Goal: Information Seeking & Learning: Learn about a topic

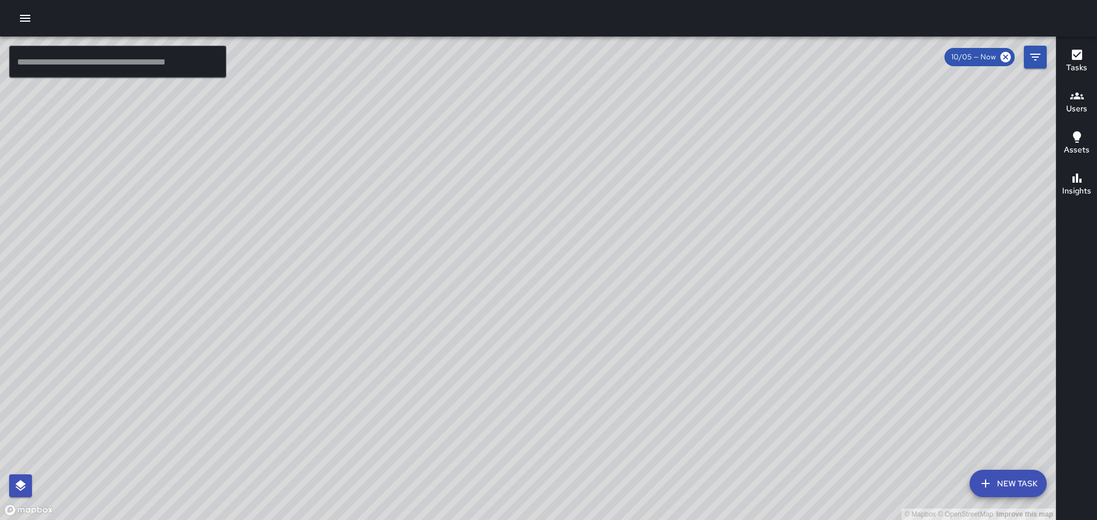
drag, startPoint x: 851, startPoint y: 178, endPoint x: 714, endPoint y: 96, distance: 159.1
click at [715, 95] on div "© Mapbox © OpenStreetMap Improve this map" at bounding box center [528, 279] width 1056 height 484
drag, startPoint x: 324, startPoint y: 294, endPoint x: 509, endPoint y: 272, distance: 185.8
click at [509, 272] on div "© Mapbox © OpenStreetMap Improve this map" at bounding box center [528, 279] width 1056 height 484
drag, startPoint x: 336, startPoint y: 212, endPoint x: 386, endPoint y: 199, distance: 51.3
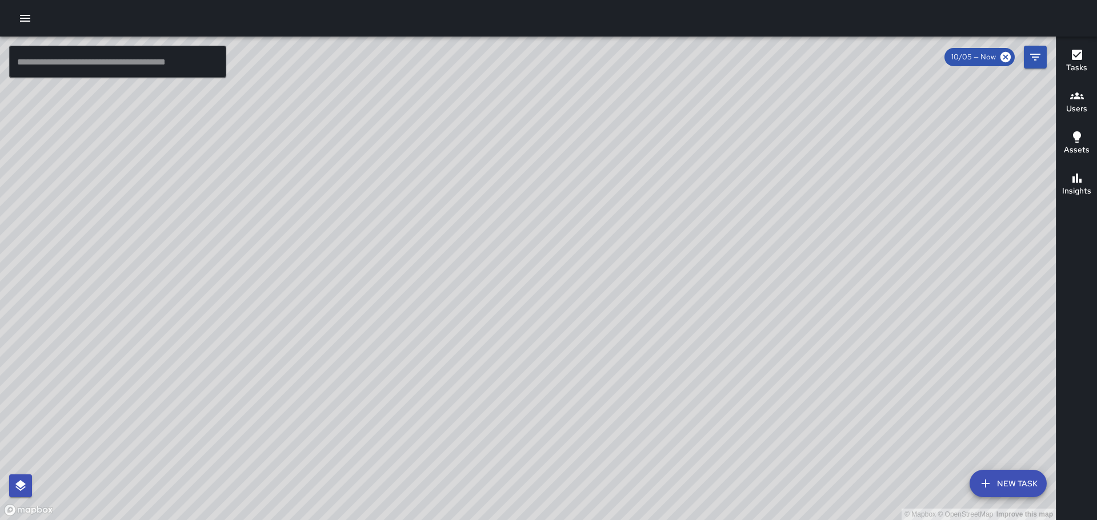
click at [436, 336] on div "© Mapbox © OpenStreetMap Improve this map" at bounding box center [528, 279] width 1056 height 484
drag, startPoint x: 341, startPoint y: 396, endPoint x: 370, endPoint y: 287, distance: 112.2
click at [369, 290] on div "© Mapbox © OpenStreetMap Improve this map" at bounding box center [528, 279] width 1056 height 484
drag, startPoint x: 472, startPoint y: 278, endPoint x: 453, endPoint y: 74, distance: 204.8
click at [453, 74] on div "© Mapbox © OpenStreetMap Improve this map" at bounding box center [528, 279] width 1056 height 484
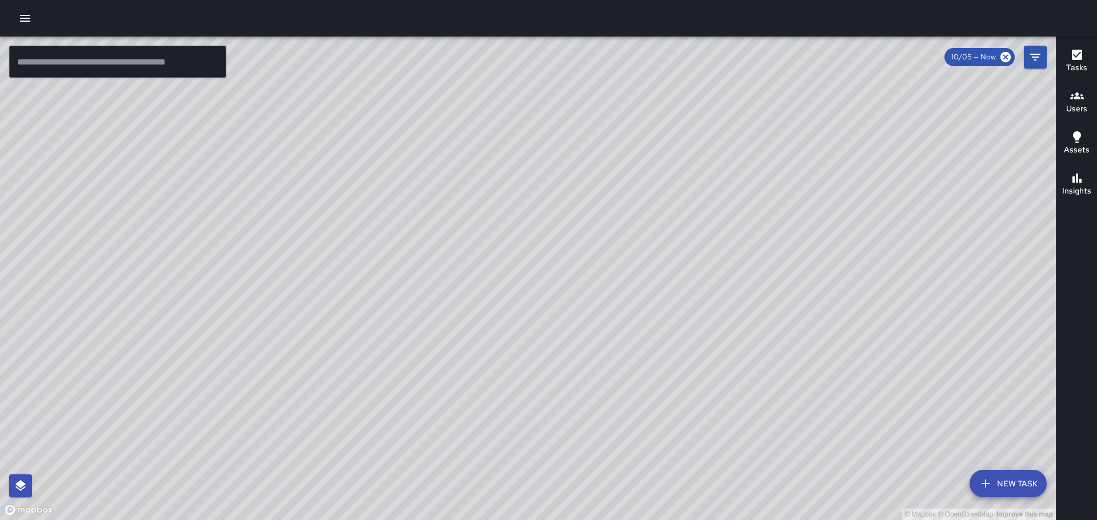
drag, startPoint x: 656, startPoint y: 255, endPoint x: 610, endPoint y: 292, distance: 59.3
click at [565, 287] on div "© Mapbox © OpenStreetMap Improve this map" at bounding box center [528, 279] width 1056 height 484
drag, startPoint x: 648, startPoint y: 364, endPoint x: 580, endPoint y: 35, distance: 335.4
click at [583, 51] on div "© Mapbox © OpenStreetMap Improve this map" at bounding box center [528, 279] width 1056 height 484
drag, startPoint x: 727, startPoint y: 323, endPoint x: 737, endPoint y: 298, distance: 27.7
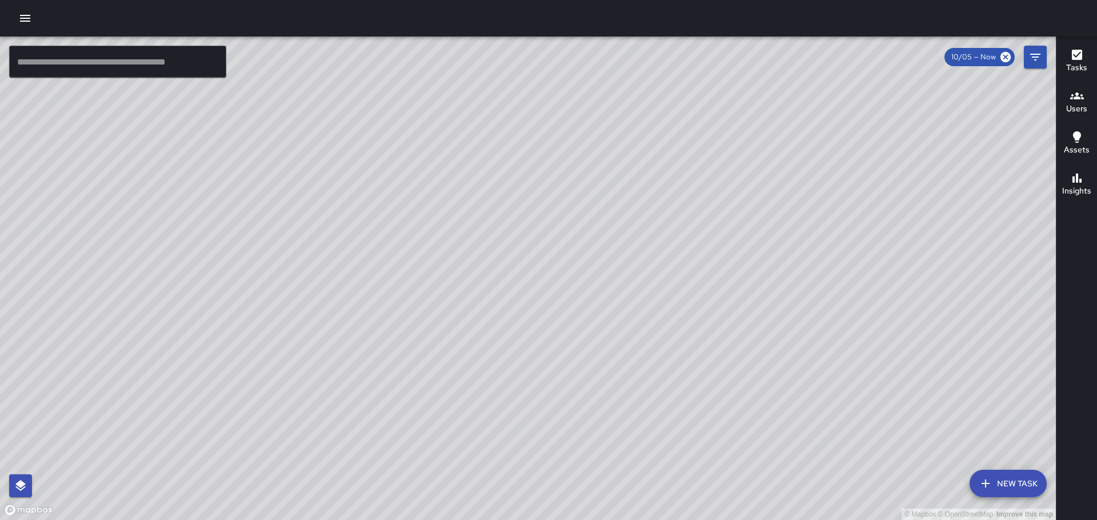
click at [713, 265] on div "© Mapbox © OpenStreetMap Improve this map" at bounding box center [528, 279] width 1056 height 484
drag, startPoint x: 267, startPoint y: 185, endPoint x: 307, endPoint y: 383, distance: 202.3
click at [307, 383] on div "© Mapbox © OpenStreetMap Improve this map" at bounding box center [528, 279] width 1056 height 484
drag, startPoint x: 531, startPoint y: 242, endPoint x: 572, endPoint y: 347, distance: 112.3
click at [572, 347] on div "© Mapbox © OpenStreetMap Improve this map" at bounding box center [528, 279] width 1056 height 484
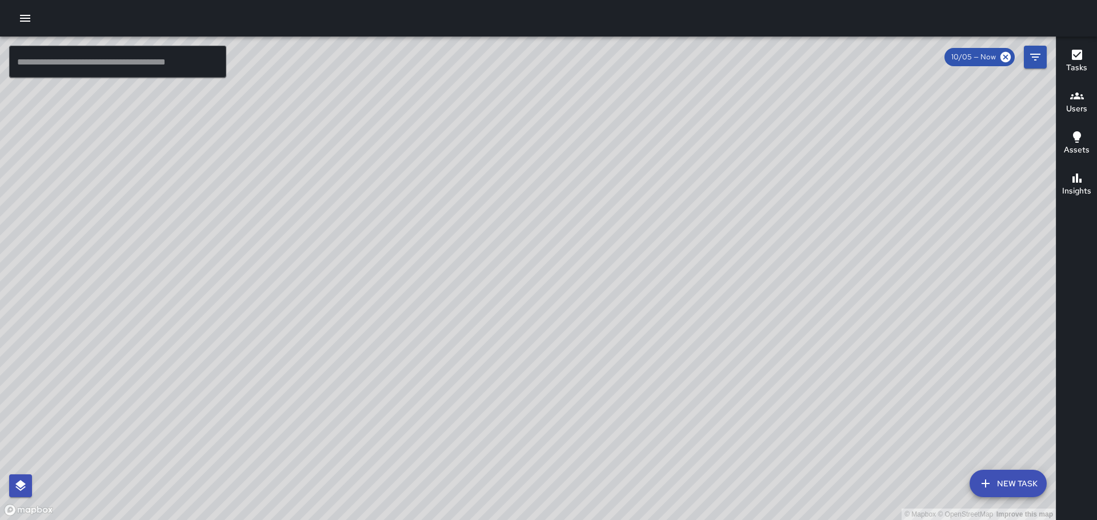
drag, startPoint x: 304, startPoint y: 253, endPoint x: 404, endPoint y: 378, distance: 159.7
click at [411, 389] on div "© Mapbox © OpenStreetMap Improve this map" at bounding box center [528, 279] width 1056 height 484
drag, startPoint x: 367, startPoint y: 344, endPoint x: 468, endPoint y: 244, distance: 142.6
click at [468, 245] on div "© Mapbox © OpenStreetMap Improve this map" at bounding box center [528, 279] width 1056 height 484
drag, startPoint x: 411, startPoint y: 367, endPoint x: 519, endPoint y: 203, distance: 195.5
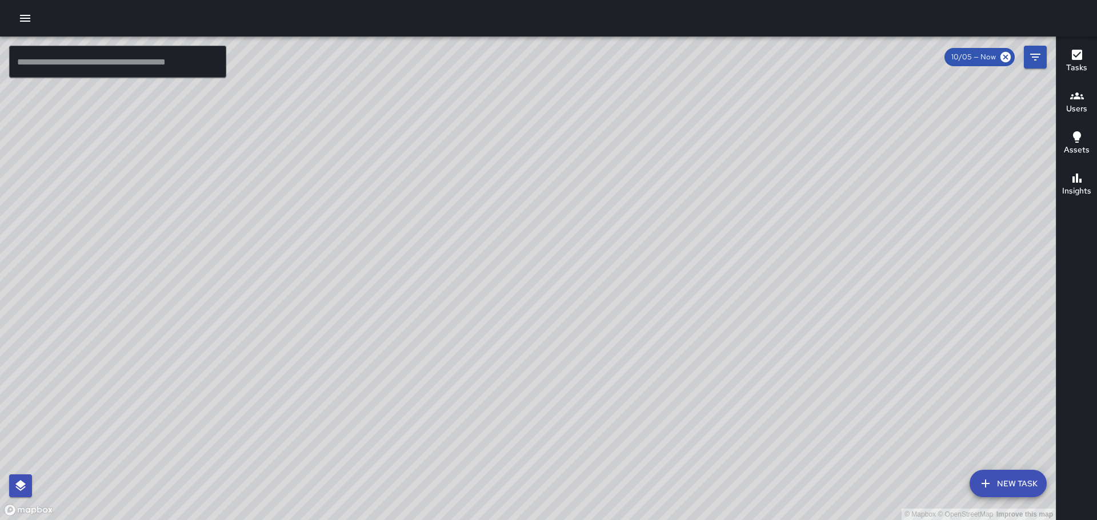
click at [516, 209] on div "© Mapbox © OpenStreetMap Improve this map" at bounding box center [528, 279] width 1056 height 484
drag, startPoint x: 587, startPoint y: 321, endPoint x: 562, endPoint y: 350, distance: 38.4
click at [572, 379] on div "© Mapbox © OpenStreetMap Improve this map" at bounding box center [528, 279] width 1056 height 484
drag, startPoint x: 591, startPoint y: 245, endPoint x: 596, endPoint y: 277, distance: 32.4
click at [592, 288] on div "© Mapbox © OpenStreetMap Improve this map" at bounding box center [528, 279] width 1056 height 484
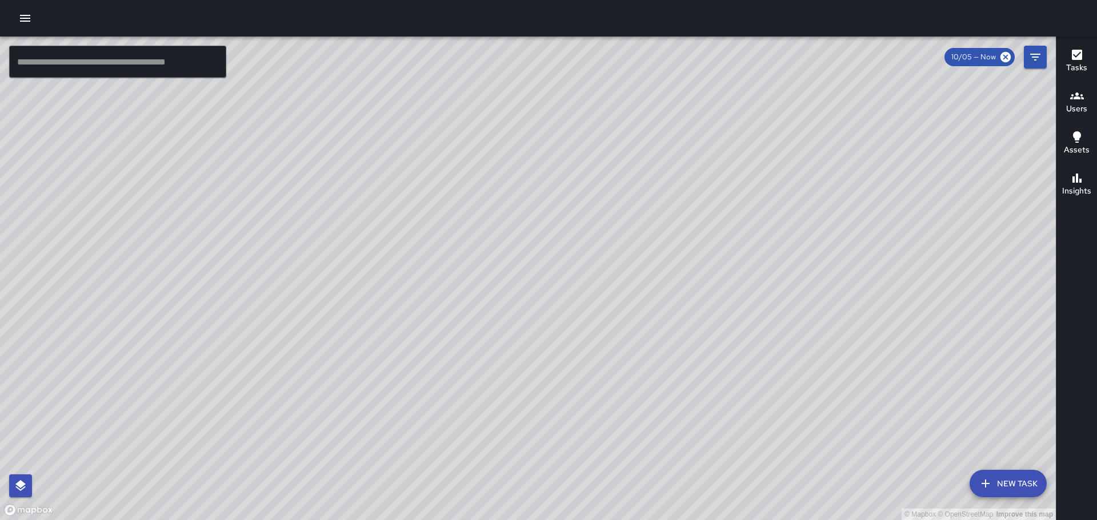
drag, startPoint x: 626, startPoint y: 208, endPoint x: 575, endPoint y: 240, distance: 60.6
click at [619, 245] on div "© Mapbox © OpenStreetMap Improve this map" at bounding box center [528, 279] width 1056 height 484
drag, startPoint x: 558, startPoint y: 139, endPoint x: 577, endPoint y: 253, distance: 115.9
click at [576, 270] on div "© Mapbox © OpenStreetMap Improve this map" at bounding box center [528, 279] width 1056 height 484
drag, startPoint x: 560, startPoint y: 217, endPoint x: 571, endPoint y: 271, distance: 55.8
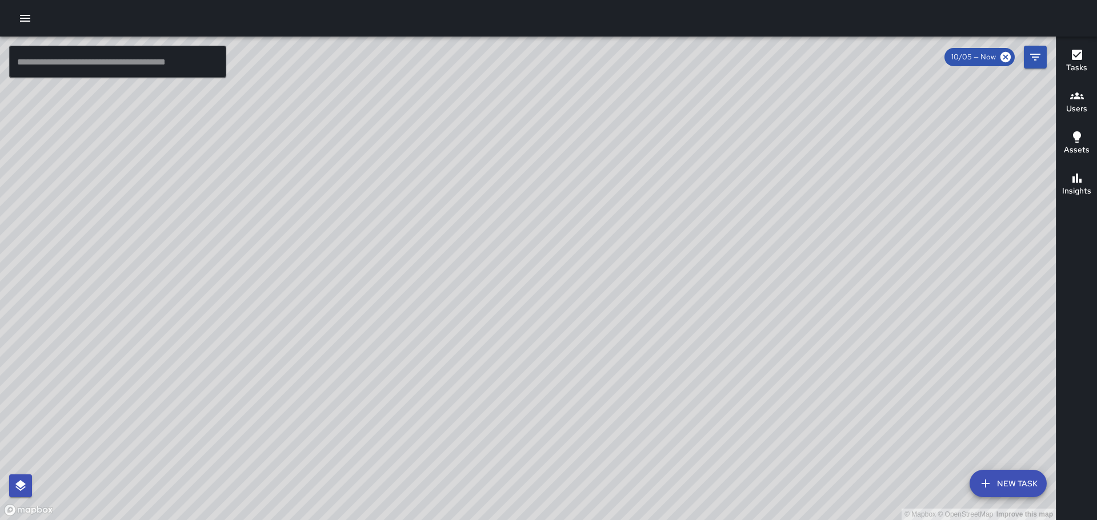
click at [564, 298] on div "© Mapbox © OpenStreetMap Improve this map" at bounding box center [528, 279] width 1056 height 484
drag, startPoint x: 566, startPoint y: 218, endPoint x: 579, endPoint y: 332, distance: 115.6
click at [608, 402] on div "© Mapbox © OpenStreetMap Improve this map" at bounding box center [528, 279] width 1056 height 484
drag, startPoint x: 538, startPoint y: 228, endPoint x: 612, endPoint y: 439, distance: 224.2
click at [624, 447] on div "© Mapbox © OpenStreetMap Improve this map" at bounding box center [528, 279] width 1056 height 484
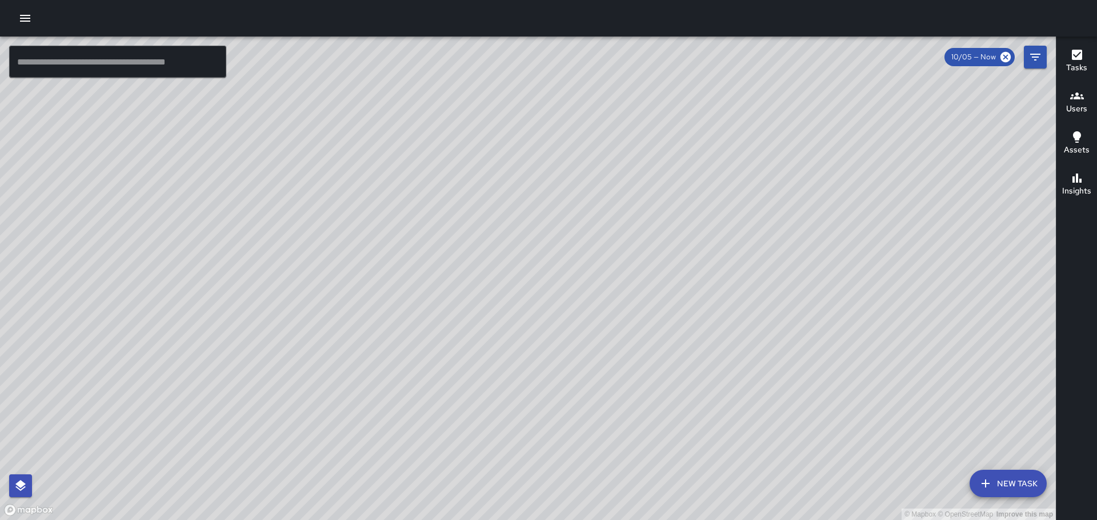
drag, startPoint x: 481, startPoint y: 246, endPoint x: 610, endPoint y: 283, distance: 133.8
click at [618, 316] on div "© Mapbox © OpenStreetMap Improve this map" at bounding box center [528, 279] width 1056 height 484
drag, startPoint x: 828, startPoint y: 358, endPoint x: 719, endPoint y: 197, distance: 194.1
click at [720, 199] on div "© Mapbox © OpenStreetMap Improve this map" at bounding box center [528, 279] width 1056 height 484
click at [29, 19] on icon "button" at bounding box center [25, 18] width 14 height 14
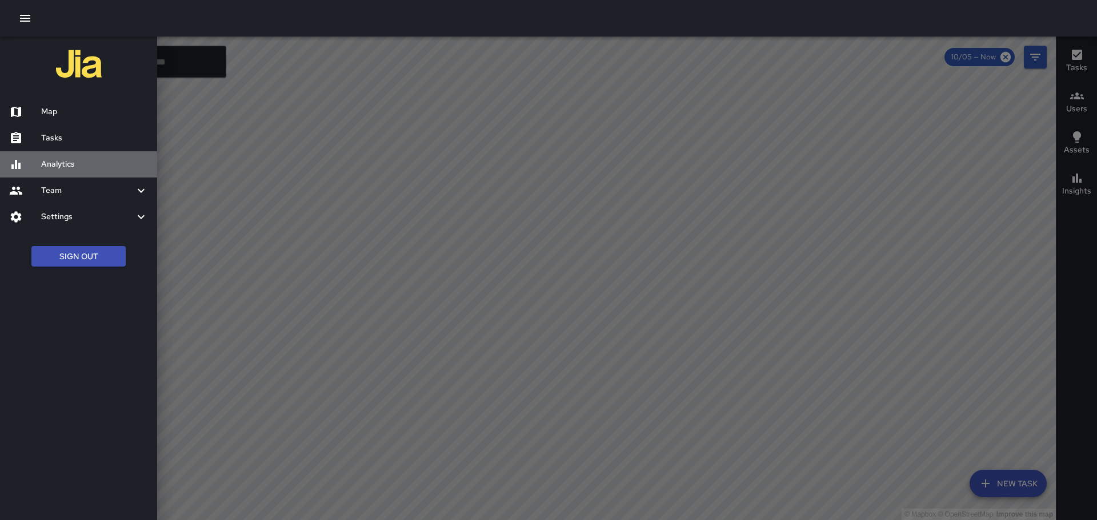
click at [58, 161] on h6 "Analytics" at bounding box center [94, 164] width 107 height 13
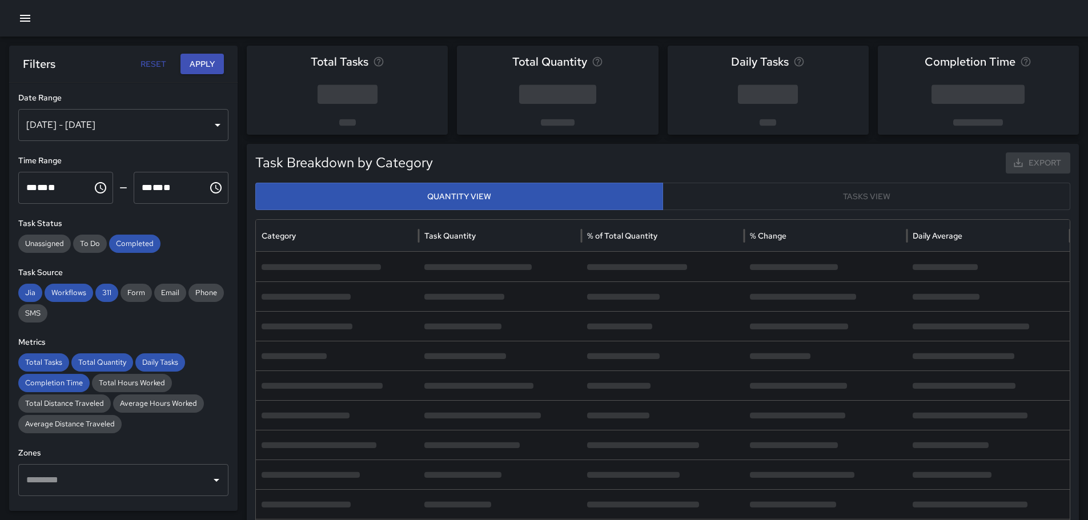
click at [209, 126] on div "[DATE] - [DATE]" at bounding box center [123, 125] width 210 height 32
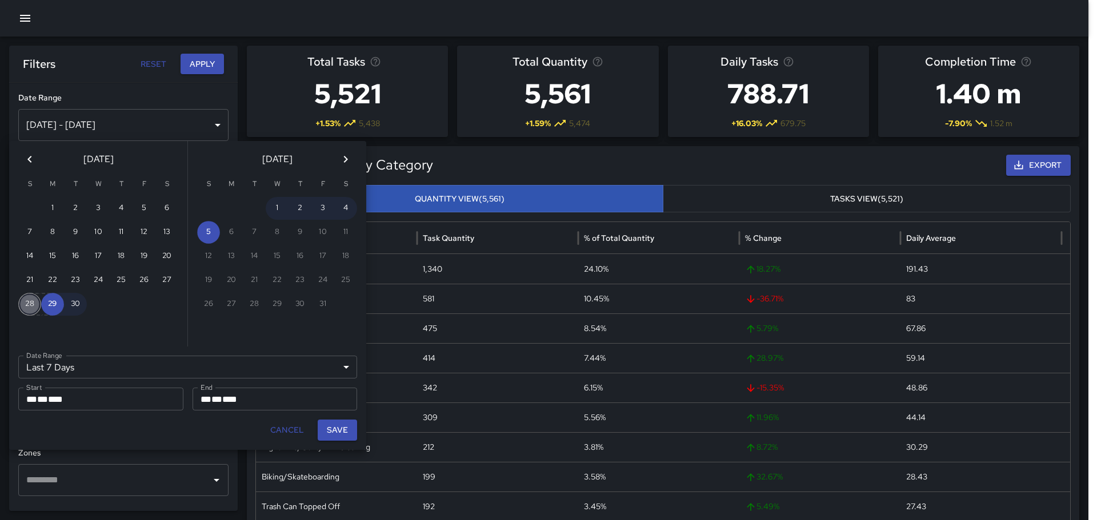
click at [32, 303] on button "28" at bounding box center [29, 304] width 23 height 23
type input "******"
type input "**********"
click at [344, 209] on button "4" at bounding box center [345, 208] width 23 height 23
type input "**********"
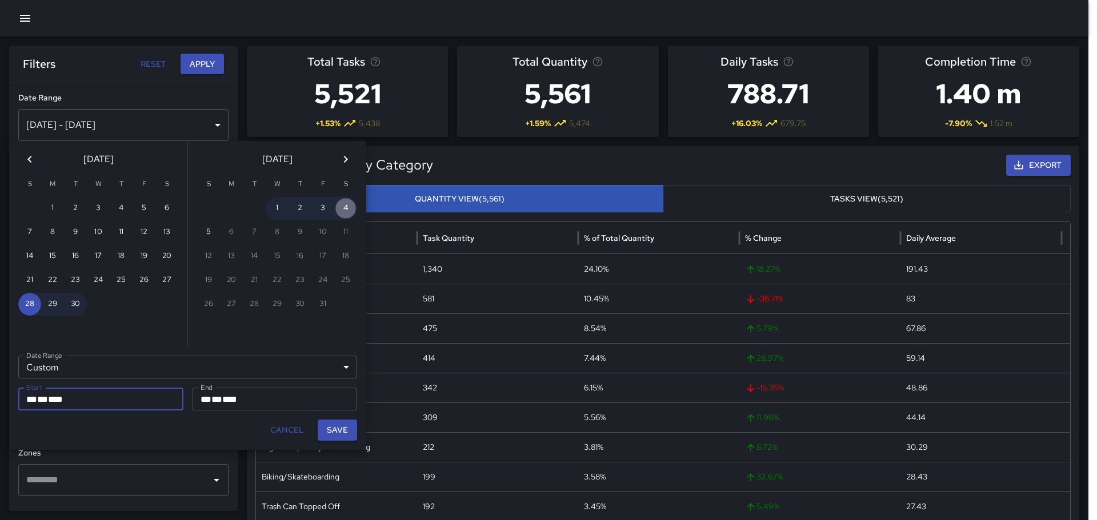
click at [344, 209] on button "4" at bounding box center [345, 208] width 23 height 23
click at [30, 302] on button "28" at bounding box center [29, 304] width 23 height 23
type input "**********"
click at [329, 433] on button "Save" at bounding box center [337, 430] width 39 height 21
type input "**********"
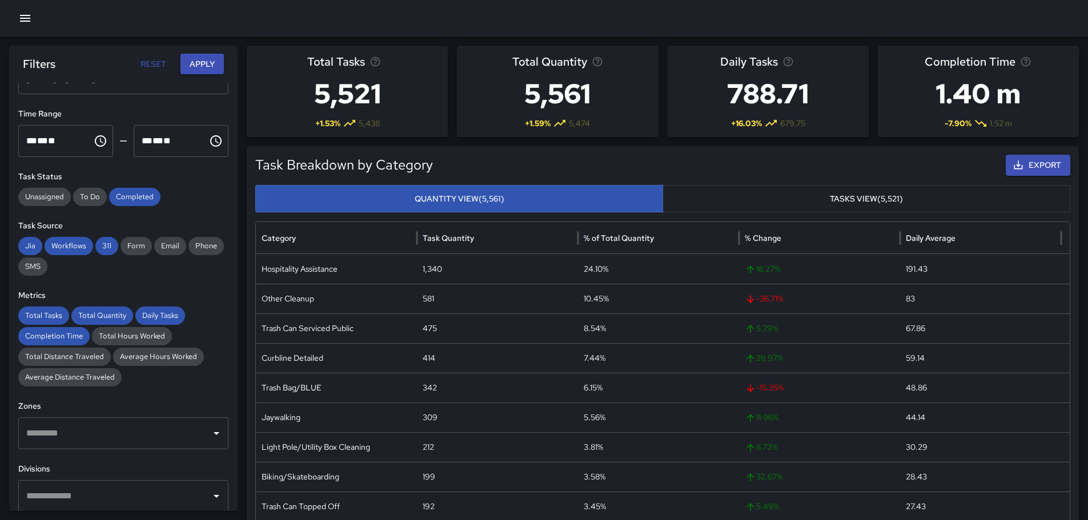
scroll to position [171, 0]
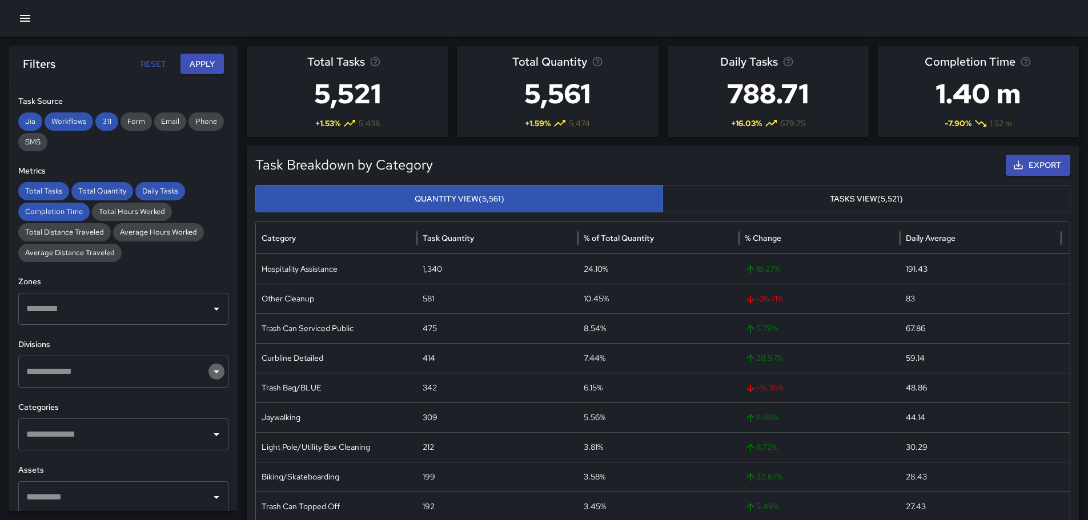
click at [210, 370] on icon "Open" at bounding box center [217, 372] width 14 height 14
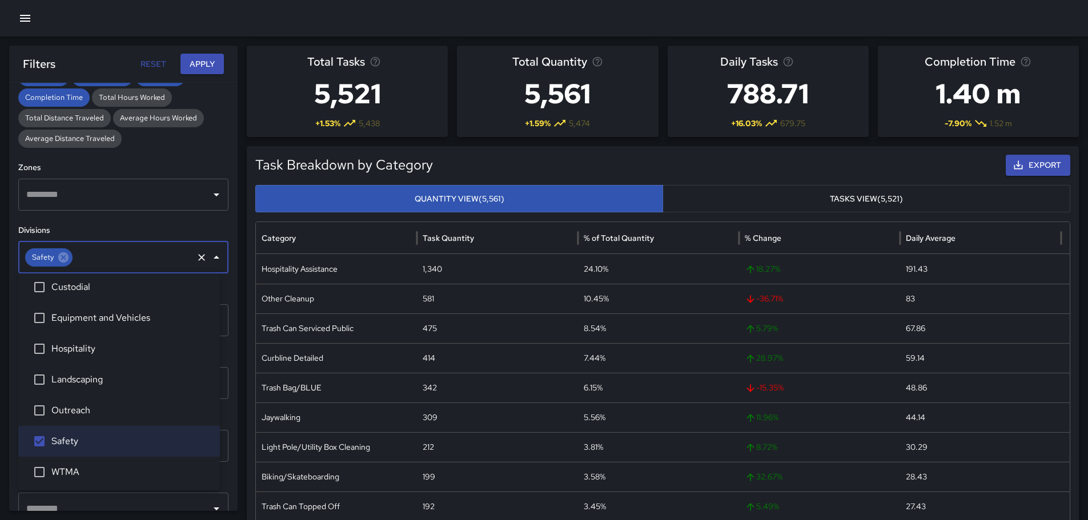
scroll to position [8, 0]
click at [210, 259] on icon "Close" at bounding box center [217, 258] width 14 height 14
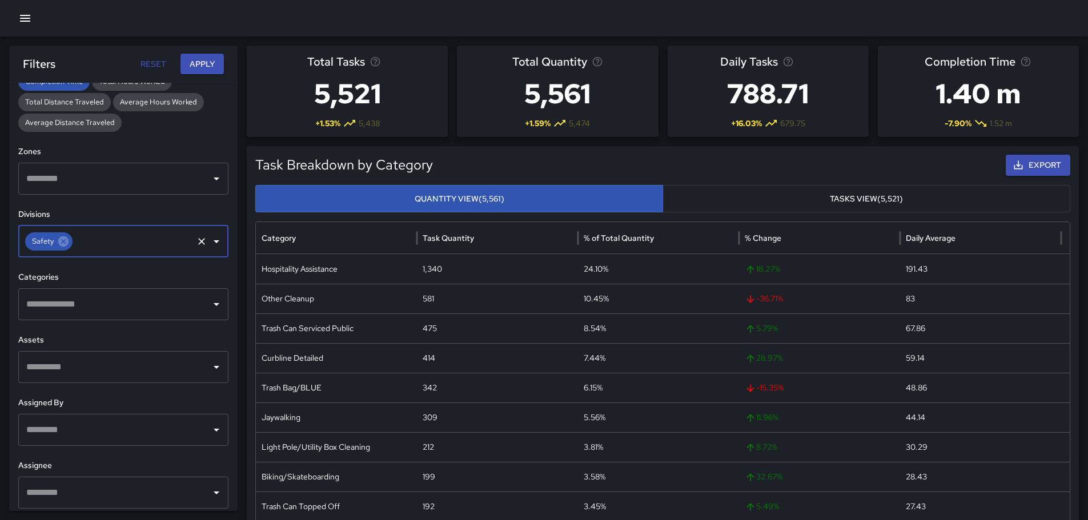
scroll to position [308, 0]
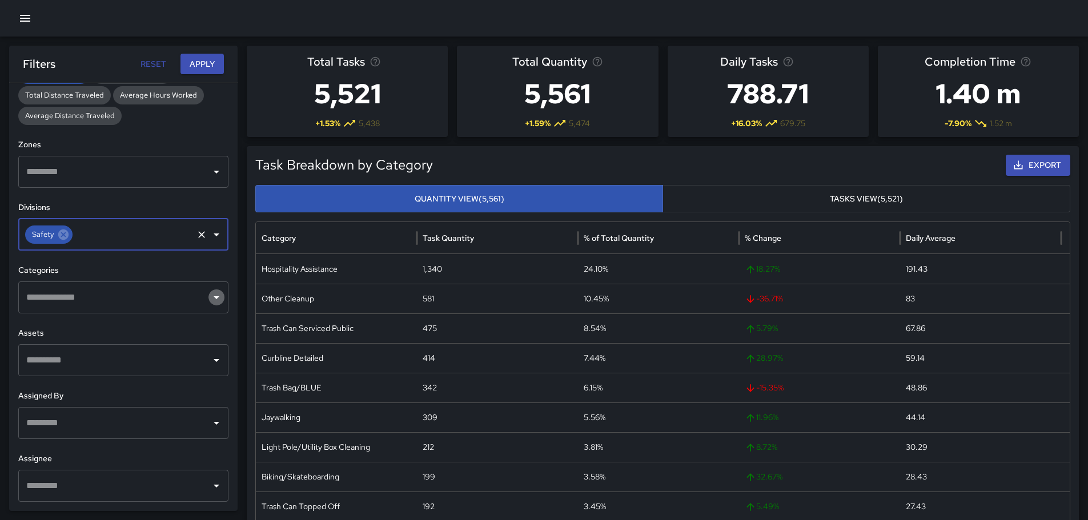
click at [210, 299] on icon "Open" at bounding box center [217, 298] width 14 height 14
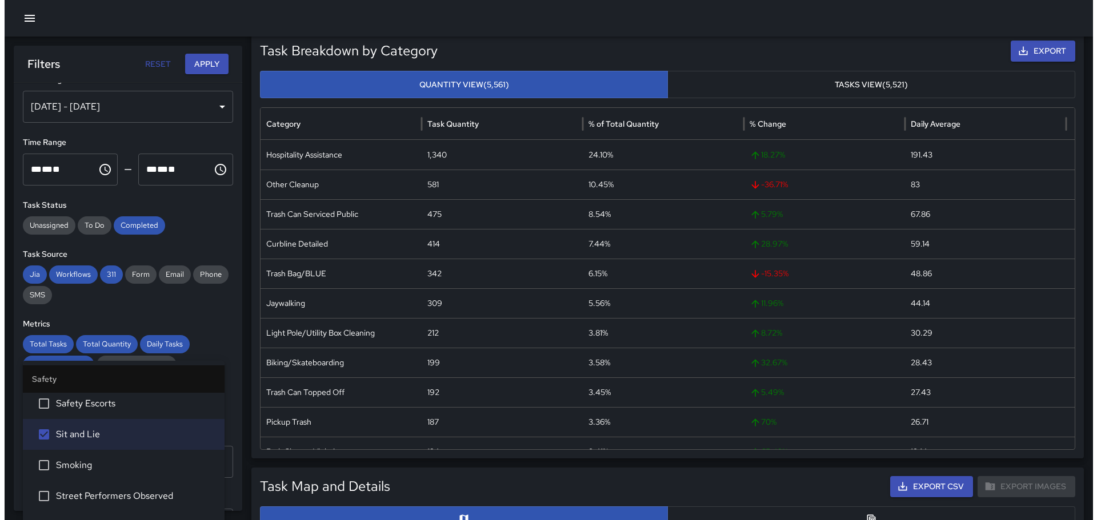
scroll to position [13, 0]
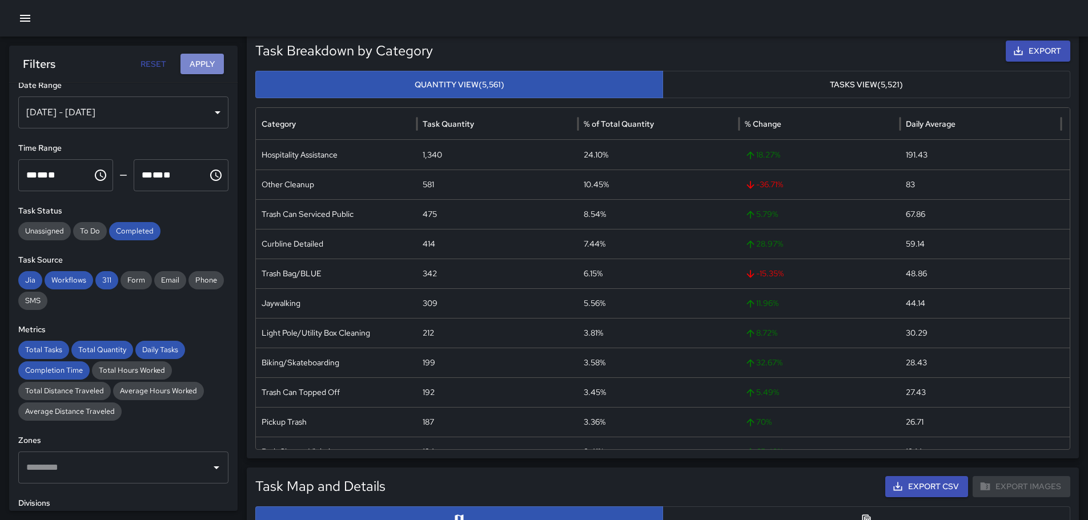
click at [212, 63] on button "Apply" at bounding box center [202, 64] width 43 height 21
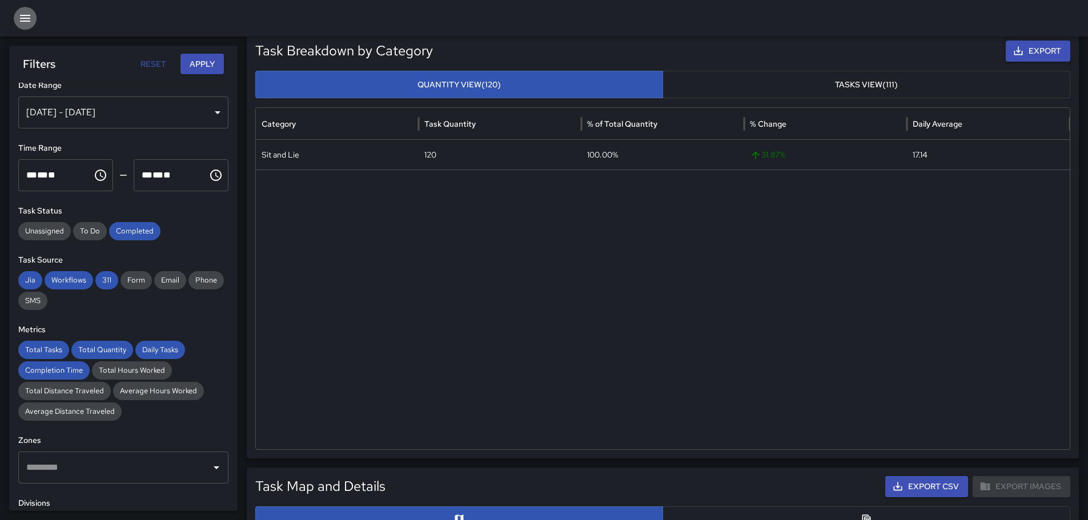
click at [23, 18] on icon "button" at bounding box center [25, 18] width 10 height 7
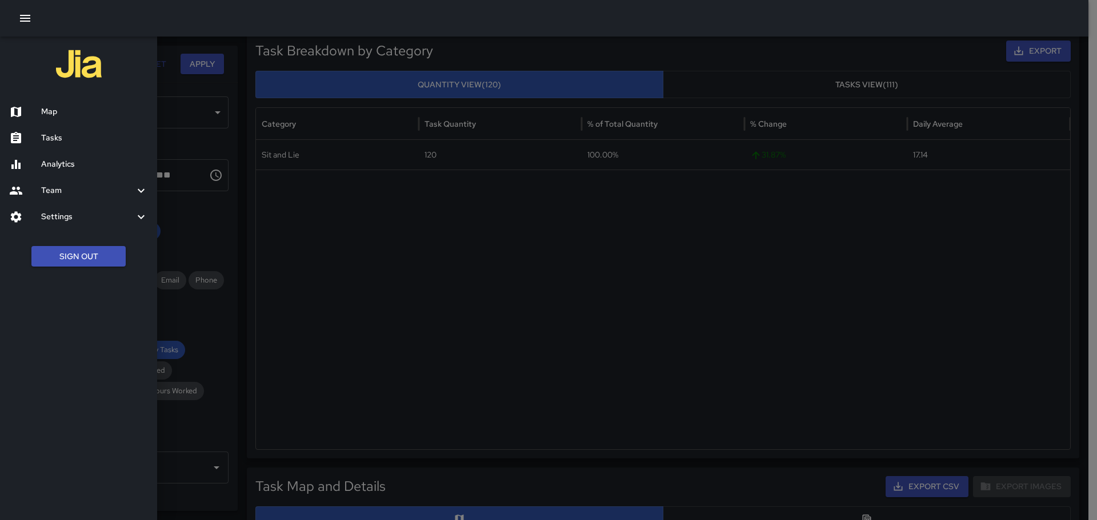
click at [51, 115] on h6 "Map" at bounding box center [94, 112] width 107 height 13
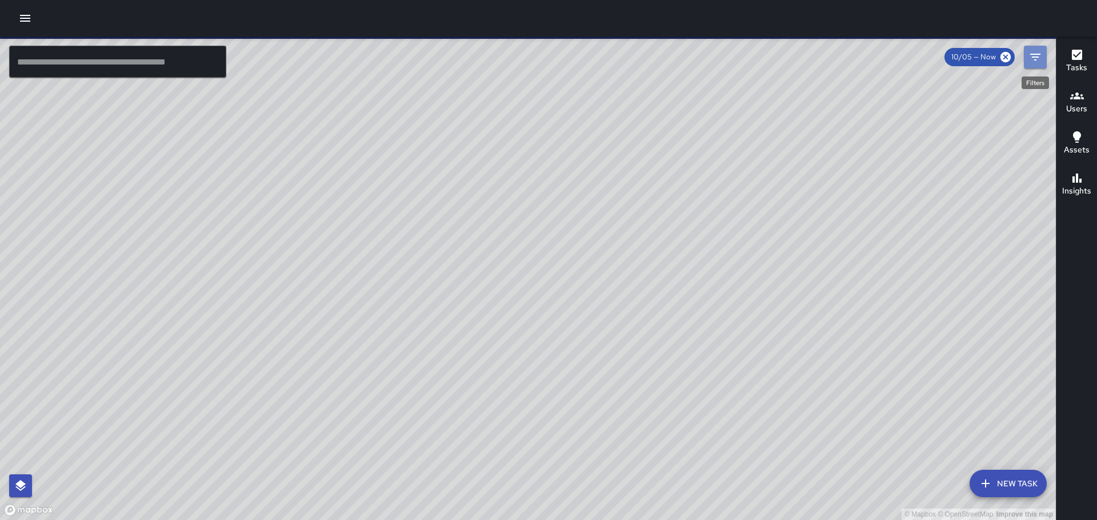
click at [1039, 54] on icon "Filters" at bounding box center [1035, 57] width 10 height 7
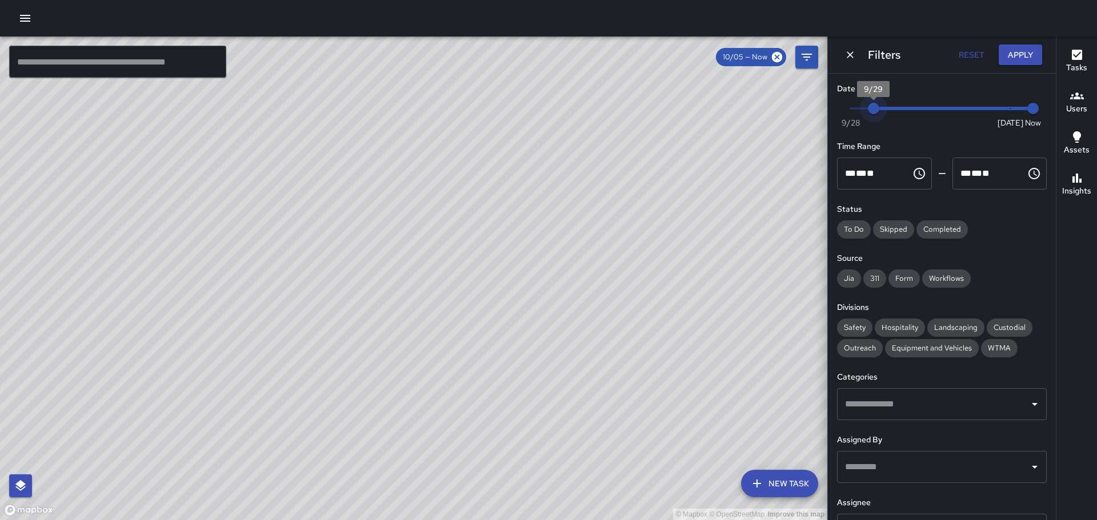
type input "*"
drag, startPoint x: 1001, startPoint y: 107, endPoint x: 845, endPoint y: 110, distance: 156.0
click at [845, 110] on span "9/28" at bounding box center [850, 108] width 11 height 11
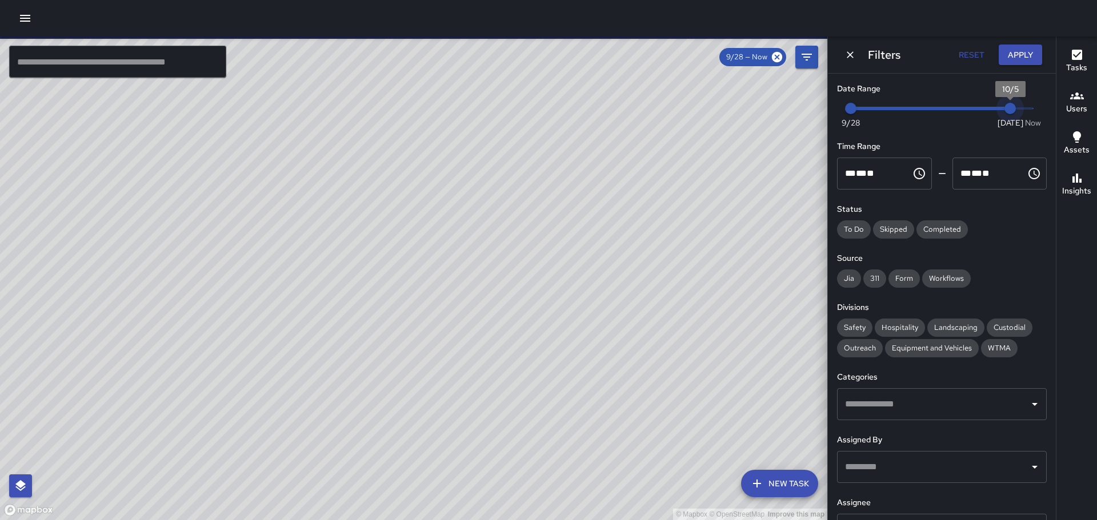
drag, startPoint x: 1020, startPoint y: 107, endPoint x: 1011, endPoint y: 108, distance: 9.8
click at [1011, 108] on span "10/5" at bounding box center [1009, 108] width 11 height 11
type input "*"
click at [983, 109] on span "Now [DATE] 9/28 10/5" at bounding box center [942, 108] width 182 height 17
click at [944, 225] on span "Completed" at bounding box center [941, 229] width 51 height 11
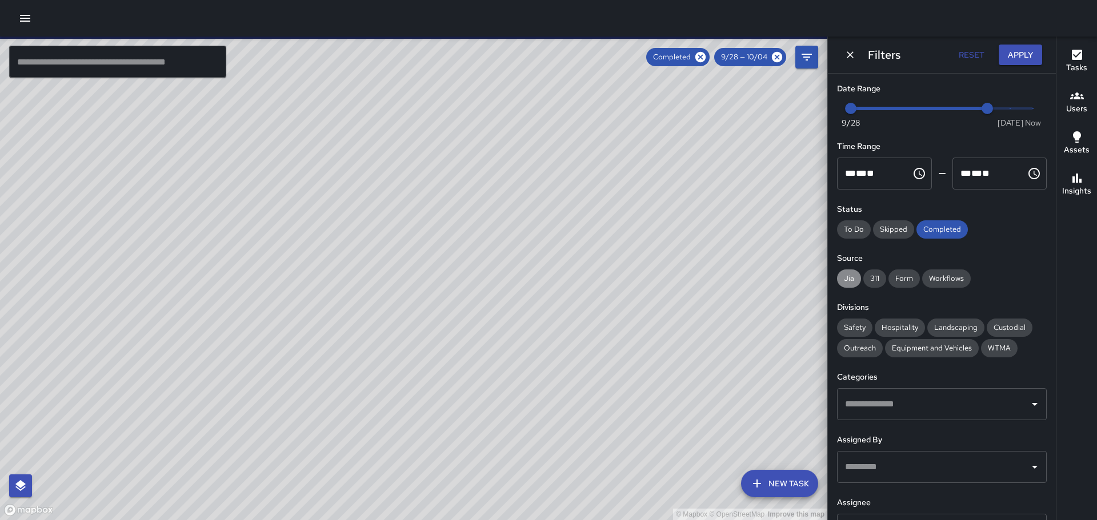
click at [853, 277] on span "Jia" at bounding box center [849, 278] width 24 height 11
click at [873, 280] on span "311" at bounding box center [874, 278] width 23 height 11
drag, startPoint x: 897, startPoint y: 276, endPoint x: 932, endPoint y: 274, distance: 35.5
click at [898, 276] on span "Form" at bounding box center [903, 278] width 31 height 11
click at [944, 273] on span "Workflows" at bounding box center [946, 278] width 49 height 11
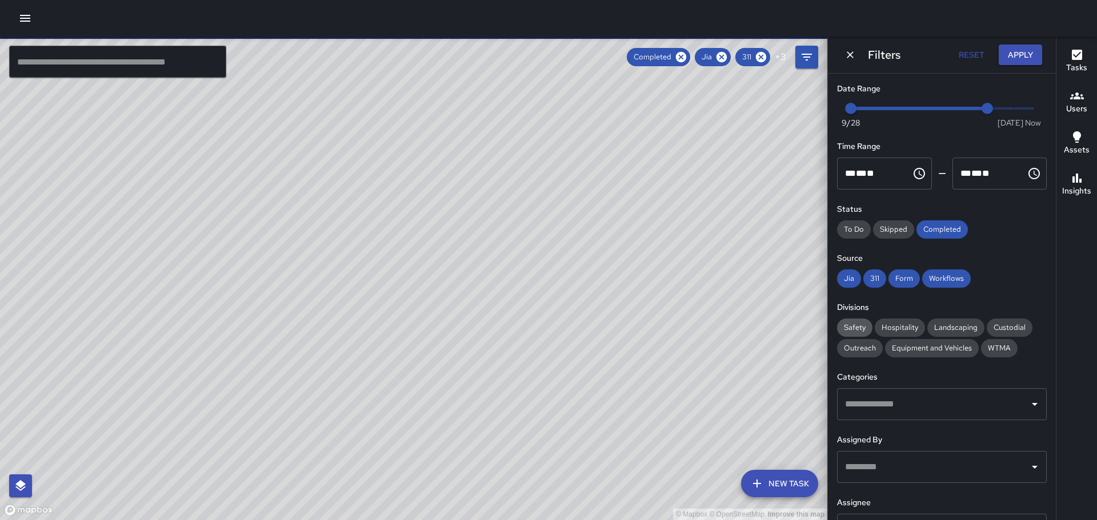
click at [855, 324] on span "Safety" at bounding box center [854, 327] width 35 height 11
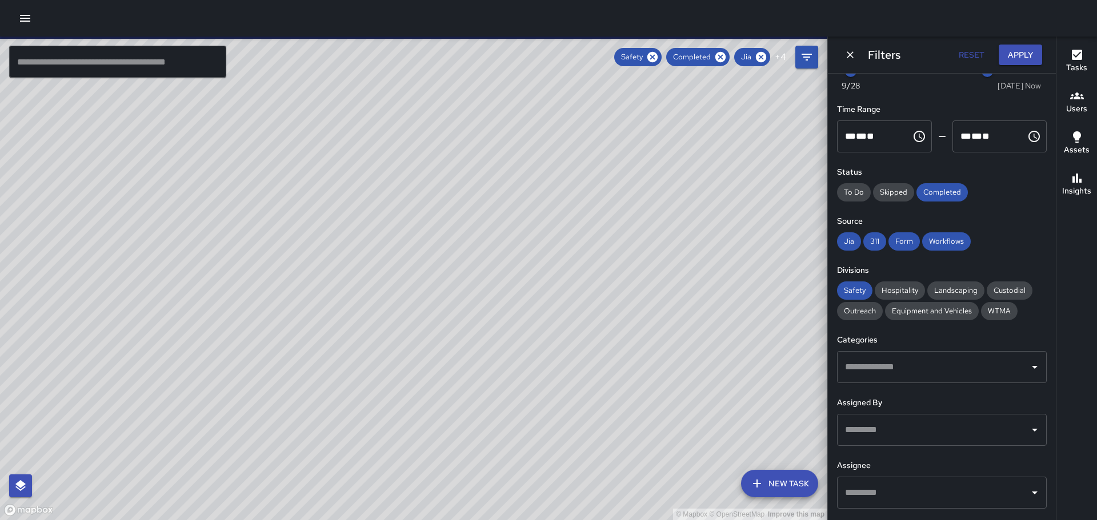
scroll to position [57, 0]
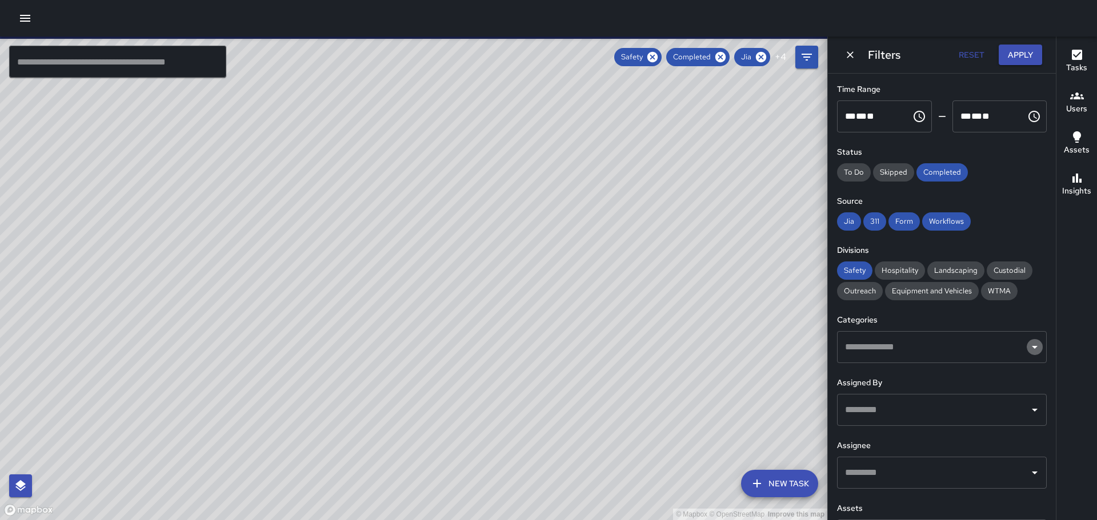
click at [1028, 350] on icon "Open" at bounding box center [1035, 347] width 14 height 14
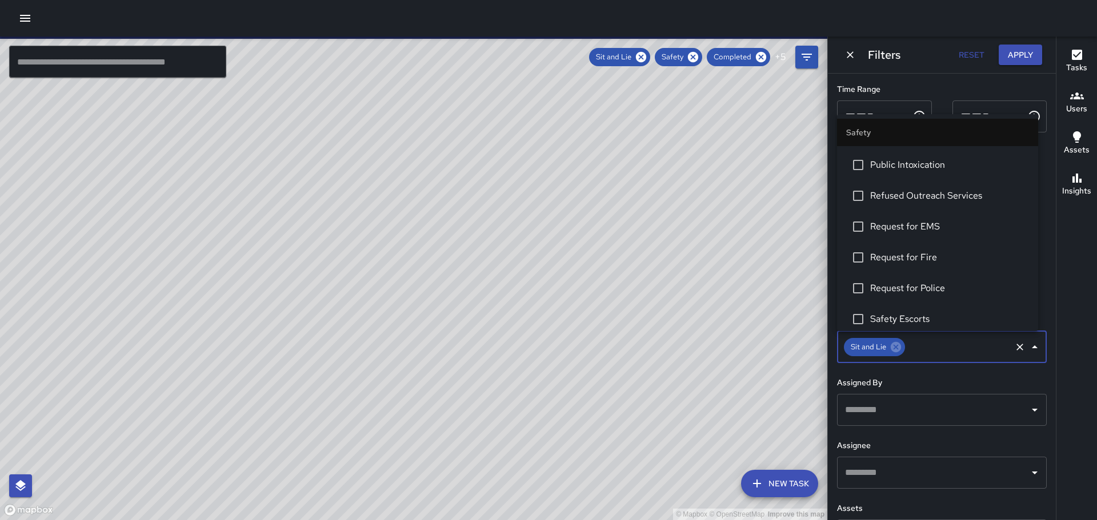
scroll to position [512, 0]
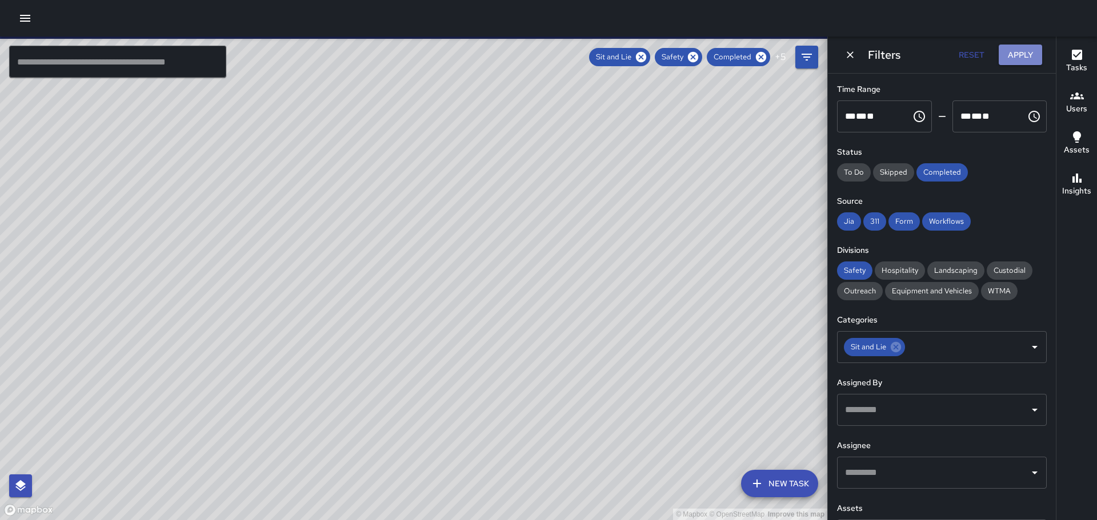
click at [1032, 54] on button "Apply" at bounding box center [1020, 55] width 43 height 21
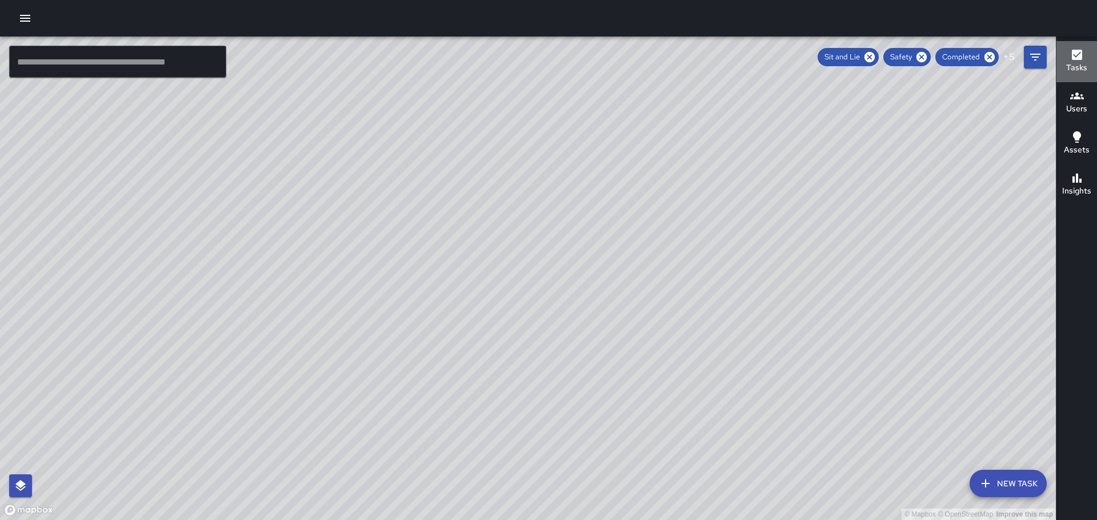
click at [1081, 57] on icon "button" at bounding box center [1077, 55] width 10 height 10
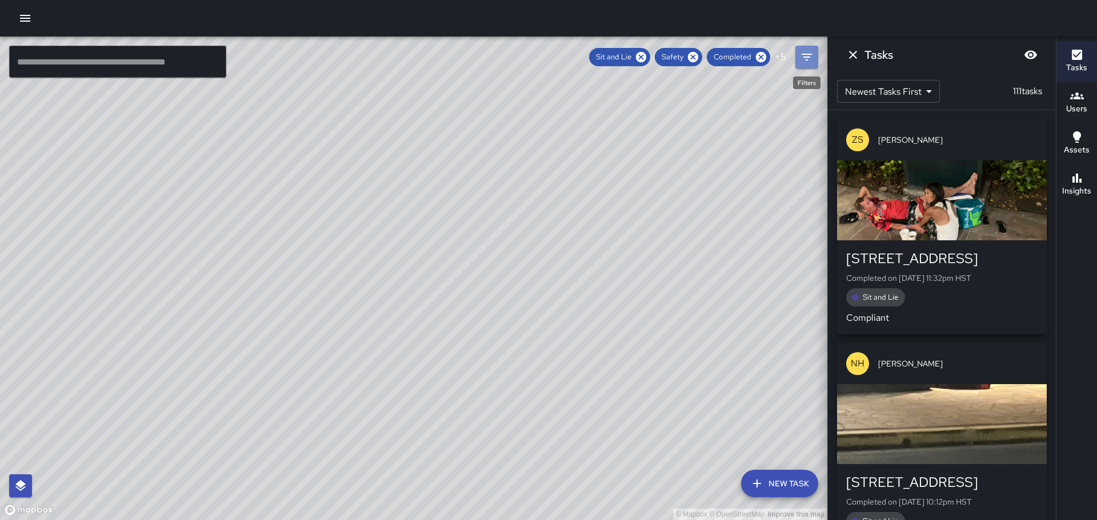
click at [812, 55] on icon "Filters" at bounding box center [807, 57] width 14 height 14
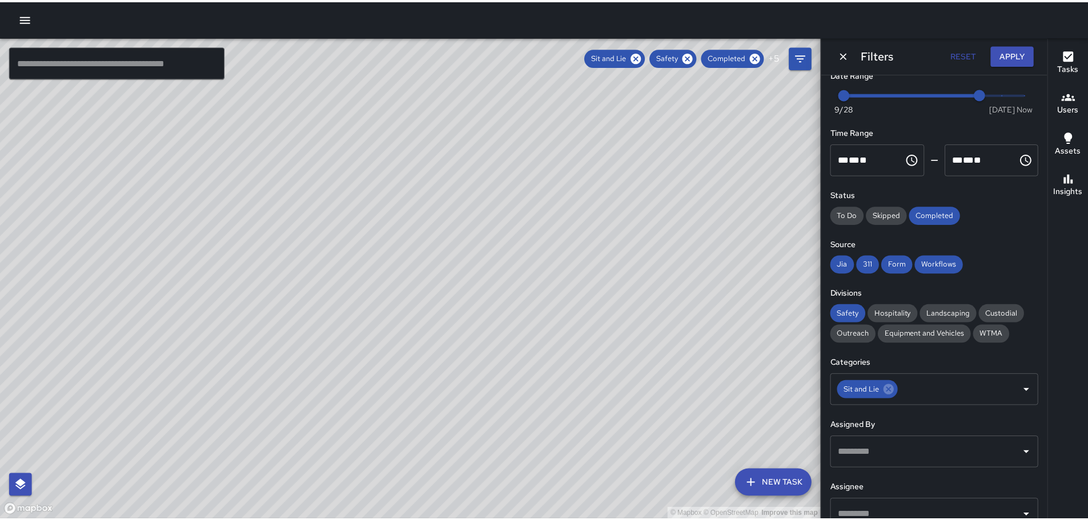
scroll to position [0, 0]
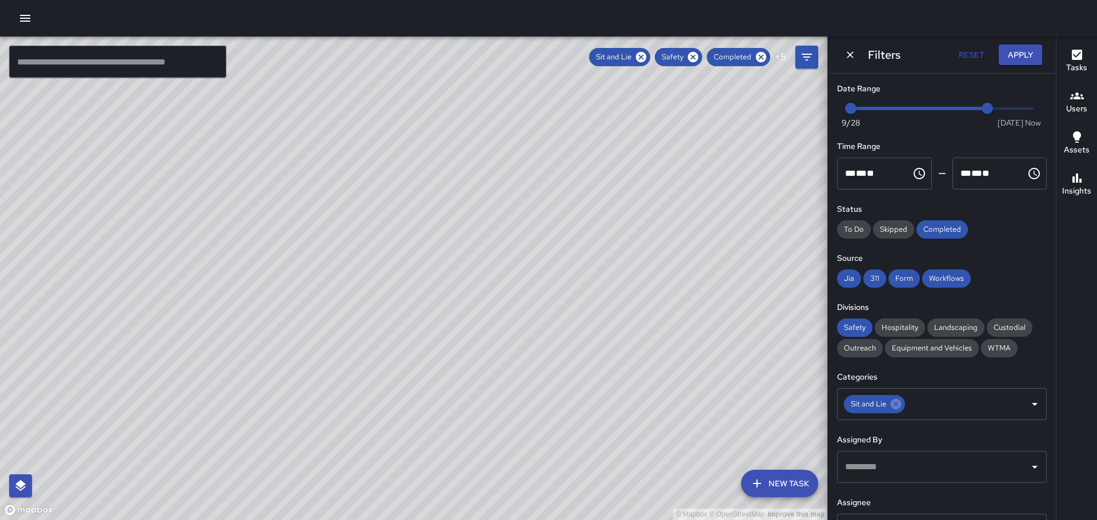
click at [27, 17] on icon "button" at bounding box center [25, 18] width 14 height 14
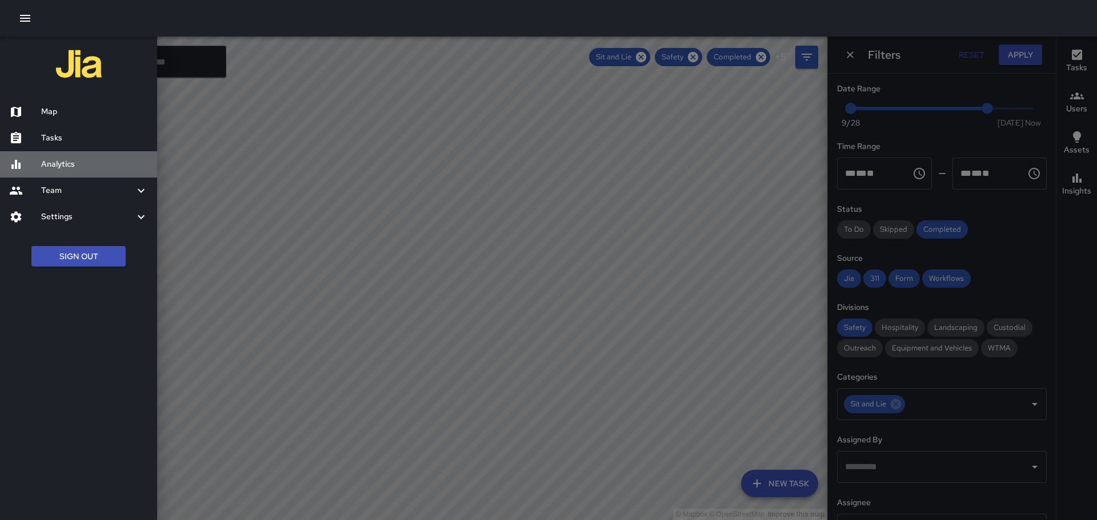
click at [62, 162] on h6 "Analytics" at bounding box center [94, 164] width 107 height 13
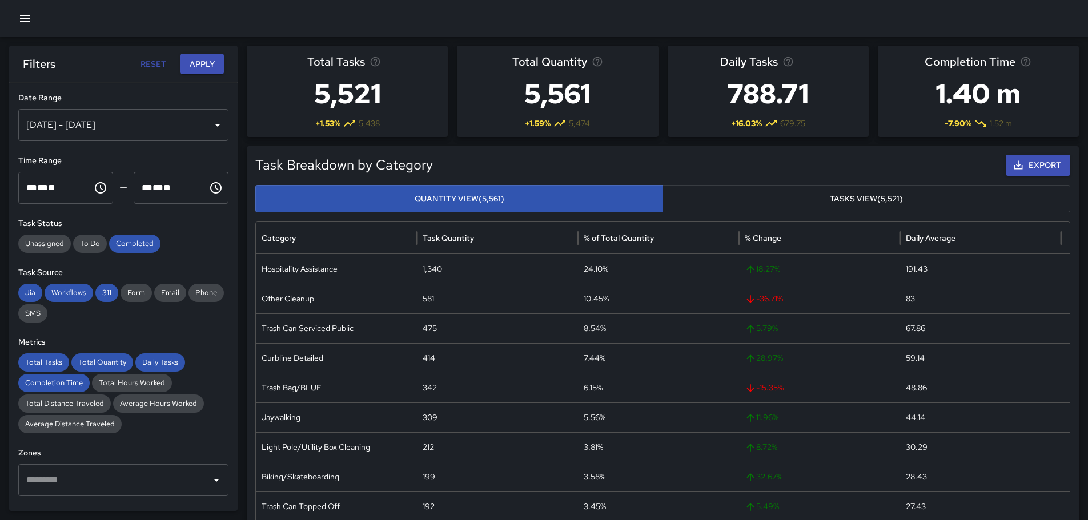
click at [207, 126] on div "[DATE] - [DATE]" at bounding box center [123, 125] width 210 height 32
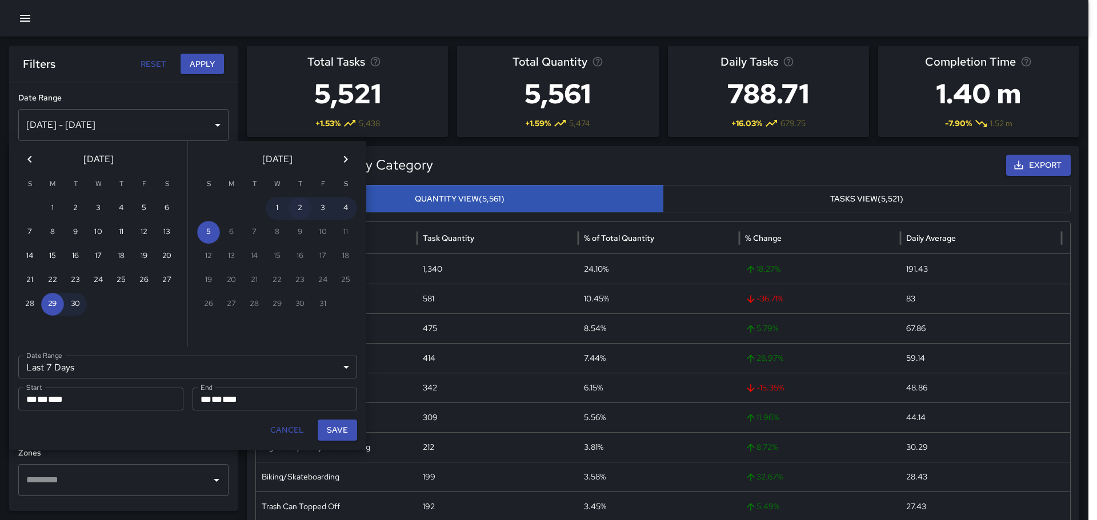
click at [298, 208] on button "2" at bounding box center [299, 208] width 23 height 23
type input "******"
type input "**********"
click at [298, 208] on button "2" at bounding box center [299, 208] width 23 height 23
type input "**********"
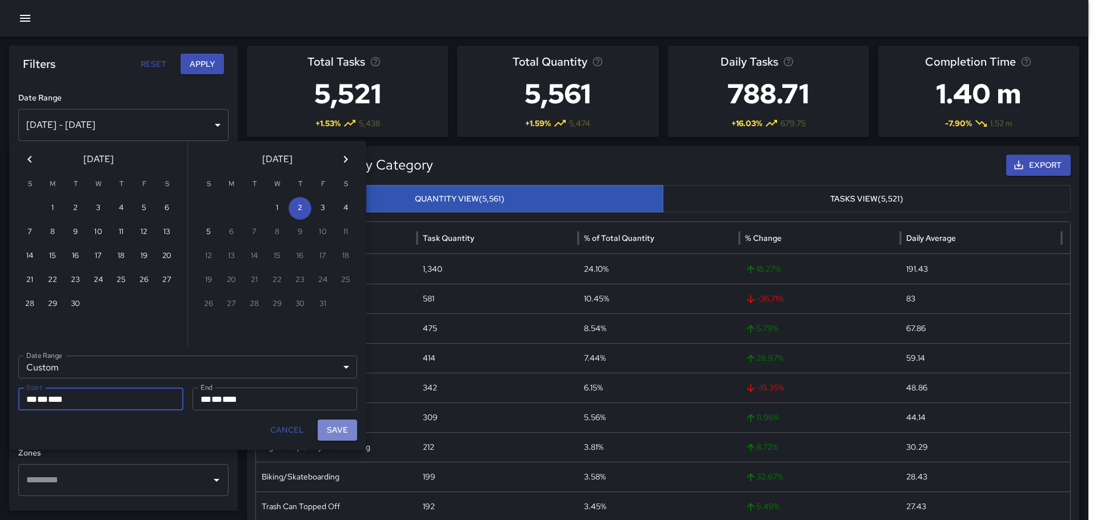
click at [342, 432] on button "Save" at bounding box center [337, 430] width 39 height 21
type input "**********"
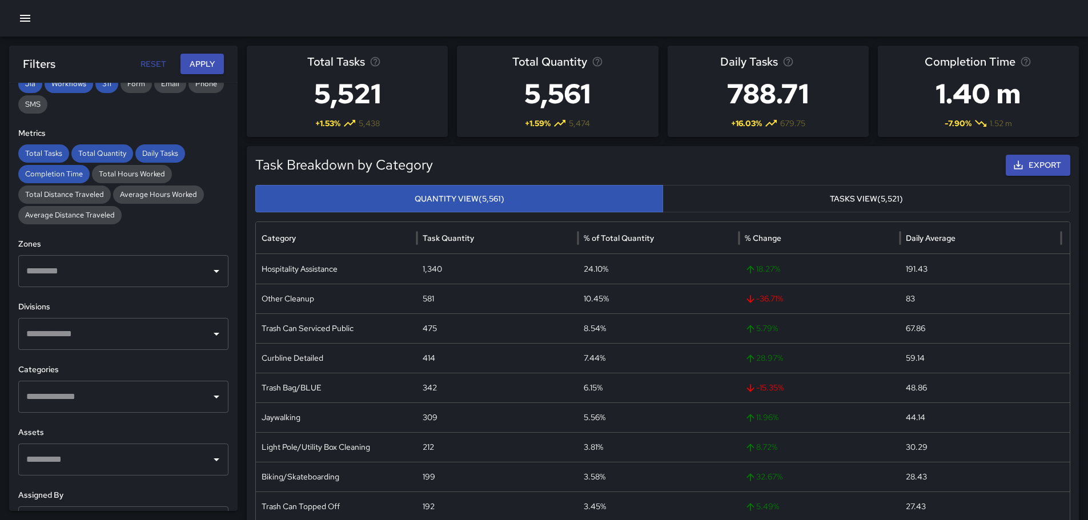
scroll to position [228, 0]
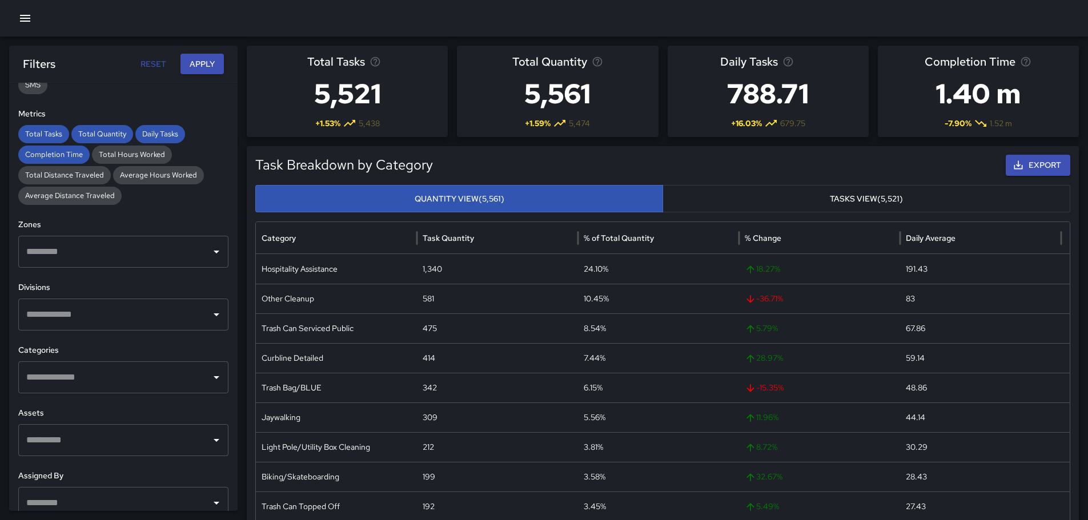
click at [211, 321] on icon "Open" at bounding box center [217, 315] width 14 height 14
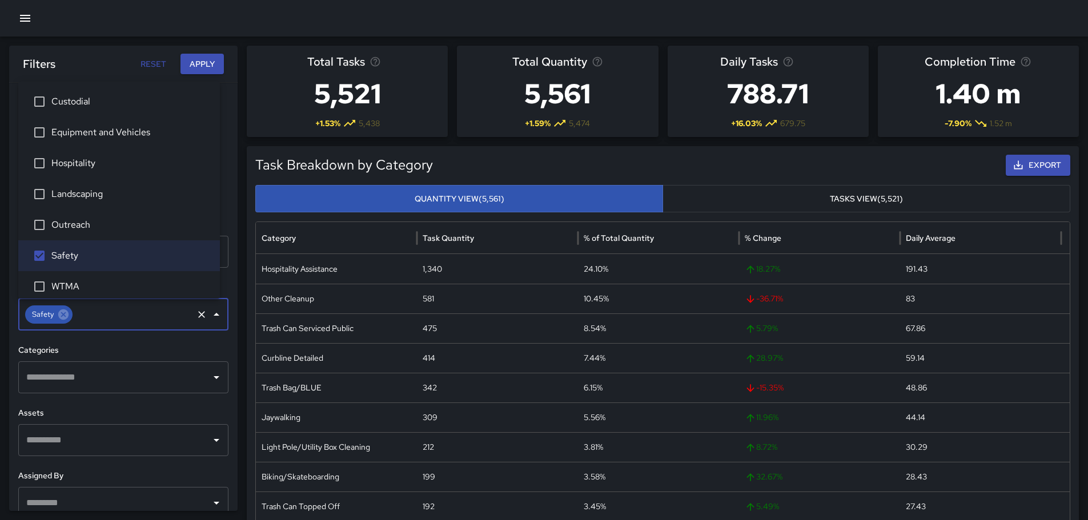
click at [210, 380] on icon "Open" at bounding box center [217, 378] width 14 height 14
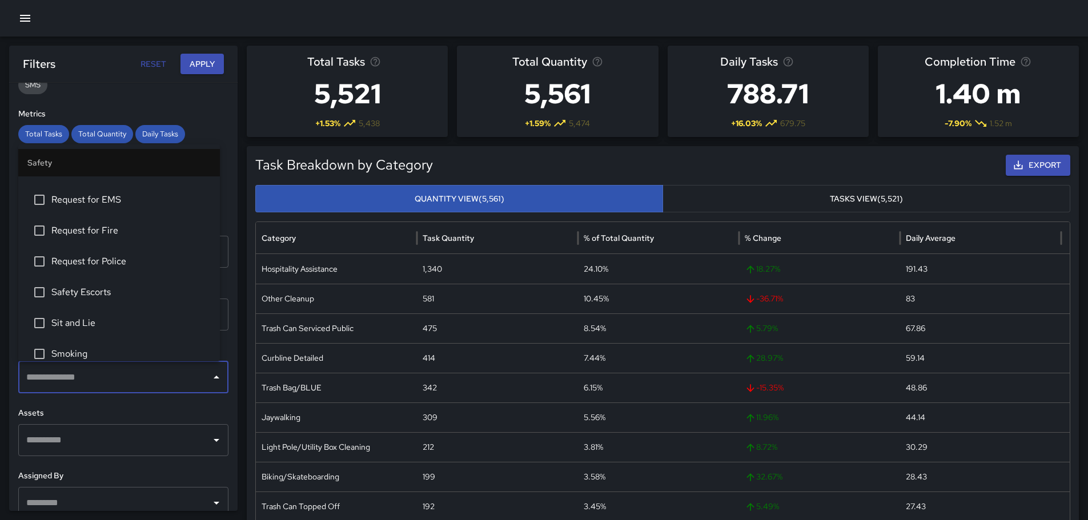
scroll to position [569, 0]
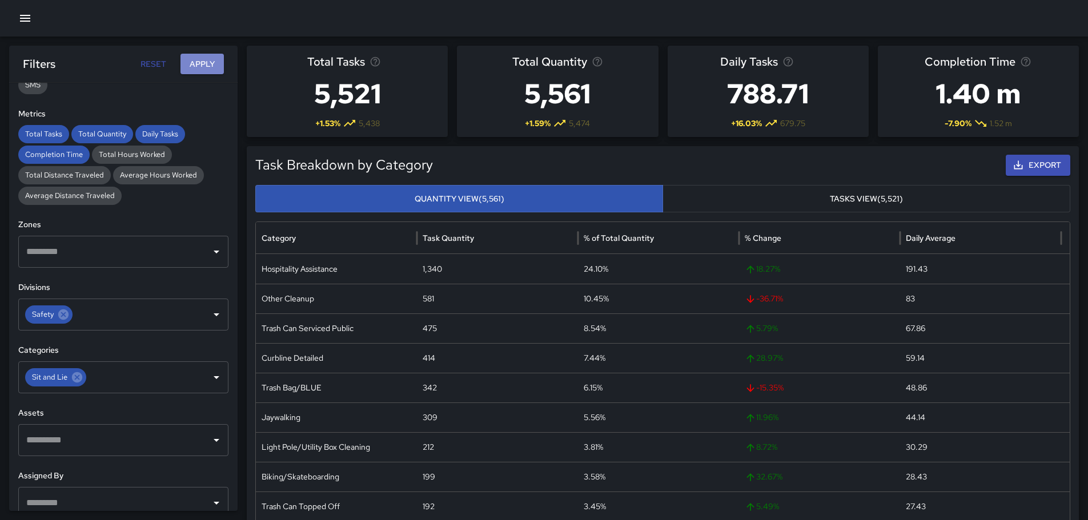
click at [203, 62] on button "Apply" at bounding box center [202, 64] width 43 height 21
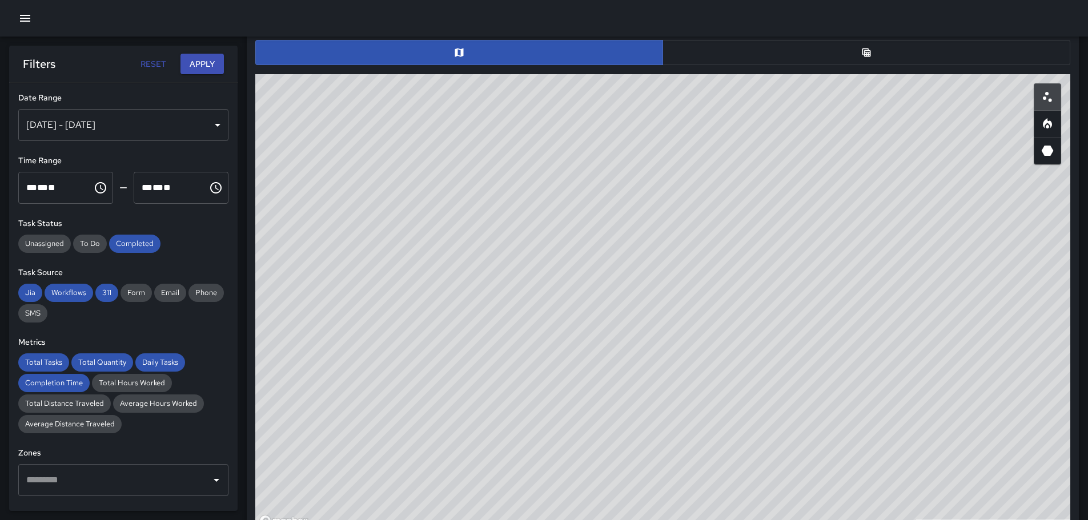
scroll to position [584, 0]
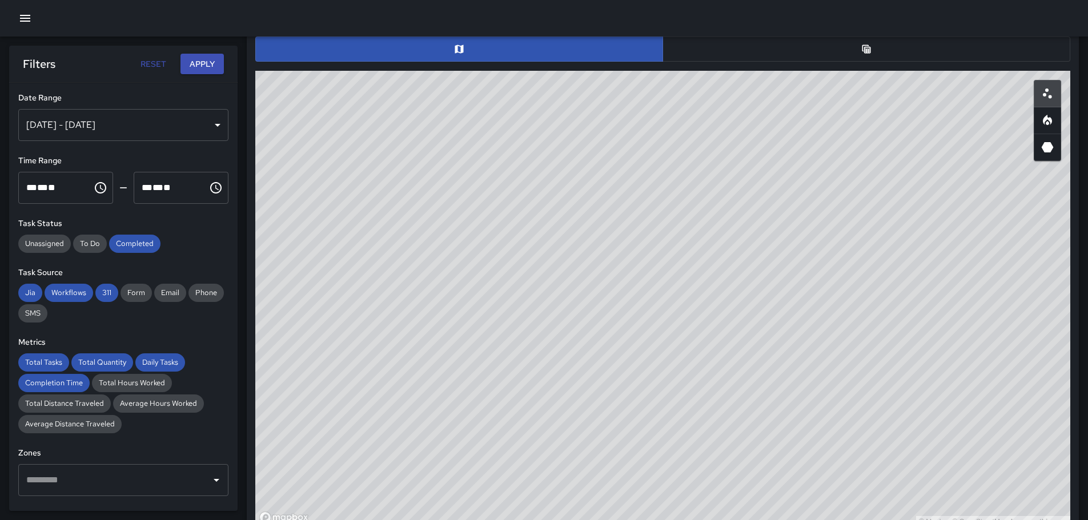
click at [868, 51] on icon "Table" at bounding box center [867, 49] width 9 height 9
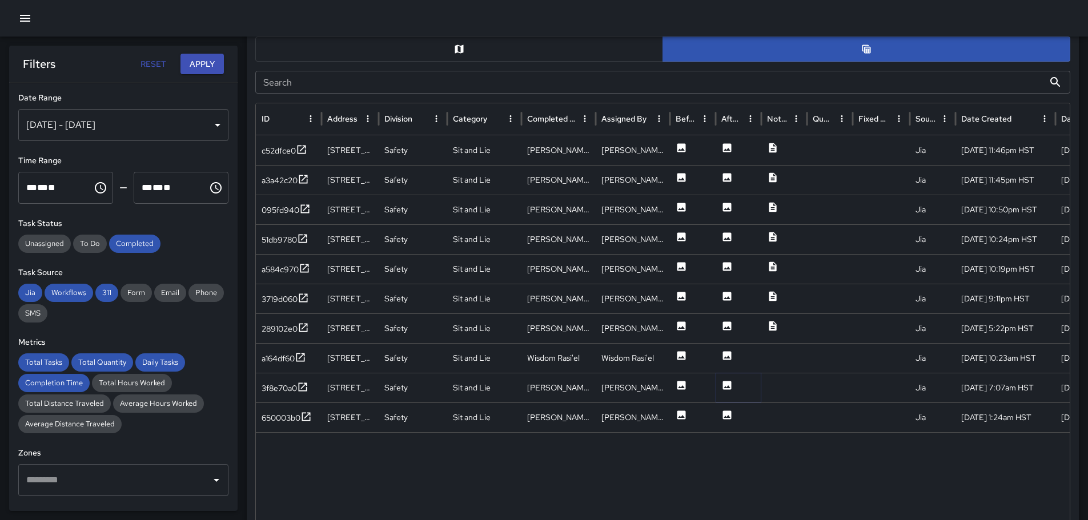
click at [730, 386] on icon at bounding box center [727, 385] width 9 height 9
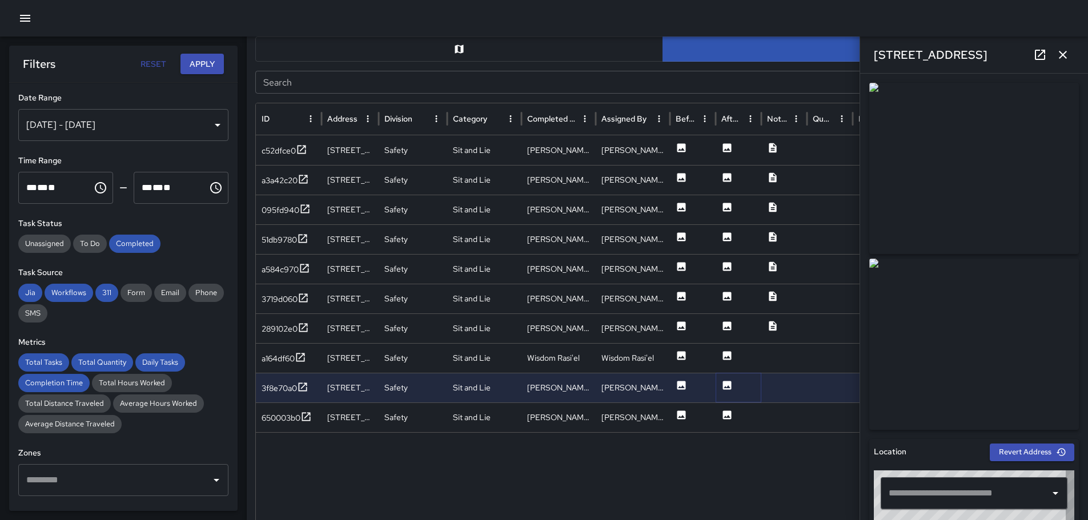
type input "**********"
click at [727, 355] on icon at bounding box center [727, 355] width 9 height 9
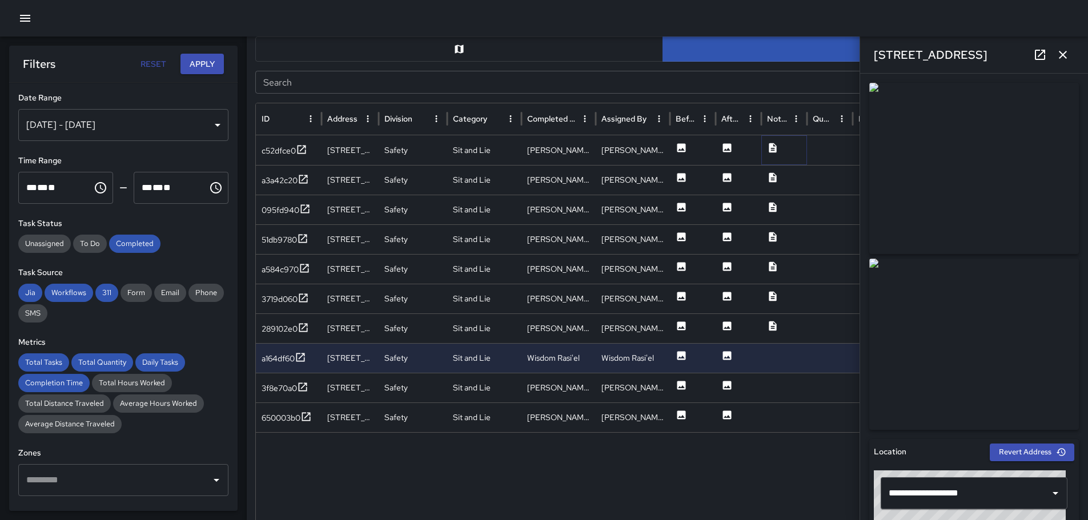
click at [771, 149] on icon at bounding box center [772, 147] width 11 height 11
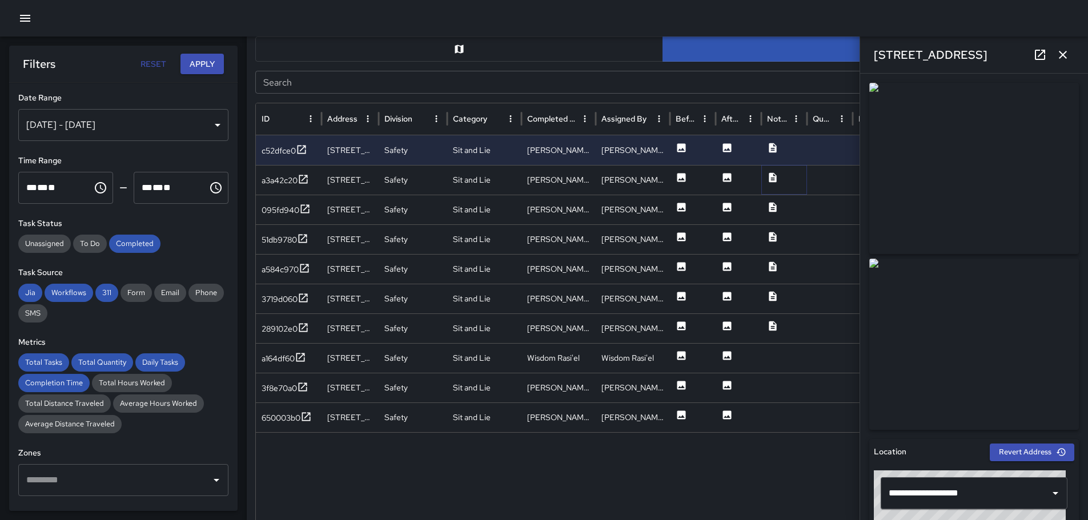
click at [772, 178] on icon at bounding box center [772, 177] width 11 height 11
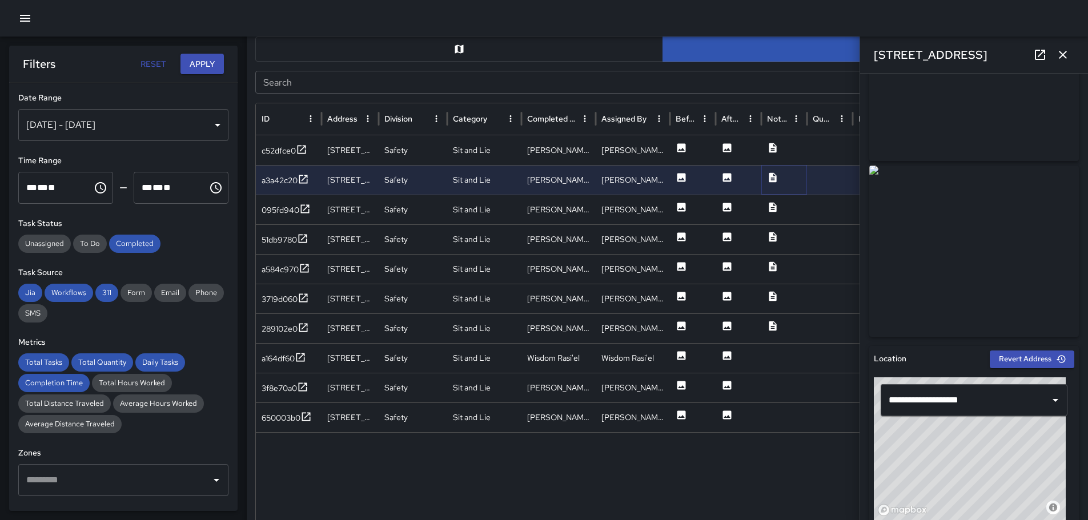
scroll to position [0, 0]
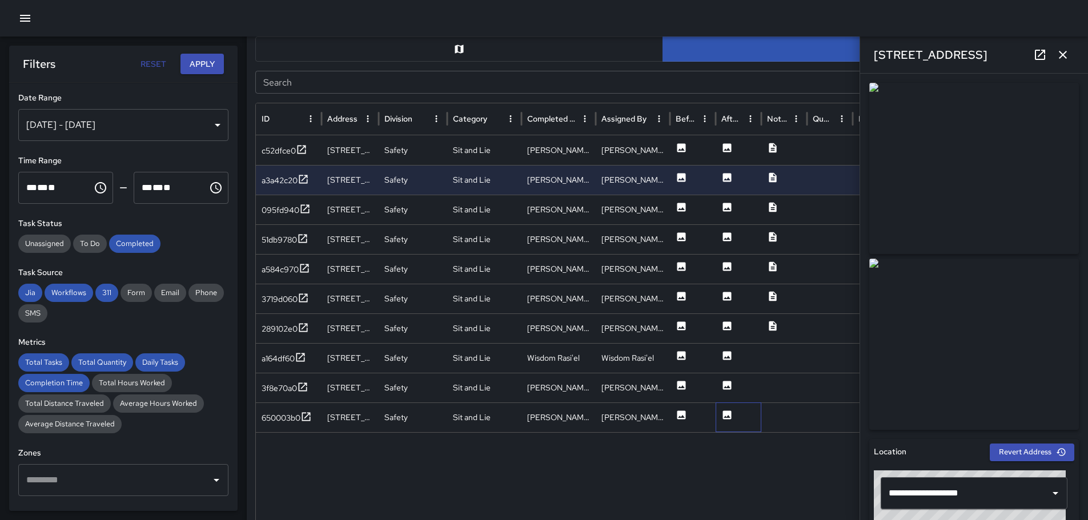
click at [733, 416] on div at bounding box center [739, 418] width 46 height 30
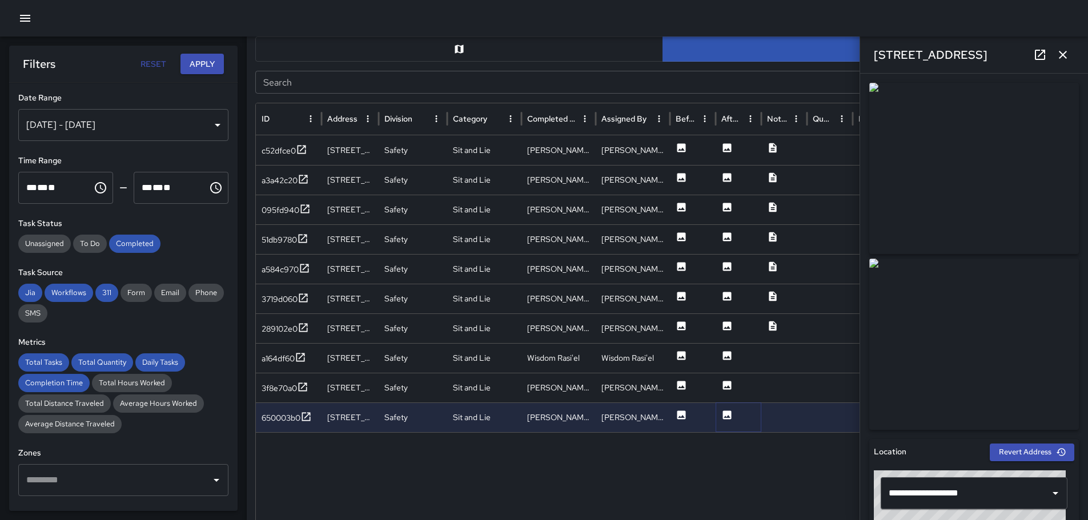
click at [726, 412] on icon at bounding box center [727, 415] width 9 height 9
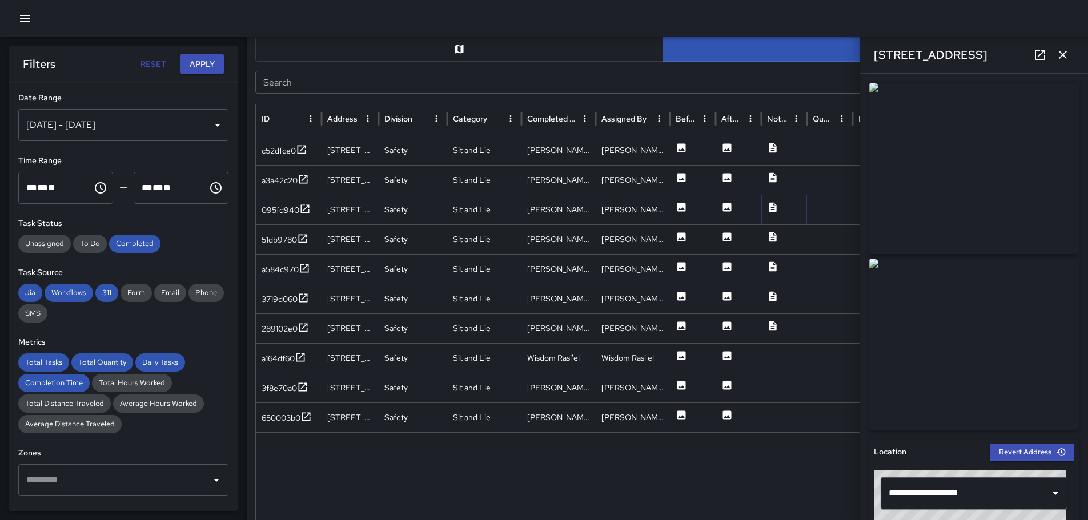
click at [775, 207] on icon at bounding box center [772, 207] width 11 height 11
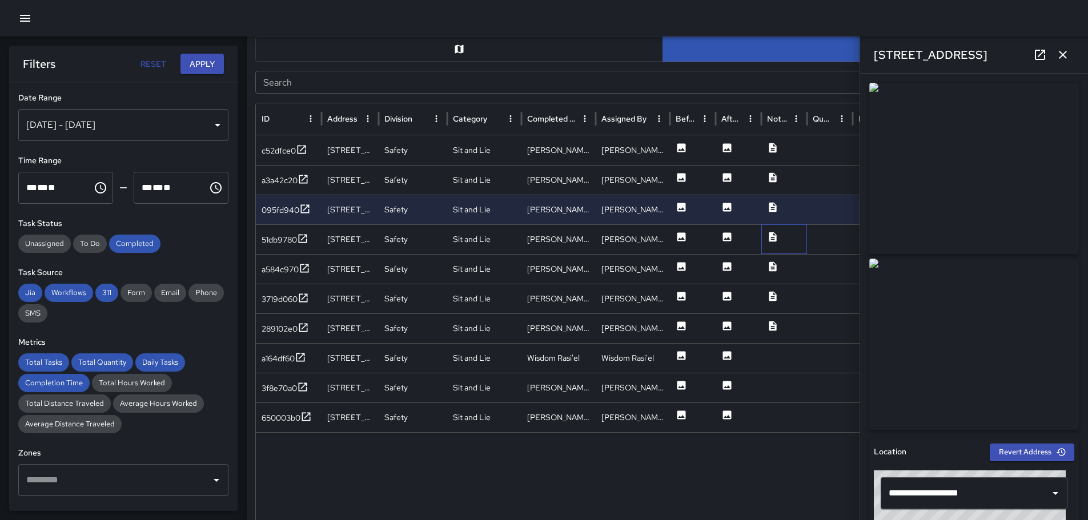
click at [779, 236] on div at bounding box center [784, 239] width 46 height 30
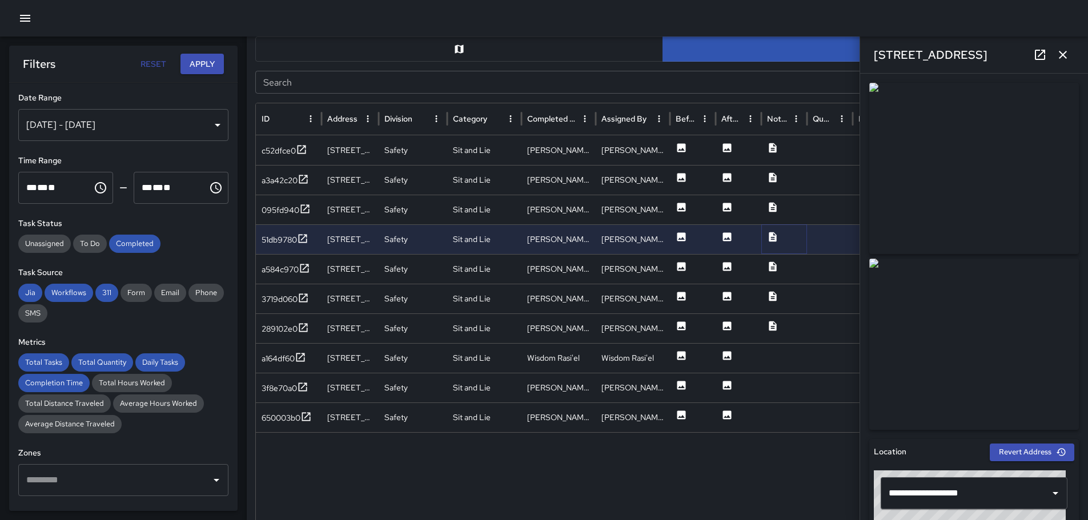
click at [773, 239] on icon at bounding box center [772, 236] width 11 height 11
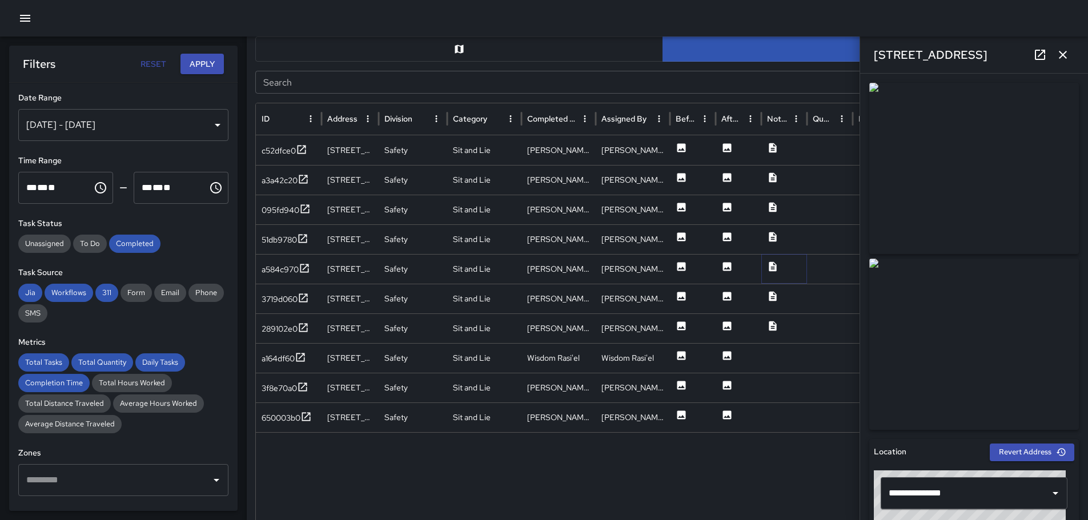
click at [773, 266] on icon at bounding box center [772, 267] width 7 height 10
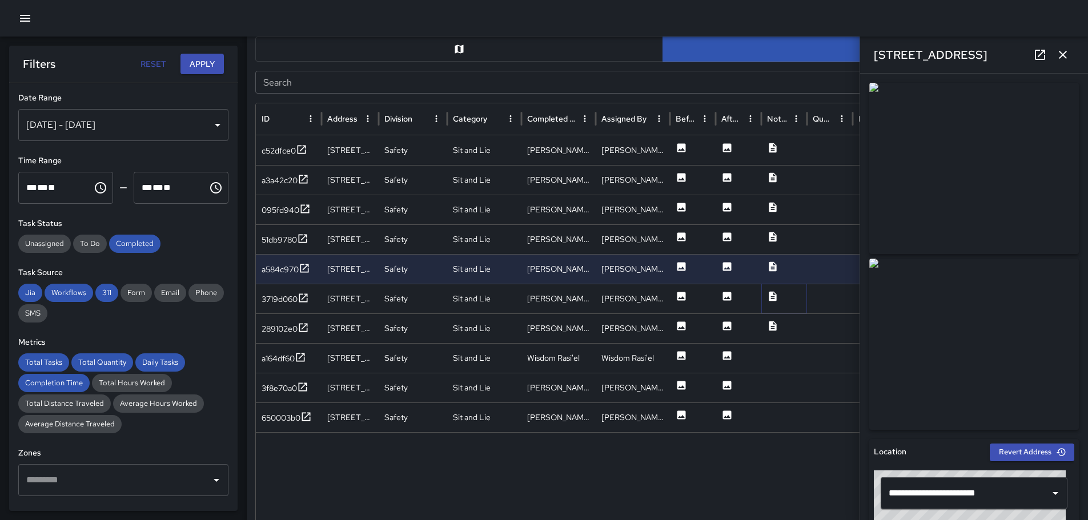
click at [774, 296] on icon at bounding box center [772, 296] width 11 height 11
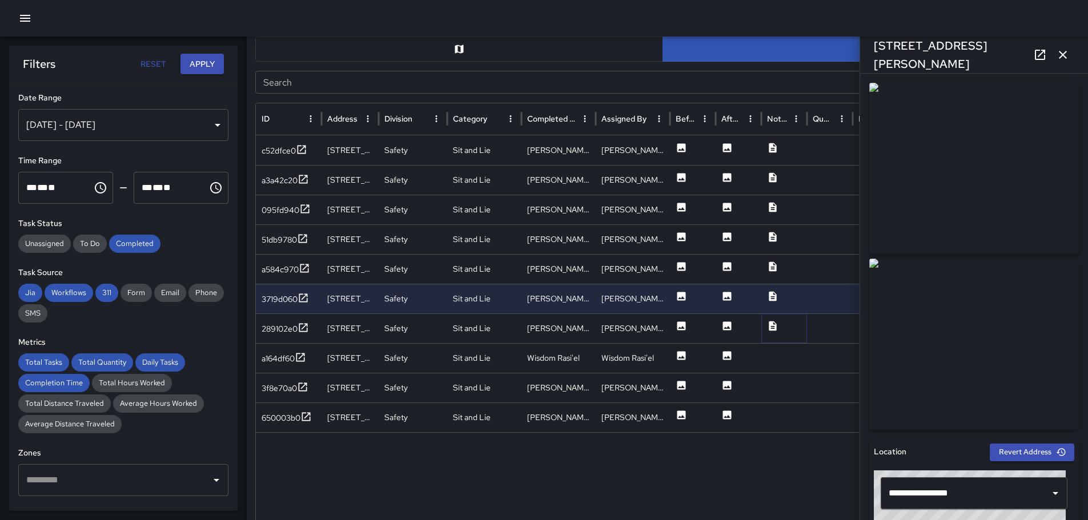
click at [769, 325] on icon at bounding box center [772, 325] width 11 height 11
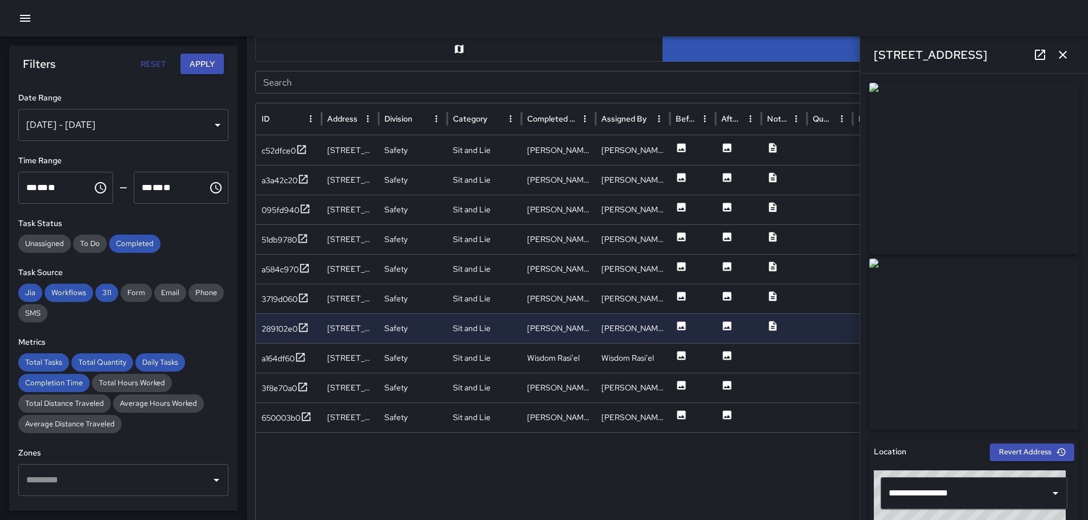
click at [208, 126] on div "[DATE] - [DATE]" at bounding box center [123, 125] width 210 height 32
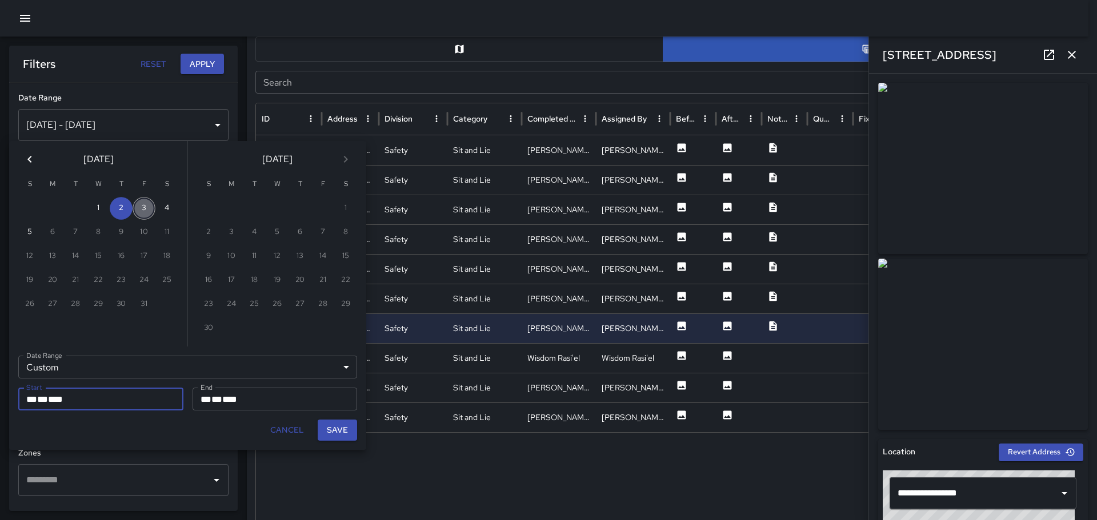
click at [145, 206] on button "3" at bounding box center [144, 208] width 23 height 23
type input "**********"
click at [145, 206] on button "3" at bounding box center [144, 208] width 23 height 23
type input "**********"
click at [339, 429] on button "Save" at bounding box center [337, 430] width 39 height 21
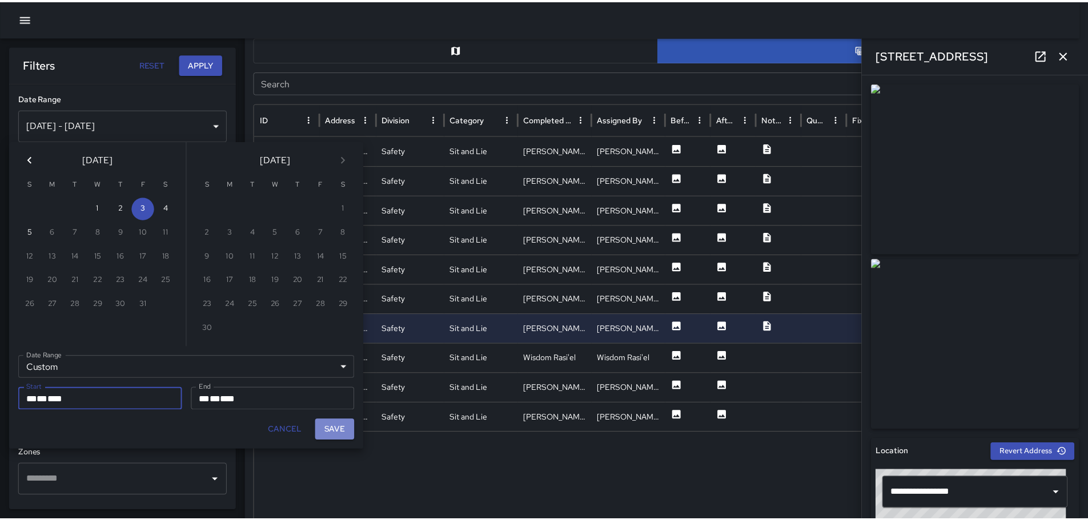
type input "**********"
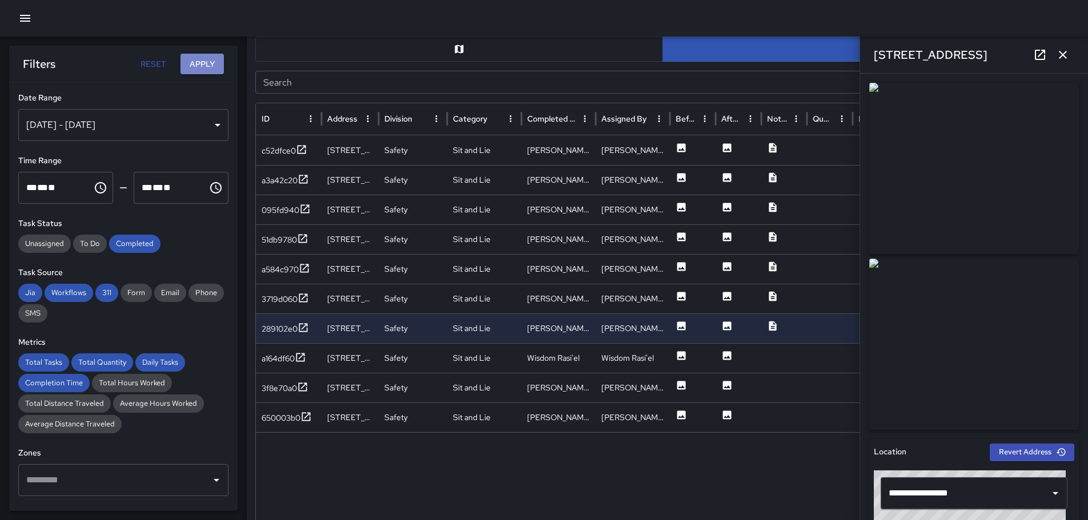
click at [205, 63] on button "Apply" at bounding box center [202, 64] width 43 height 21
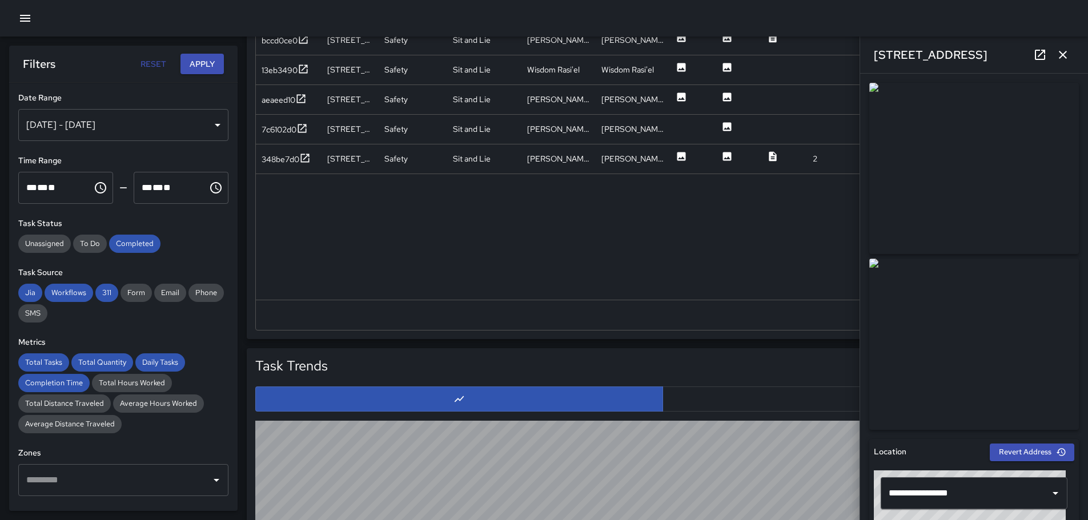
scroll to position [647, 0]
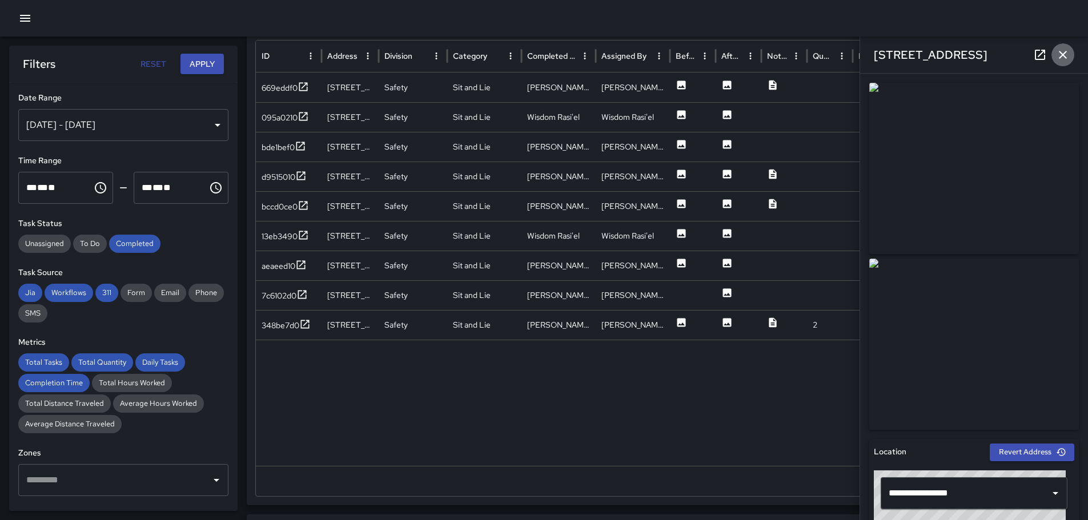
click at [1063, 59] on icon "button" at bounding box center [1063, 55] width 14 height 14
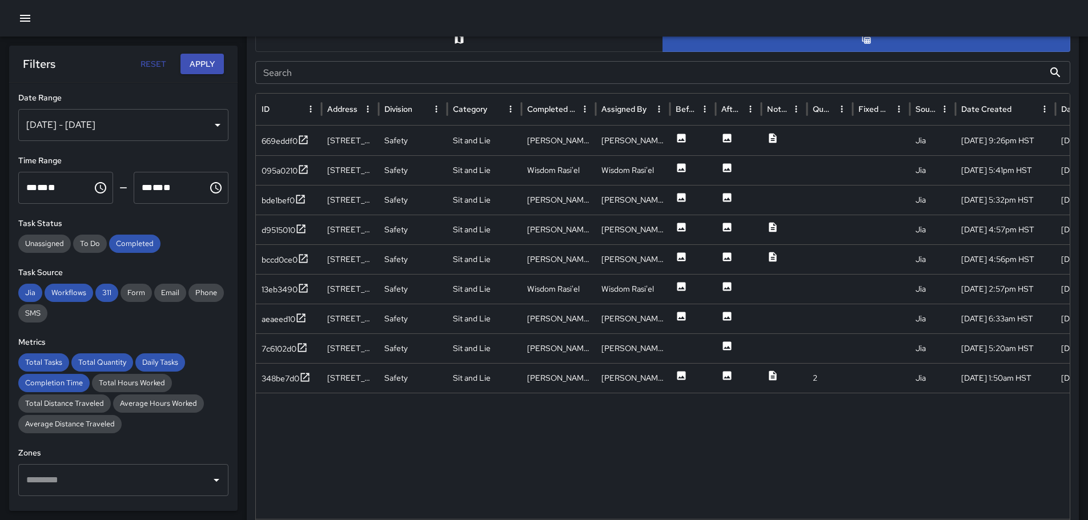
scroll to position [592, 0]
click at [773, 376] on icon at bounding box center [772, 377] width 7 height 10
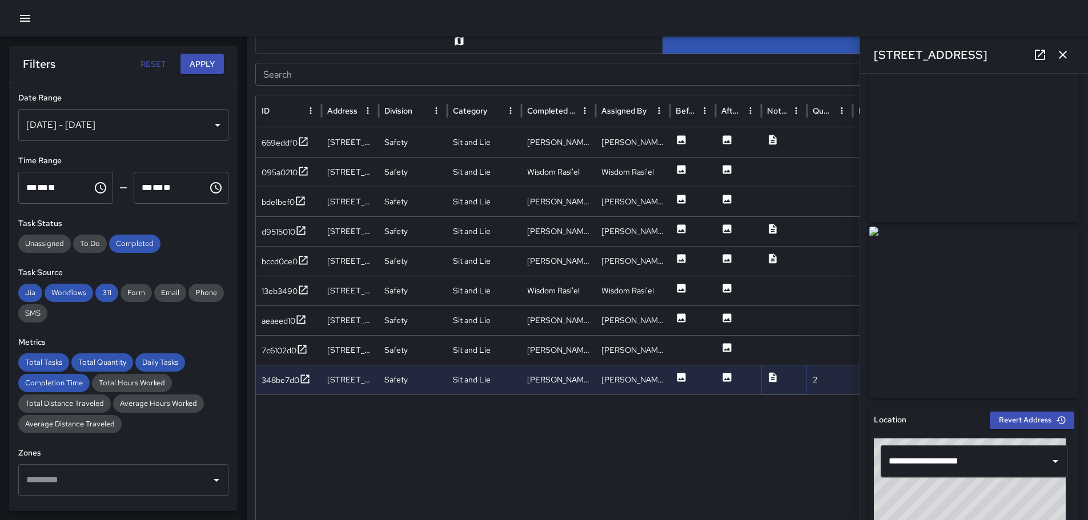
scroll to position [0, 0]
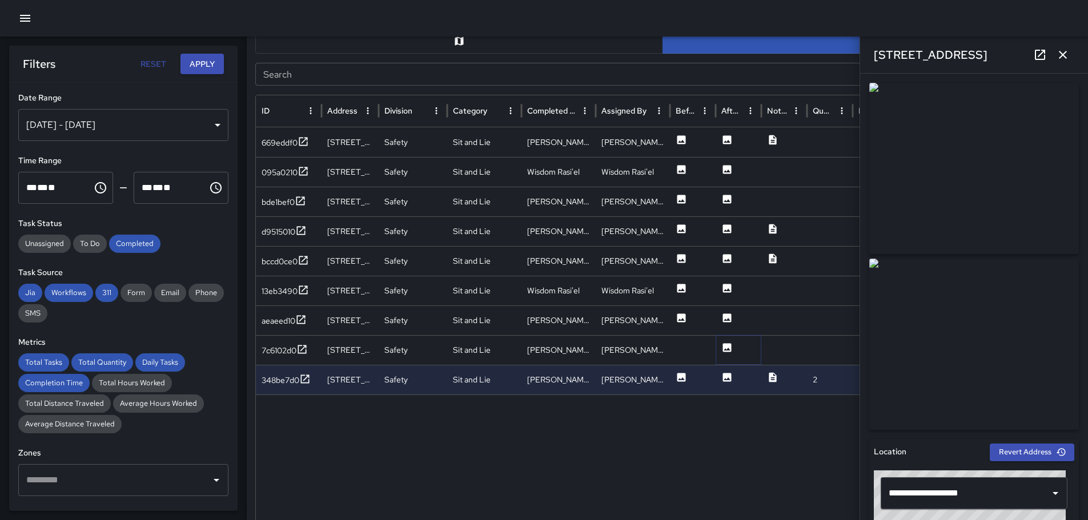
click at [727, 348] on icon at bounding box center [727, 347] width 9 height 9
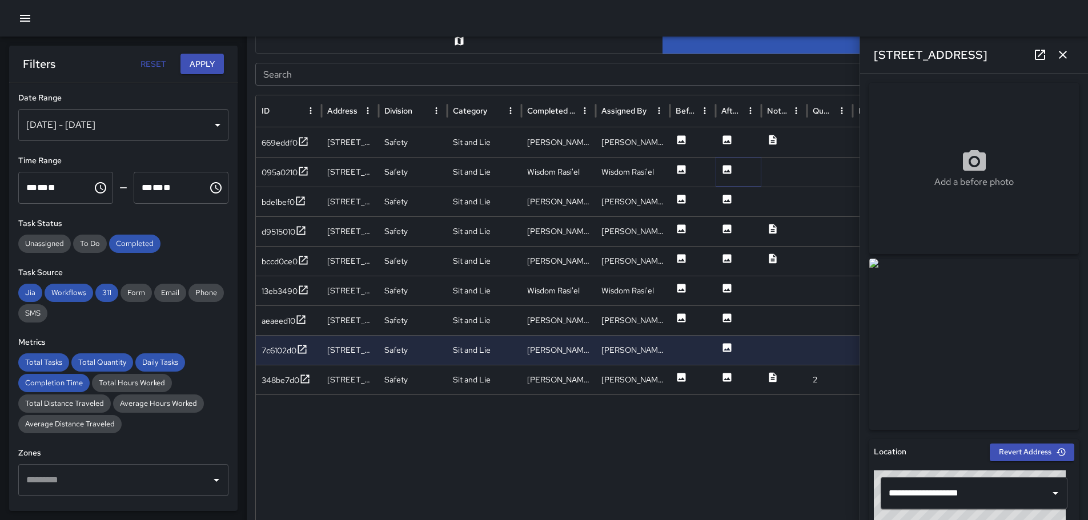
click at [725, 166] on icon at bounding box center [727, 169] width 9 height 9
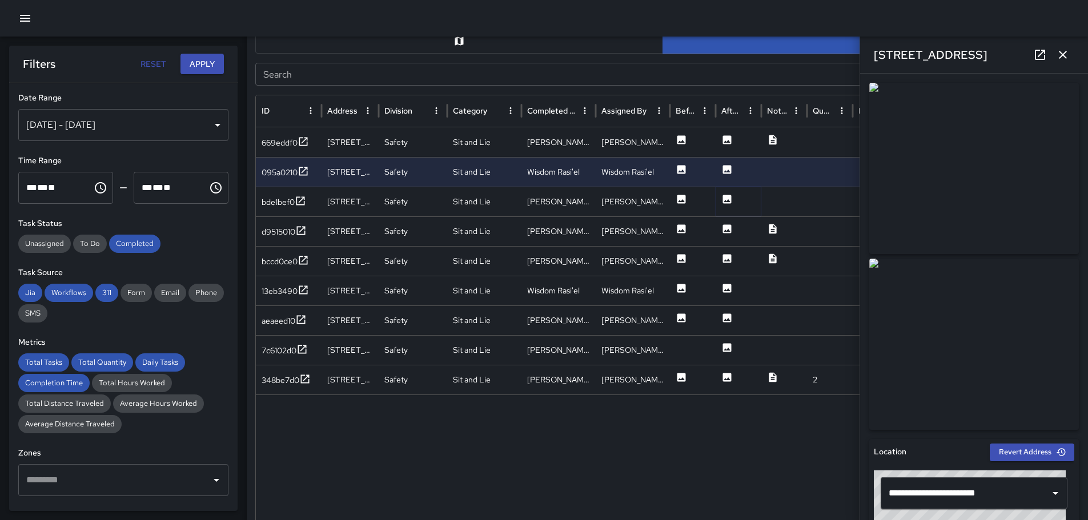
click at [729, 194] on icon at bounding box center [726, 199] width 11 height 11
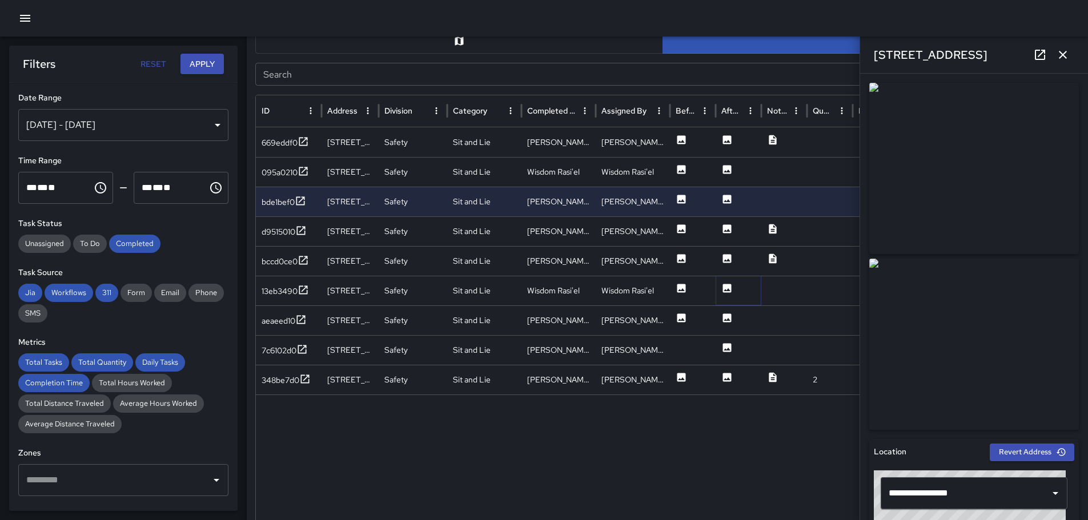
click at [728, 287] on icon at bounding box center [727, 288] width 9 height 9
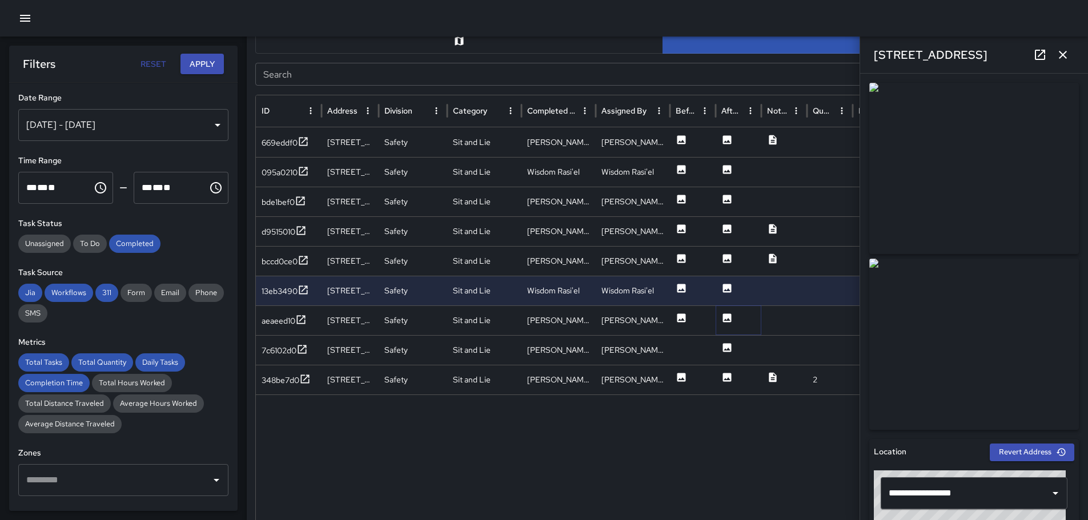
click at [728, 318] on icon at bounding box center [726, 317] width 11 height 11
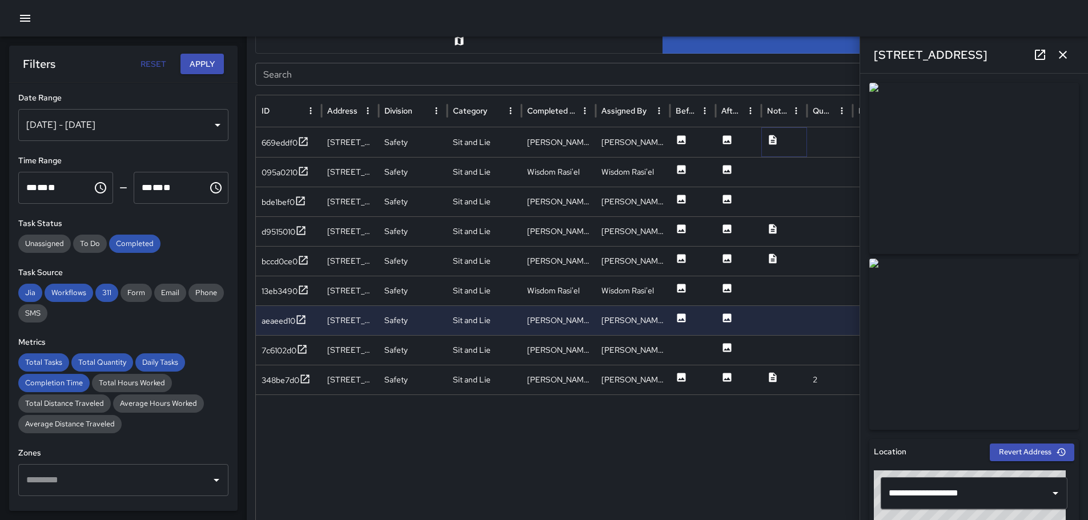
click at [775, 140] on icon at bounding box center [772, 139] width 11 height 11
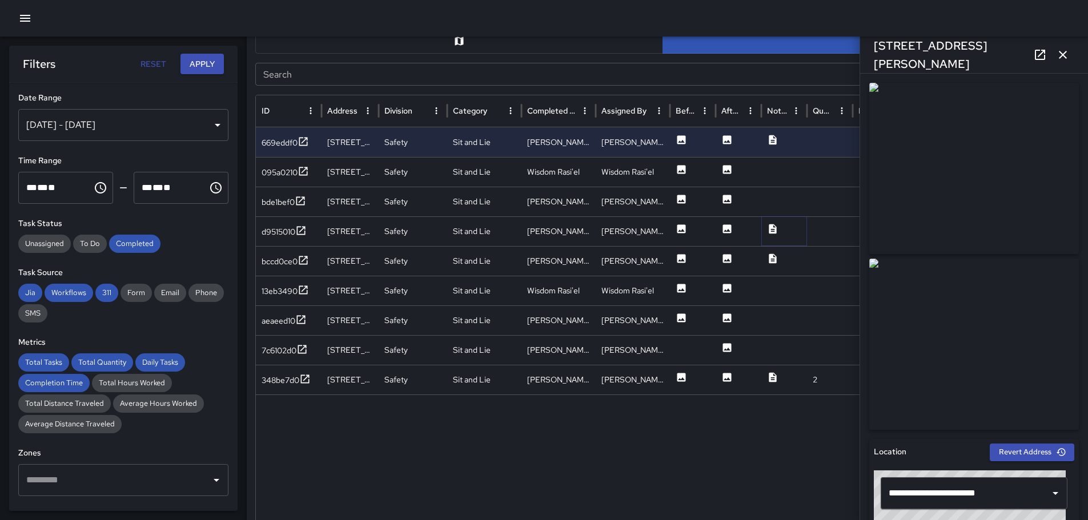
click at [775, 230] on icon at bounding box center [772, 229] width 7 height 10
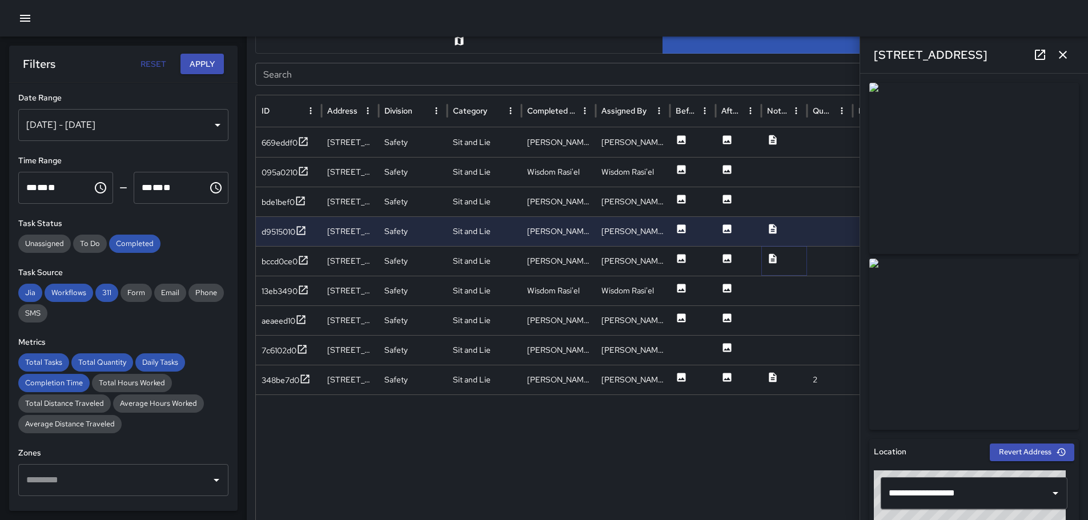
click at [773, 256] on icon at bounding box center [772, 258] width 11 height 11
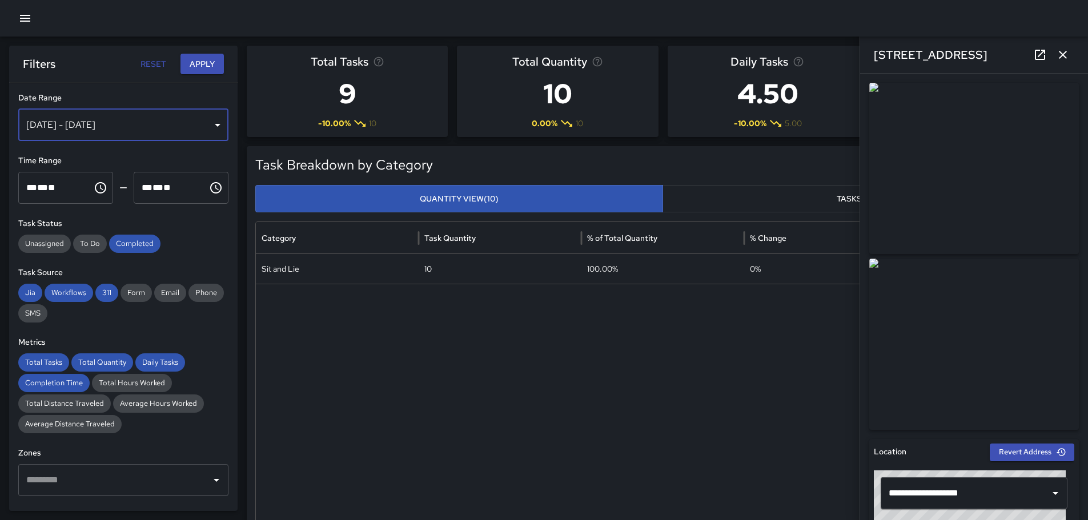
click at [213, 122] on div "[DATE] - [DATE]" at bounding box center [123, 125] width 210 height 32
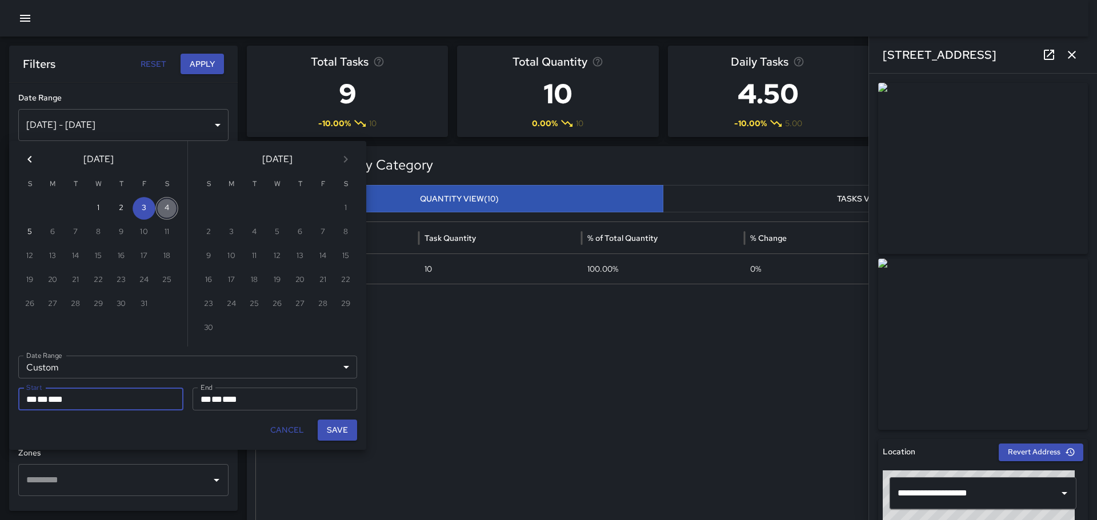
click at [167, 208] on button "4" at bounding box center [166, 208] width 23 height 23
type input "**********"
click at [167, 208] on button "4" at bounding box center [166, 208] width 23 height 23
type input "**********"
click at [335, 430] on button "Save" at bounding box center [337, 430] width 39 height 21
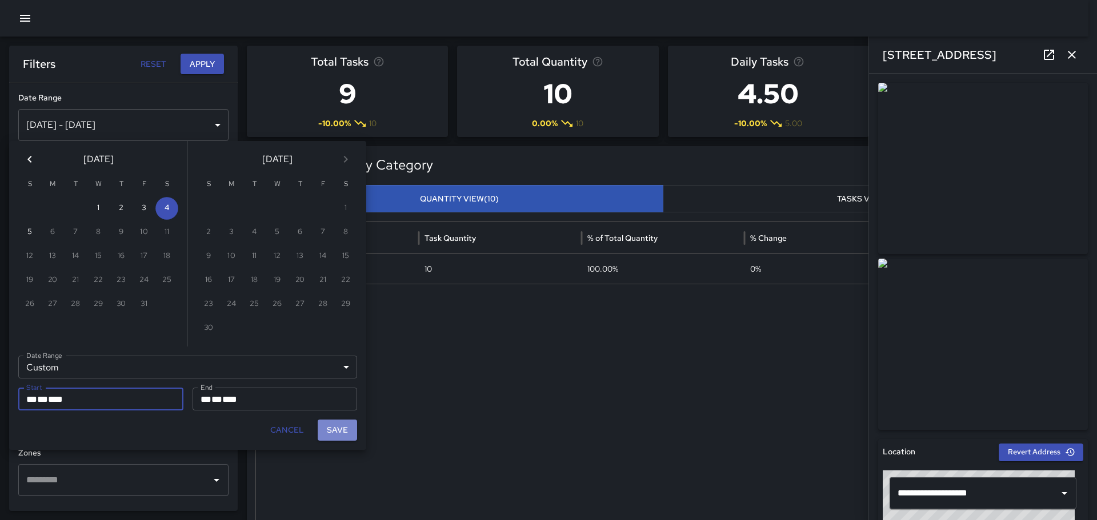
type input "**********"
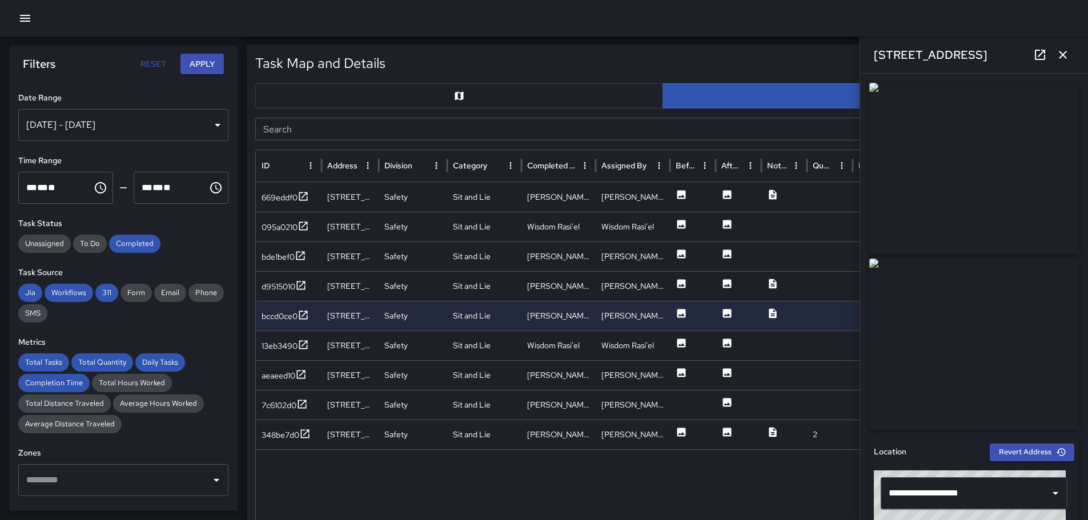
scroll to position [541, 0]
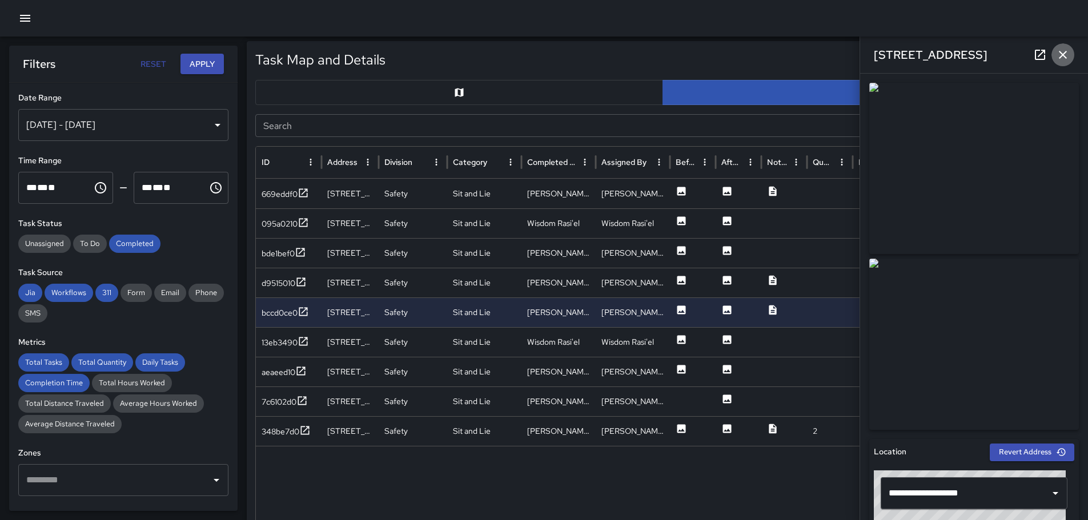
click at [1068, 50] on icon "button" at bounding box center [1063, 55] width 14 height 14
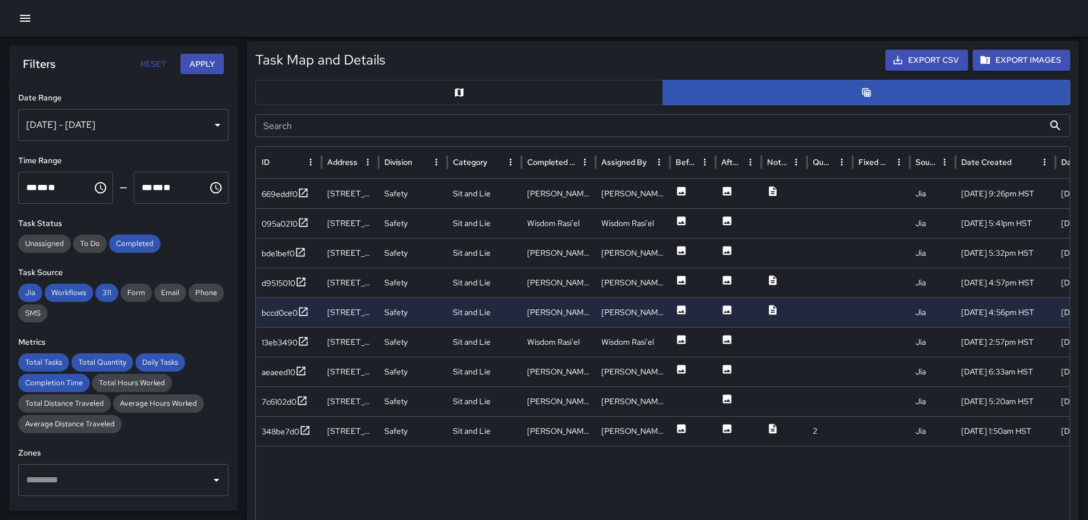
click at [193, 62] on button "Apply" at bounding box center [202, 64] width 43 height 21
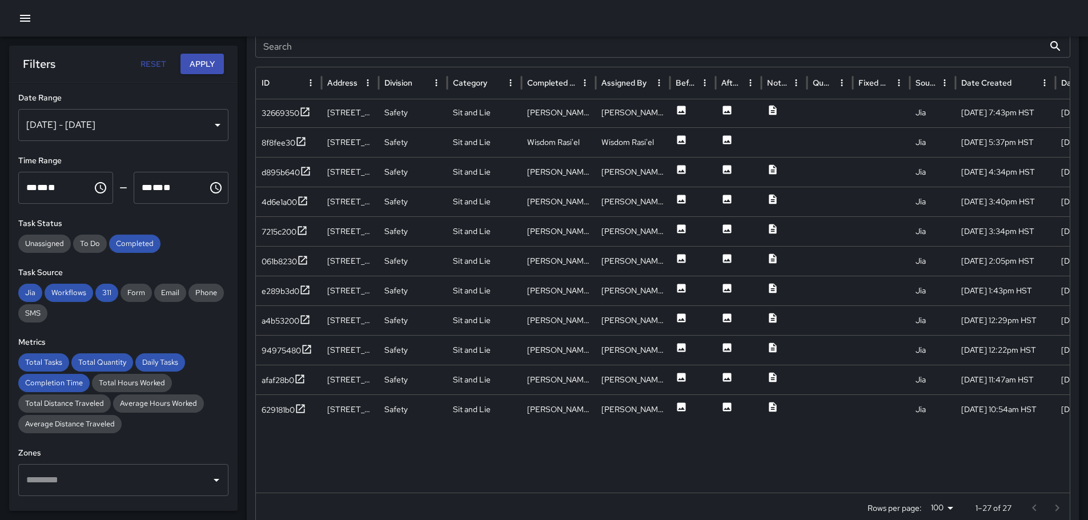
scroll to position [0, 0]
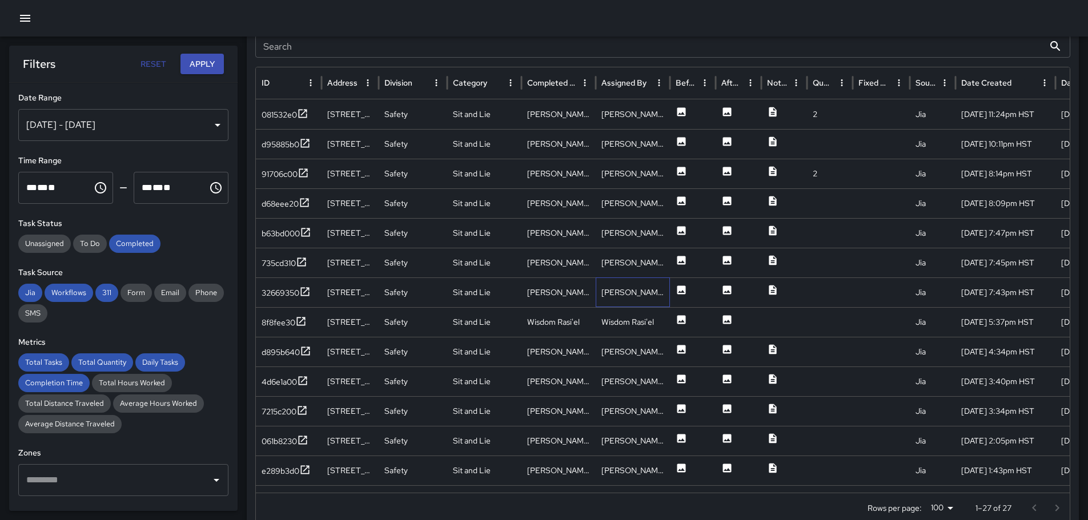
click at [631, 287] on div "[PERSON_NAME]" at bounding box center [633, 293] width 74 height 30
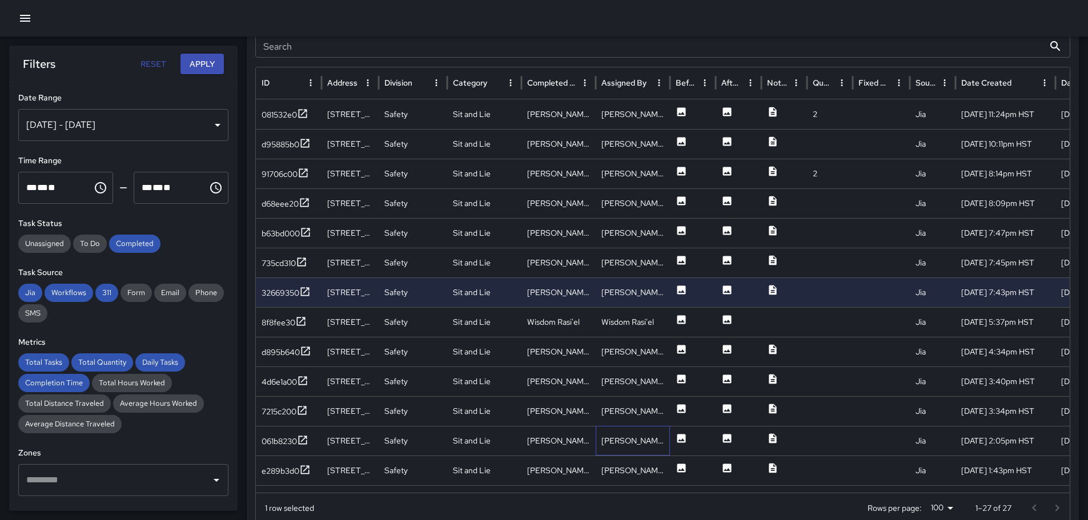
click at [647, 439] on div "[PERSON_NAME]" at bounding box center [633, 441] width 74 height 30
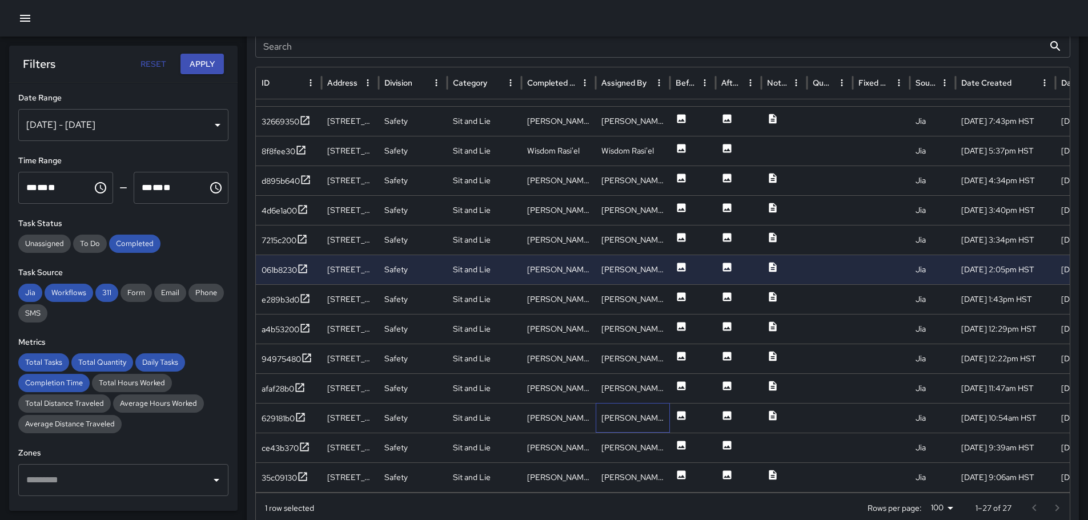
click at [647, 418] on div "[PERSON_NAME]" at bounding box center [633, 418] width 74 height 30
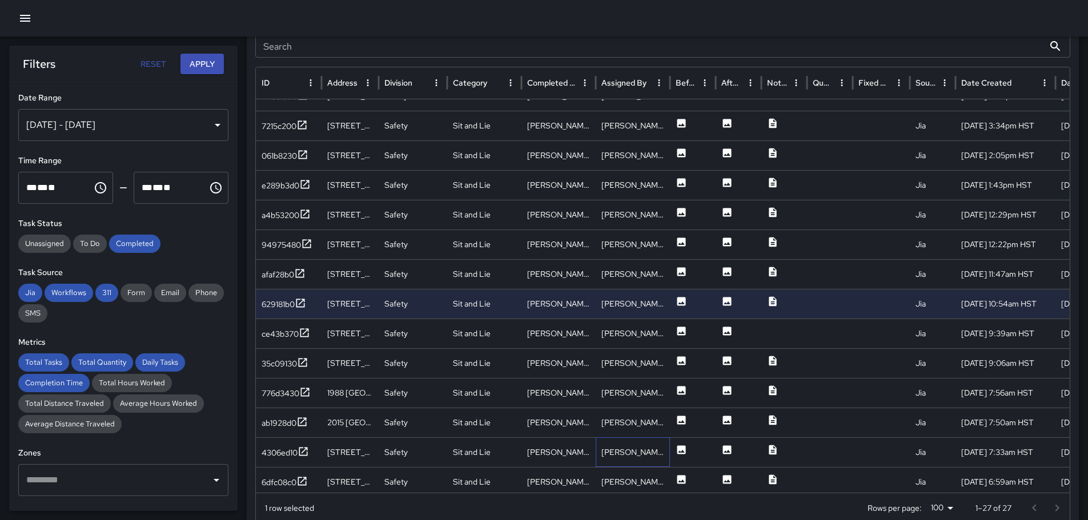
click at [655, 449] on div "[PERSON_NAME]" at bounding box center [633, 453] width 74 height 30
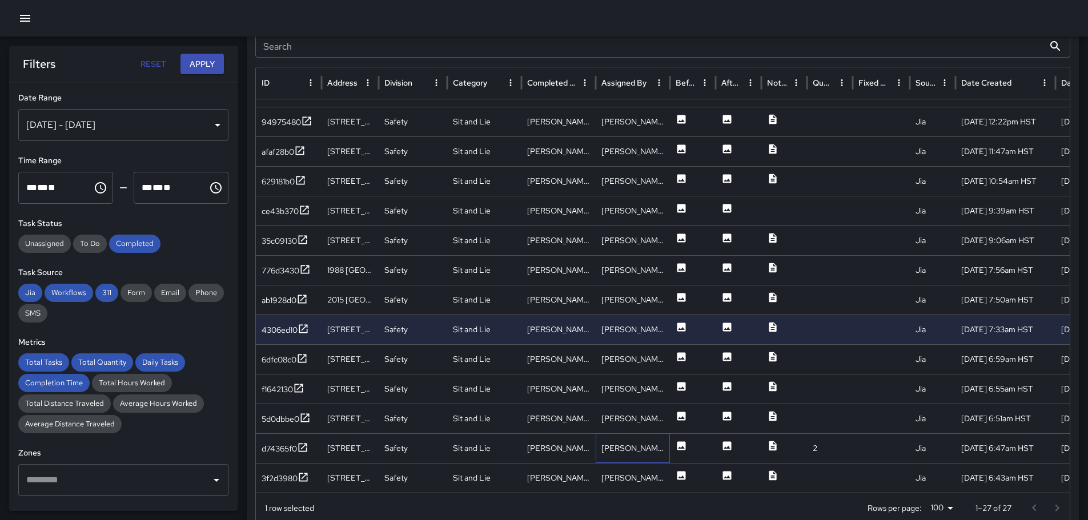
drag, startPoint x: 656, startPoint y: 448, endPoint x: 661, endPoint y: 438, distance: 11.5
click at [658, 446] on div "[PERSON_NAME]" at bounding box center [633, 449] width 74 height 30
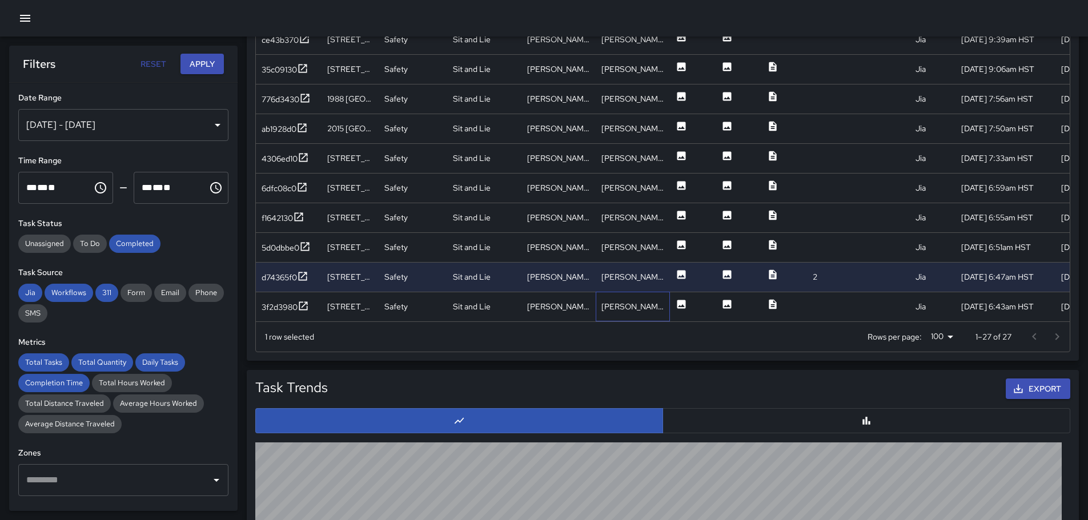
click at [655, 302] on div "[PERSON_NAME]" at bounding box center [633, 307] width 74 height 30
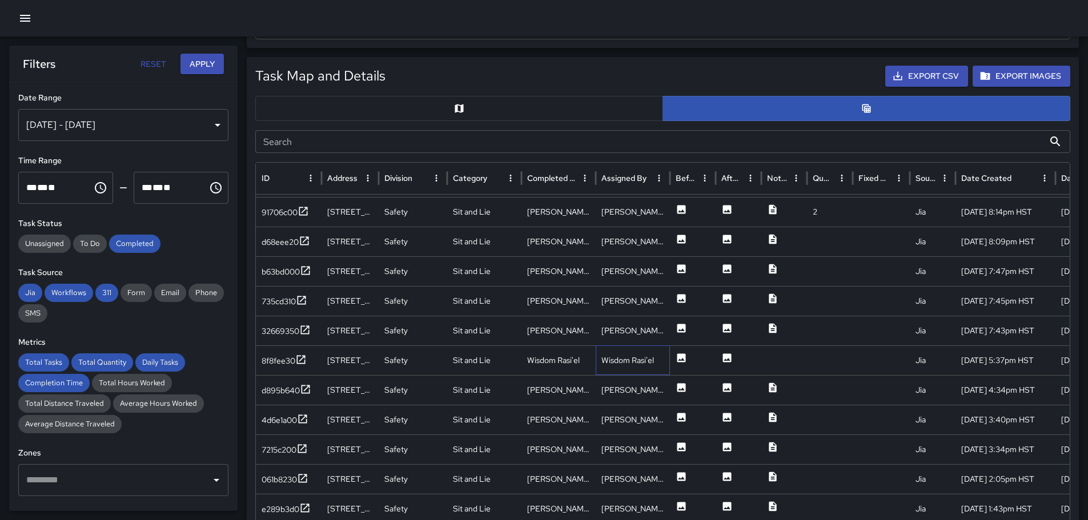
click at [657, 359] on div "Wisdom Rasi'el" at bounding box center [633, 361] width 74 height 30
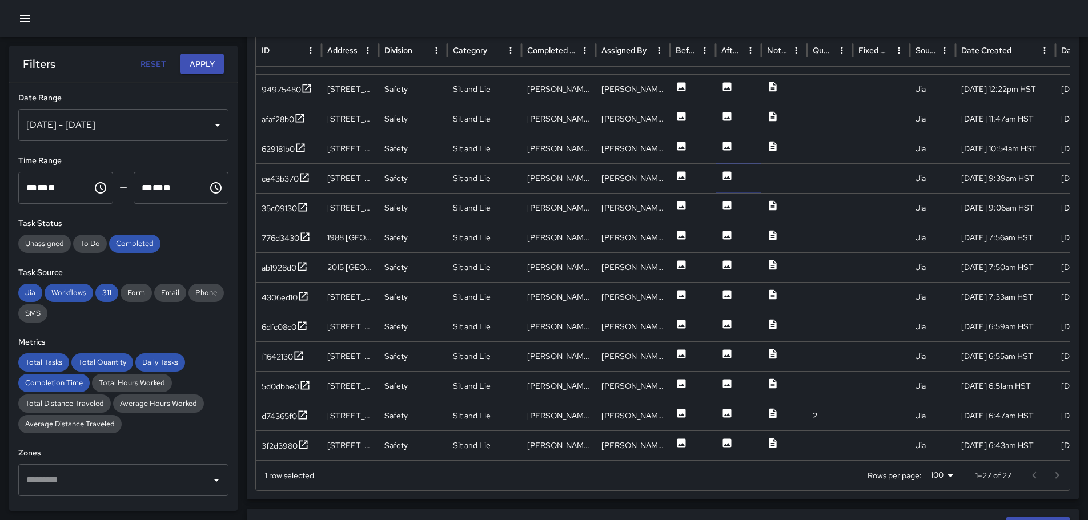
click at [724, 175] on icon at bounding box center [727, 175] width 9 height 9
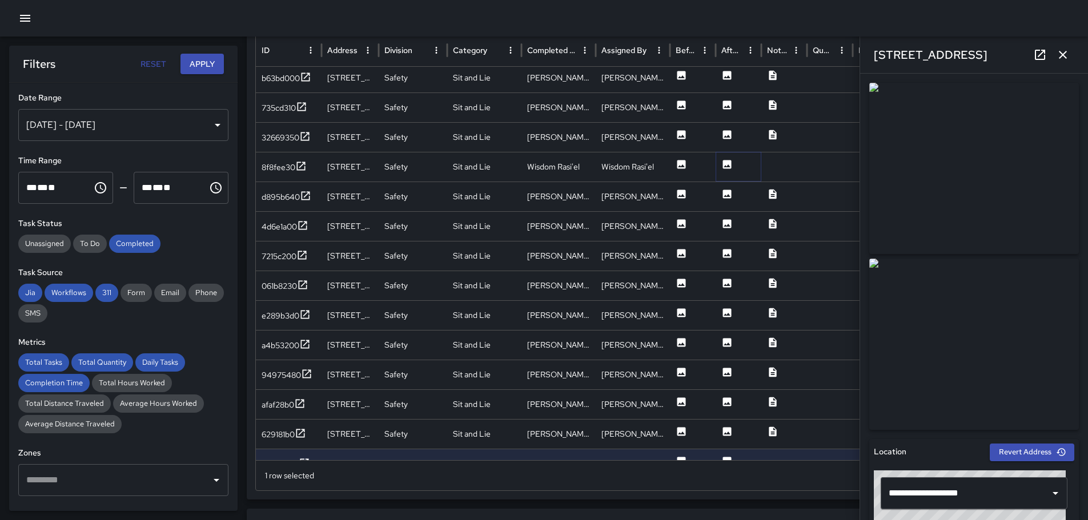
click at [729, 167] on icon at bounding box center [726, 164] width 11 height 11
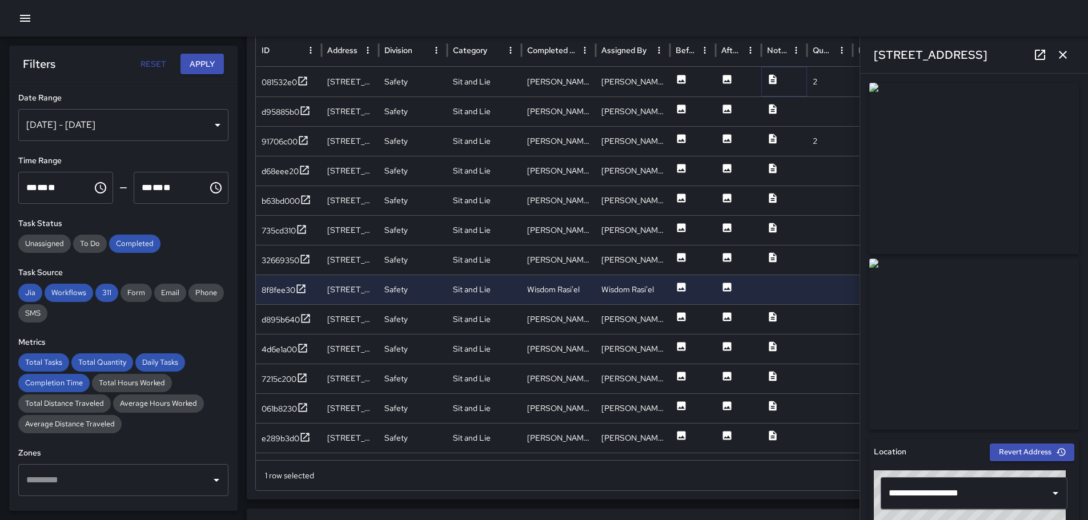
click at [774, 77] on icon at bounding box center [772, 79] width 11 height 11
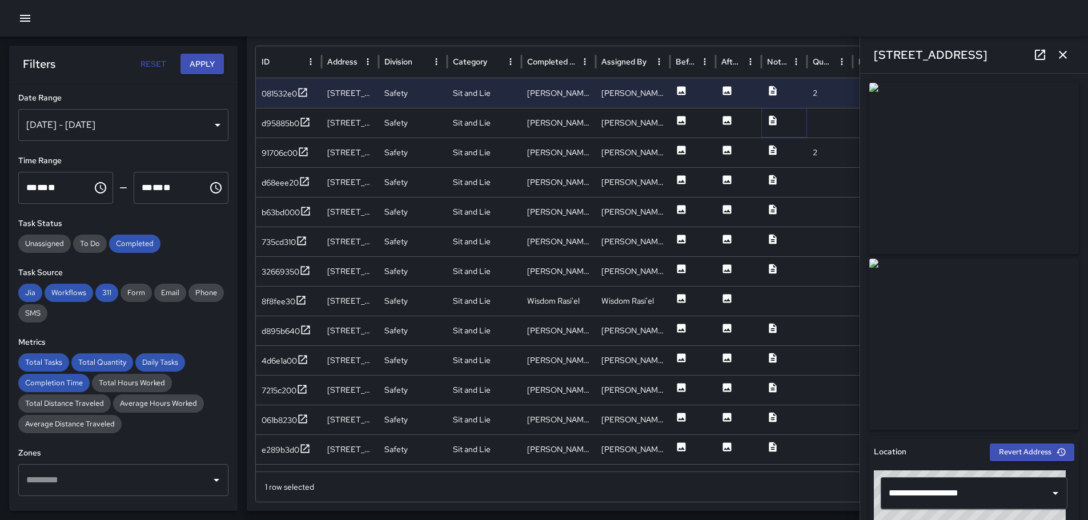
click at [773, 122] on icon at bounding box center [772, 120] width 7 height 10
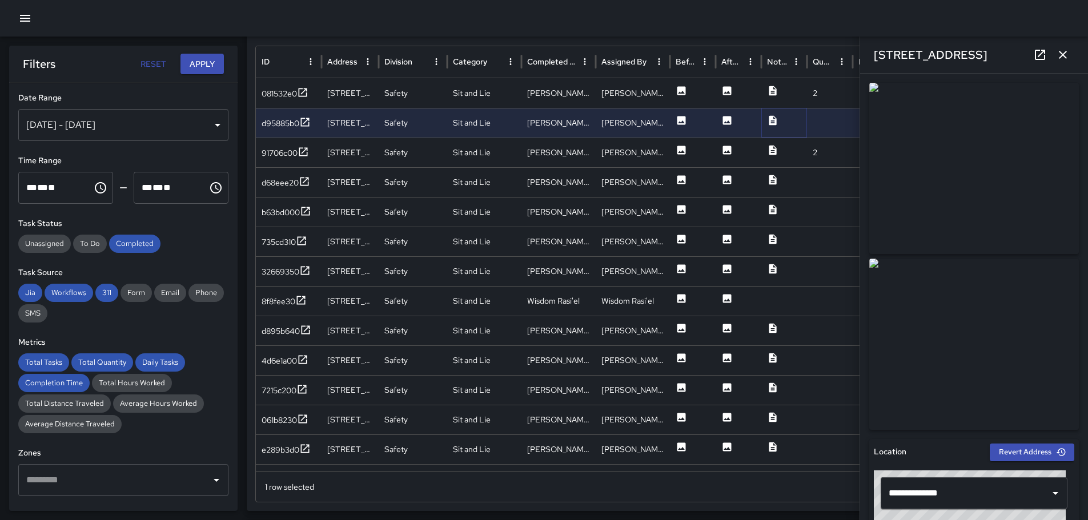
click at [772, 118] on icon at bounding box center [772, 120] width 7 height 10
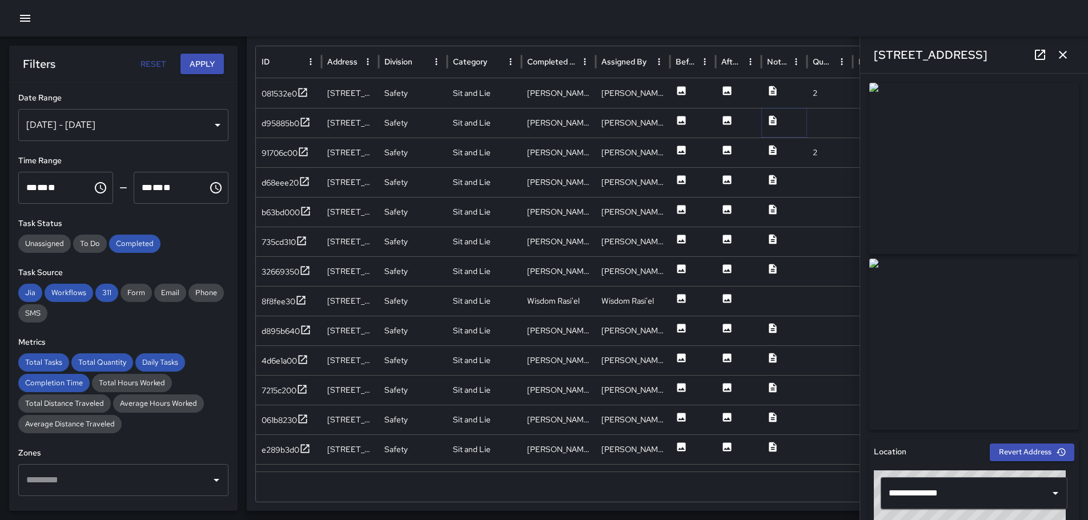
click at [772, 118] on icon at bounding box center [772, 120] width 7 height 10
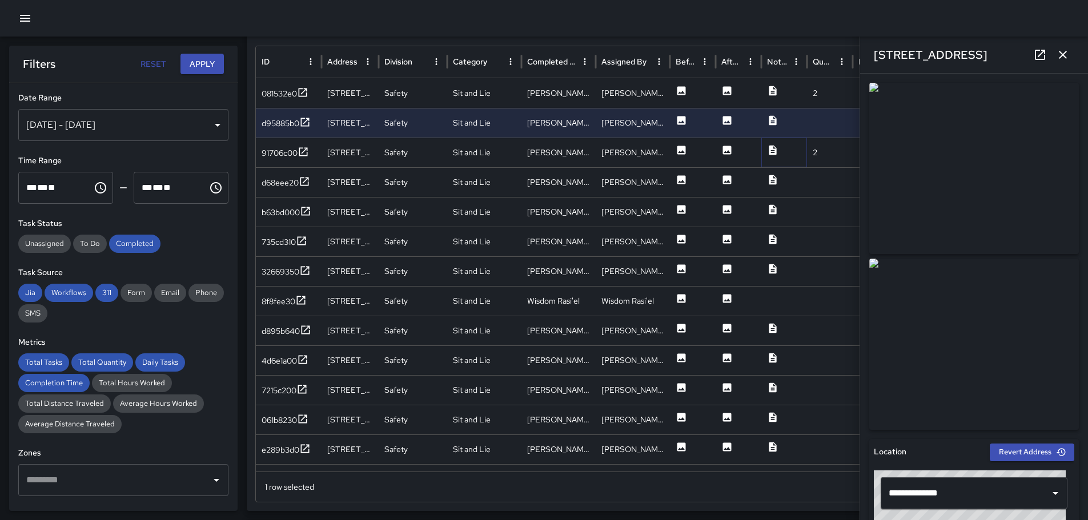
click at [771, 152] on icon at bounding box center [772, 150] width 11 height 11
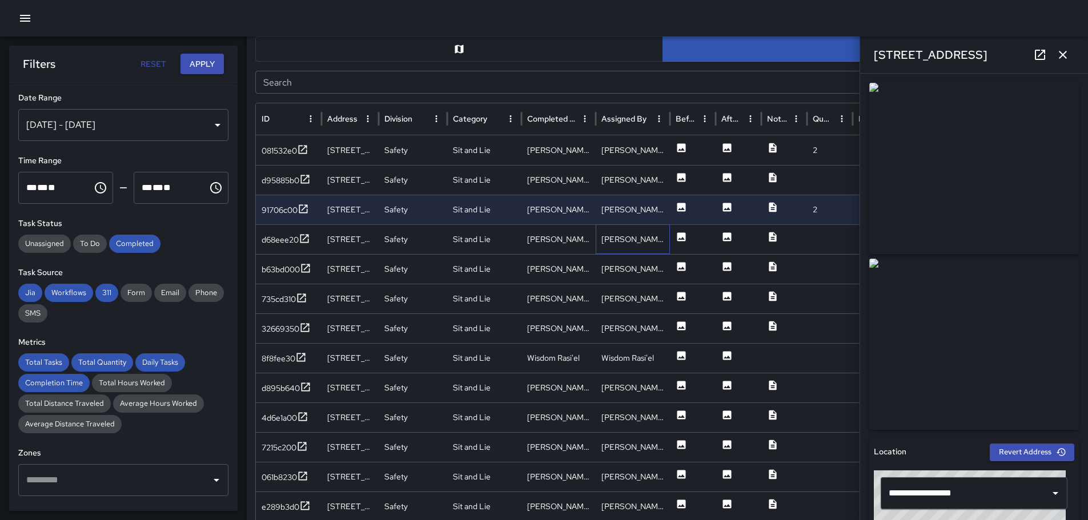
click at [626, 242] on div "[PERSON_NAME]" at bounding box center [633, 239] width 74 height 30
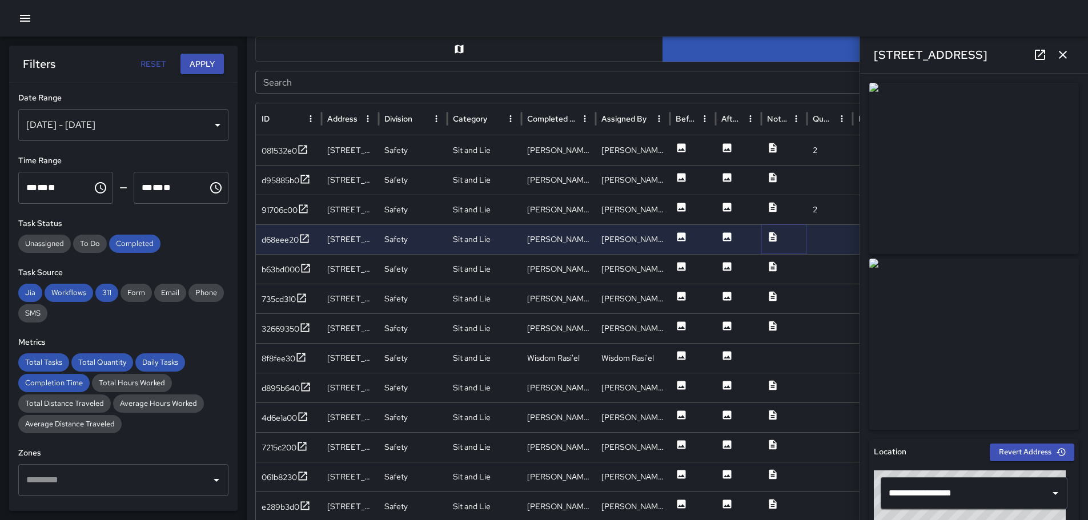
click at [769, 234] on icon at bounding box center [772, 236] width 11 height 11
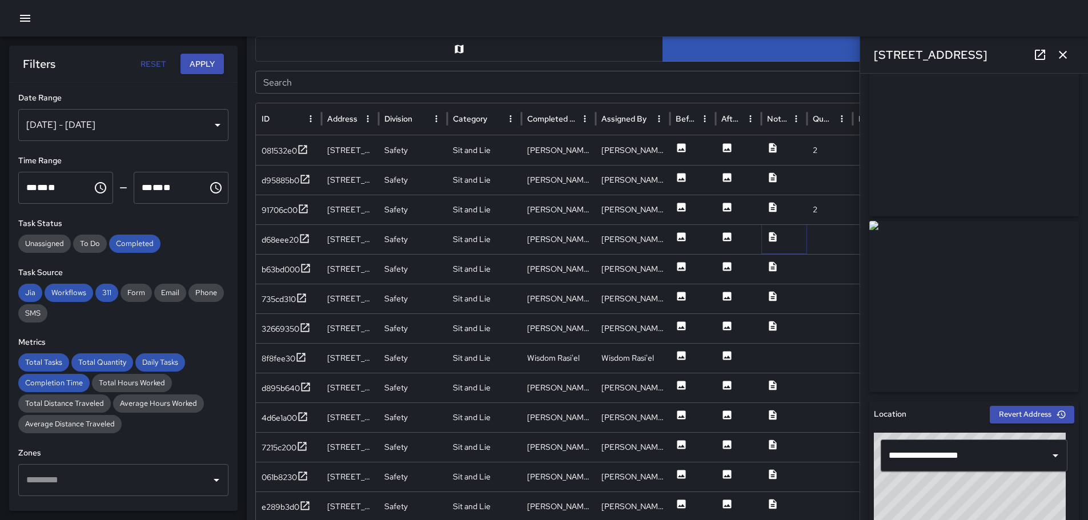
click at [769, 235] on icon at bounding box center [772, 237] width 7 height 10
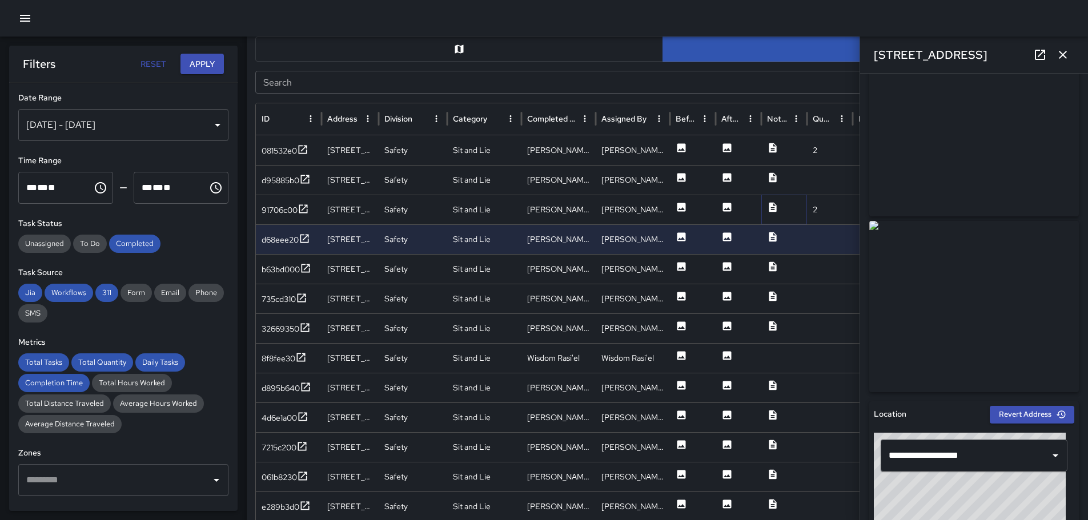
click at [774, 206] on icon at bounding box center [772, 207] width 7 height 10
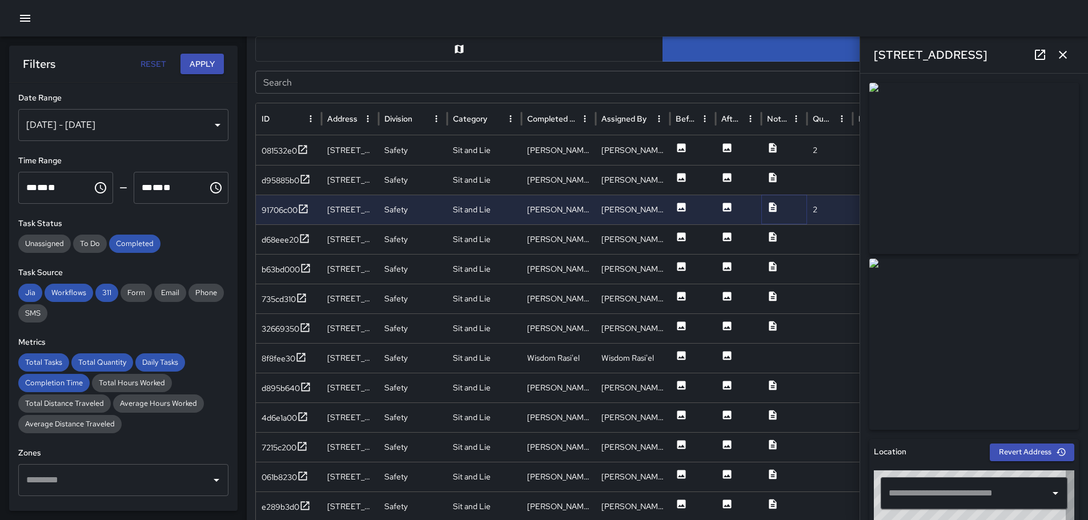
type input "**********"
click at [772, 236] on icon at bounding box center [772, 237] width 7 height 10
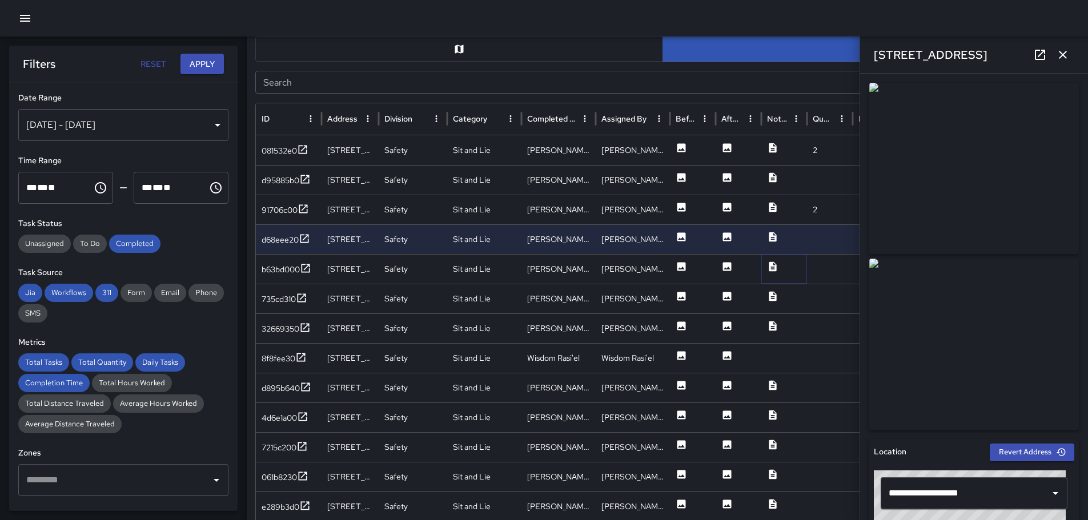
click at [775, 265] on icon at bounding box center [772, 266] width 11 height 11
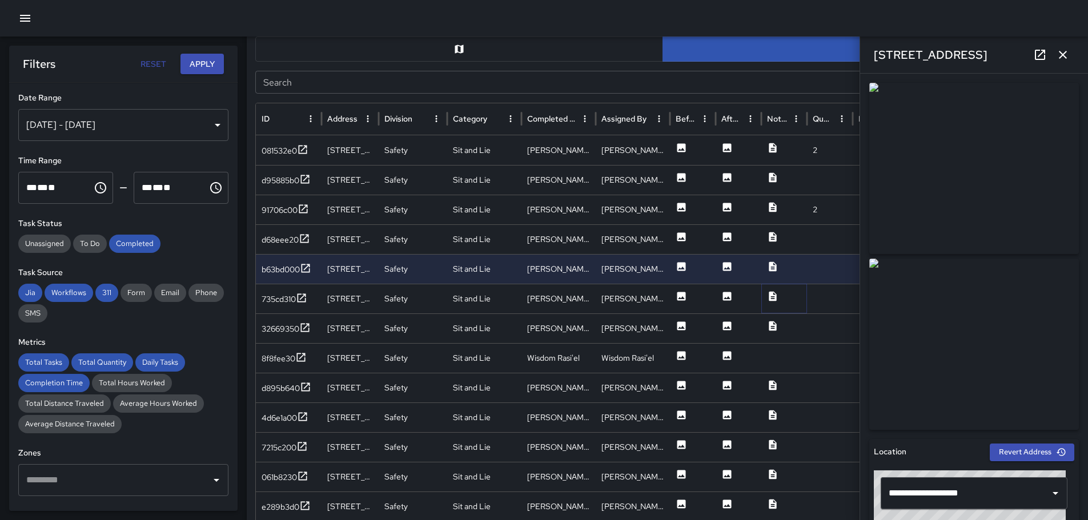
click at [773, 294] on icon at bounding box center [772, 296] width 11 height 11
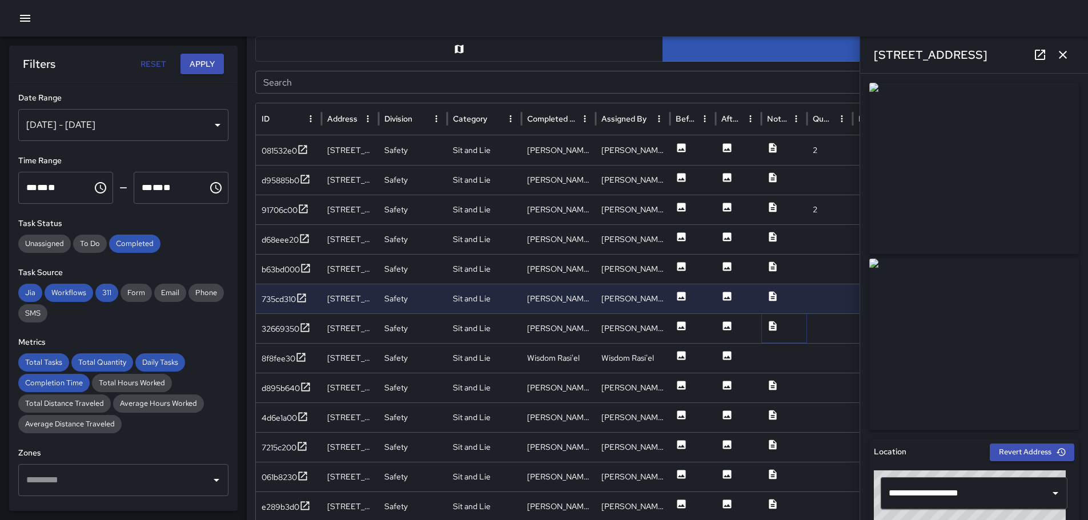
drag, startPoint x: 773, startPoint y: 328, endPoint x: 787, endPoint y: 320, distance: 16.4
click at [775, 326] on icon at bounding box center [772, 325] width 11 height 11
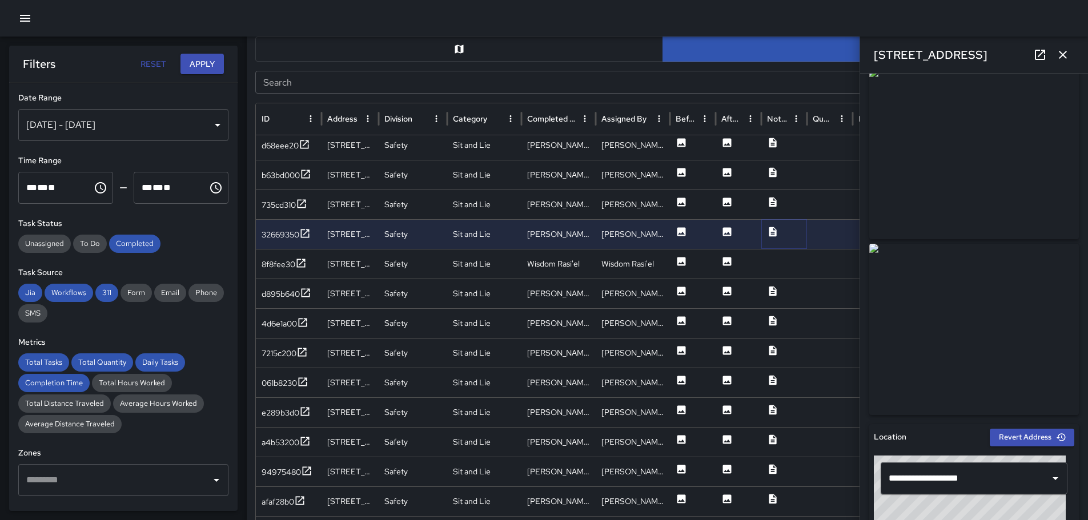
scroll to position [106, 0]
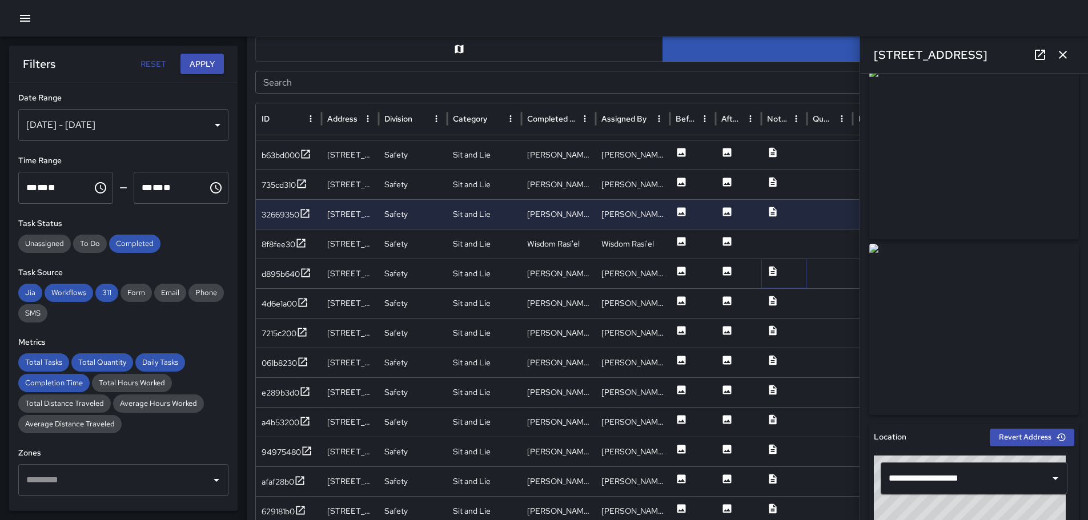
drag, startPoint x: 768, startPoint y: 267, endPoint x: 776, endPoint y: 271, distance: 8.4
click at [769, 267] on icon at bounding box center [772, 271] width 11 height 11
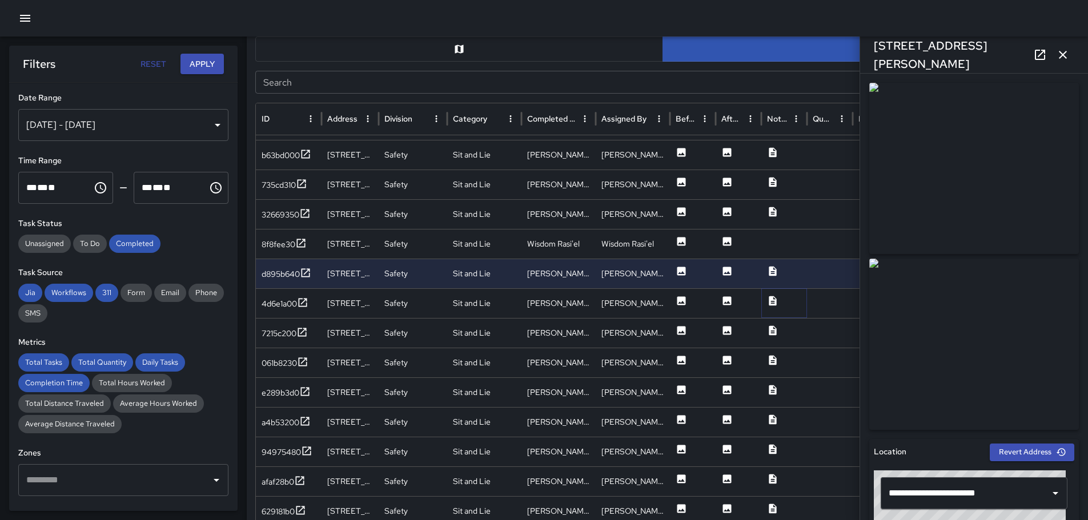
click at [773, 299] on icon at bounding box center [772, 301] width 7 height 10
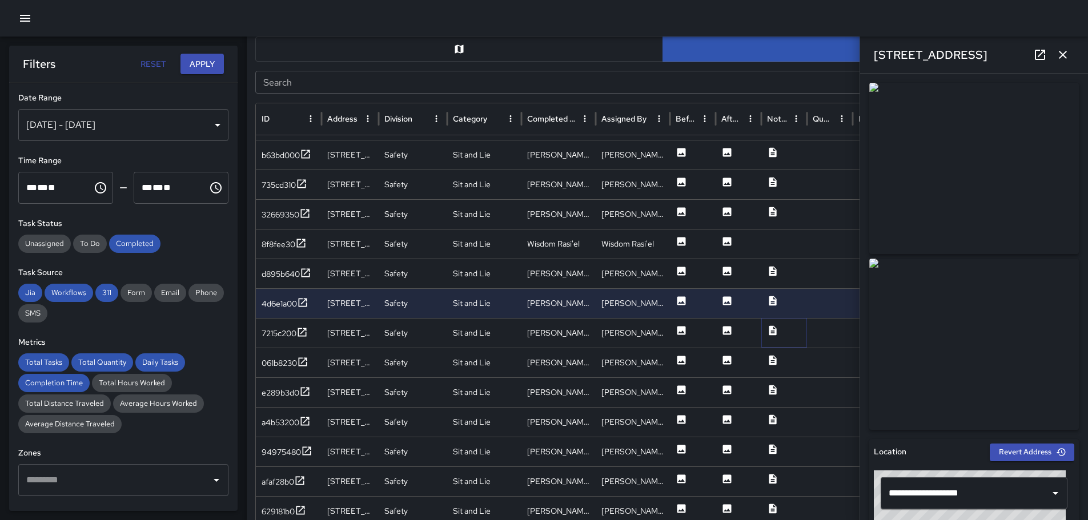
click at [774, 329] on icon at bounding box center [772, 330] width 11 height 11
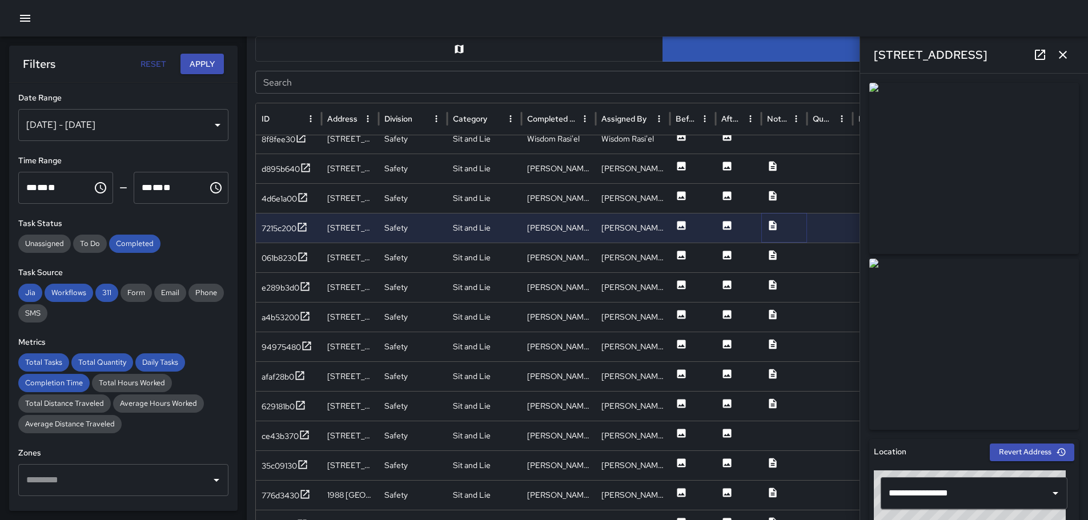
scroll to position [211, 0]
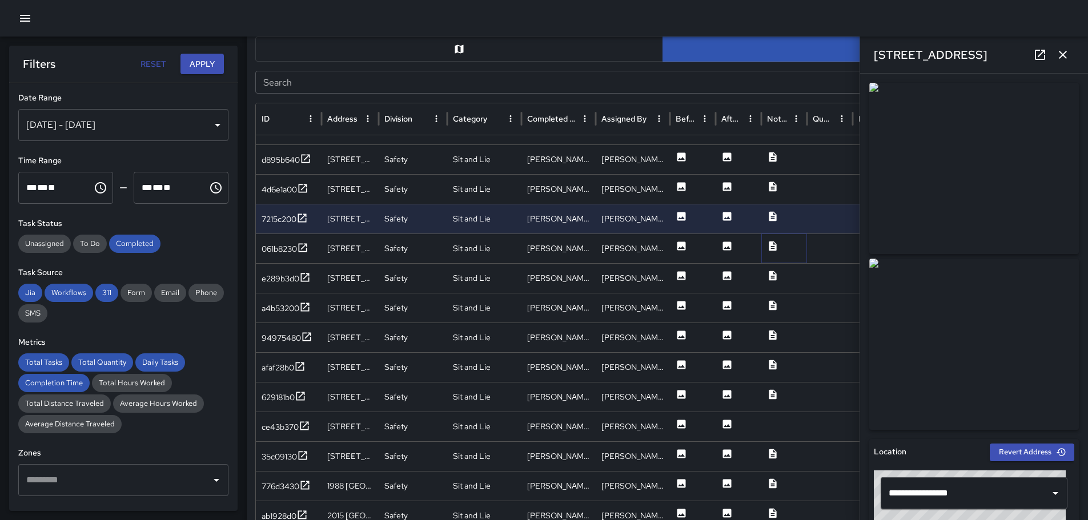
click at [771, 243] on icon at bounding box center [772, 246] width 7 height 10
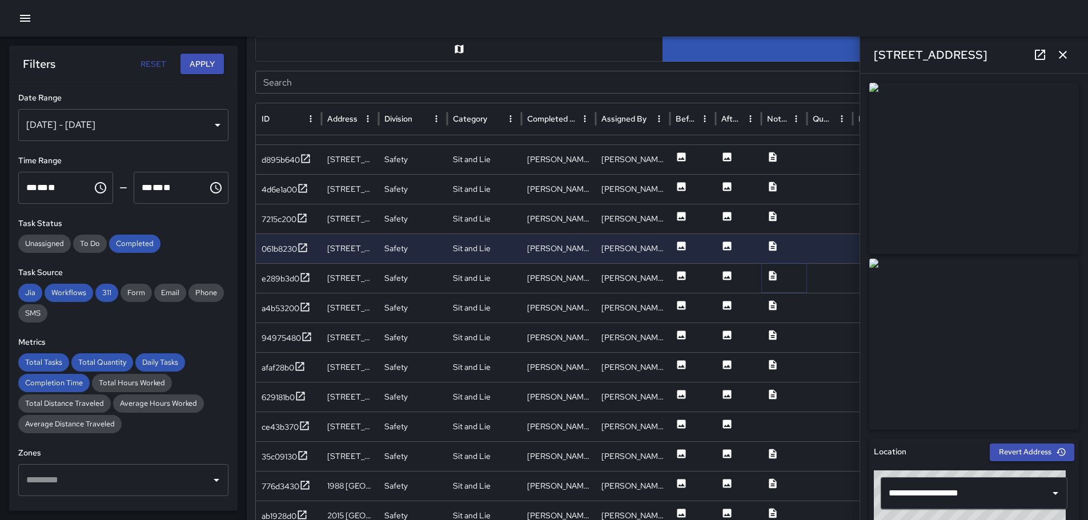
click at [776, 276] on icon at bounding box center [772, 276] width 7 height 10
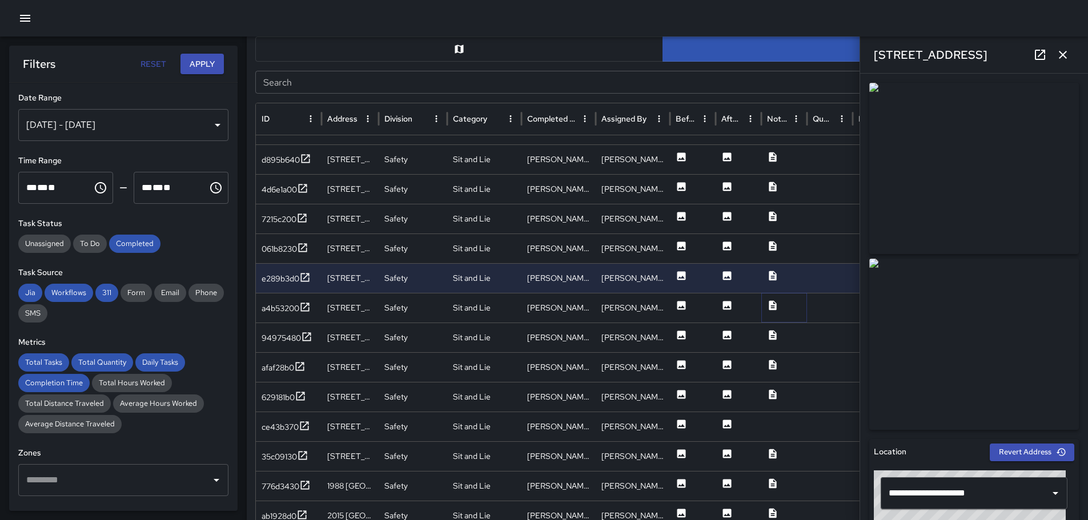
click at [771, 304] on icon at bounding box center [772, 305] width 7 height 10
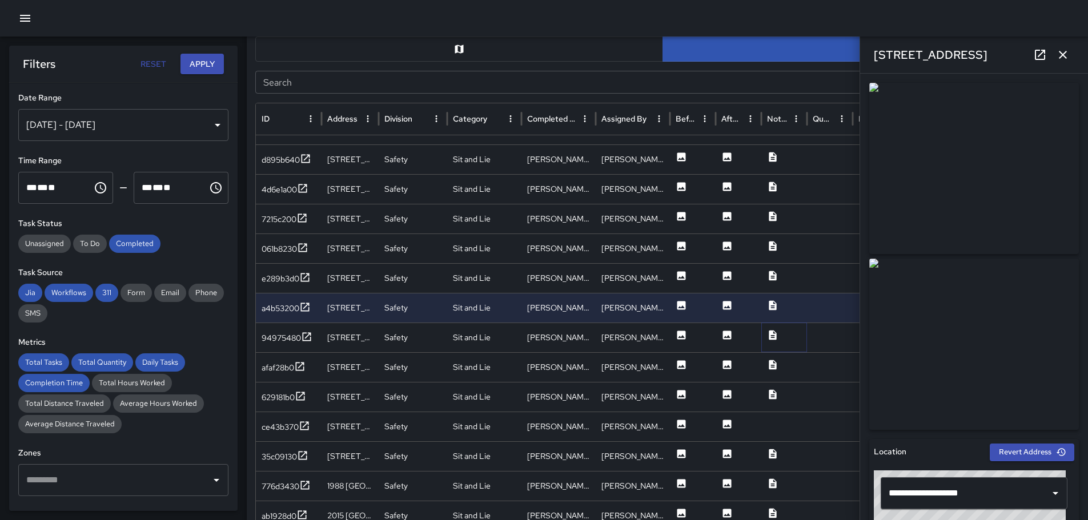
click at [777, 333] on icon at bounding box center [772, 335] width 11 height 11
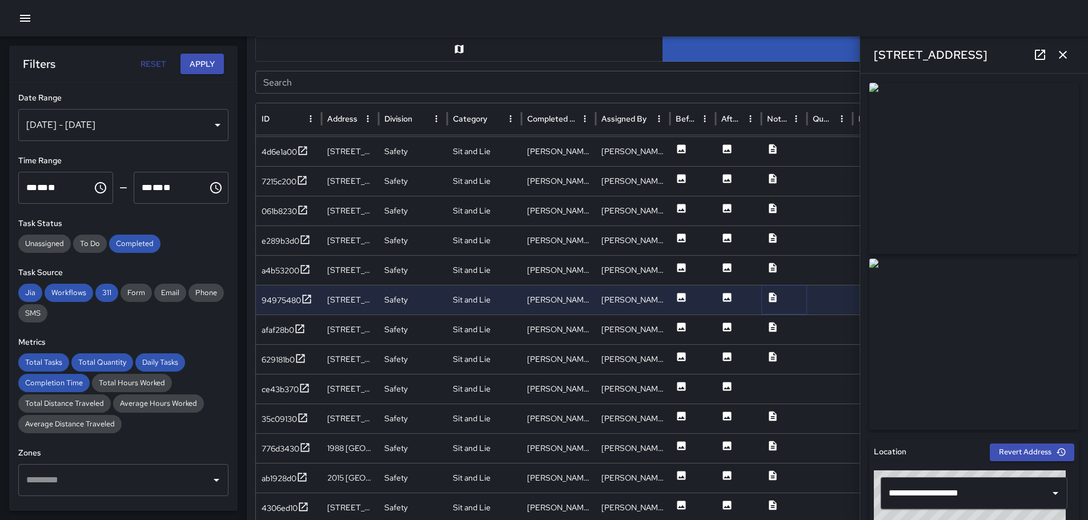
scroll to position [264, 0]
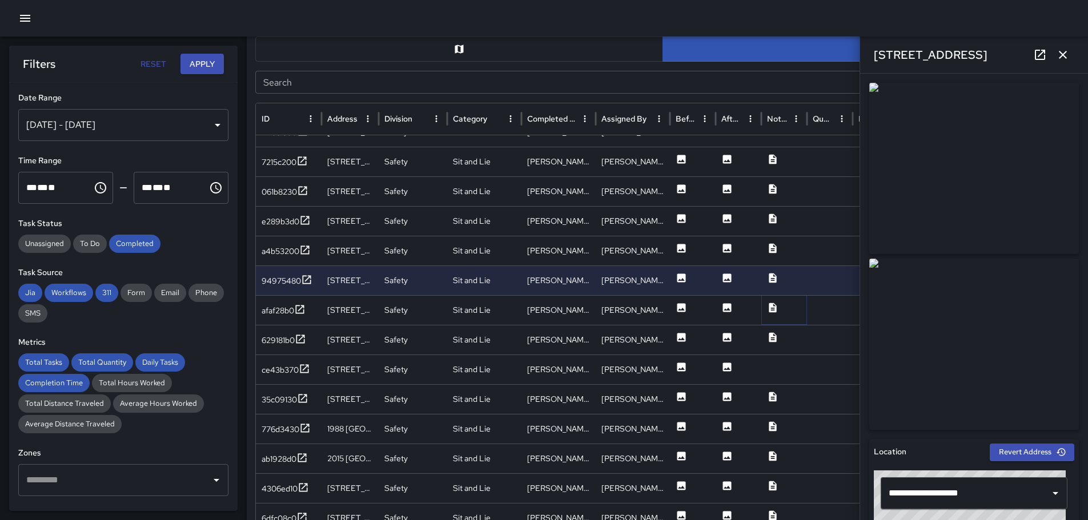
click at [775, 309] on icon at bounding box center [772, 308] width 7 height 10
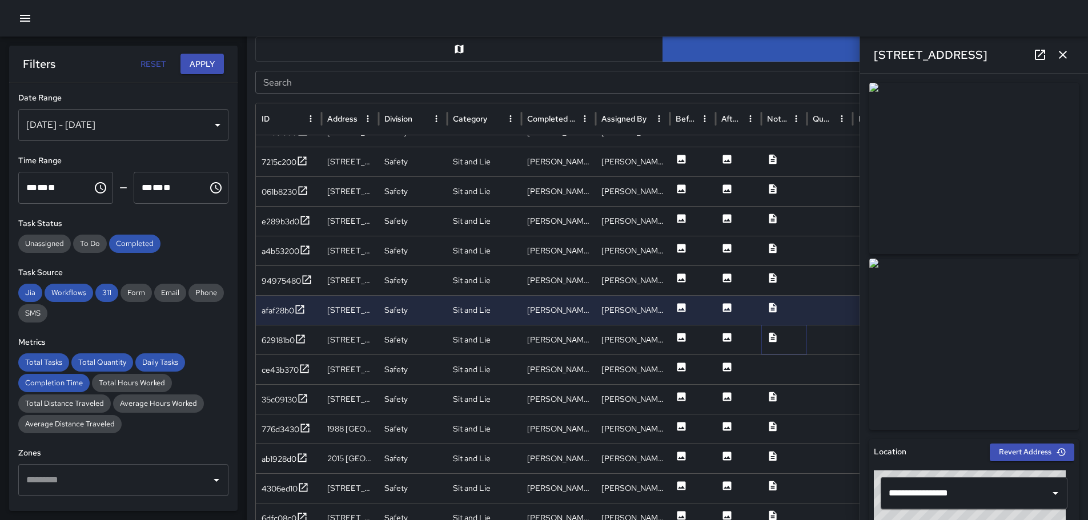
click at [774, 336] on icon at bounding box center [772, 337] width 7 height 10
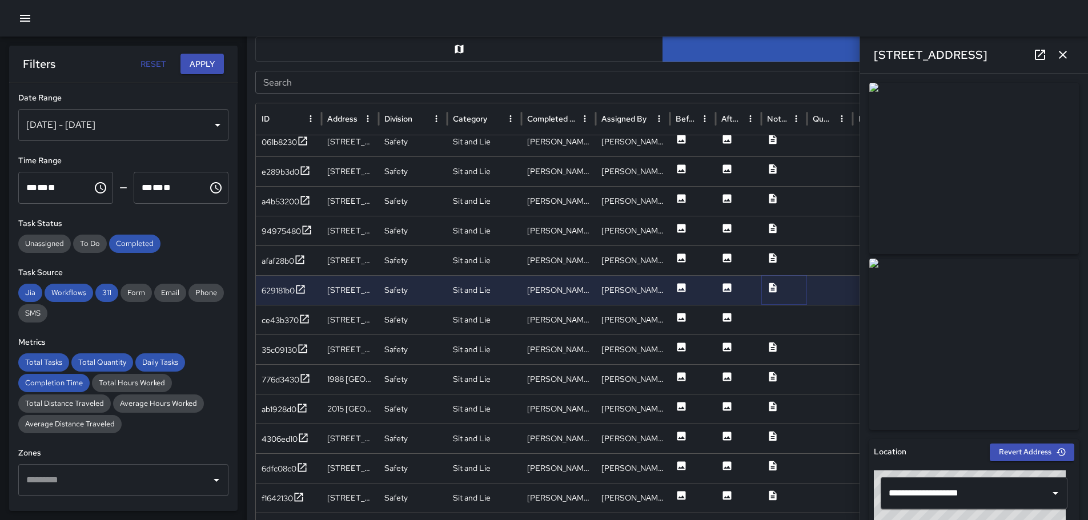
scroll to position [317, 0]
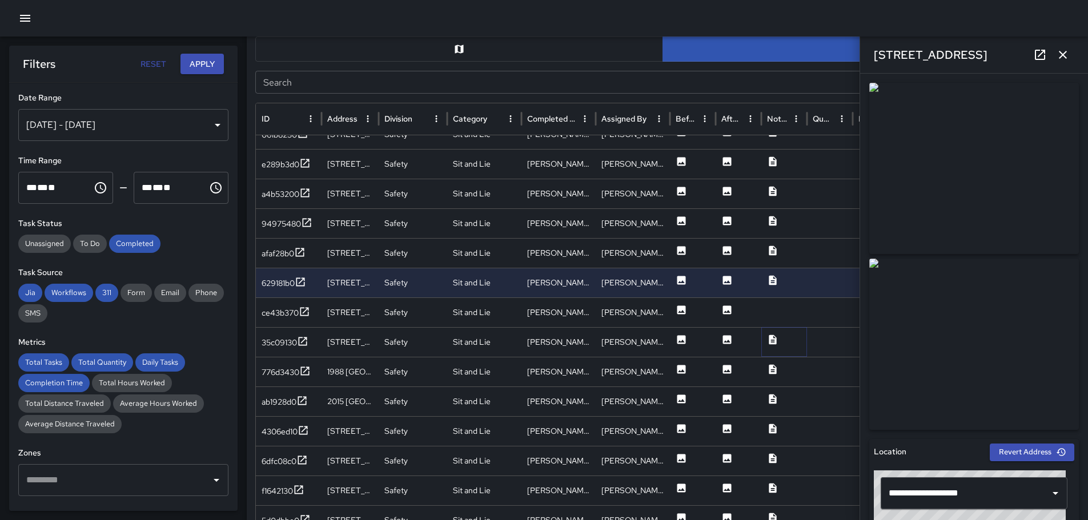
click at [769, 342] on icon at bounding box center [772, 340] width 7 height 10
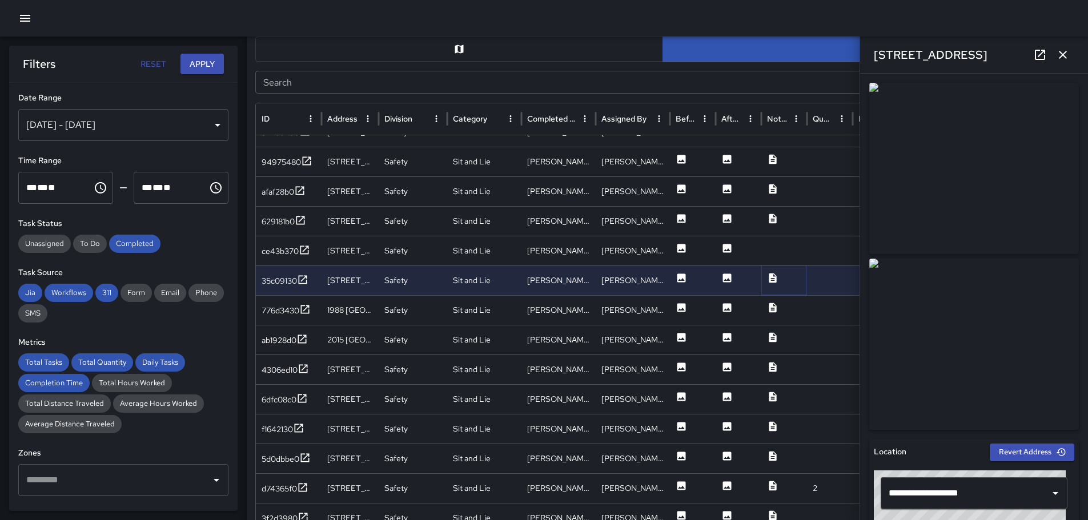
scroll to position [378, 0]
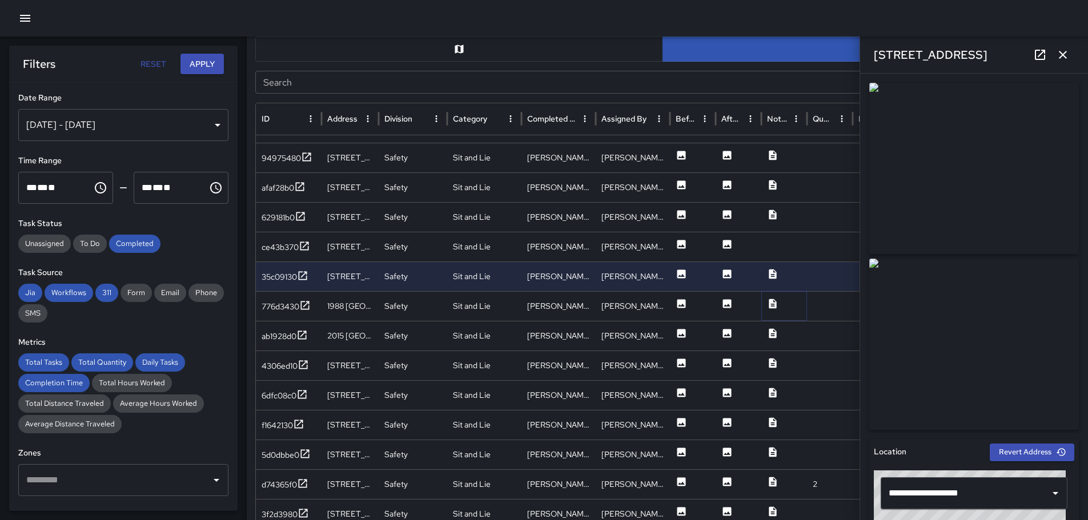
click at [773, 304] on icon at bounding box center [772, 303] width 11 height 11
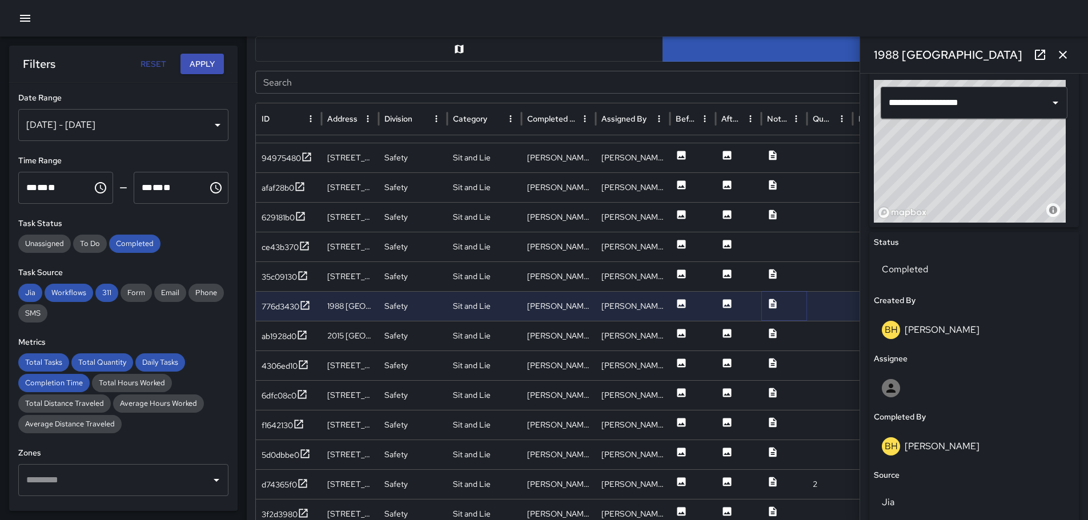
scroll to position [0, 0]
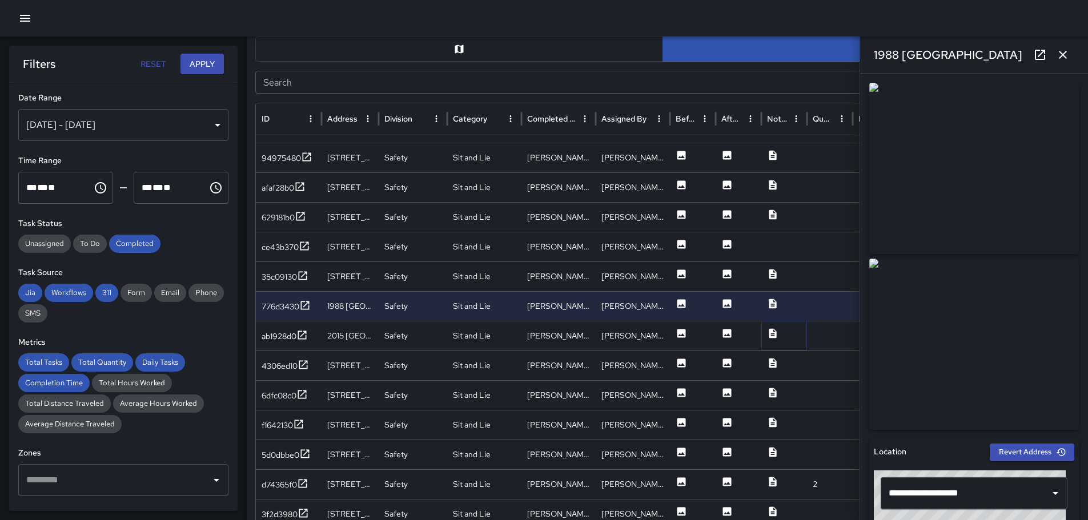
click at [775, 335] on icon at bounding box center [772, 333] width 7 height 10
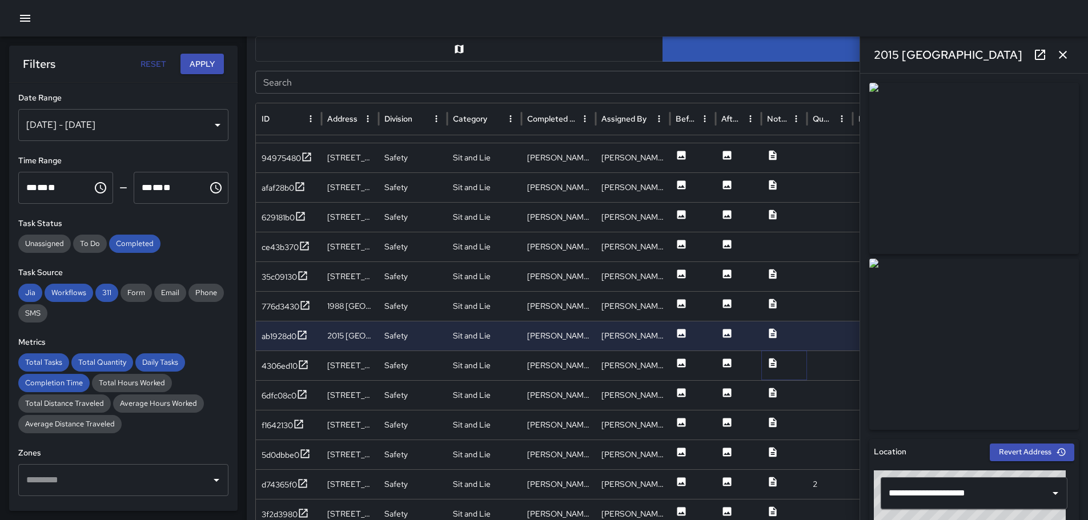
click at [777, 360] on icon at bounding box center [772, 363] width 11 height 11
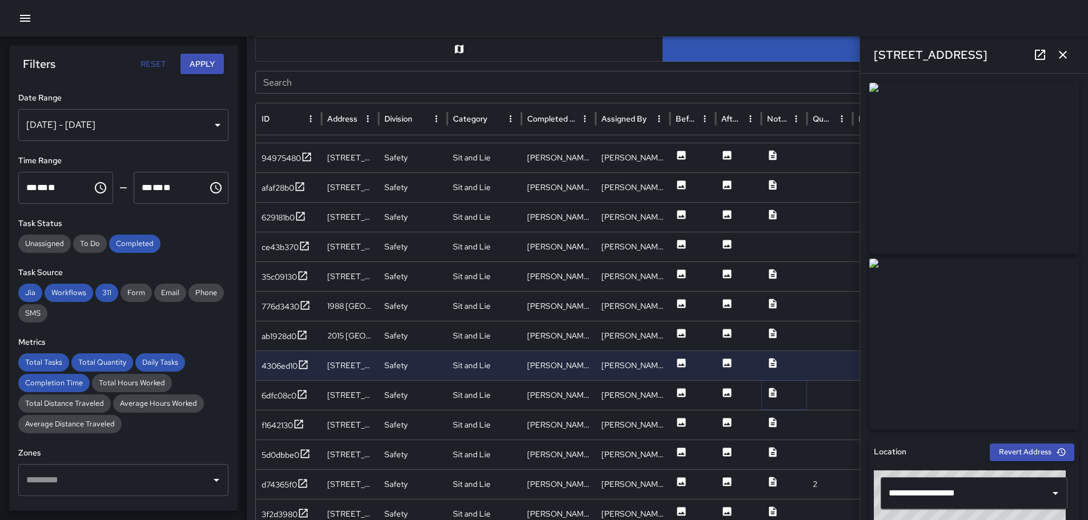
drag, startPoint x: 773, startPoint y: 395, endPoint x: 781, endPoint y: 394, distance: 8.0
click at [778, 395] on icon at bounding box center [772, 392] width 11 height 11
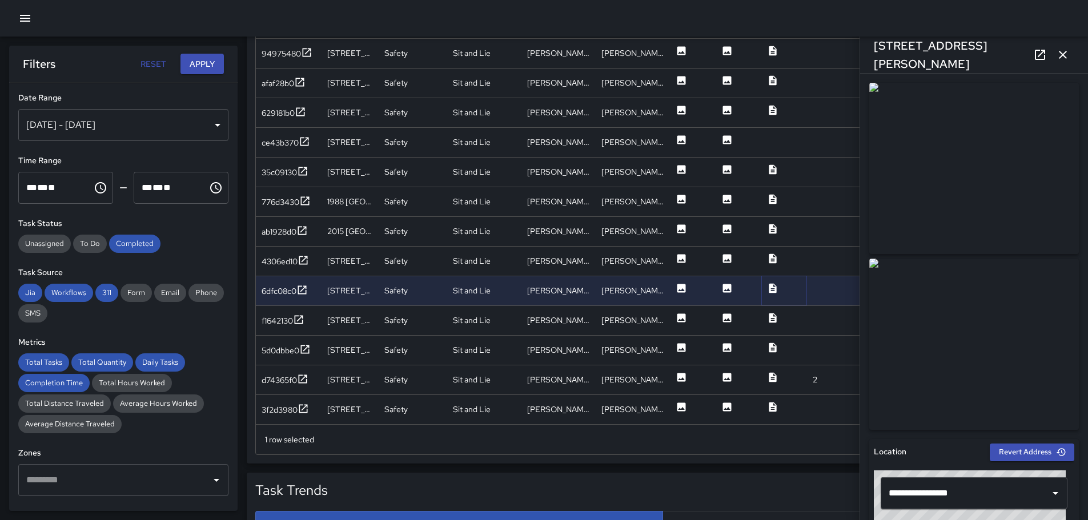
scroll to position [699, 0]
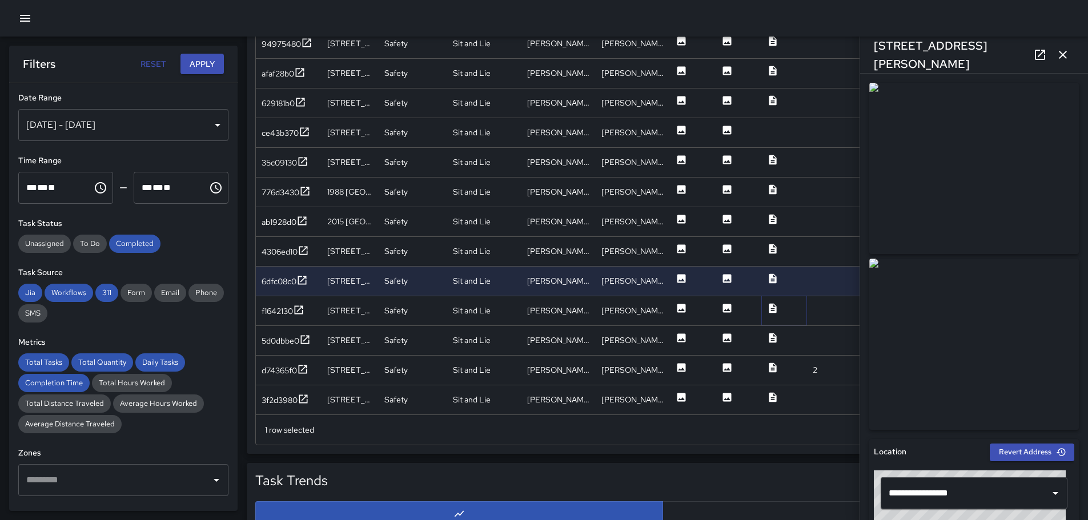
click at [772, 304] on icon at bounding box center [772, 308] width 7 height 10
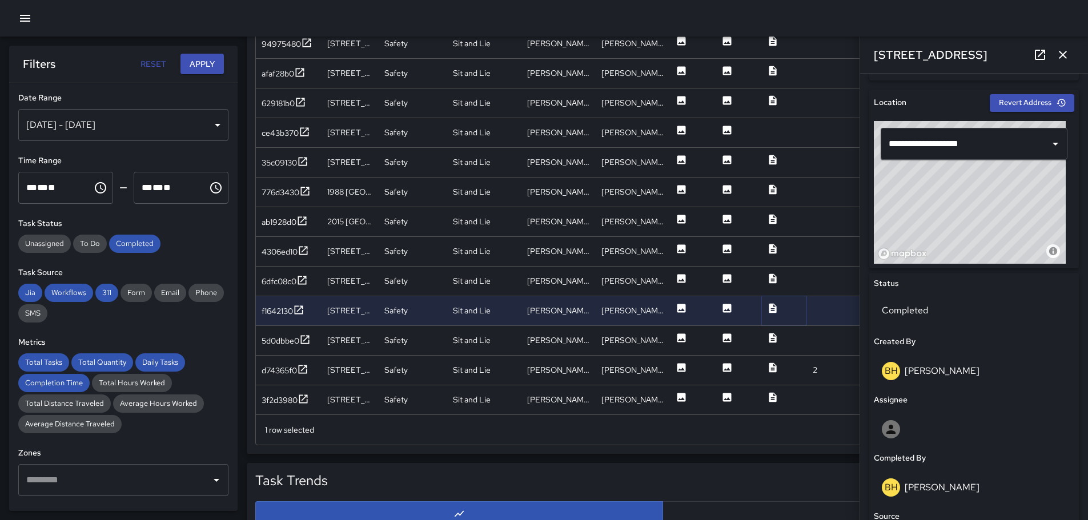
scroll to position [276, 0]
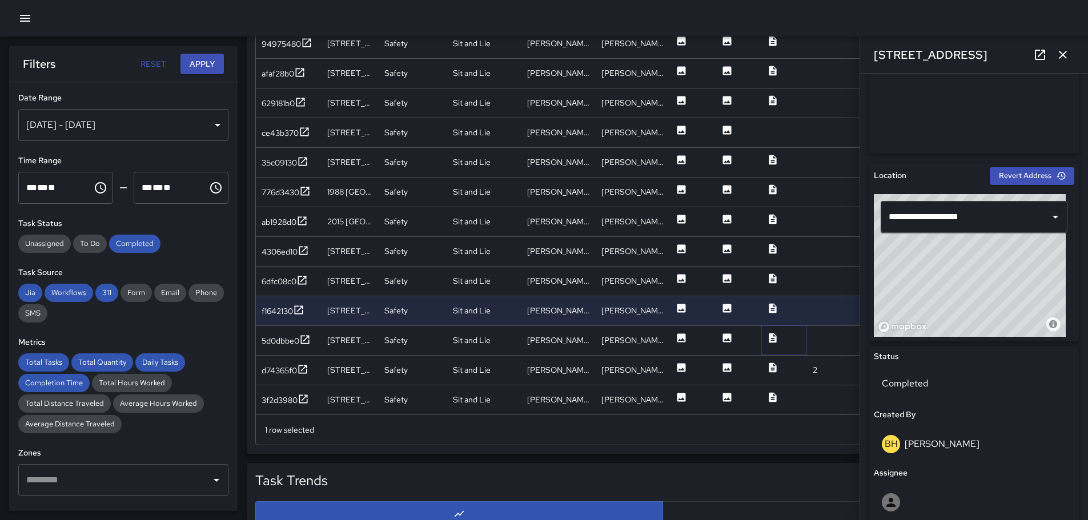
click at [774, 335] on icon at bounding box center [772, 337] width 11 height 11
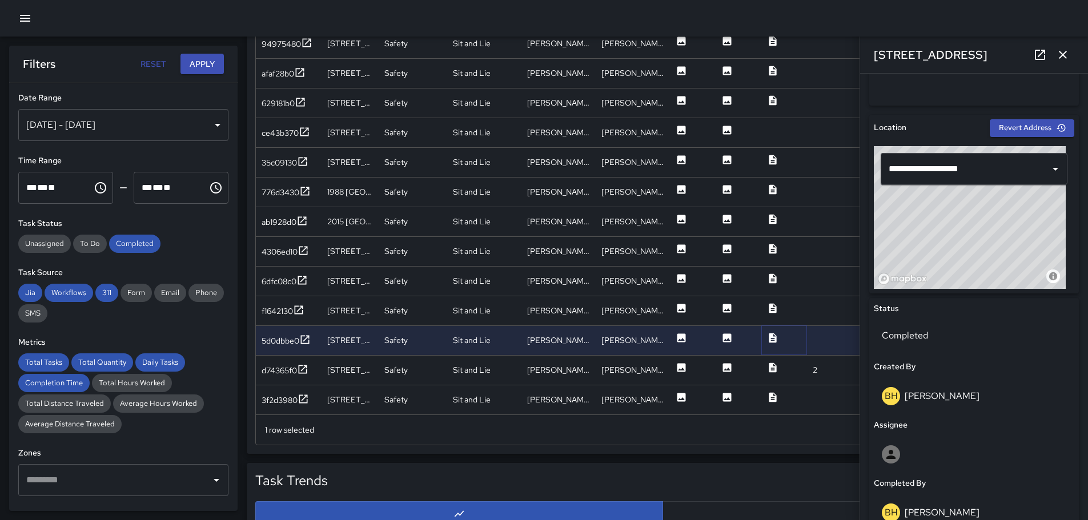
scroll to position [296, 0]
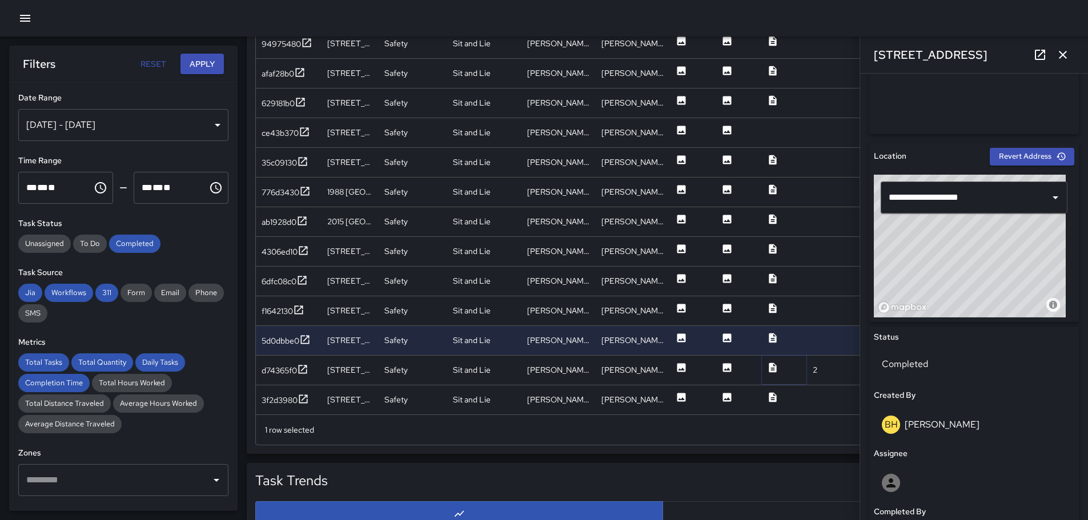
click at [779, 366] on div at bounding box center [784, 370] width 46 height 30
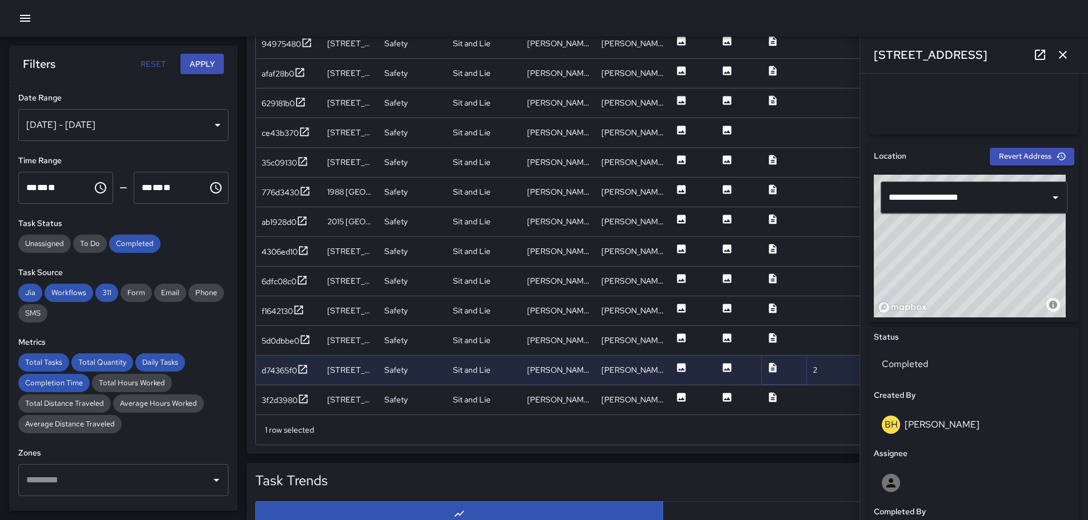
click at [772, 369] on icon at bounding box center [772, 368] width 7 height 10
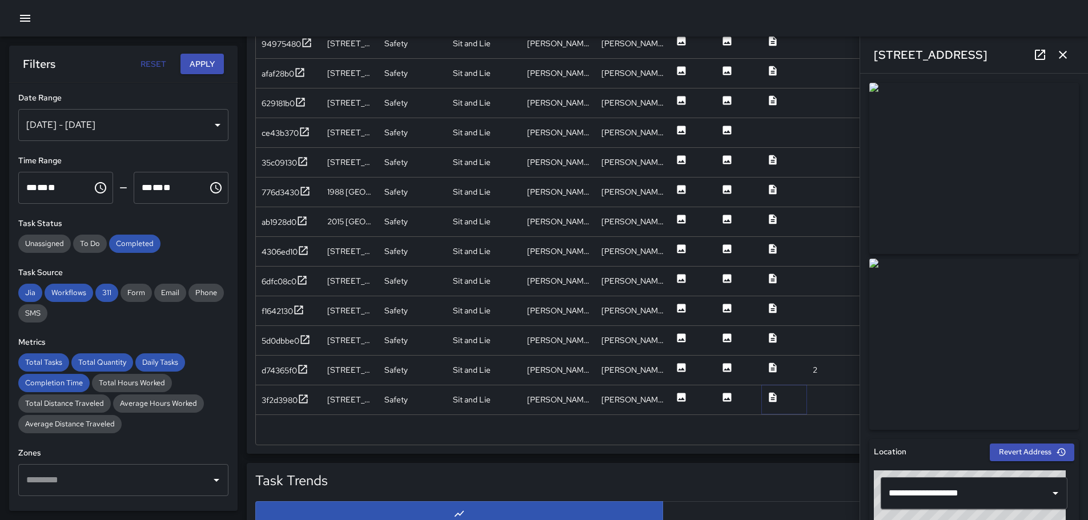
click at [773, 394] on icon at bounding box center [772, 397] width 7 height 10
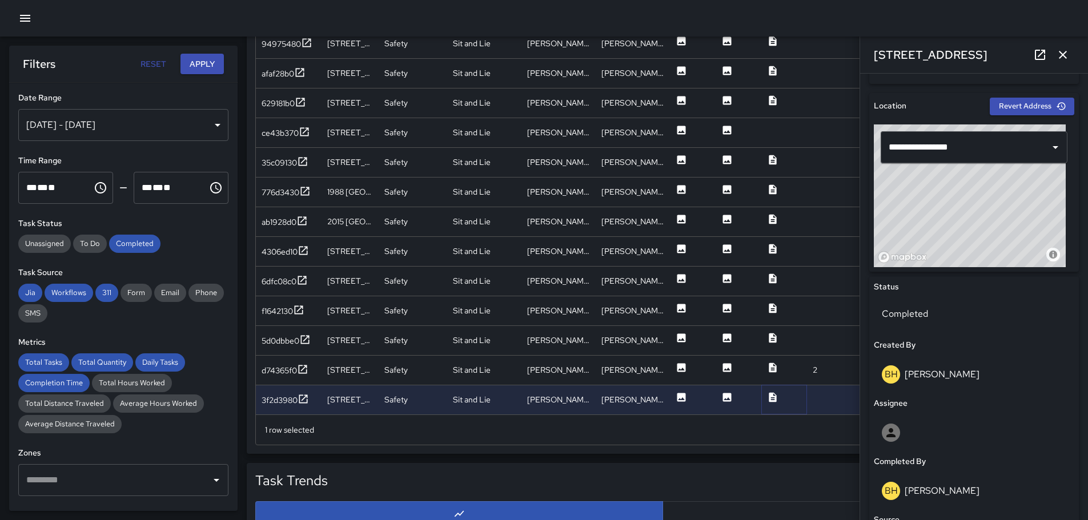
scroll to position [73, 0]
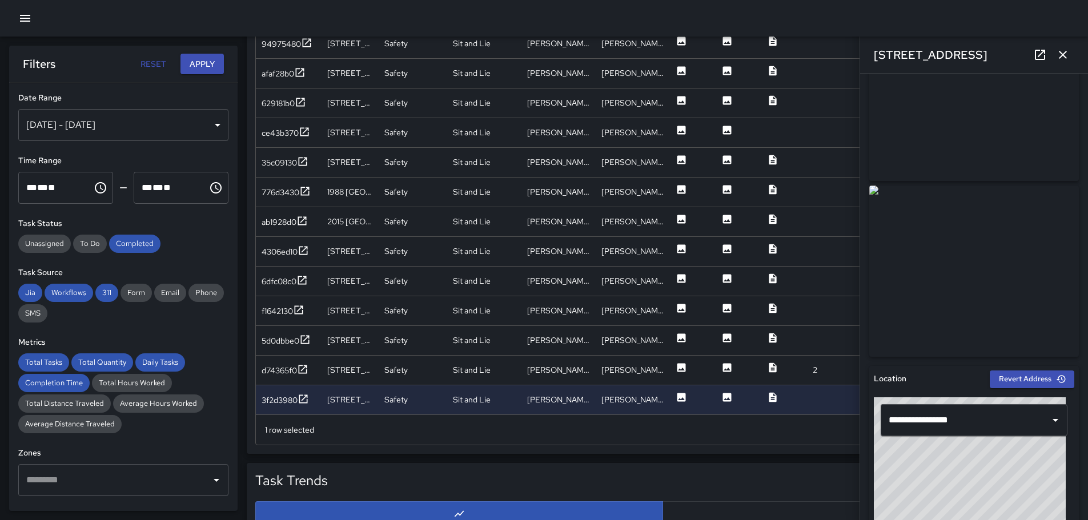
click at [215, 125] on div "[DATE] - [DATE]" at bounding box center [123, 125] width 210 height 32
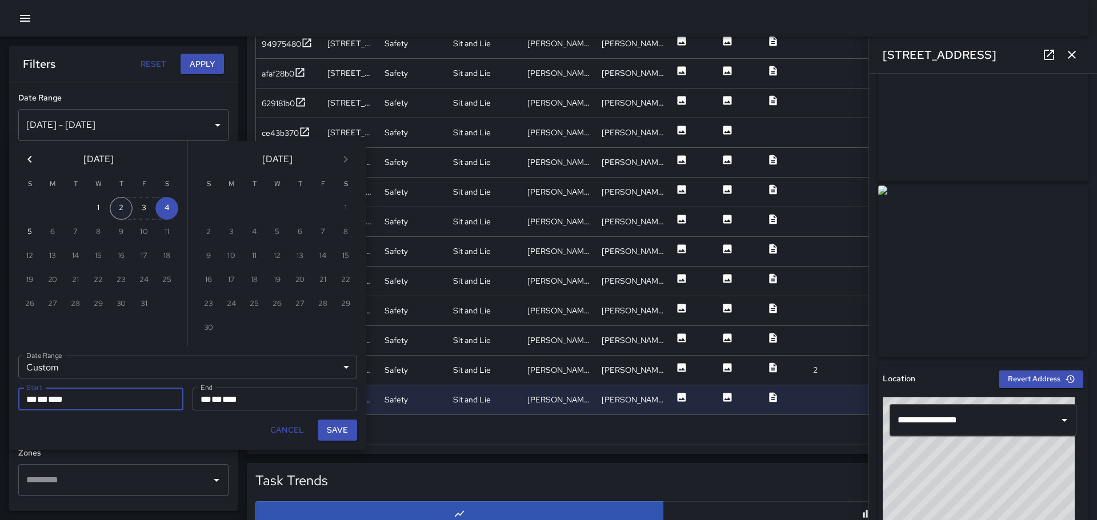
click at [116, 208] on button "2" at bounding box center [121, 208] width 23 height 23
type input "**********"
click at [342, 431] on button "Save" at bounding box center [337, 430] width 39 height 21
type input "**********"
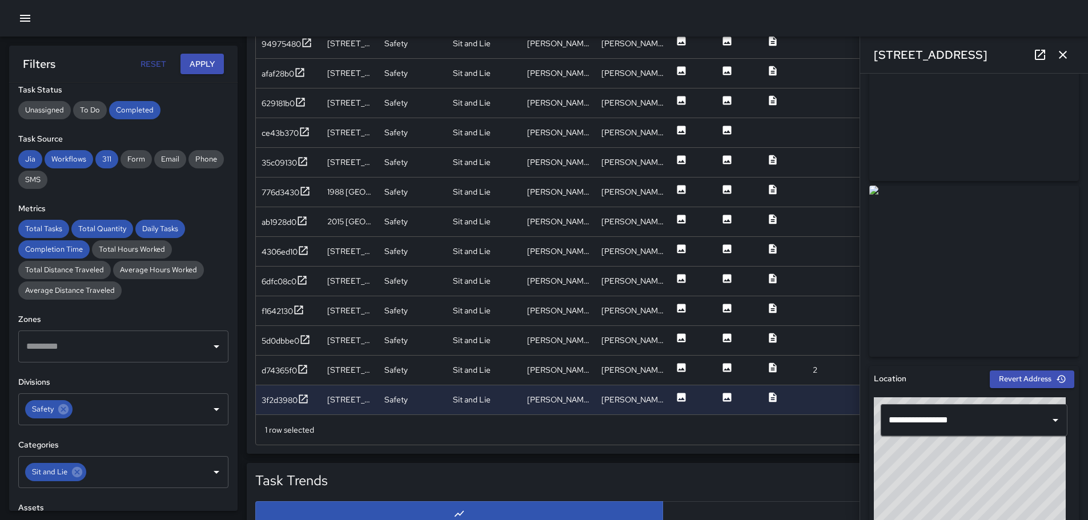
scroll to position [171, 0]
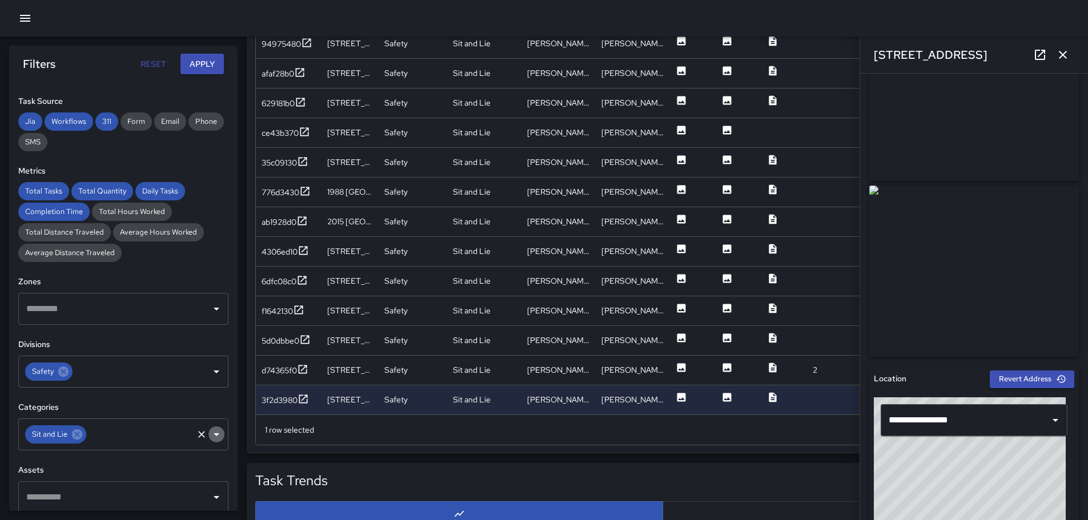
click at [211, 431] on icon "Open" at bounding box center [217, 435] width 14 height 14
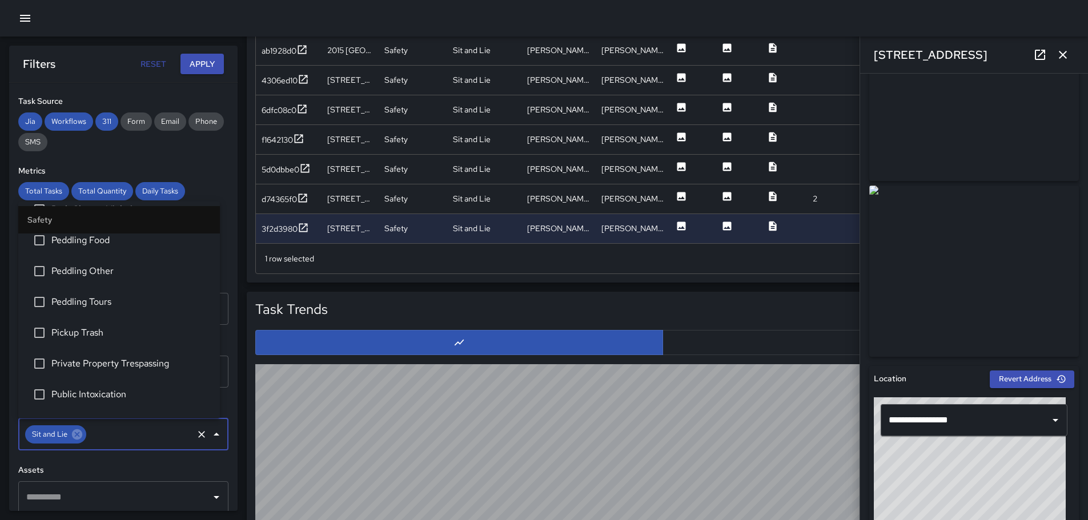
scroll to position [398, 0]
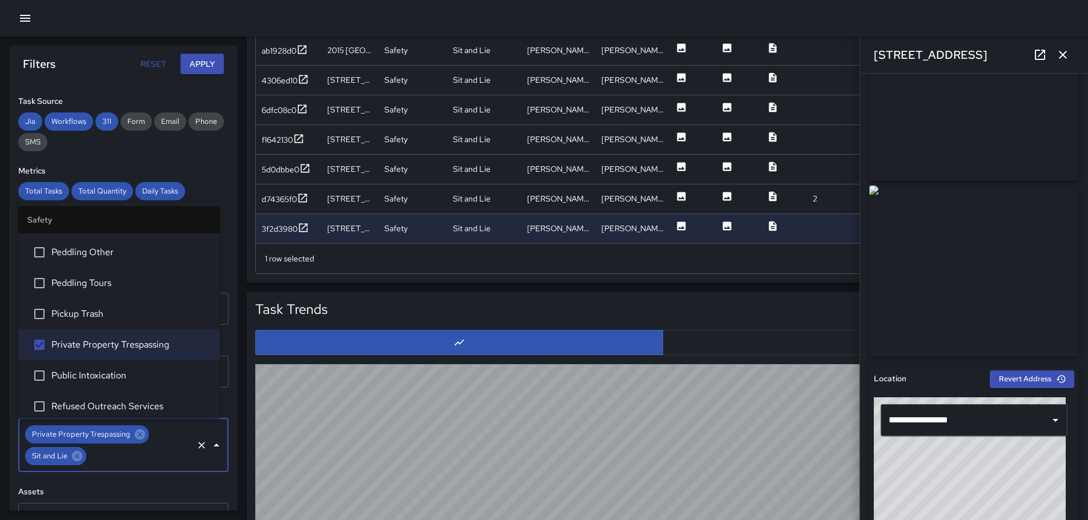
click at [200, 63] on button "Apply" at bounding box center [202, 64] width 43 height 21
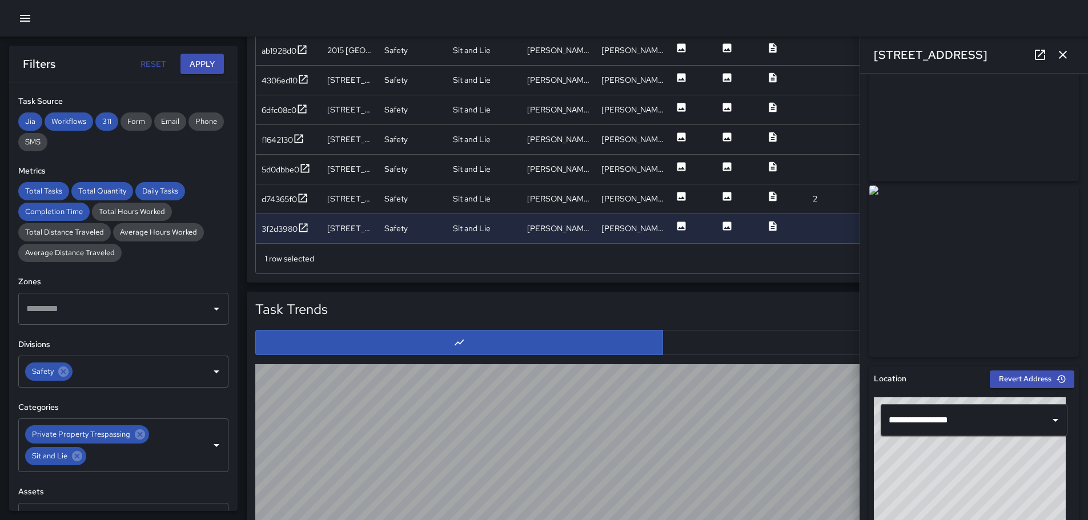
scroll to position [870, 0]
click at [210, 64] on button "Apply" at bounding box center [202, 64] width 43 height 21
click at [1064, 49] on icon "button" at bounding box center [1063, 55] width 14 height 14
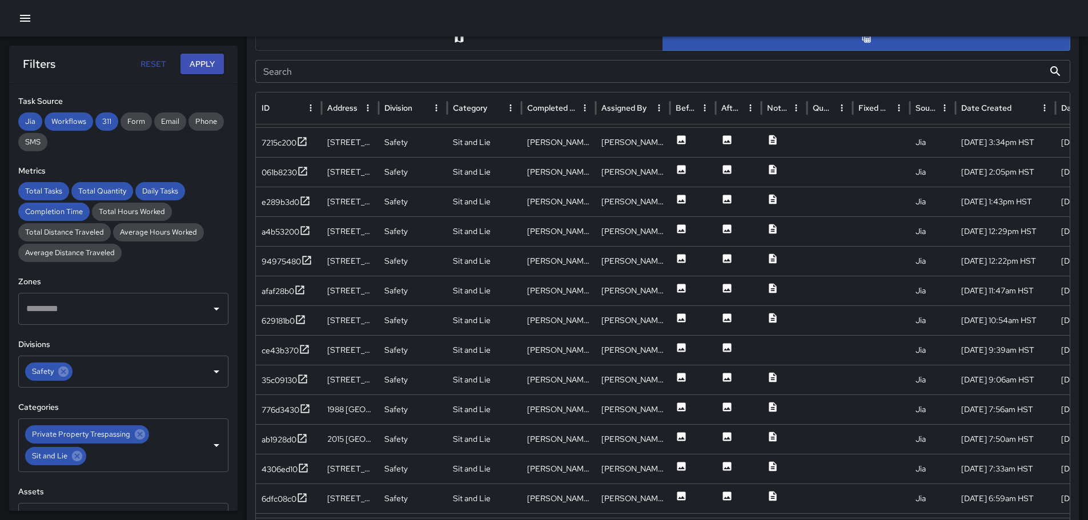
scroll to position [603, 0]
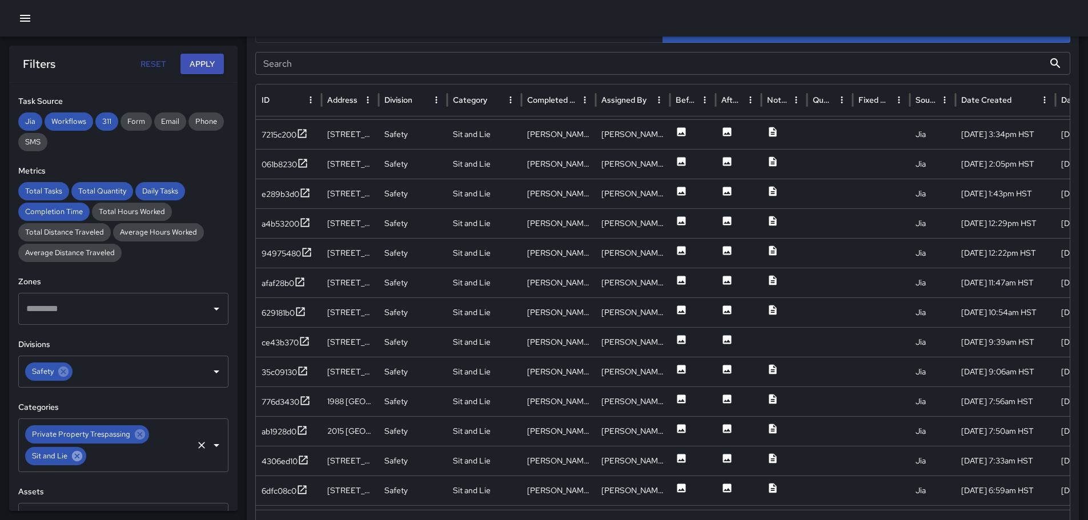
click at [77, 456] on icon at bounding box center [77, 456] width 13 height 13
click at [212, 64] on button "Apply" at bounding box center [202, 64] width 43 height 21
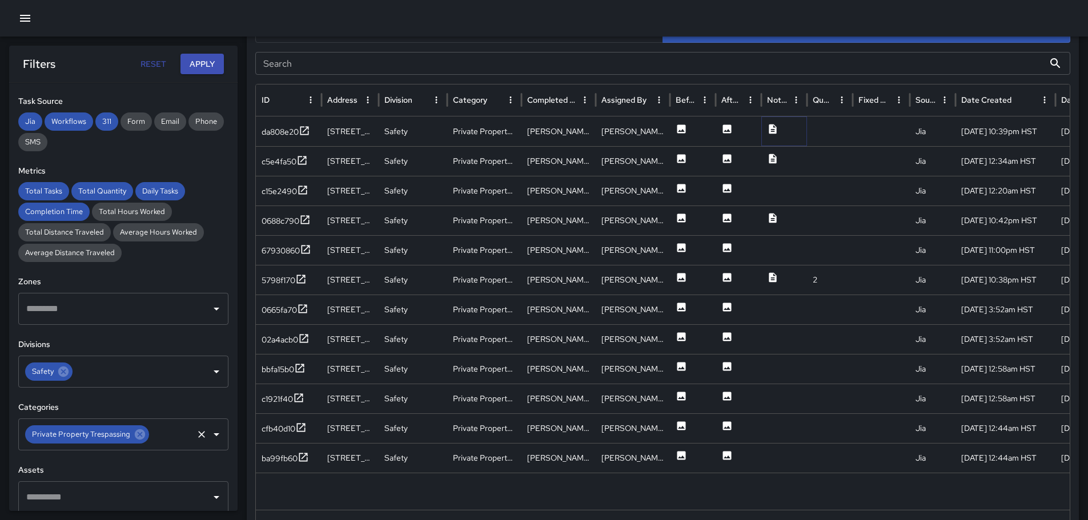
click at [772, 128] on icon at bounding box center [772, 129] width 7 height 10
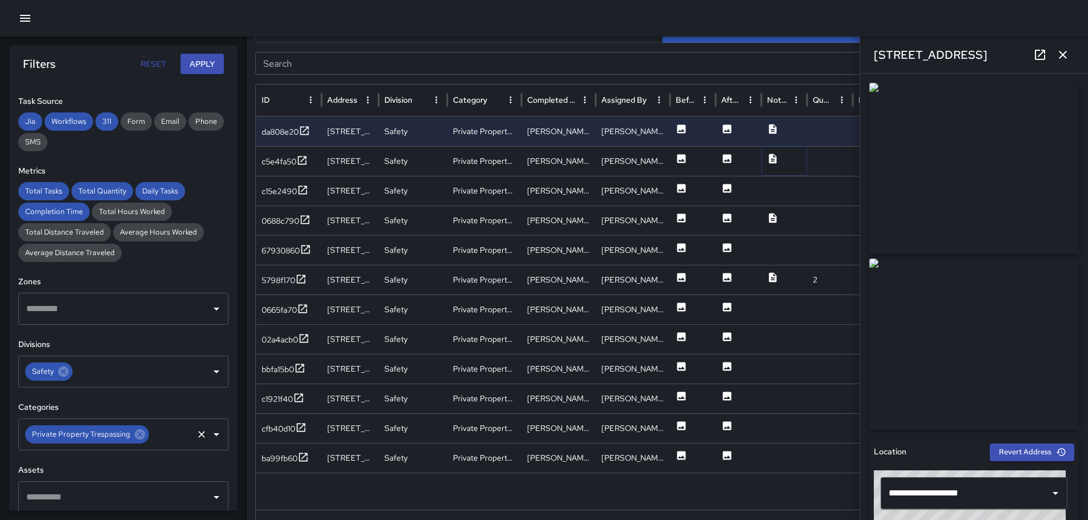
click at [776, 157] on icon at bounding box center [772, 159] width 7 height 10
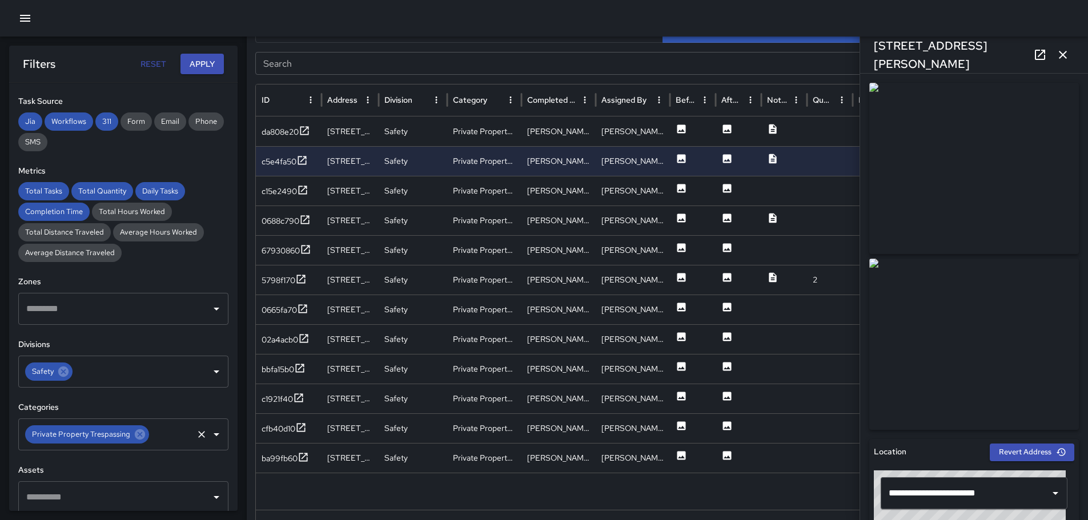
click at [1062, 49] on icon "button" at bounding box center [1063, 55] width 14 height 14
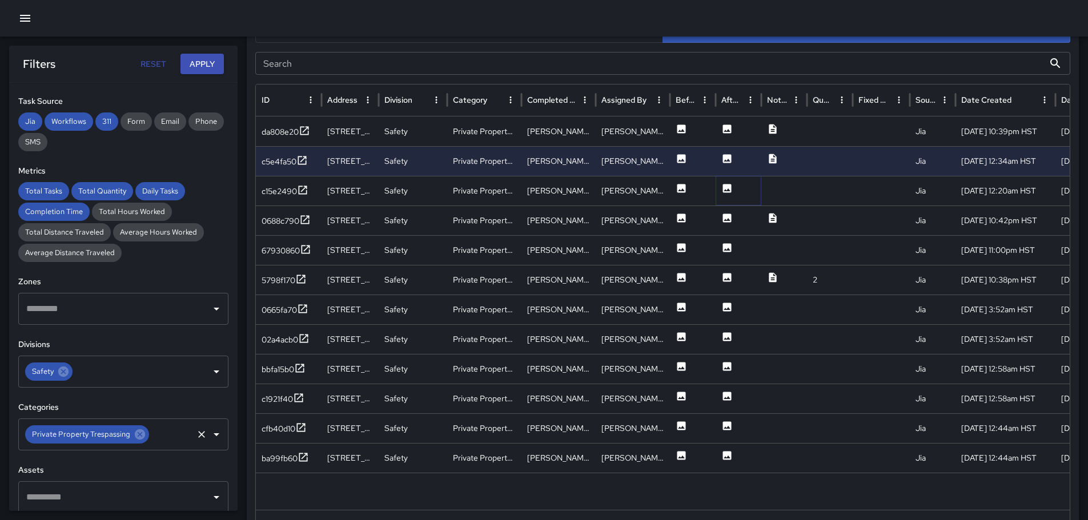
click at [724, 189] on icon at bounding box center [727, 188] width 9 height 9
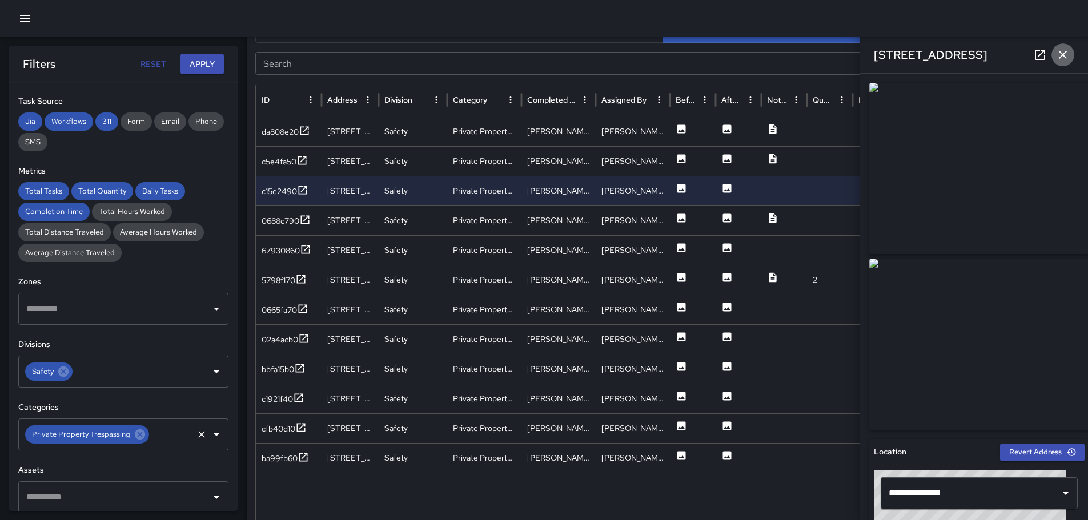
click at [1066, 52] on icon "button" at bounding box center [1063, 55] width 8 height 8
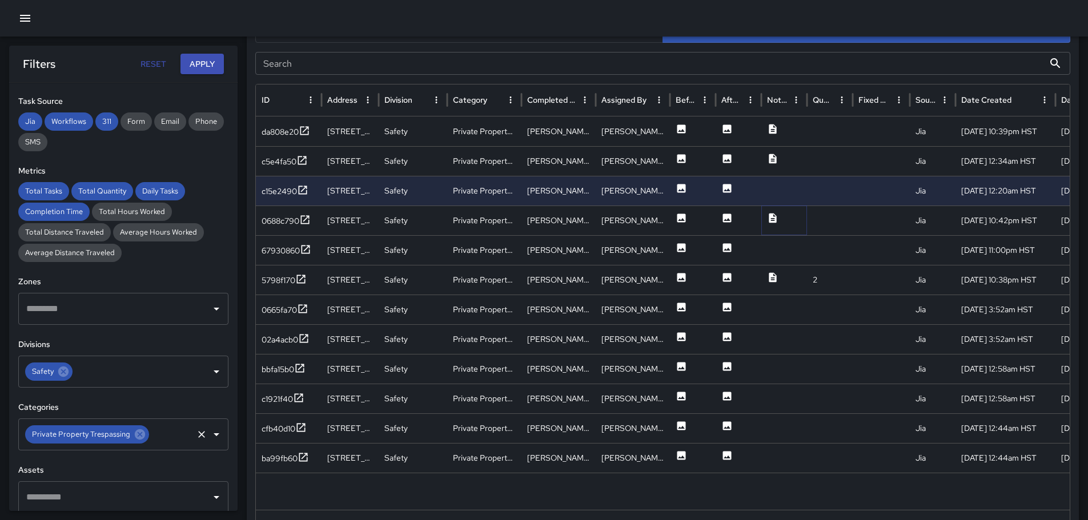
click at [772, 219] on icon at bounding box center [772, 218] width 7 height 10
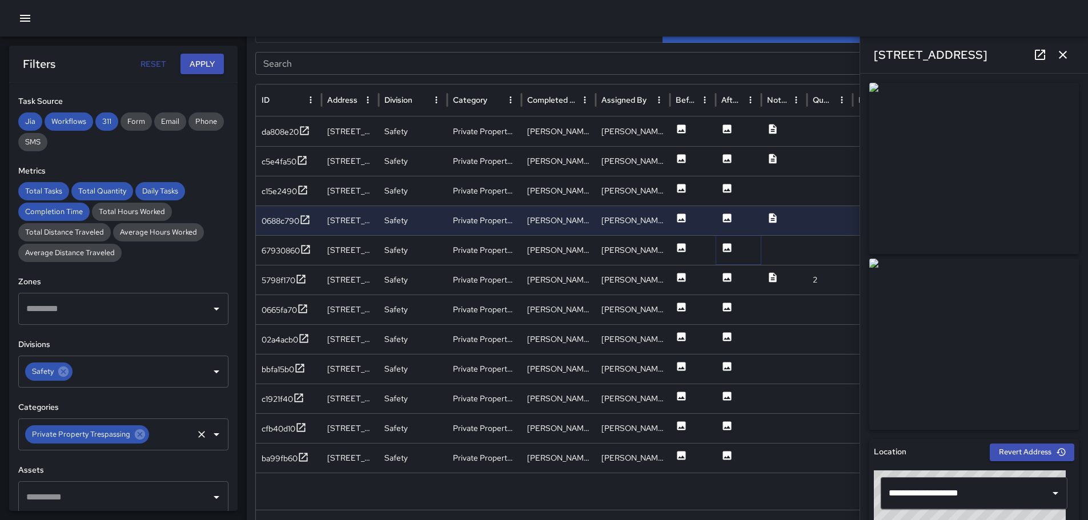
click at [723, 248] on icon at bounding box center [726, 247] width 11 height 11
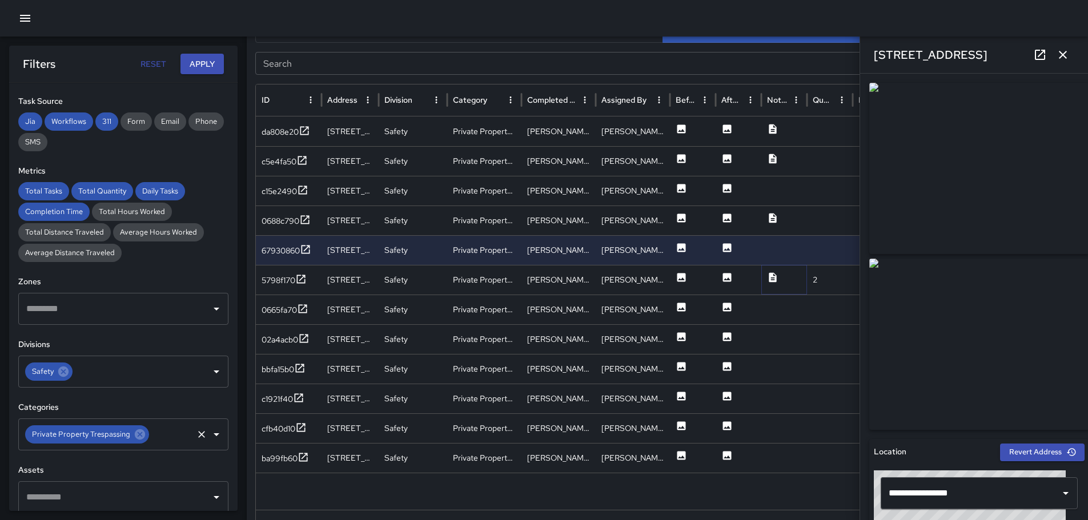
click at [776, 278] on icon at bounding box center [772, 277] width 7 height 10
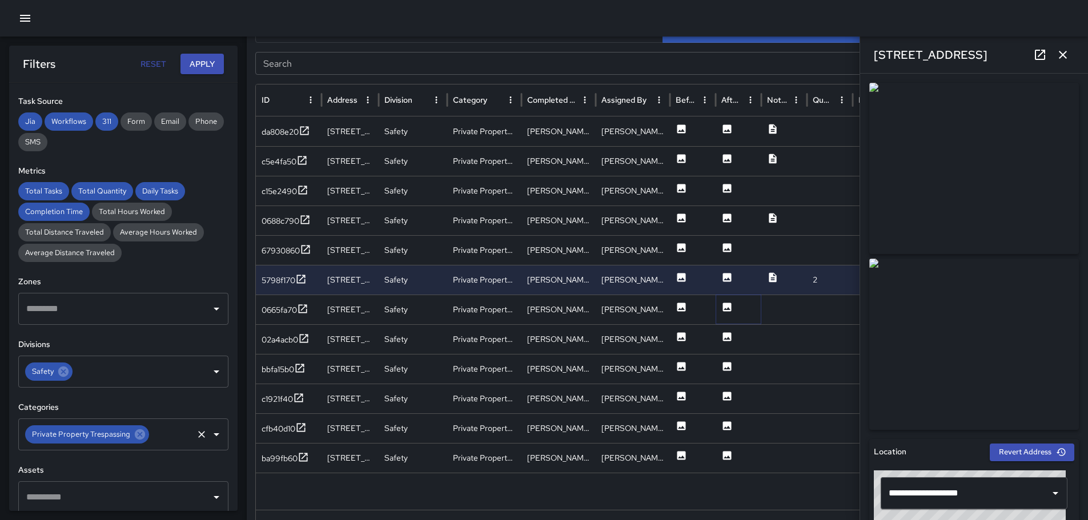
click at [729, 306] on icon at bounding box center [727, 307] width 9 height 9
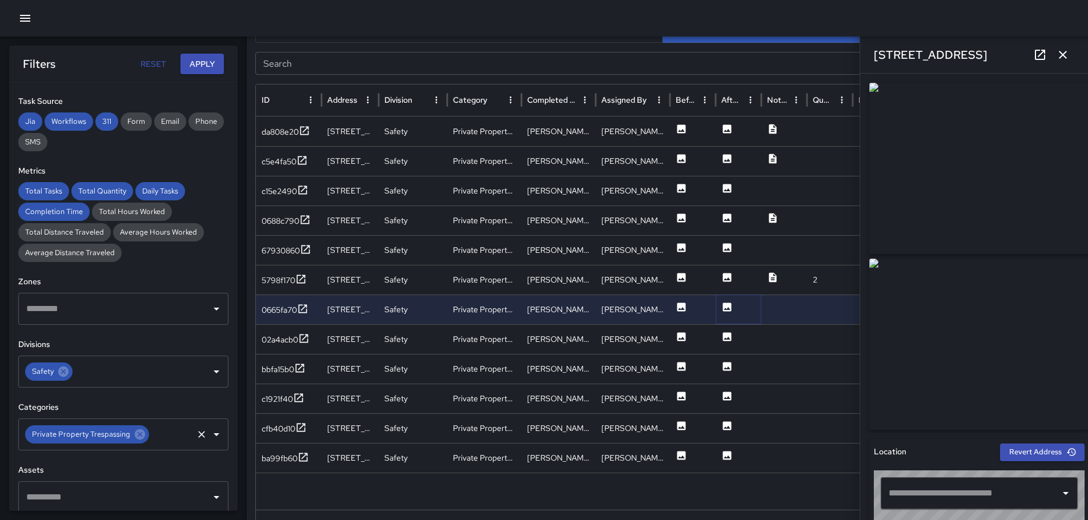
type input "**********"
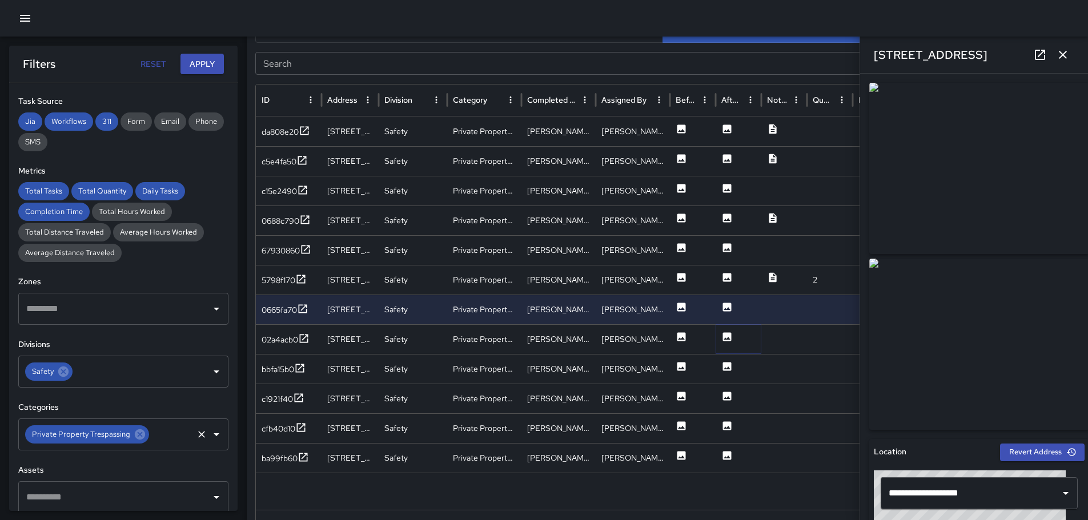
click at [724, 335] on icon at bounding box center [727, 336] width 9 height 9
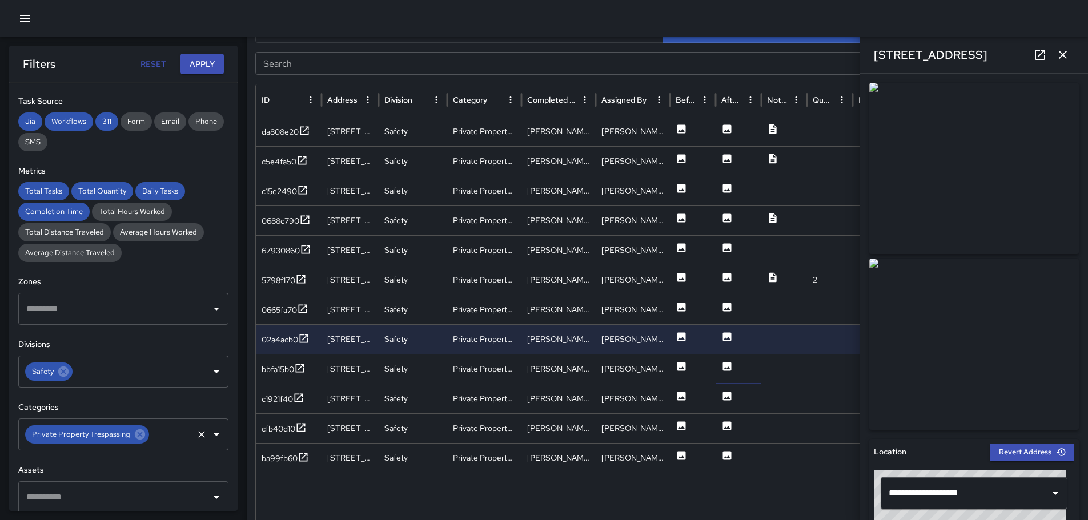
click at [728, 364] on icon at bounding box center [727, 366] width 9 height 9
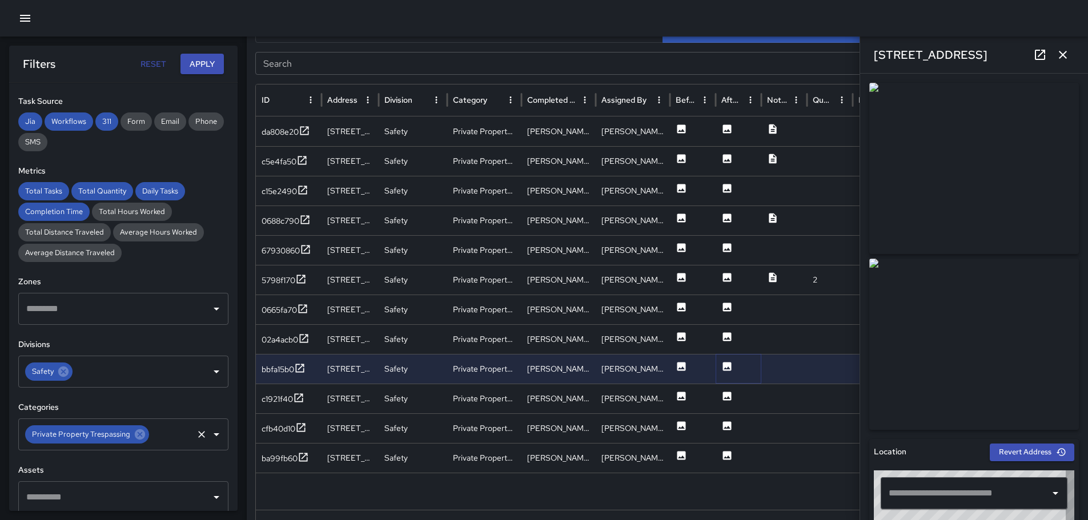
type input "**********"
click at [729, 393] on icon at bounding box center [727, 396] width 9 height 9
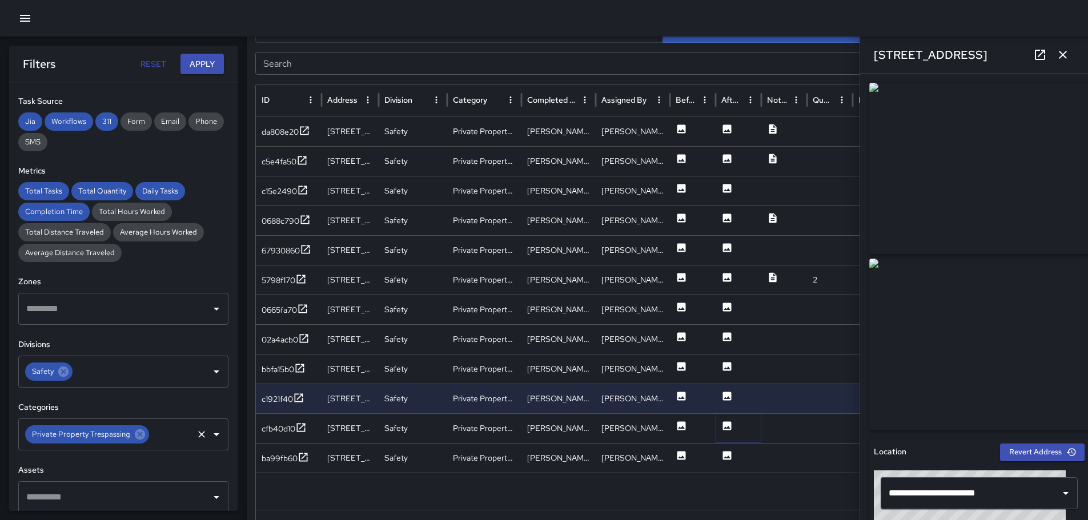
click at [727, 424] on icon at bounding box center [727, 426] width 9 height 9
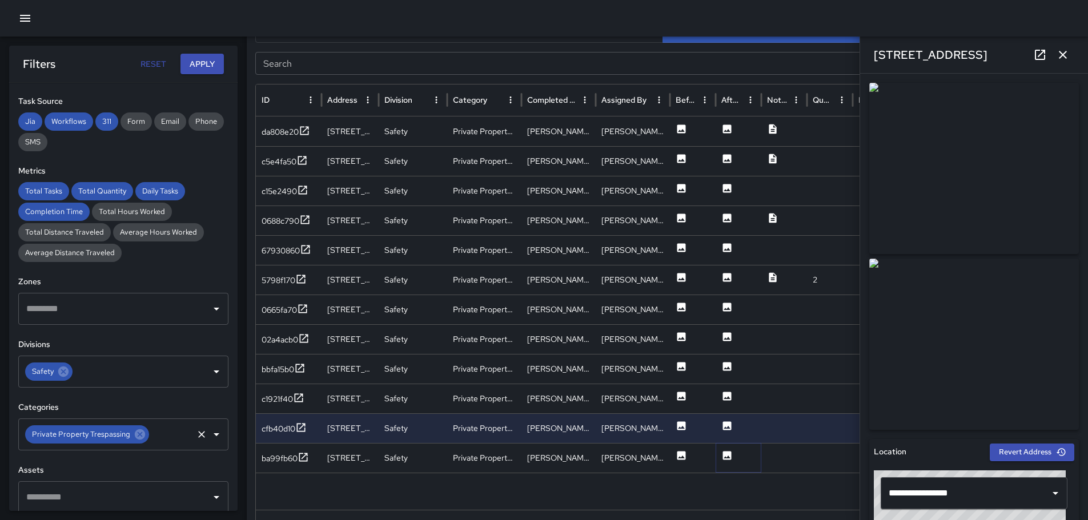
click at [722, 452] on icon at bounding box center [726, 455] width 11 height 11
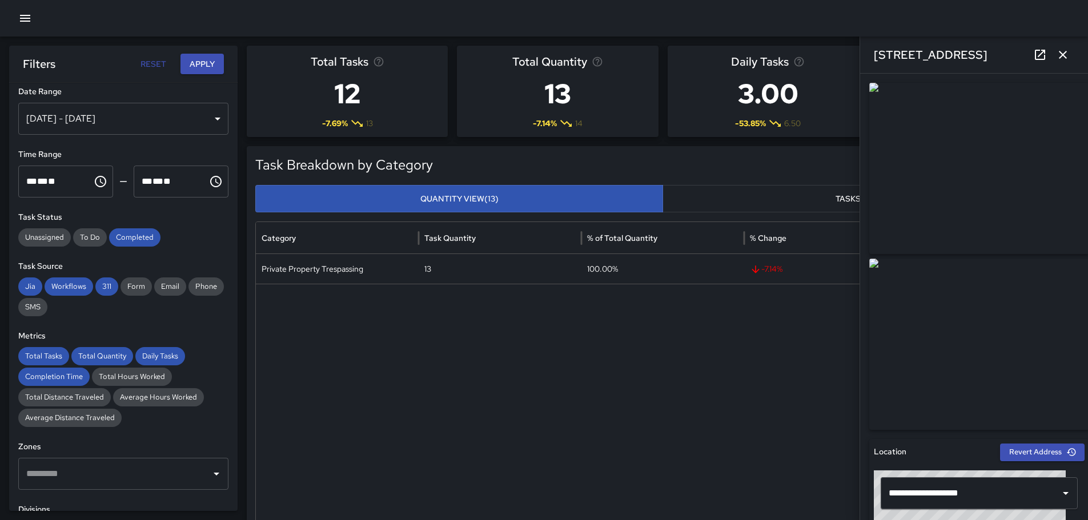
scroll to position [0, 0]
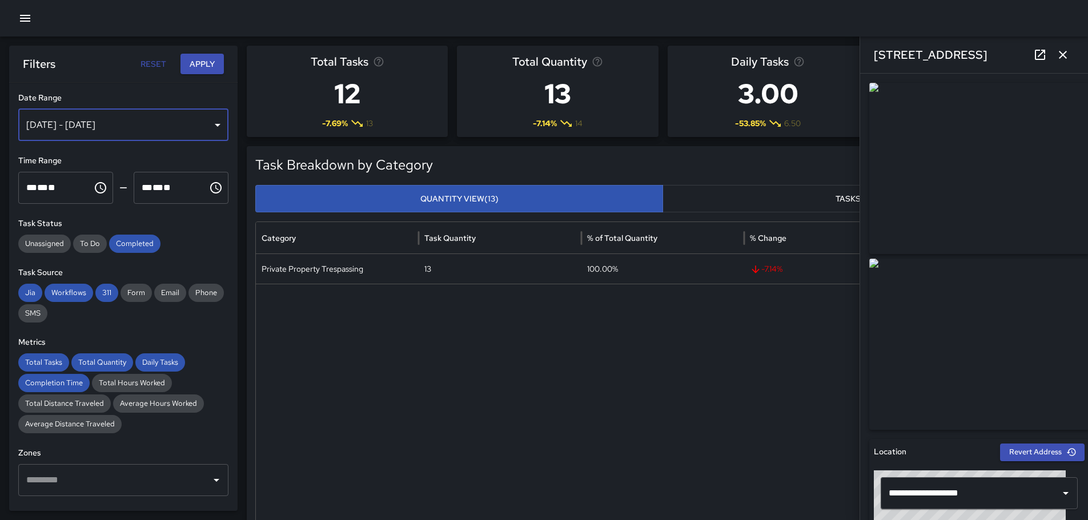
click at [211, 126] on div "[DATE] - [DATE]" at bounding box center [123, 125] width 210 height 32
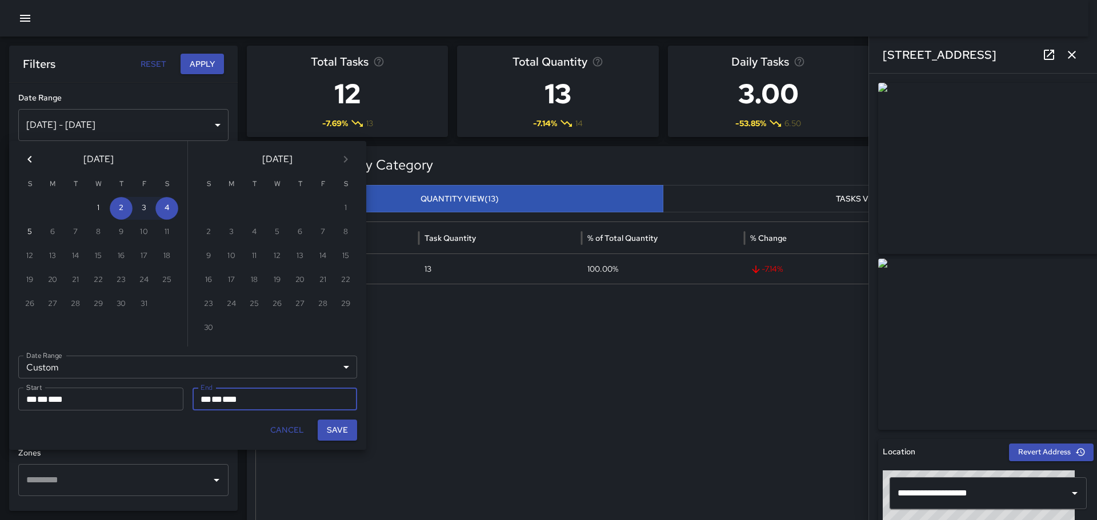
click at [76, 303] on div "28" at bounding box center [75, 304] width 23 height 23
click at [78, 302] on div "28" at bounding box center [75, 304] width 23 height 23
click at [70, 301] on div "28" at bounding box center [75, 304] width 23 height 23
click at [27, 158] on icon "Previous month" at bounding box center [30, 160] width 14 height 14
click at [33, 300] on button "28" at bounding box center [29, 304] width 23 height 23
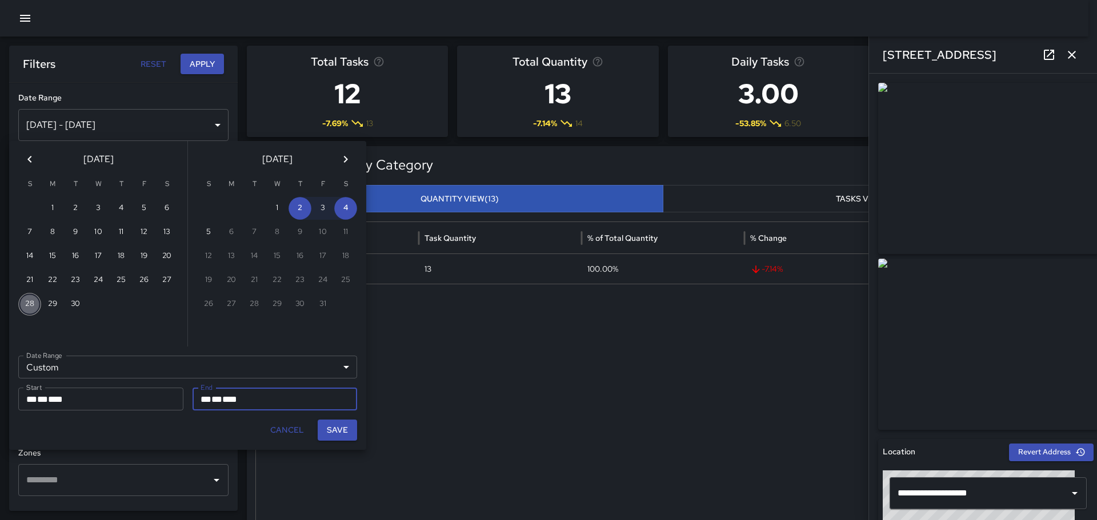
type input "**********"
click at [336, 424] on button "Save" at bounding box center [337, 430] width 39 height 21
type input "**********"
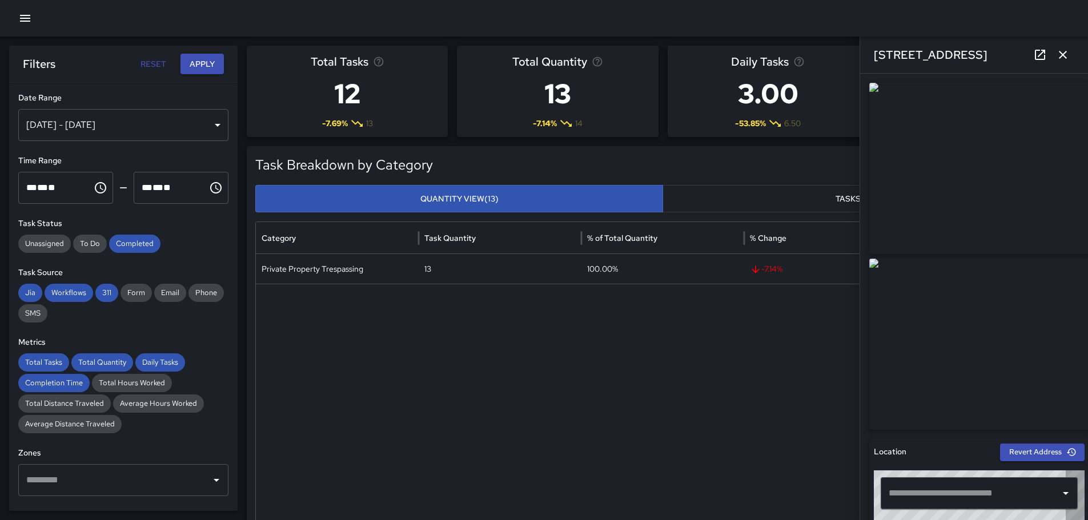
type input "**********"
click at [209, 65] on button "Apply" at bounding box center [202, 64] width 43 height 21
click at [1063, 54] on icon "button" at bounding box center [1063, 55] width 8 height 8
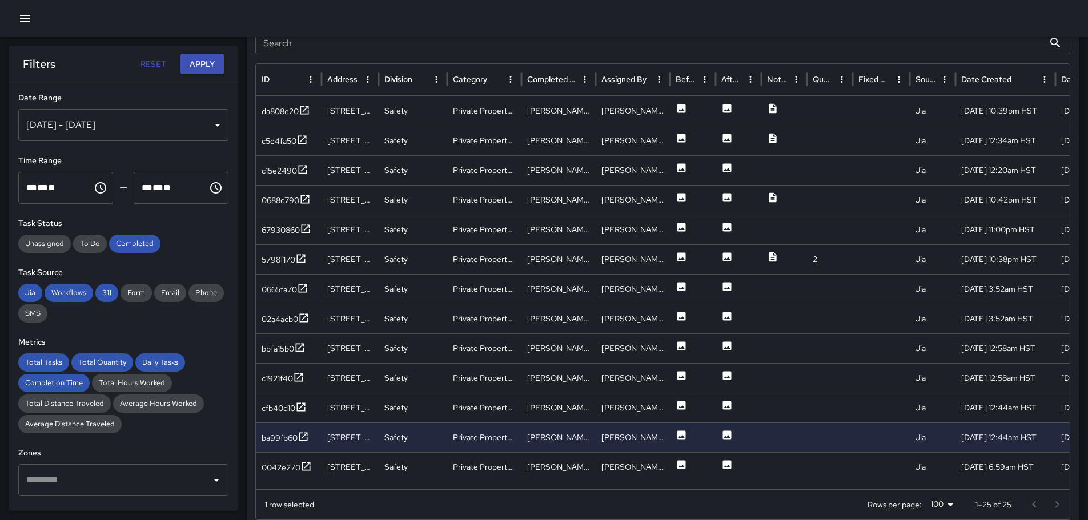
scroll to position [628, 0]
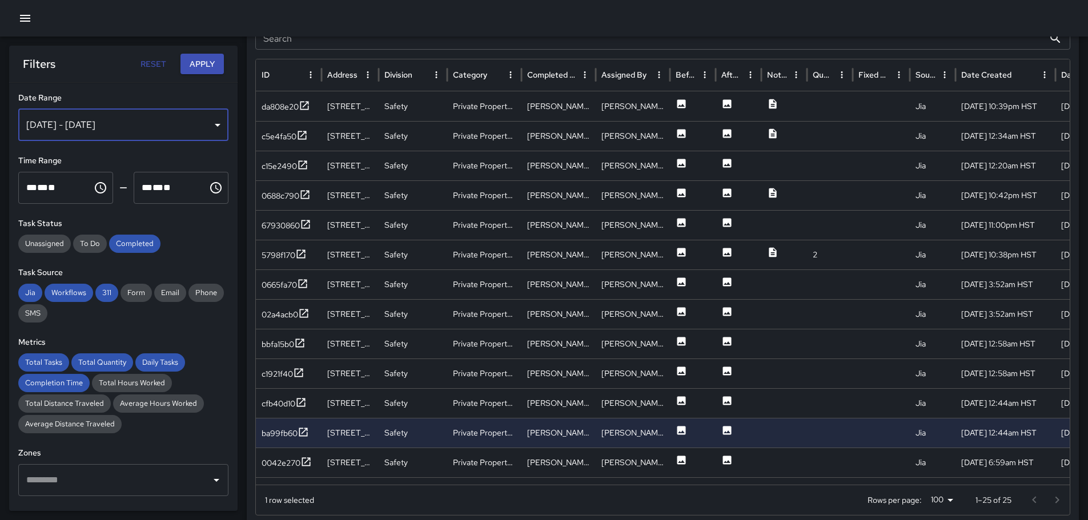
click at [215, 127] on div "[DATE] - [DATE]" at bounding box center [123, 125] width 210 height 32
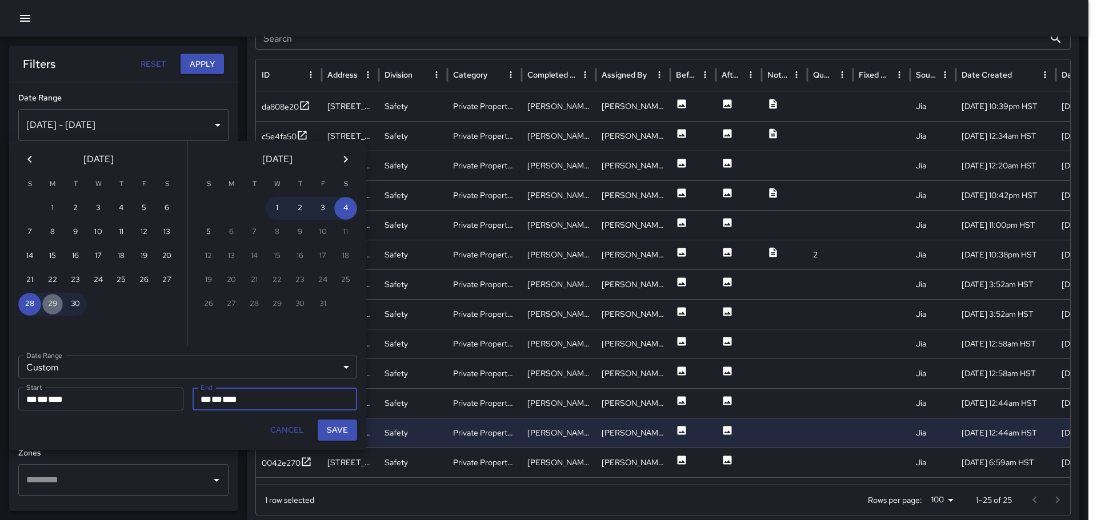
click at [56, 300] on button "29" at bounding box center [52, 304] width 23 height 23
type input "**********"
click at [56, 300] on button "29" at bounding box center [52, 304] width 23 height 23
type input "**********"
click at [342, 428] on button "Save" at bounding box center [337, 430] width 39 height 21
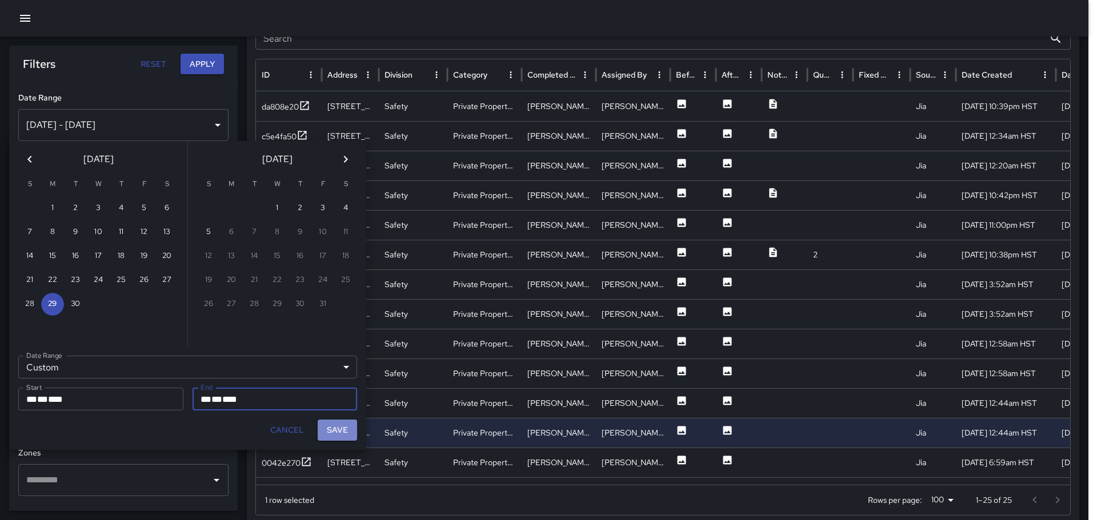
type input "**********"
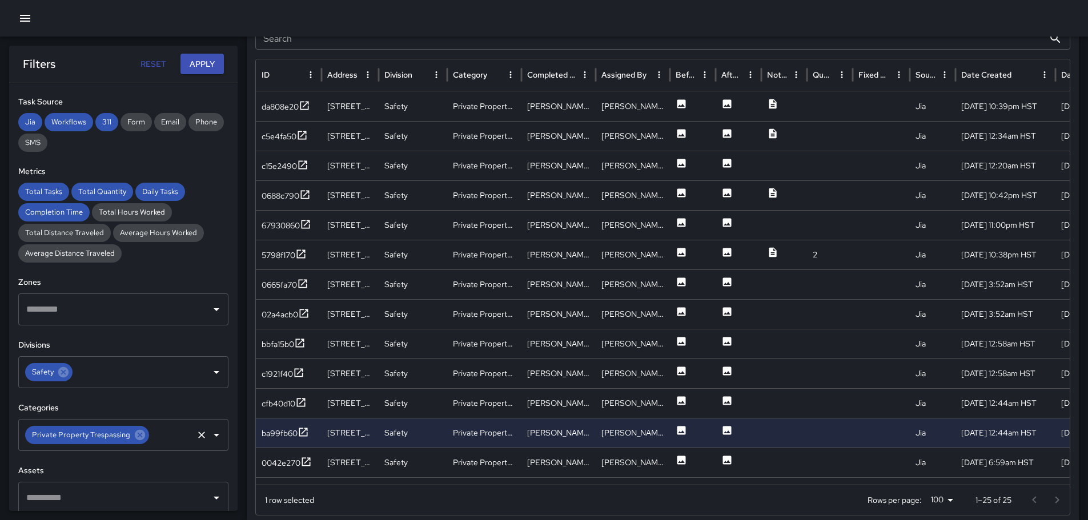
scroll to position [171, 0]
click at [135, 435] on icon at bounding box center [140, 435] width 10 height 10
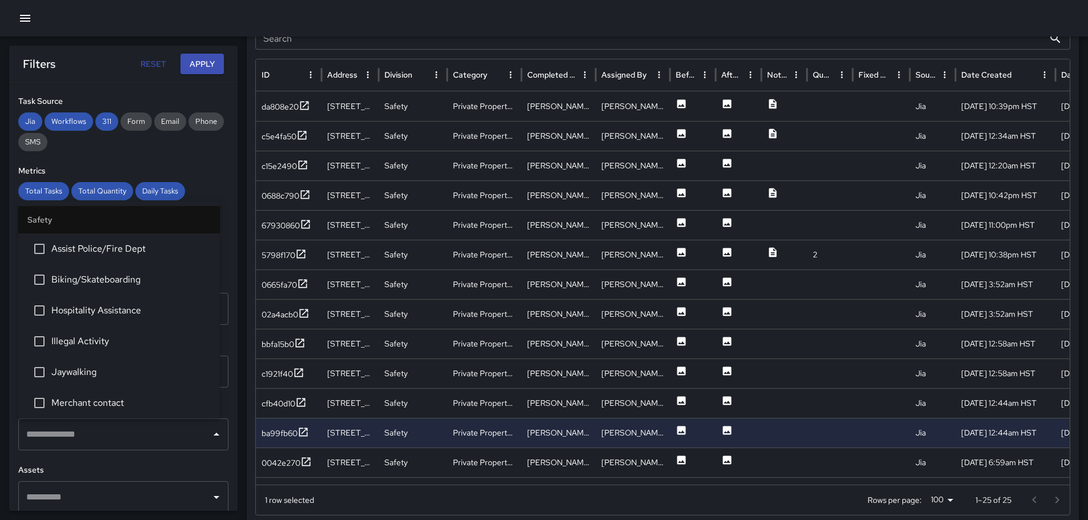
click at [203, 432] on div "​" at bounding box center [123, 435] width 210 height 32
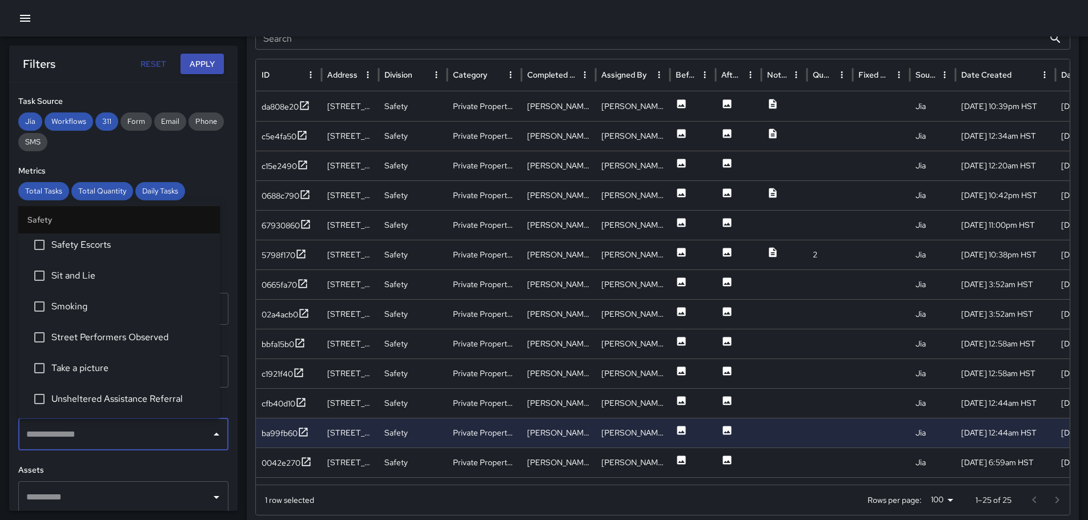
scroll to position [683, 0]
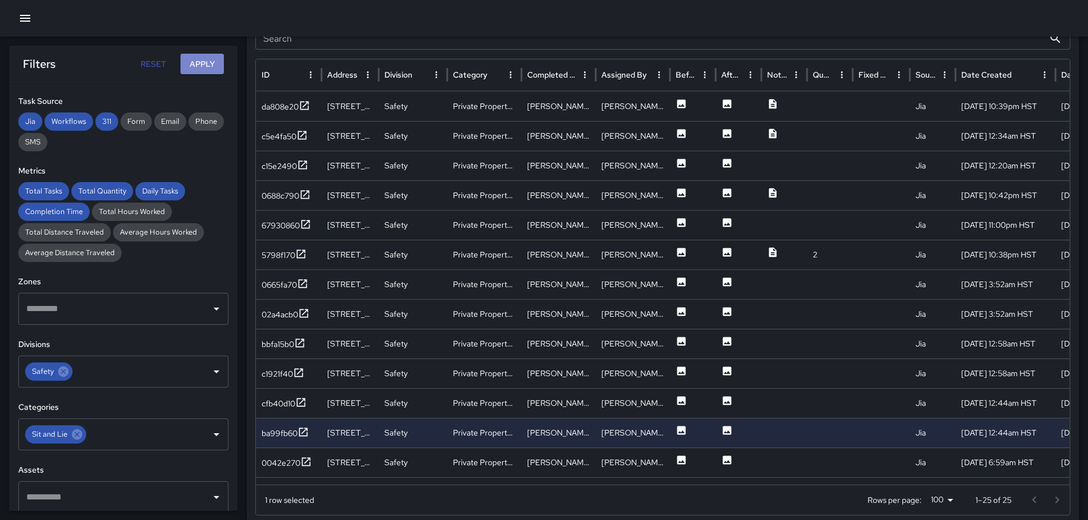
click at [194, 61] on button "Apply" at bounding box center [202, 64] width 43 height 21
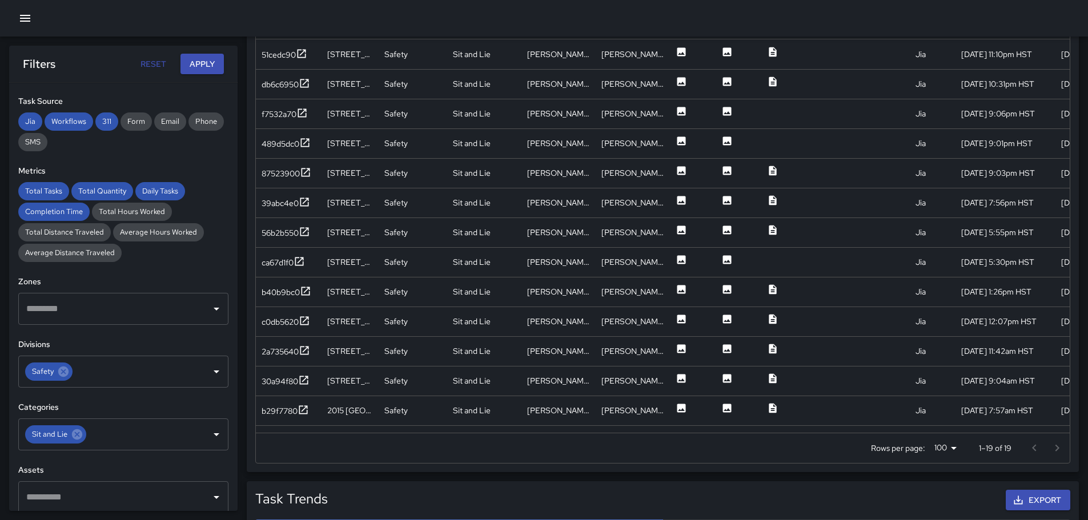
scroll to position [38, 0]
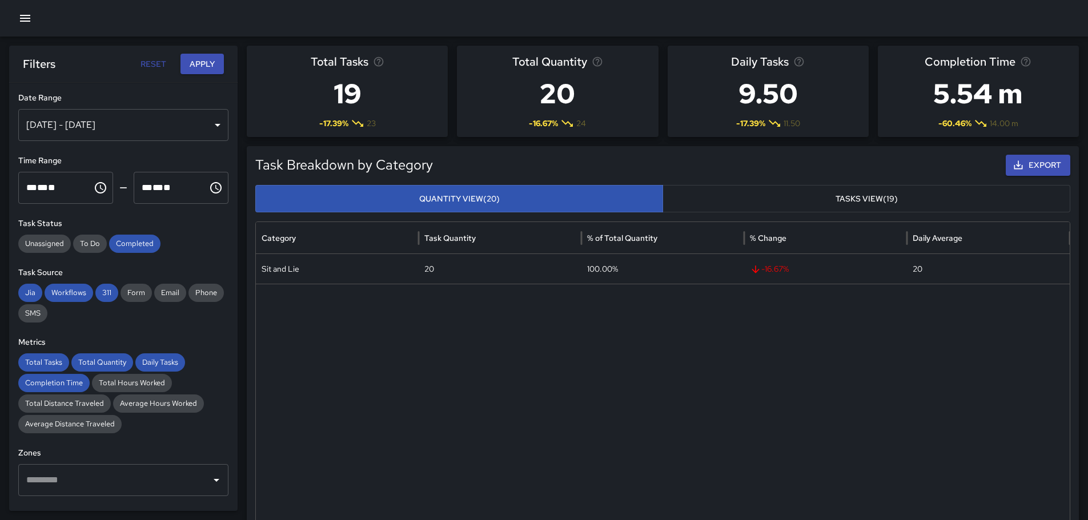
click at [212, 122] on div "[DATE] - [DATE]" at bounding box center [123, 125] width 210 height 32
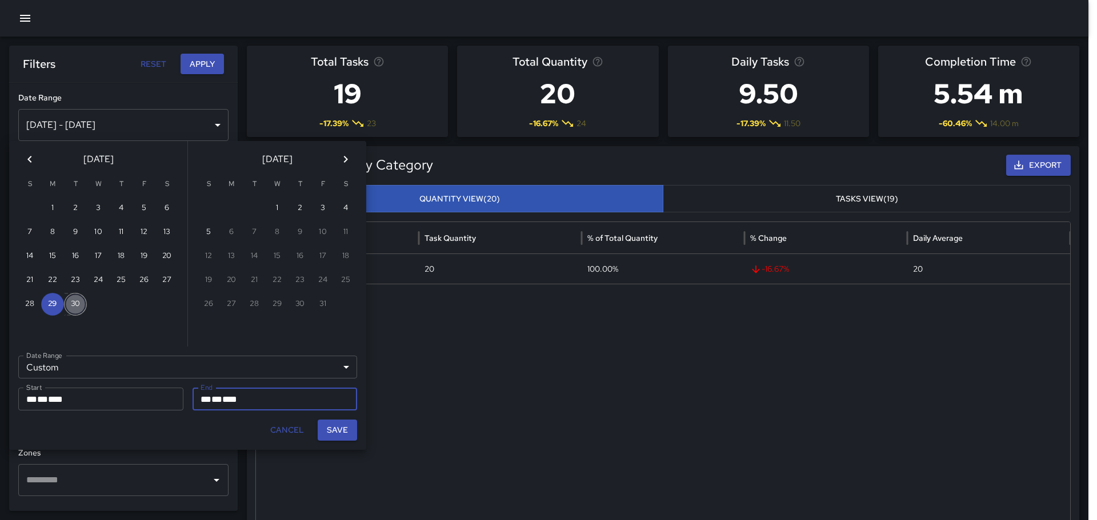
click at [72, 301] on button "30" at bounding box center [75, 304] width 23 height 23
type input "**********"
drag, startPoint x: 72, startPoint y: 301, endPoint x: 119, endPoint y: 327, distance: 53.9
click at [72, 302] on button "30" at bounding box center [75, 304] width 23 height 23
type input "**********"
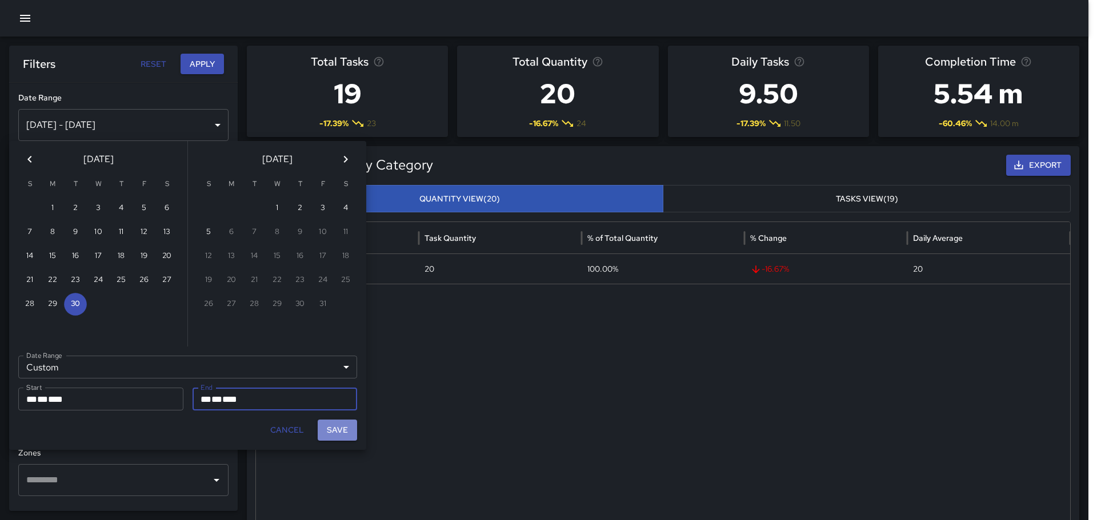
click at [347, 428] on button "Save" at bounding box center [337, 430] width 39 height 21
type input "**********"
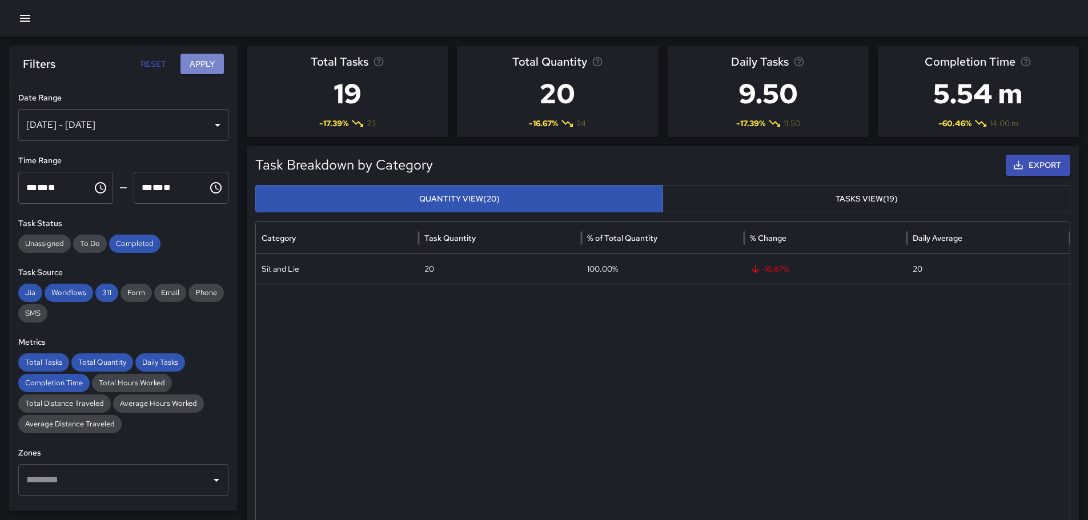
click at [213, 66] on button "Apply" at bounding box center [202, 64] width 43 height 21
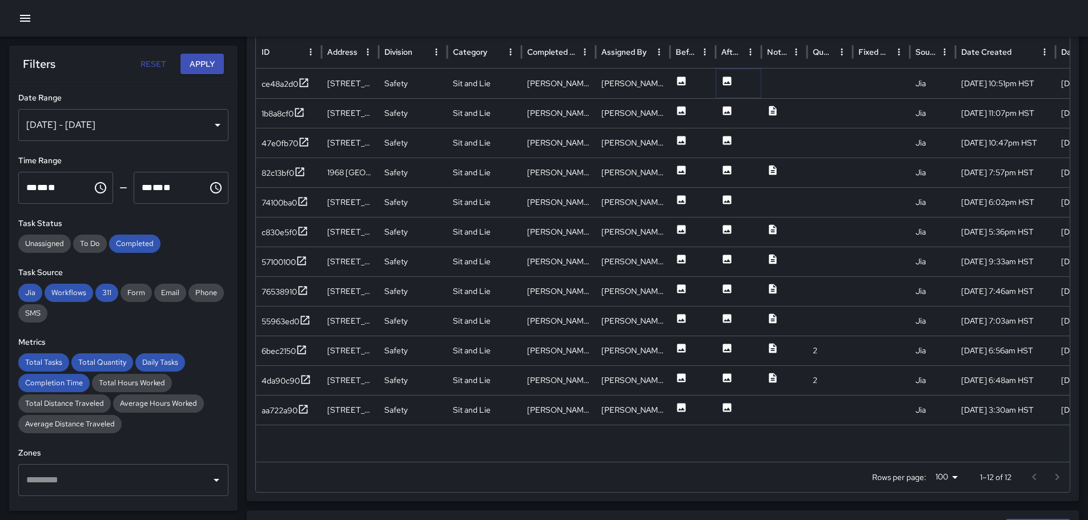
click at [729, 79] on icon at bounding box center [727, 81] width 9 height 9
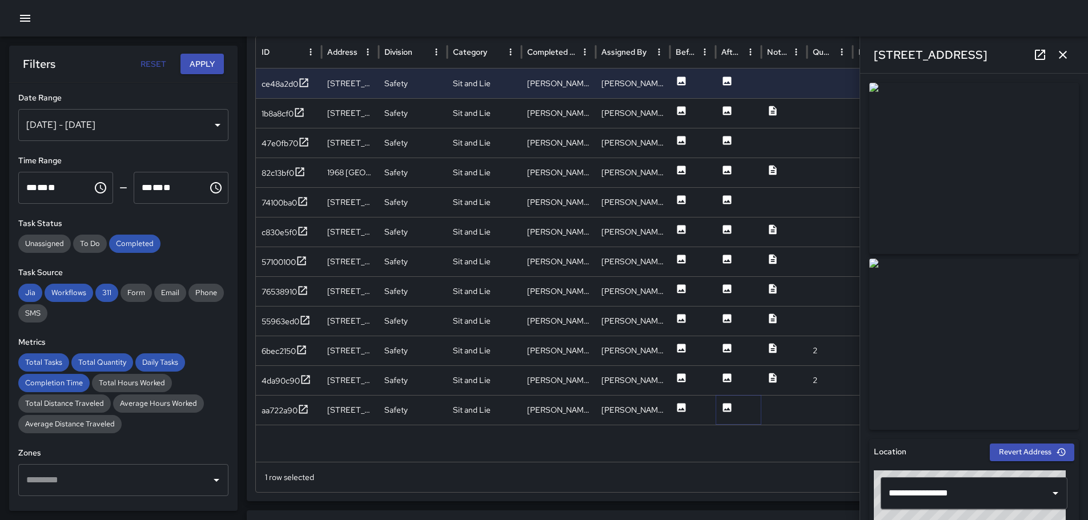
click at [728, 405] on icon at bounding box center [727, 407] width 9 height 9
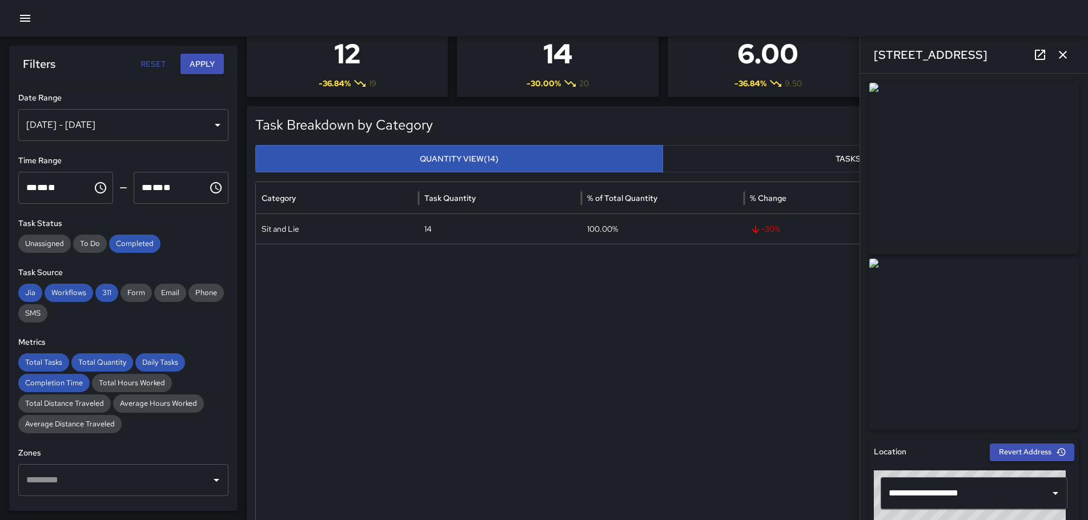
scroll to position [17, 0]
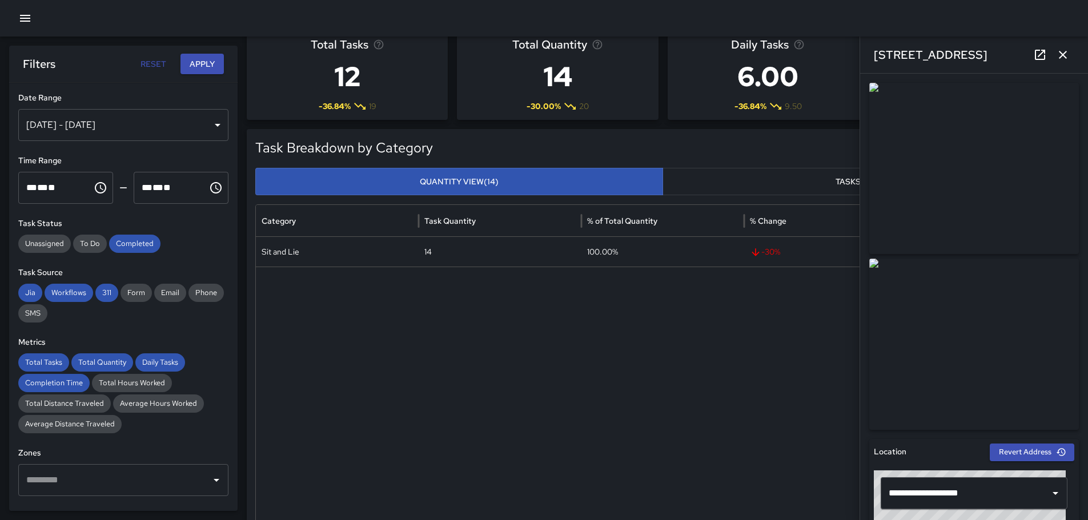
click at [1064, 52] on icon "button" at bounding box center [1063, 55] width 14 height 14
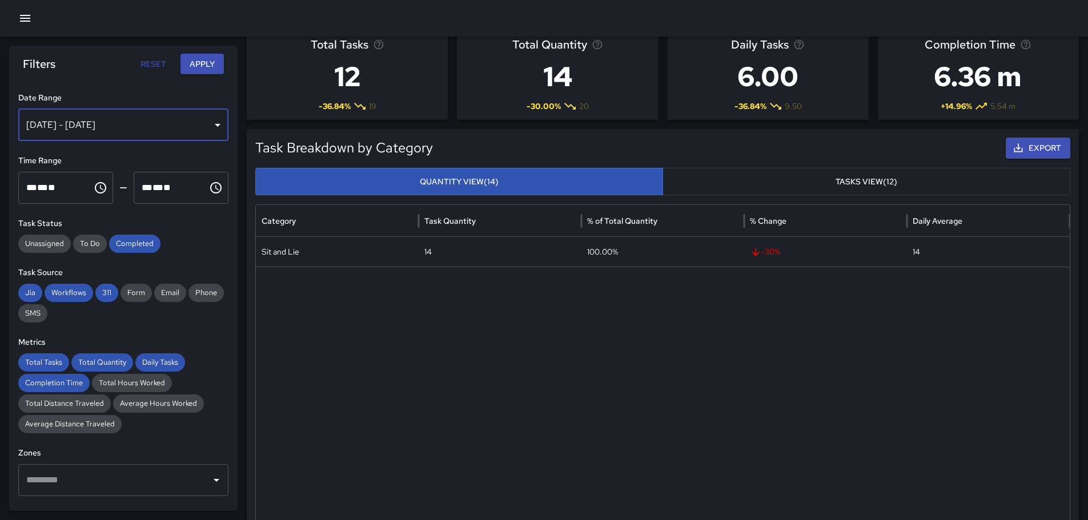
click at [207, 119] on div "[DATE] - [DATE]" at bounding box center [123, 125] width 210 height 32
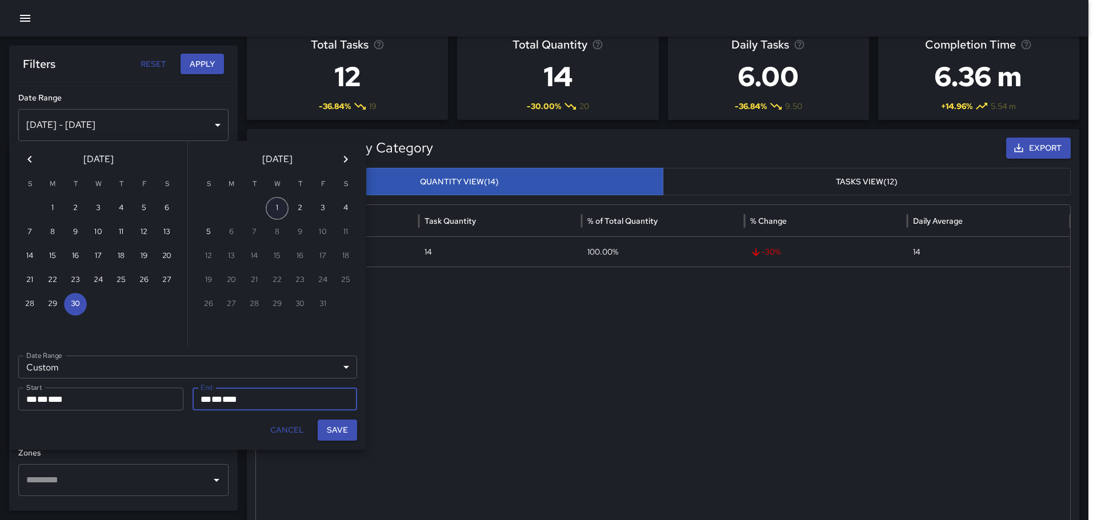
click at [280, 203] on button "1" at bounding box center [277, 208] width 23 height 23
type input "**********"
click at [280, 203] on button "1" at bounding box center [277, 208] width 23 height 23
type input "**********"
click at [334, 431] on button "Save" at bounding box center [337, 430] width 39 height 21
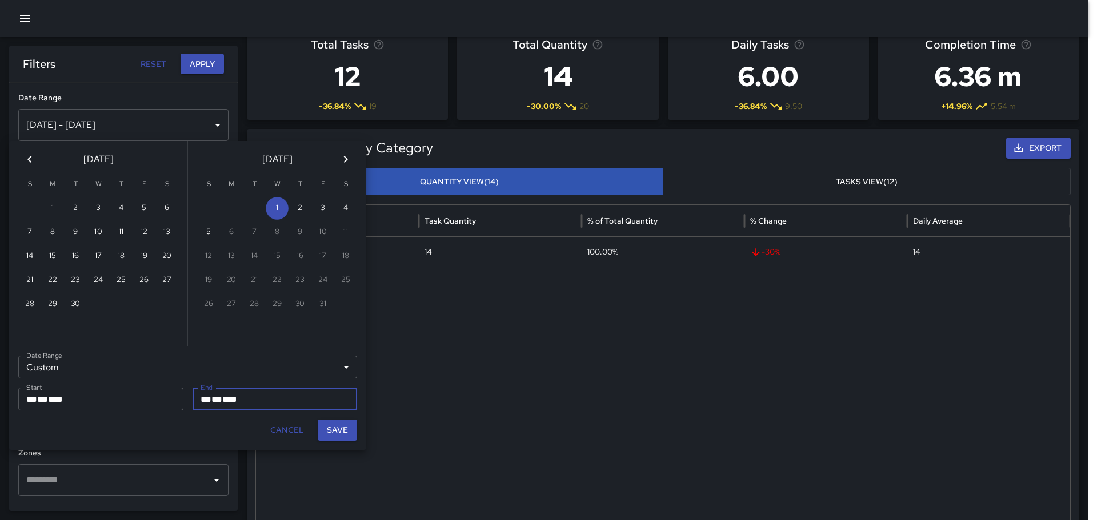
type input "**********"
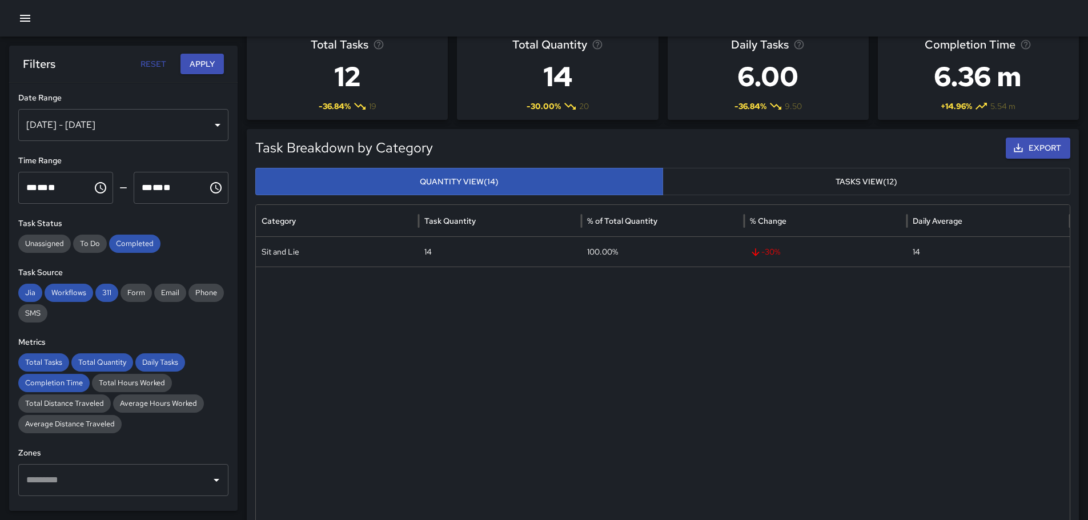
click at [199, 60] on button "Apply" at bounding box center [202, 64] width 43 height 21
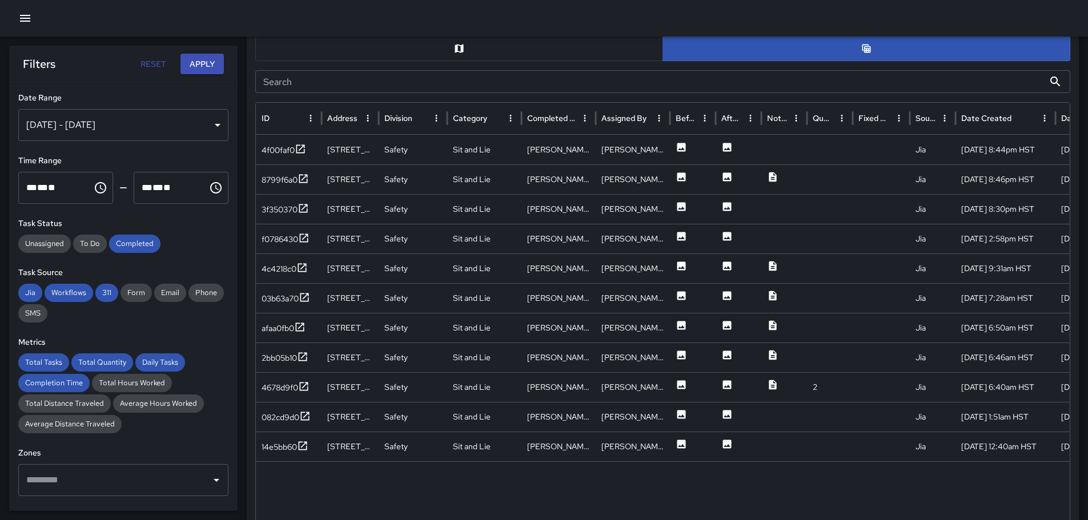
scroll to position [587, 0]
click at [729, 441] on icon at bounding box center [726, 442] width 11 height 11
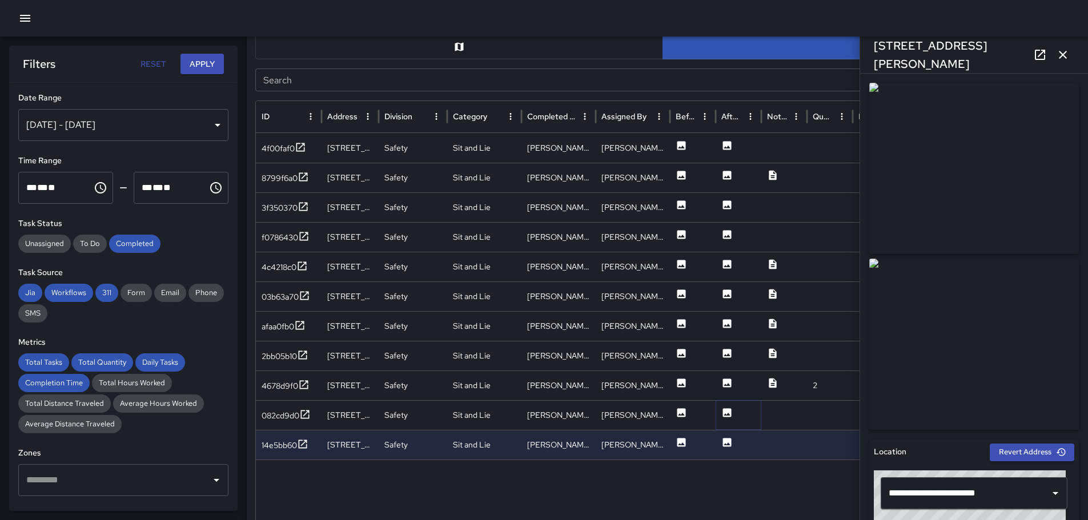
click at [725, 411] on icon at bounding box center [727, 412] width 9 height 9
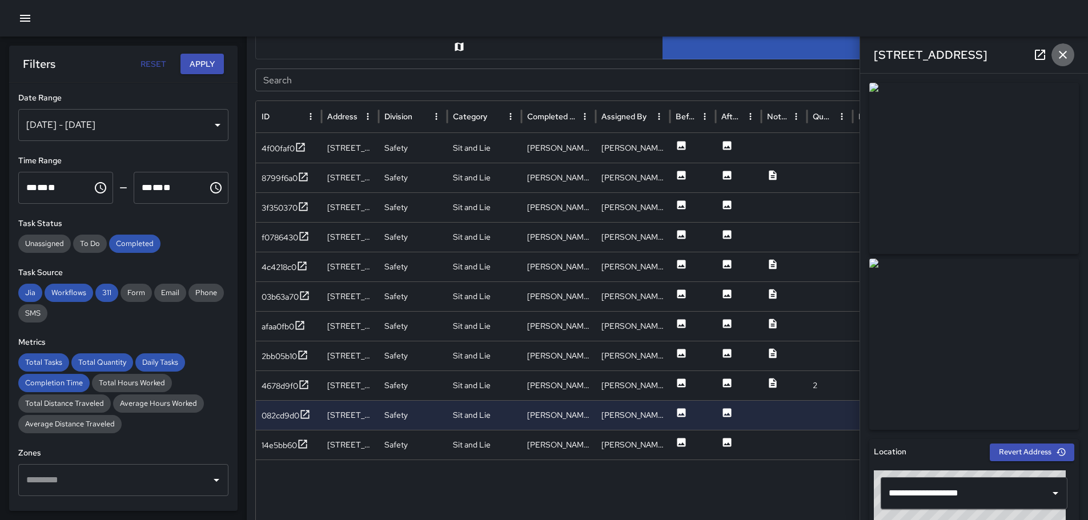
click at [1062, 51] on icon "button" at bounding box center [1063, 55] width 14 height 14
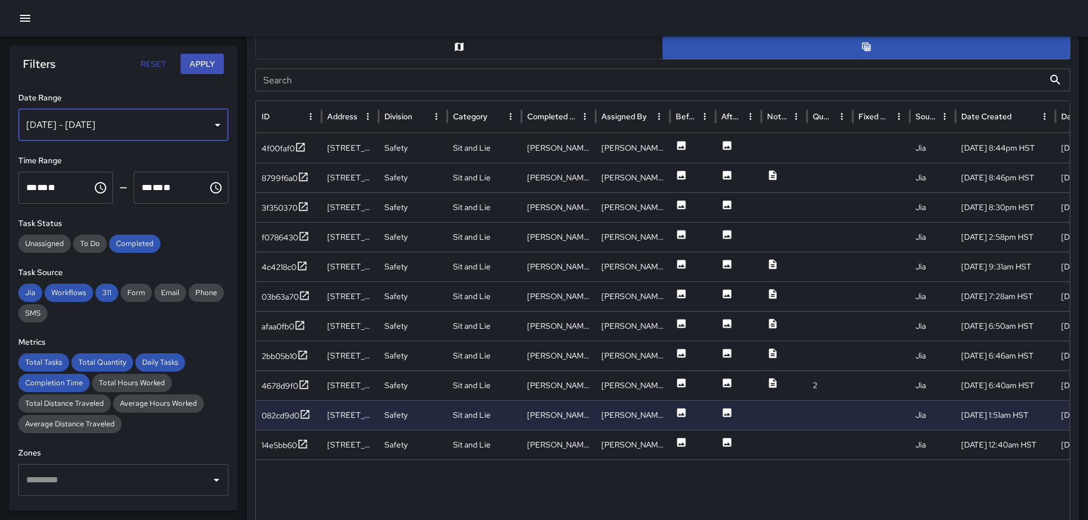
click at [211, 122] on div "[DATE] - [DATE]" at bounding box center [123, 125] width 210 height 32
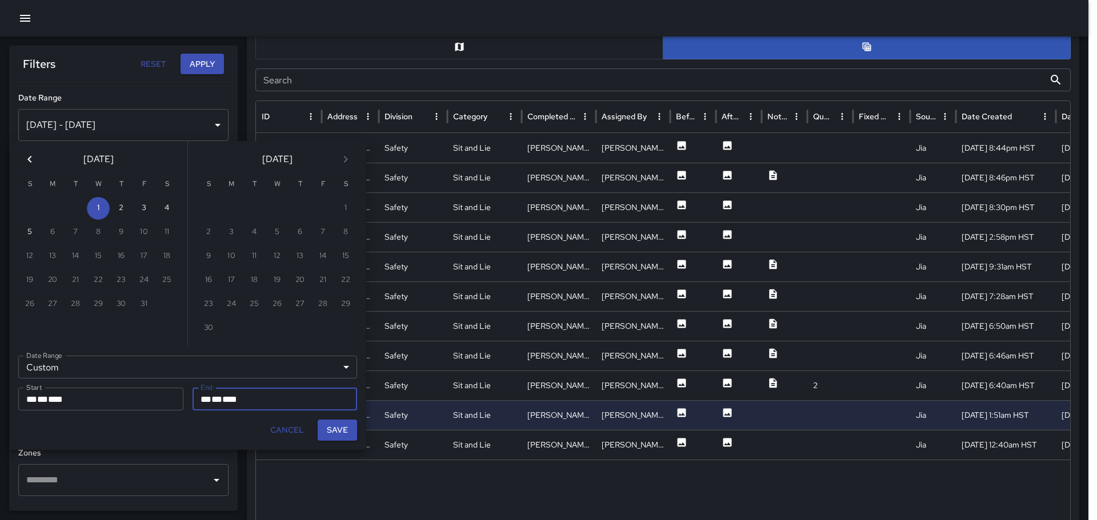
click at [27, 158] on icon "Previous month" at bounding box center [30, 160] width 14 height 14
click at [30, 300] on button "28" at bounding box center [29, 304] width 23 height 23
type input "**********"
click at [342, 206] on button "4" at bounding box center [345, 208] width 23 height 23
type input "**********"
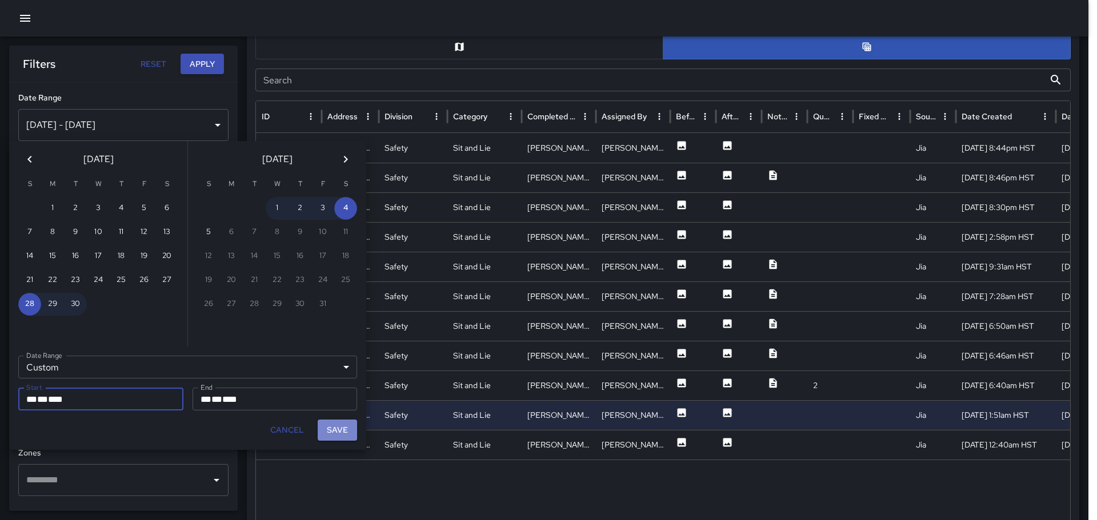
click at [344, 427] on button "Save" at bounding box center [337, 430] width 39 height 21
type input "**********"
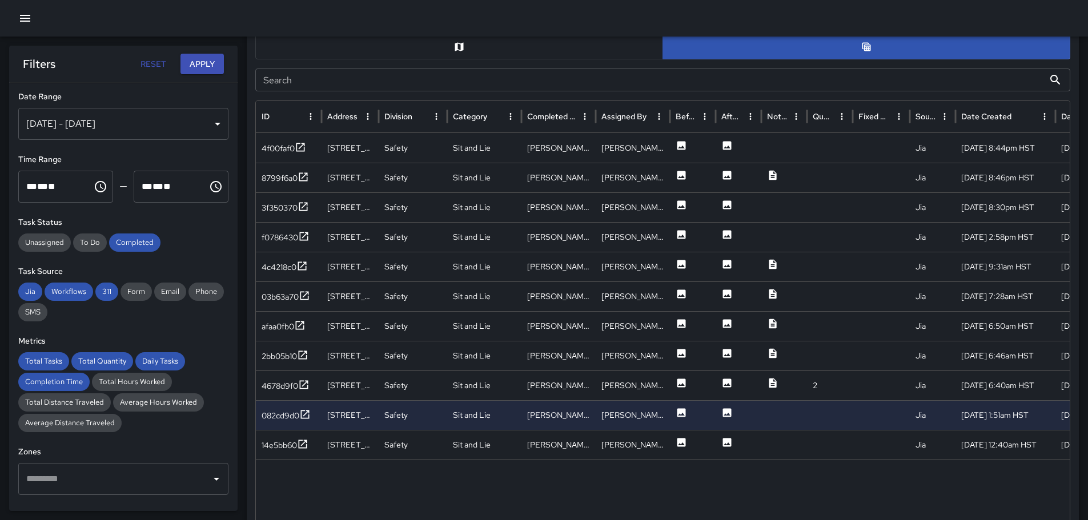
scroll to position [0, 0]
click at [207, 66] on button "Apply" at bounding box center [202, 64] width 43 height 21
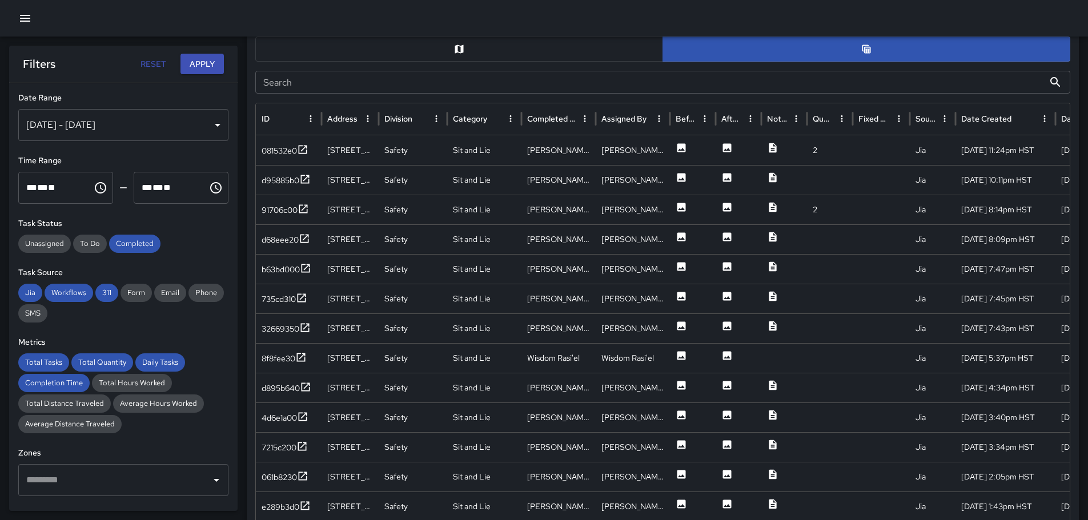
scroll to position [587, 0]
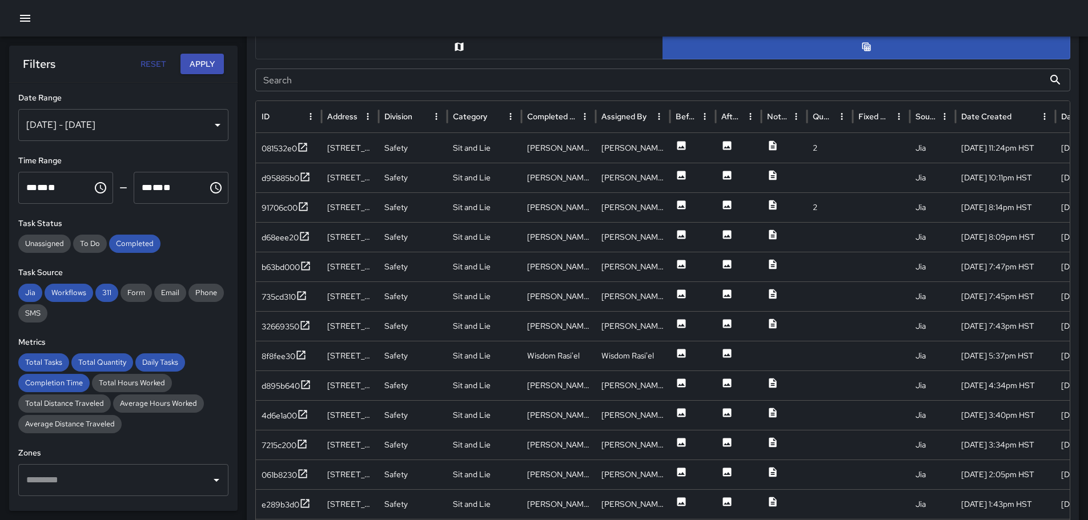
click at [543, 44] on button "button" at bounding box center [459, 46] width 408 height 25
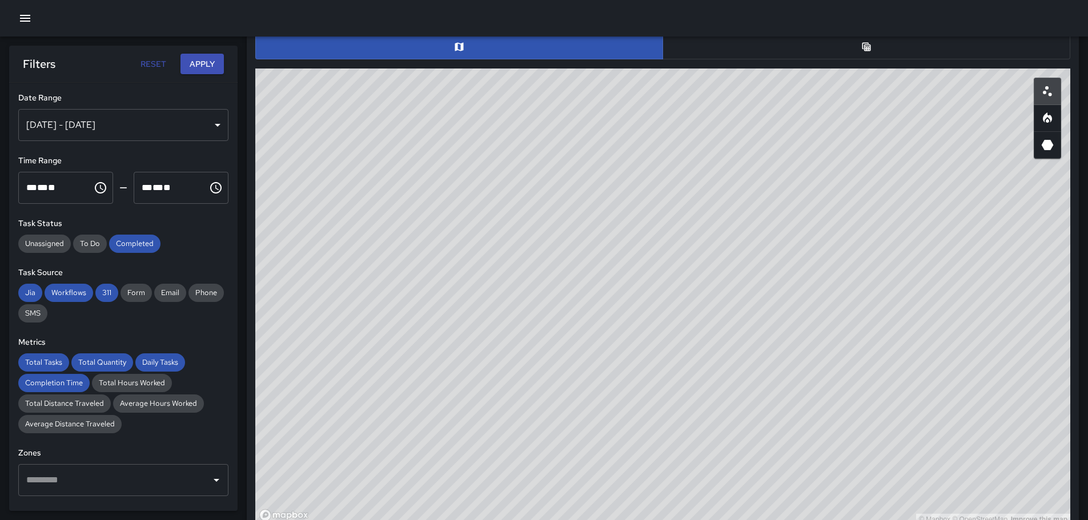
drag, startPoint x: 812, startPoint y: 311, endPoint x: 552, endPoint y: 233, distance: 271.3
click at [552, 233] on div "© Mapbox © OpenStreetMap Improve this map" at bounding box center [662, 297] width 815 height 457
drag, startPoint x: 728, startPoint y: 253, endPoint x: 834, endPoint y: 236, distance: 107.1
click at [740, 266] on div "© Mapbox © OpenStreetMap Improve this map" at bounding box center [662, 297] width 815 height 457
click at [1047, 122] on icon "Heatmap" at bounding box center [1048, 118] width 14 height 14
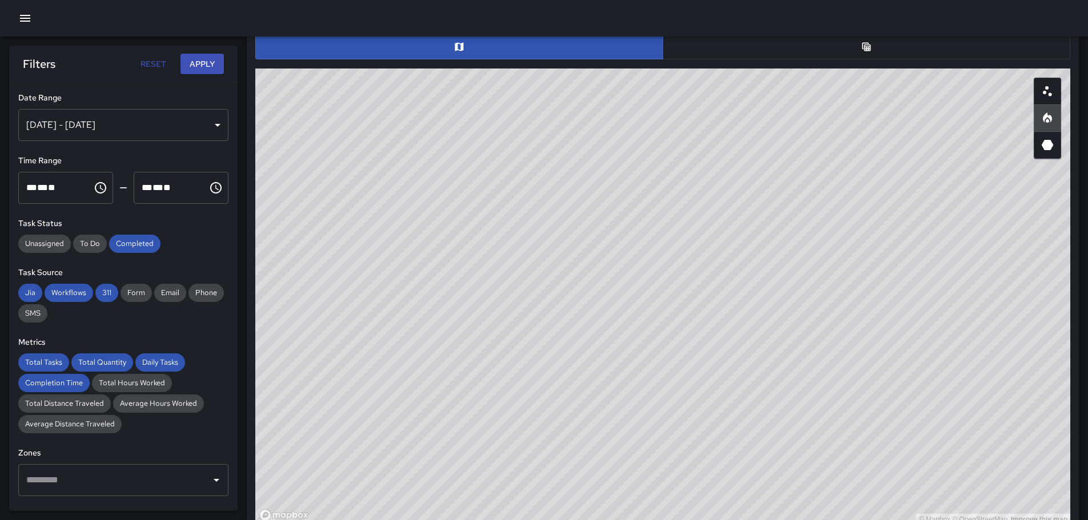
click at [207, 65] on button "Apply" at bounding box center [202, 64] width 43 height 21
drag, startPoint x: 763, startPoint y: 318, endPoint x: 637, endPoint y: 356, distance: 131.2
click at [644, 367] on div "© Mapbox © OpenStreetMap Improve this map" at bounding box center [662, 297] width 815 height 457
drag, startPoint x: 439, startPoint y: 332, endPoint x: 559, endPoint y: 265, distance: 136.8
click at [554, 272] on div "© Mapbox © OpenStreetMap Improve this map" at bounding box center [662, 297] width 815 height 457
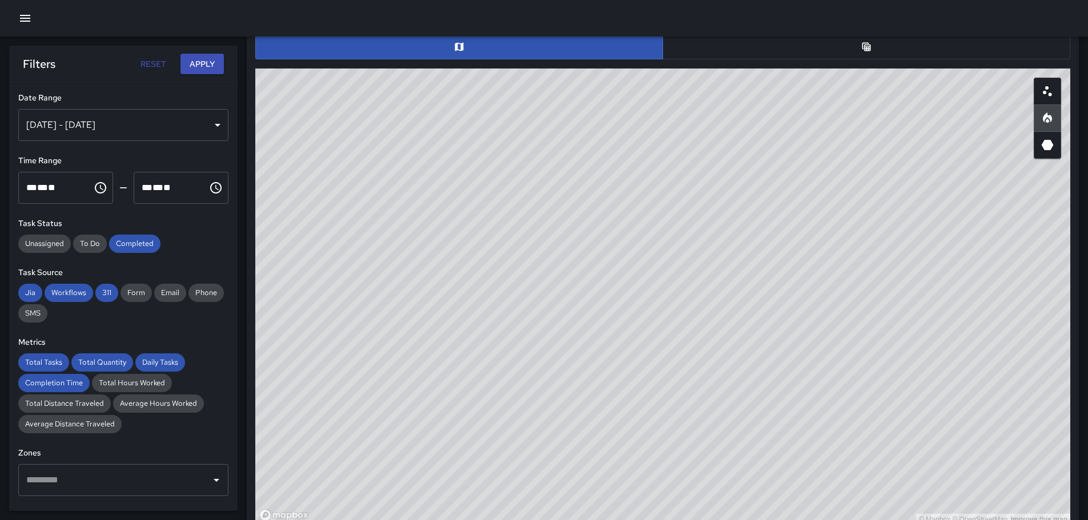
drag, startPoint x: 627, startPoint y: 370, endPoint x: 616, endPoint y: 334, distance: 38.1
click at [616, 334] on div "© Mapbox © OpenStreetMap Improve this map" at bounding box center [662, 297] width 815 height 457
drag, startPoint x: 941, startPoint y: 328, endPoint x: 881, endPoint y: 215, distance: 127.3
click at [881, 215] on div "© Mapbox © OpenStreetMap Improve this map" at bounding box center [662, 297] width 815 height 457
drag, startPoint x: 944, startPoint y: 330, endPoint x: 891, endPoint y: 330, distance: 53.1
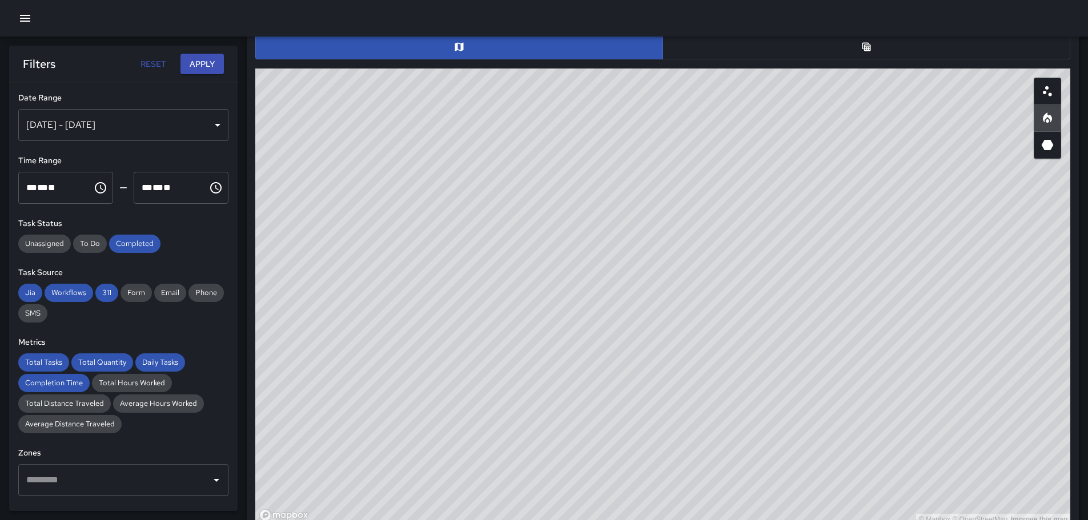
click at [894, 330] on div "© Mapbox © OpenStreetMap Improve this map" at bounding box center [662, 297] width 815 height 457
drag, startPoint x: 764, startPoint y: 326, endPoint x: 823, endPoint y: 355, distance: 65.9
click at [823, 355] on div "© Mapbox © OpenStreetMap Improve this map" at bounding box center [662, 297] width 815 height 457
drag, startPoint x: 812, startPoint y: 259, endPoint x: 828, endPoint y: 284, distance: 29.0
click at [828, 284] on div "© Mapbox © OpenStreetMap Improve this map" at bounding box center [662, 297] width 815 height 457
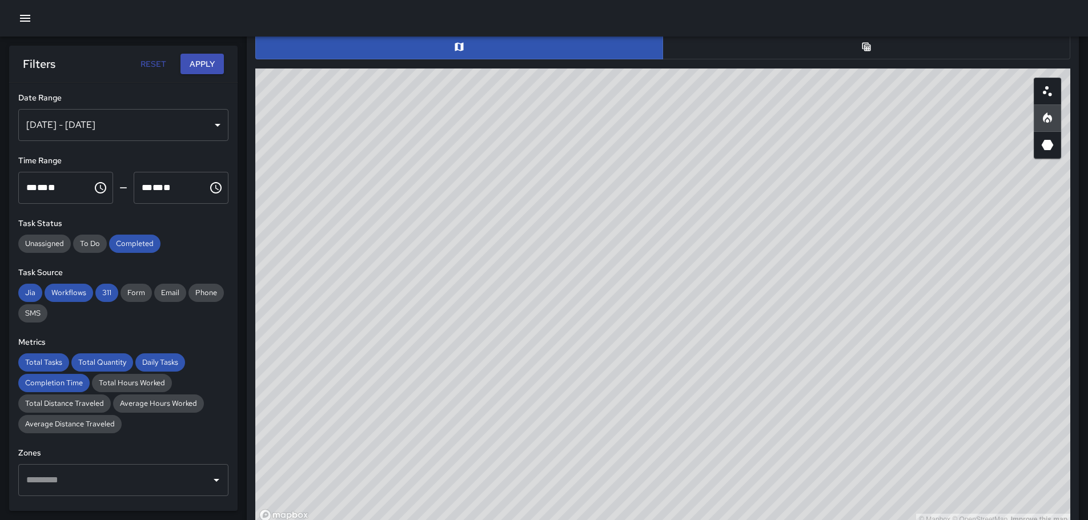
drag, startPoint x: 890, startPoint y: 343, endPoint x: 874, endPoint y: 310, distance: 36.8
click at [880, 314] on div "© Mapbox © OpenStreetMap Improve this map" at bounding box center [662, 297] width 815 height 457
drag, startPoint x: 752, startPoint y: 242, endPoint x: 586, endPoint y: 202, distance: 171.0
click at [730, 373] on div "© Mapbox © OpenStreetMap Improve this map" at bounding box center [662, 297] width 815 height 457
drag, startPoint x: 518, startPoint y: 153, endPoint x: 611, endPoint y: 315, distance: 187.6
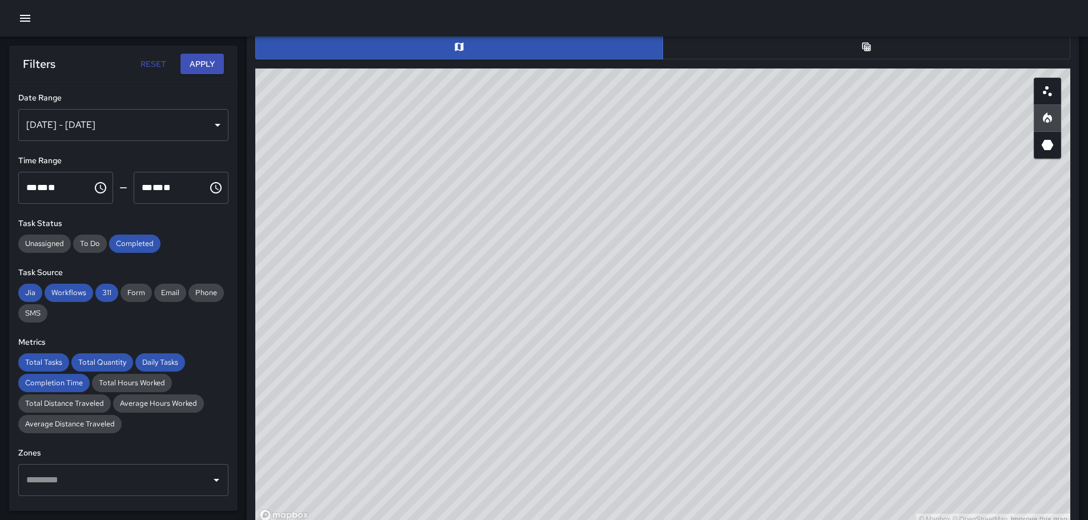
click at [626, 326] on div "© Mapbox © OpenStreetMap Improve this map" at bounding box center [662, 297] width 815 height 457
drag, startPoint x: 347, startPoint y: 151, endPoint x: 555, endPoint y: 283, distance: 247.1
click at [555, 288] on div "© Mapbox © OpenStreetMap Improve this map" at bounding box center [662, 297] width 815 height 457
drag, startPoint x: 817, startPoint y: 376, endPoint x: 618, endPoint y: 189, distance: 273.6
click at [618, 189] on div "© Mapbox © OpenStreetMap Improve this map" at bounding box center [662, 297] width 815 height 457
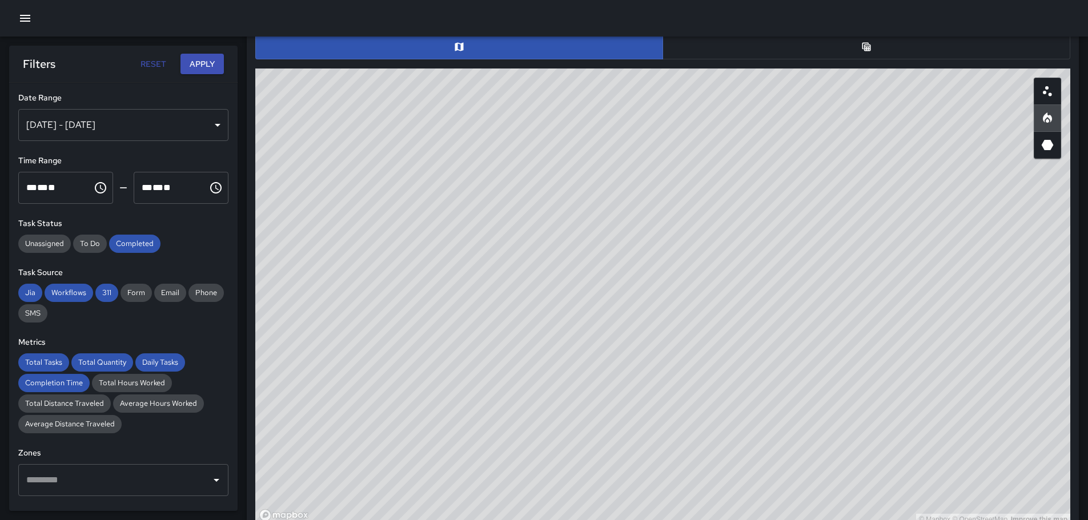
drag, startPoint x: 999, startPoint y: 351, endPoint x: 822, endPoint y: 133, distance: 281.1
click at [822, 133] on div "© Mapbox © OpenStreetMap Improve this map" at bounding box center [662, 297] width 815 height 457
drag, startPoint x: 737, startPoint y: 252, endPoint x: 788, endPoint y: 346, distance: 107.4
click at [818, 410] on div "© Mapbox © OpenStreetMap Improve this map" at bounding box center [662, 297] width 815 height 457
drag, startPoint x: 778, startPoint y: 295, endPoint x: 802, endPoint y: 346, distance: 56.7
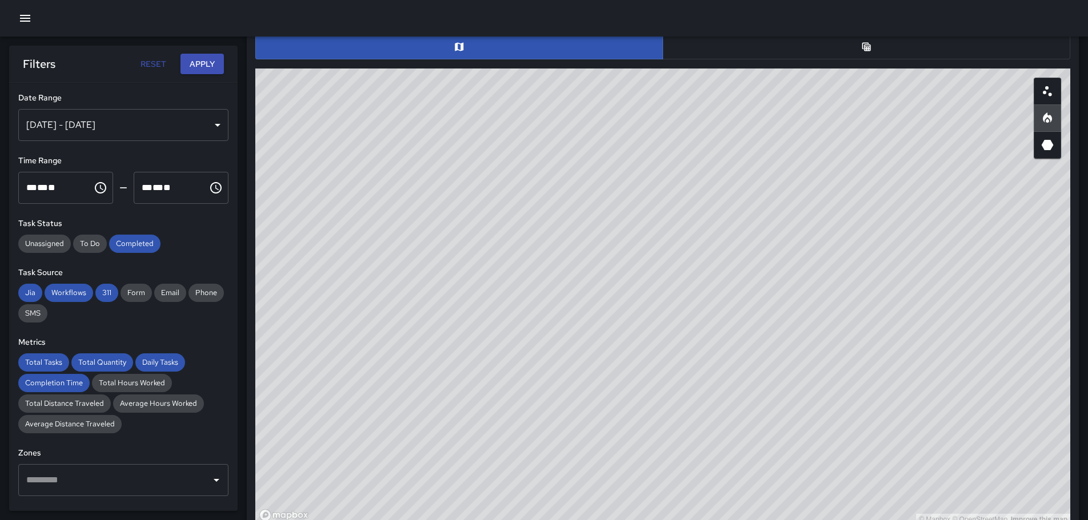
click at [802, 346] on div "© Mapbox © OpenStreetMap Improve this map" at bounding box center [662, 297] width 815 height 457
drag, startPoint x: 718, startPoint y: 400, endPoint x: 696, endPoint y: 294, distance: 108.4
click at [696, 294] on div "© Mapbox © OpenStreetMap Improve this map" at bounding box center [662, 297] width 815 height 457
drag, startPoint x: 498, startPoint y: 346, endPoint x: 672, endPoint y: 317, distance: 176.6
click at [671, 318] on div "© Mapbox © OpenStreetMap Improve this map" at bounding box center [662, 297] width 815 height 457
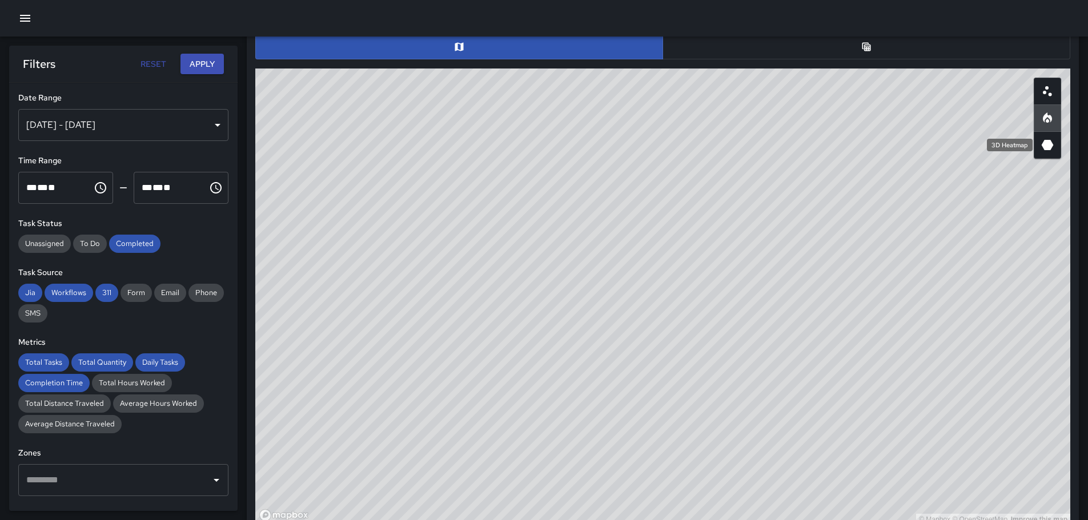
click at [1047, 145] on icon "3D Heatmap" at bounding box center [1048, 145] width 12 height 10
drag, startPoint x: 680, startPoint y: 210, endPoint x: 850, endPoint y: 340, distance: 214.2
click at [859, 386] on div "© Mapbox © OpenStreetMap Improve this map" at bounding box center [662, 297] width 815 height 457
drag, startPoint x: 662, startPoint y: 247, endPoint x: 722, endPoint y: 358, distance: 126.5
click at [722, 358] on div "© Mapbox © OpenStreetMap Improve this map" at bounding box center [662, 297] width 815 height 457
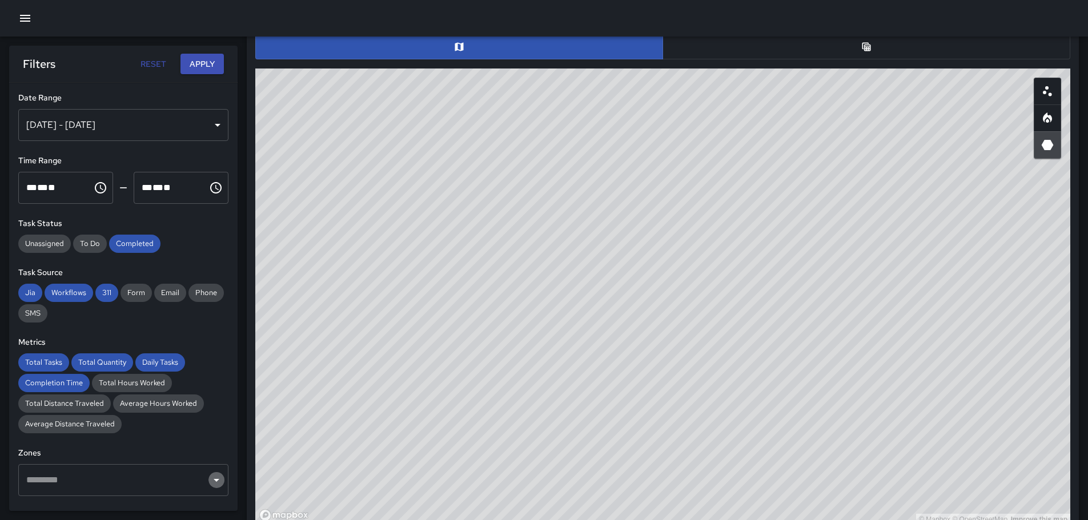
click at [214, 479] on icon "Open" at bounding box center [217, 480] width 6 height 3
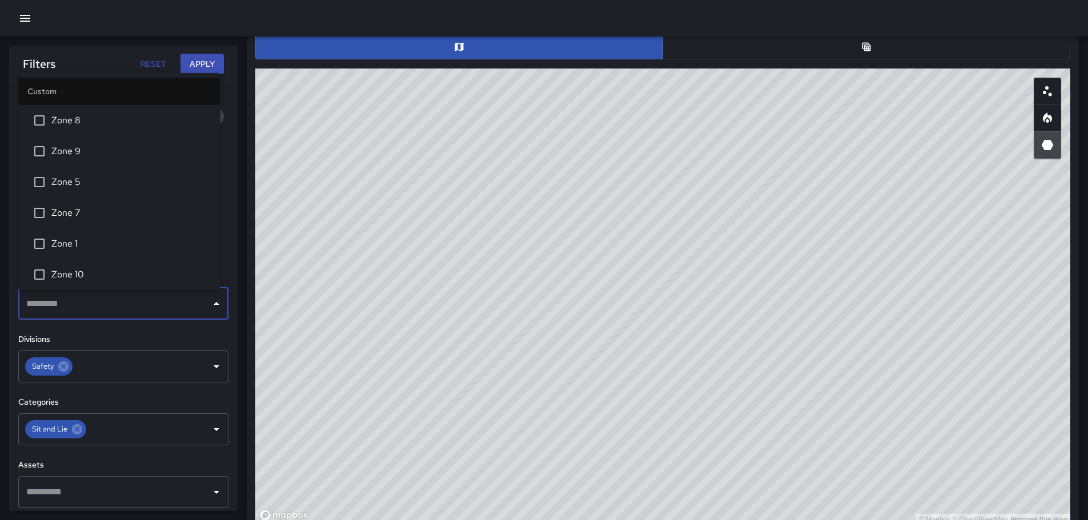
scroll to position [174, 0]
click at [210, 303] on icon "Close" at bounding box center [217, 306] width 14 height 14
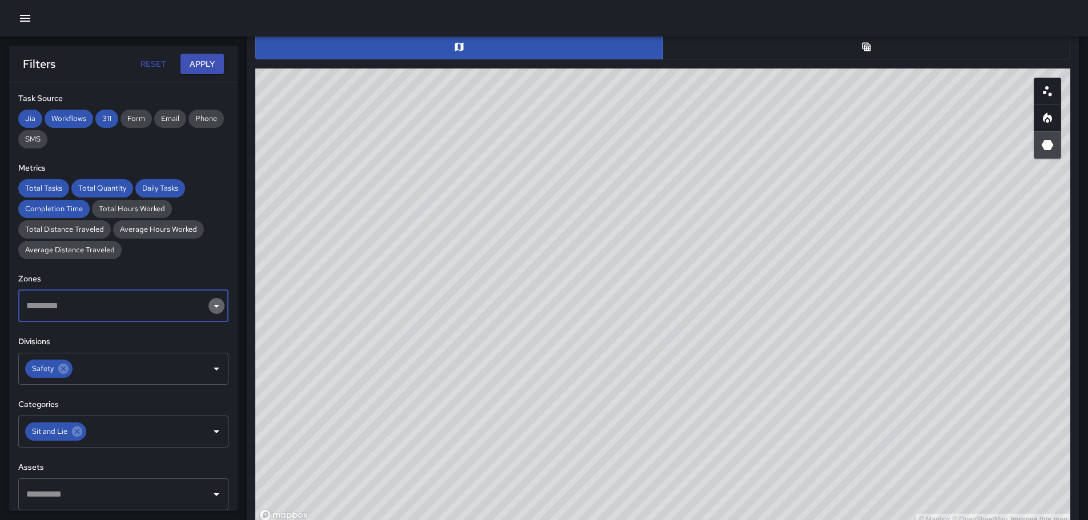
click at [210, 307] on icon "Open" at bounding box center [217, 306] width 14 height 14
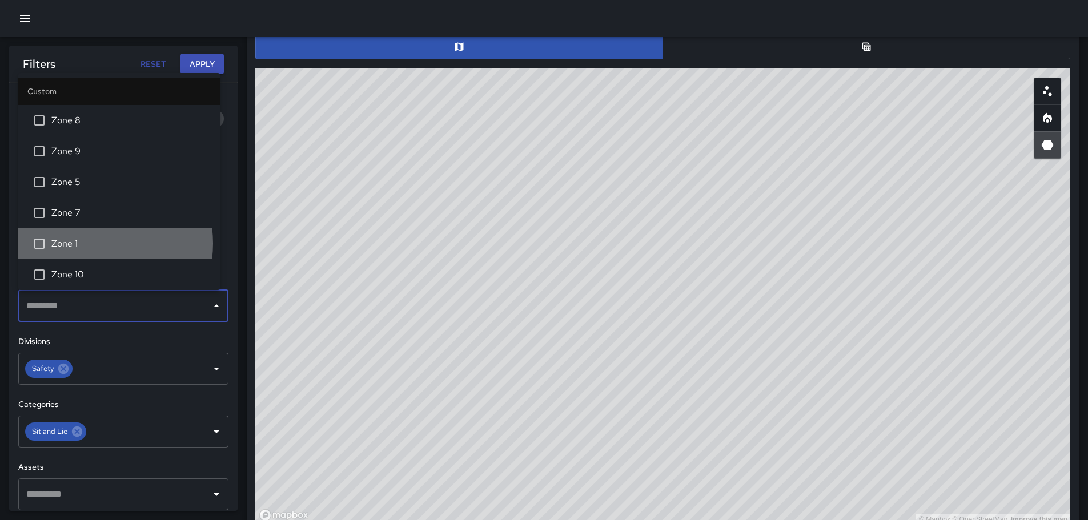
click at [85, 244] on span "Zone 1" at bounding box center [130, 244] width 159 height 14
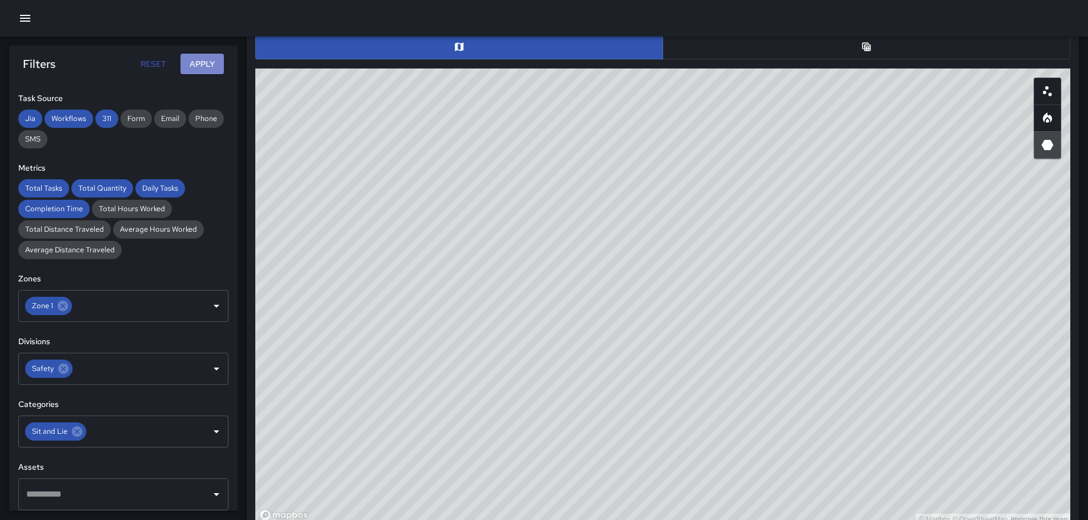
click at [206, 65] on button "Apply" at bounding box center [202, 64] width 43 height 21
click at [62, 306] on icon at bounding box center [63, 306] width 10 height 10
click at [210, 303] on icon "Open" at bounding box center [217, 306] width 14 height 14
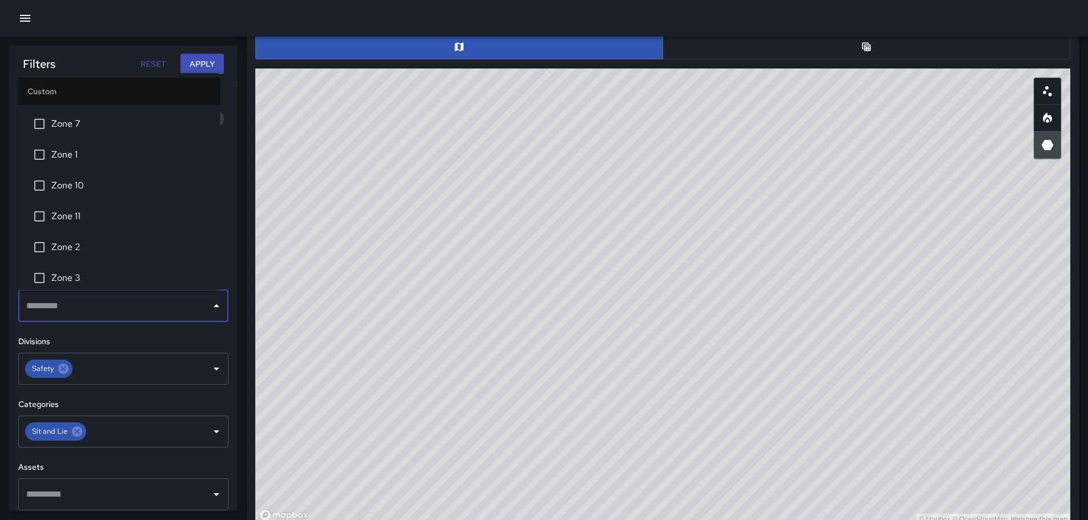
scroll to position [114, 0]
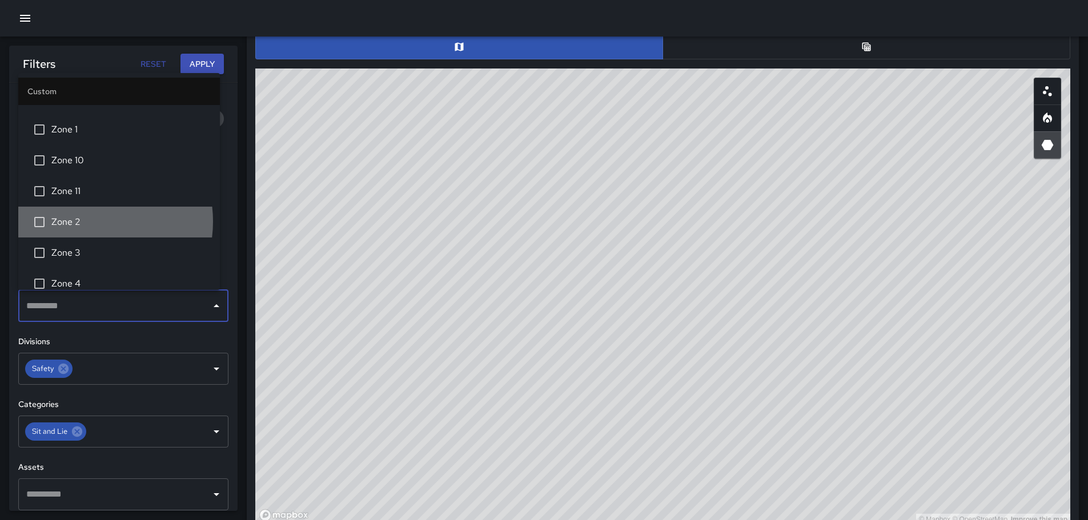
click at [86, 222] on span "Zone 2" at bounding box center [130, 222] width 159 height 14
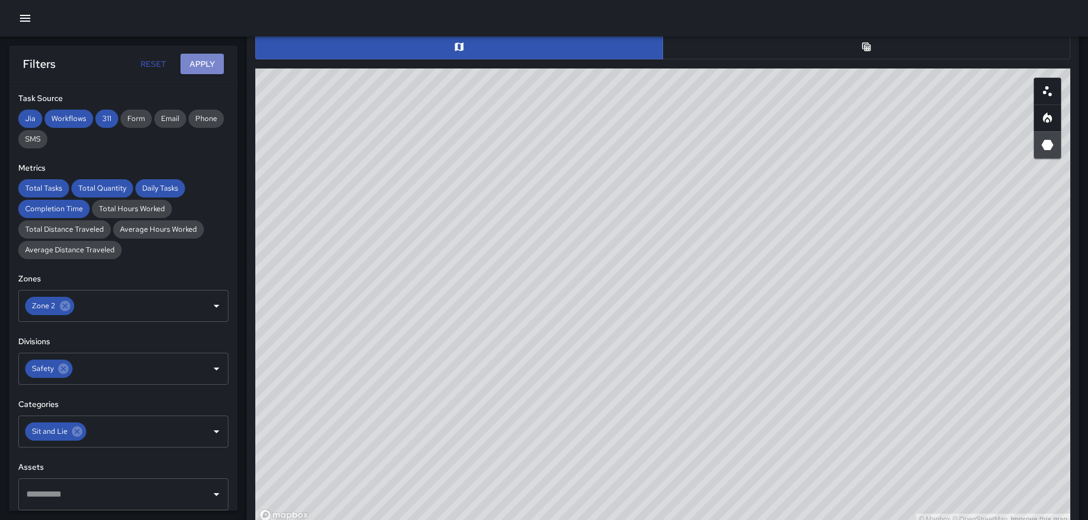
click at [197, 57] on button "Apply" at bounding box center [202, 64] width 43 height 21
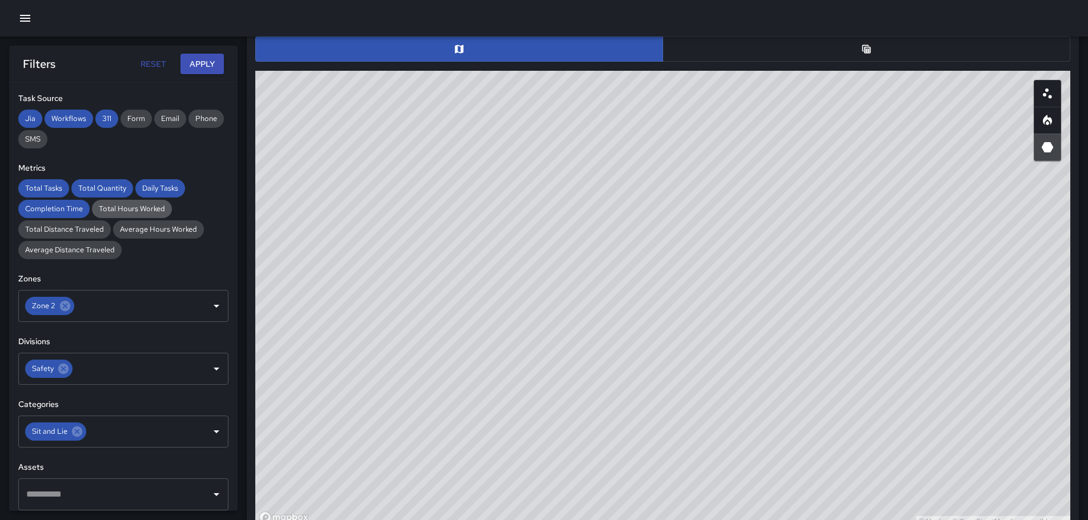
scroll to position [587, 0]
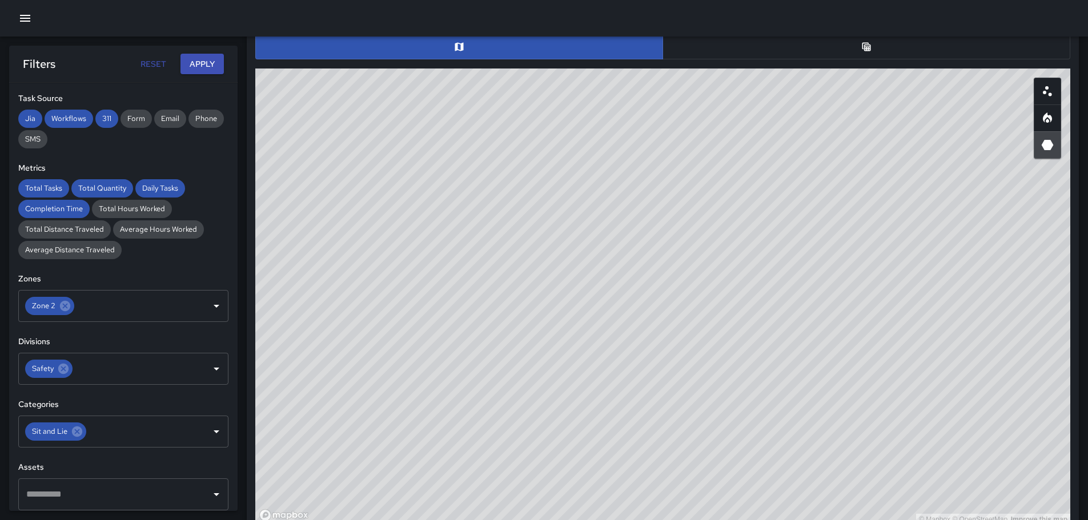
drag, startPoint x: 564, startPoint y: 270, endPoint x: 670, endPoint y: 302, distance: 111.0
click at [670, 302] on div "© Mapbox © OpenStreetMap Improve this map" at bounding box center [662, 297] width 815 height 457
drag, startPoint x: 916, startPoint y: 355, endPoint x: 816, endPoint y: 344, distance: 100.0
click at [837, 339] on div "© Mapbox © OpenStreetMap Improve this map" at bounding box center [662, 297] width 815 height 457
drag, startPoint x: 712, startPoint y: 254, endPoint x: 970, endPoint y: 279, distance: 259.4
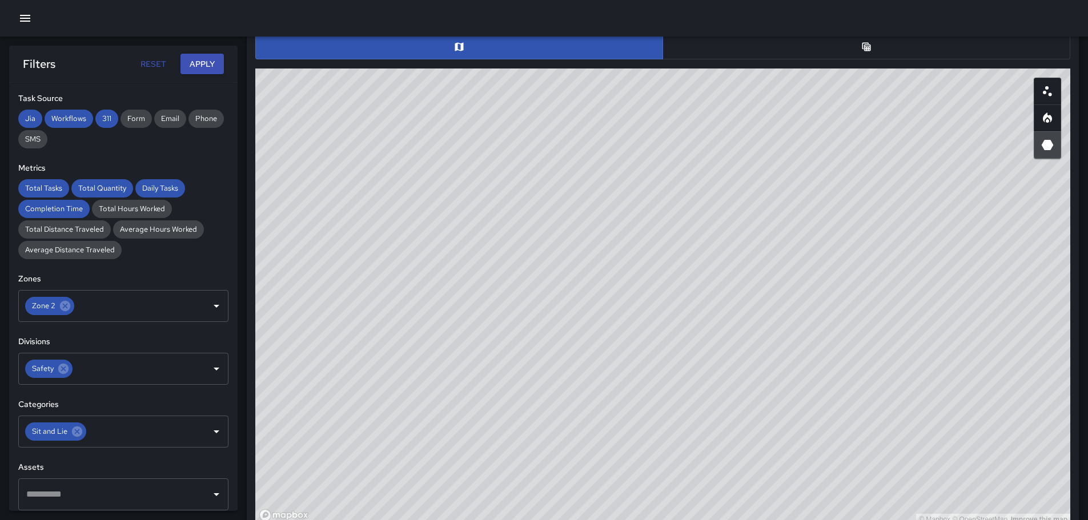
click at [837, 372] on div "© Mapbox © OpenStreetMap Improve this map" at bounding box center [662, 297] width 815 height 457
drag, startPoint x: 813, startPoint y: 219, endPoint x: 775, endPoint y: 322, distance: 109.7
click at [773, 344] on div "© Mapbox © OpenStreetMap Improve this map" at bounding box center [662, 297] width 815 height 457
click at [62, 304] on icon at bounding box center [65, 306] width 10 height 10
click at [220, 59] on button "Apply" at bounding box center [202, 64] width 43 height 21
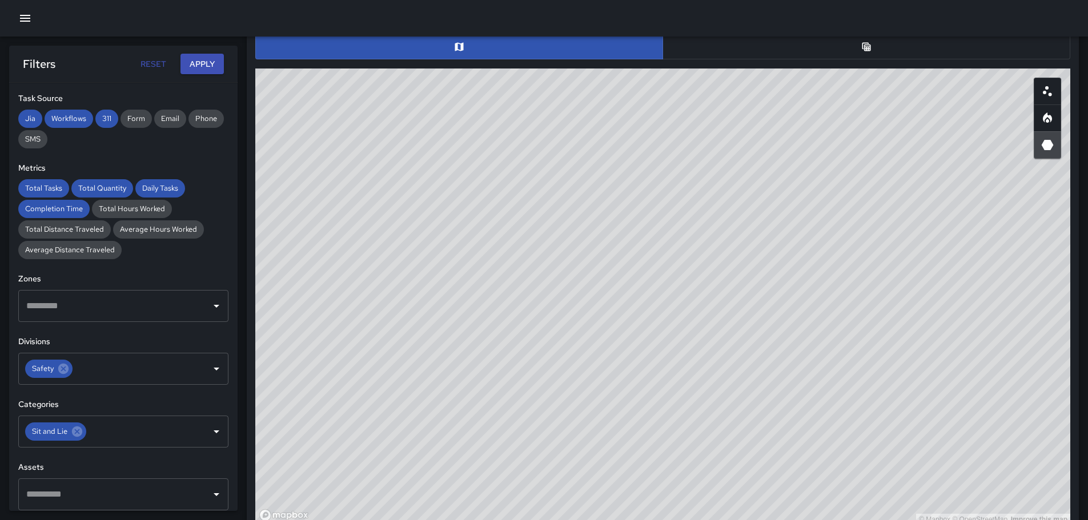
drag, startPoint x: 693, startPoint y: 391, endPoint x: 630, endPoint y: 307, distance: 104.9
click at [630, 307] on div "© Mapbox © OpenStreetMap Improve this map" at bounding box center [662, 297] width 815 height 457
drag, startPoint x: 828, startPoint y: 371, endPoint x: 692, endPoint y: 227, distance: 198.8
click at [692, 227] on div "© Mapbox © OpenStreetMap Improve this map" at bounding box center [662, 297] width 815 height 457
drag, startPoint x: 738, startPoint y: 330, endPoint x: 720, endPoint y: 420, distance: 92.0
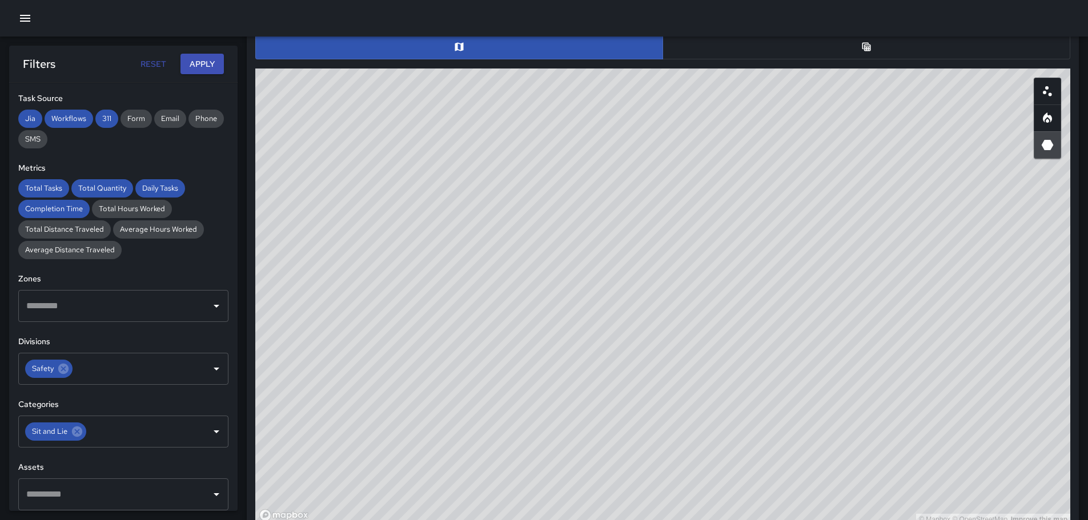
click at [724, 428] on div "© Mapbox © OpenStreetMap Improve this map" at bounding box center [662, 297] width 815 height 457
drag, startPoint x: 590, startPoint y: 281, endPoint x: 622, endPoint y: 350, distance: 75.9
click at [622, 350] on div "© Mapbox © OpenStreetMap Improve this map" at bounding box center [662, 297] width 815 height 457
drag, startPoint x: 580, startPoint y: 268, endPoint x: 766, endPoint y: 300, distance: 189.1
click at [766, 300] on div "© Mapbox © OpenStreetMap Improve this map" at bounding box center [662, 297] width 815 height 457
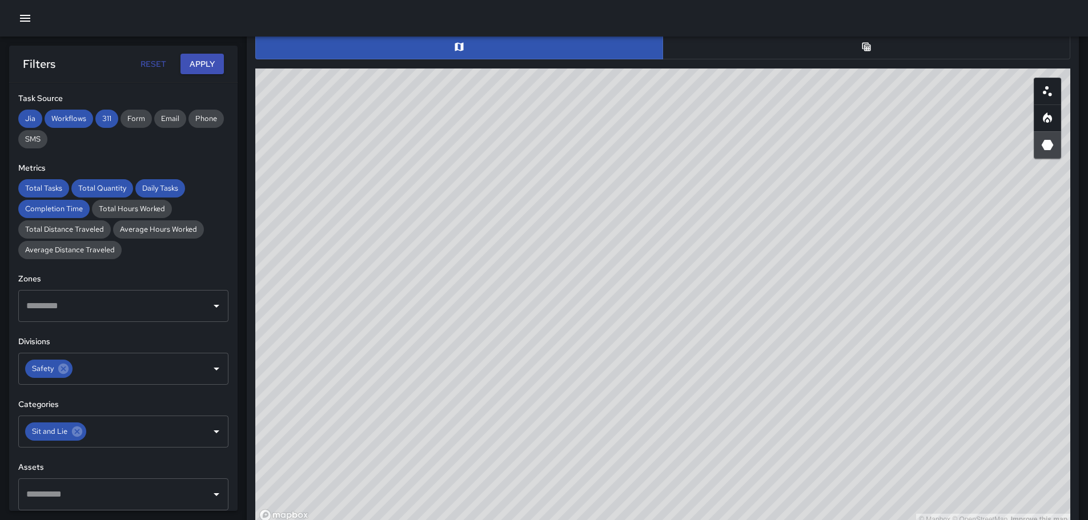
drag, startPoint x: 896, startPoint y: 422, endPoint x: 803, endPoint y: 348, distance: 118.7
click at [803, 348] on div "© Mapbox © OpenStreetMap Improve this map" at bounding box center [662, 297] width 815 height 457
drag, startPoint x: 845, startPoint y: 374, endPoint x: 832, endPoint y: 374, distance: 13.7
click at [832, 374] on div "© Mapbox © OpenStreetMap Improve this map" at bounding box center [662, 297] width 815 height 457
click at [211, 307] on icon "Open" at bounding box center [217, 306] width 14 height 14
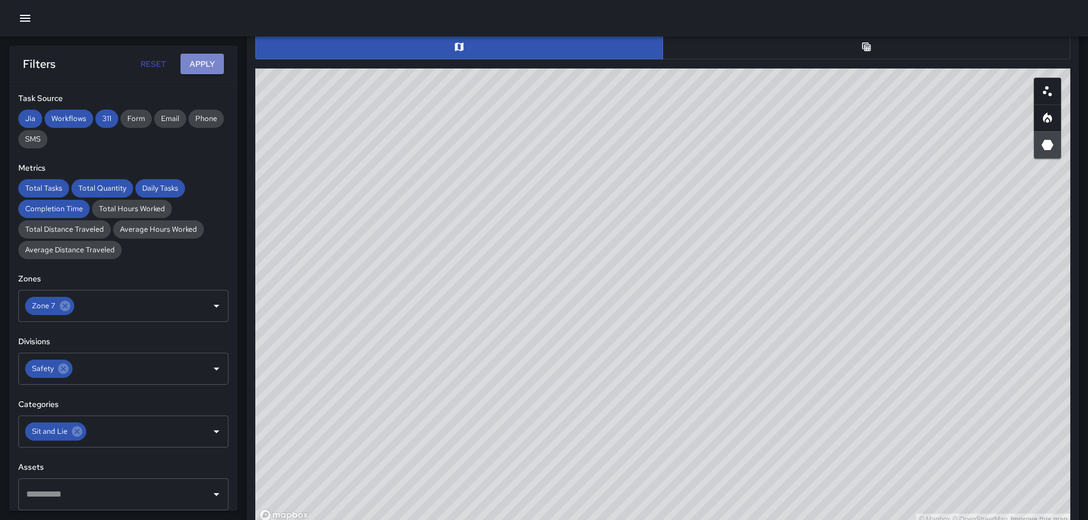
click at [206, 63] on button "Apply" at bounding box center [202, 64] width 43 height 21
drag, startPoint x: 937, startPoint y: 441, endPoint x: 746, endPoint y: 319, distance: 226.6
click at [750, 320] on div "© Mapbox © OpenStreetMap Improve this map" at bounding box center [662, 297] width 815 height 457
drag, startPoint x: 619, startPoint y: 254, endPoint x: 626, endPoint y: 269, distance: 16.4
click at [626, 269] on div "© Mapbox © OpenStreetMap Improve this map" at bounding box center [662, 297] width 815 height 457
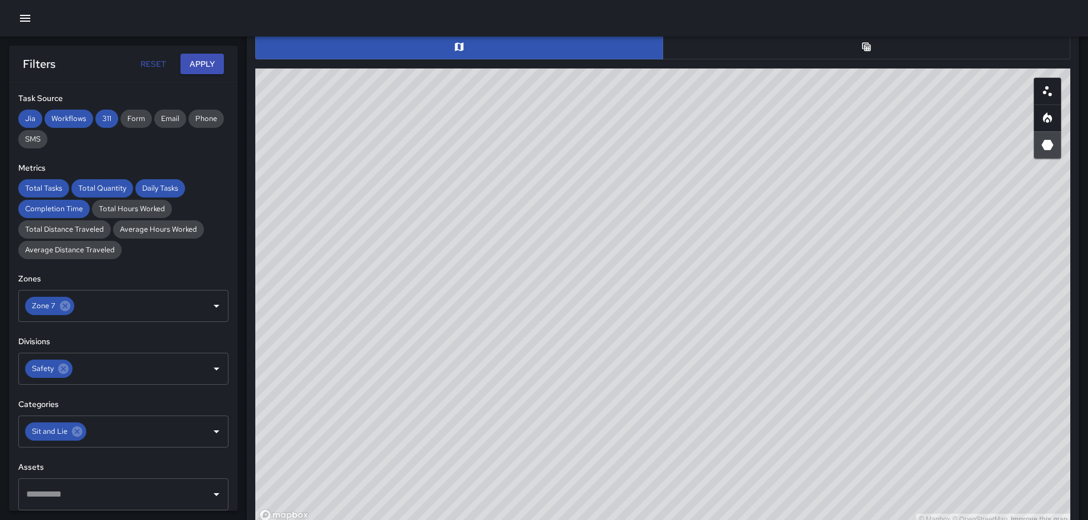
drag, startPoint x: 600, startPoint y: 259, endPoint x: 596, endPoint y: 394, distance: 134.3
click at [596, 394] on div "© Mapbox © OpenStreetMap Improve this map" at bounding box center [662, 297] width 815 height 457
drag, startPoint x: 596, startPoint y: 391, endPoint x: 558, endPoint y: 316, distance: 84.1
click at [558, 316] on div "© Mapbox © OpenStreetMap Improve this map" at bounding box center [662, 297] width 815 height 457
drag, startPoint x: 807, startPoint y: 346, endPoint x: 816, endPoint y: 405, distance: 60.1
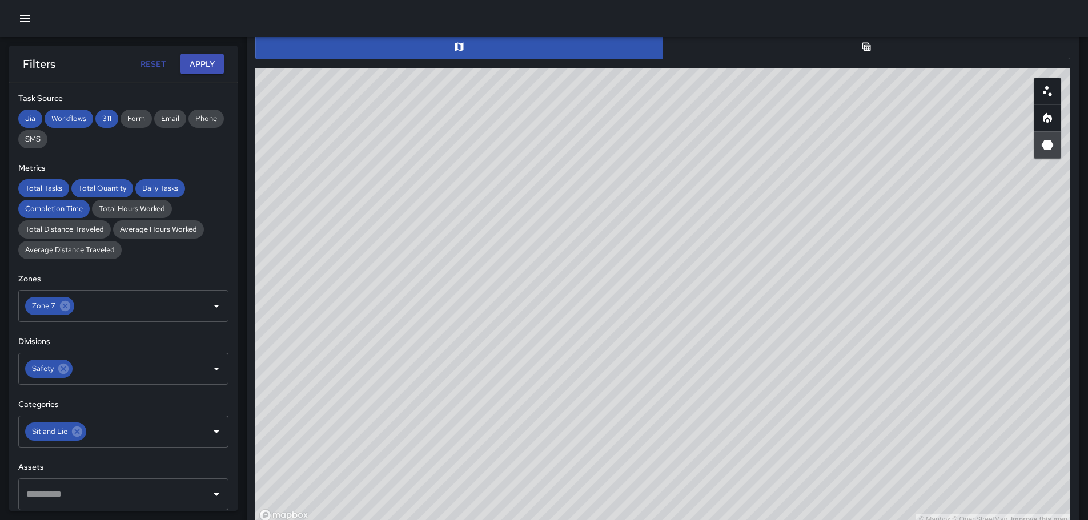
click at [816, 405] on div "© Mapbox © OpenStreetMap Improve this map" at bounding box center [662, 297] width 815 height 457
click at [62, 306] on icon at bounding box center [65, 306] width 10 height 10
click at [199, 62] on button "Apply" at bounding box center [202, 64] width 43 height 21
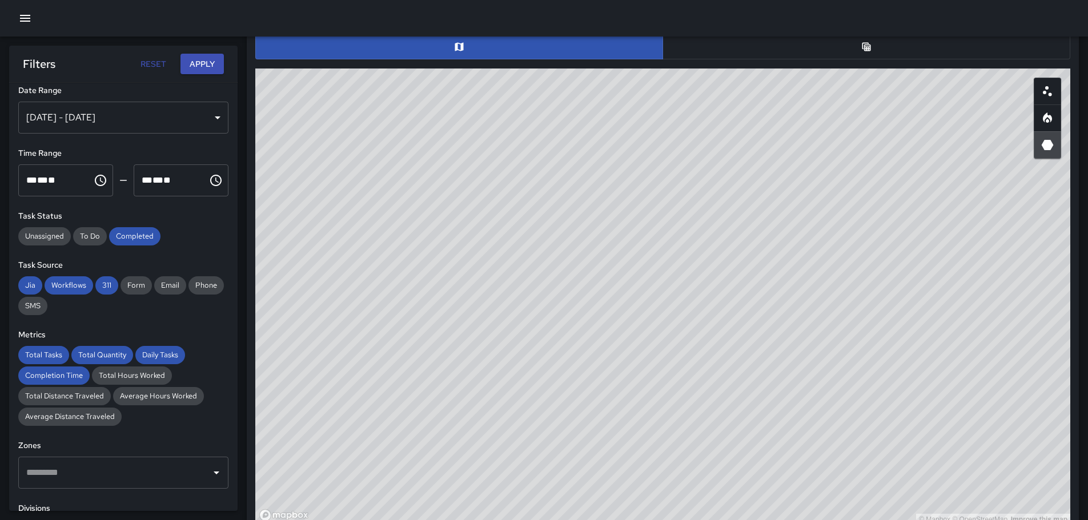
scroll to position [0, 0]
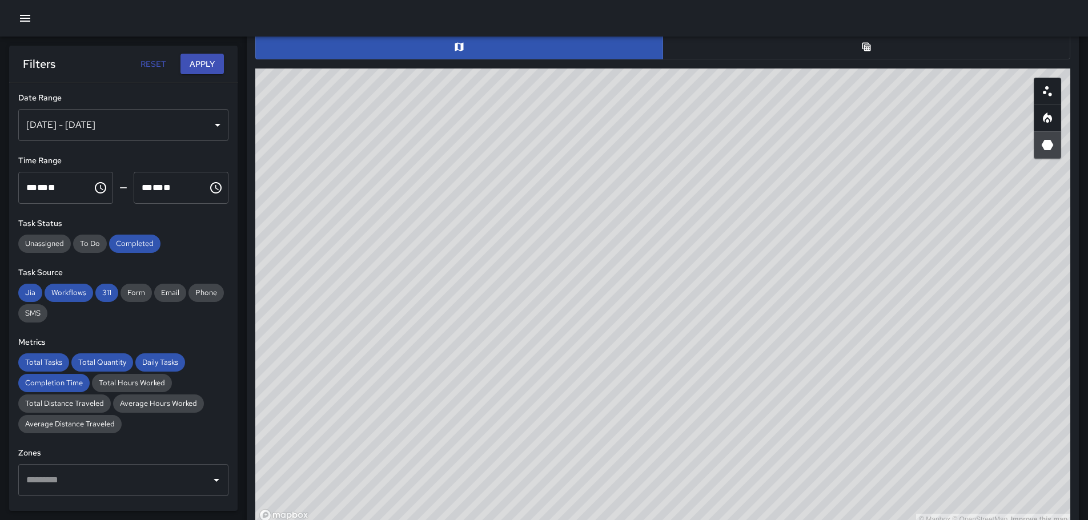
drag, startPoint x: 463, startPoint y: 234, endPoint x: 596, endPoint y: 366, distance: 187.0
click at [596, 366] on div "© Mapbox © OpenStreetMap Improve this map" at bounding box center [662, 297] width 815 height 457
drag, startPoint x: 563, startPoint y: 239, endPoint x: 586, endPoint y: 306, distance: 70.5
click at [583, 314] on div "© Mapbox © OpenStreetMap Improve this map" at bounding box center [662, 297] width 815 height 457
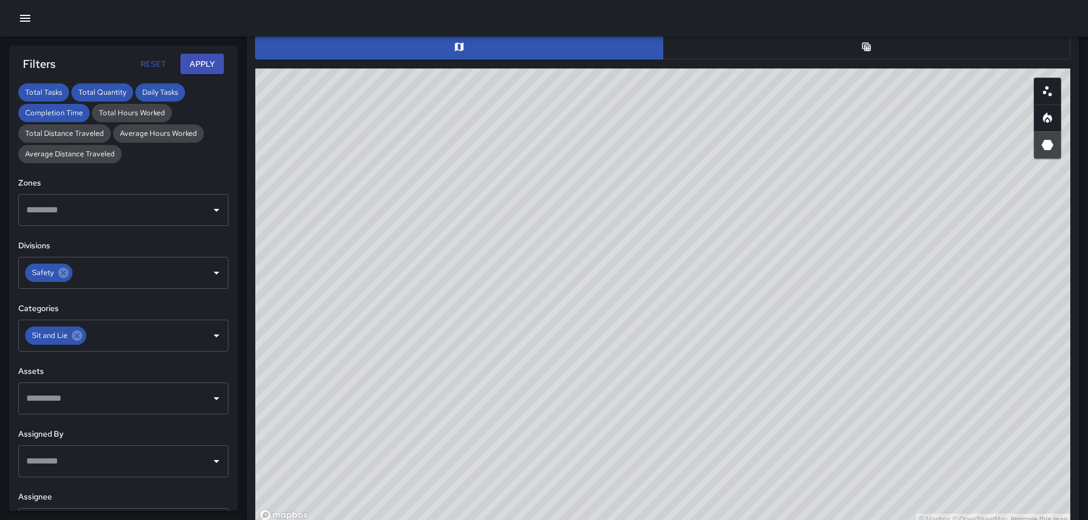
scroll to position [274, 0]
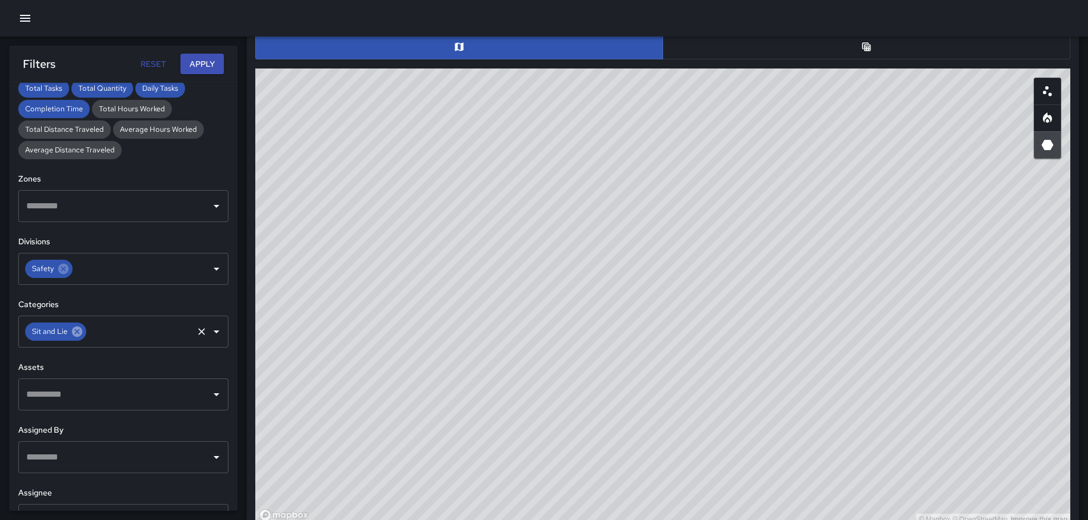
click at [78, 326] on icon at bounding box center [77, 332] width 13 height 13
click at [210, 336] on icon "Open" at bounding box center [217, 332] width 14 height 14
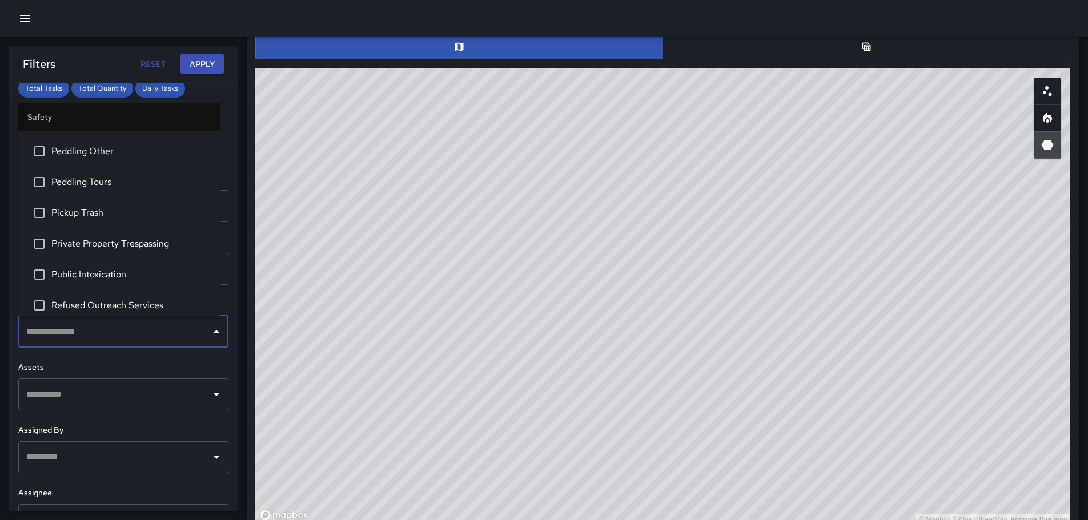
scroll to position [400, 0]
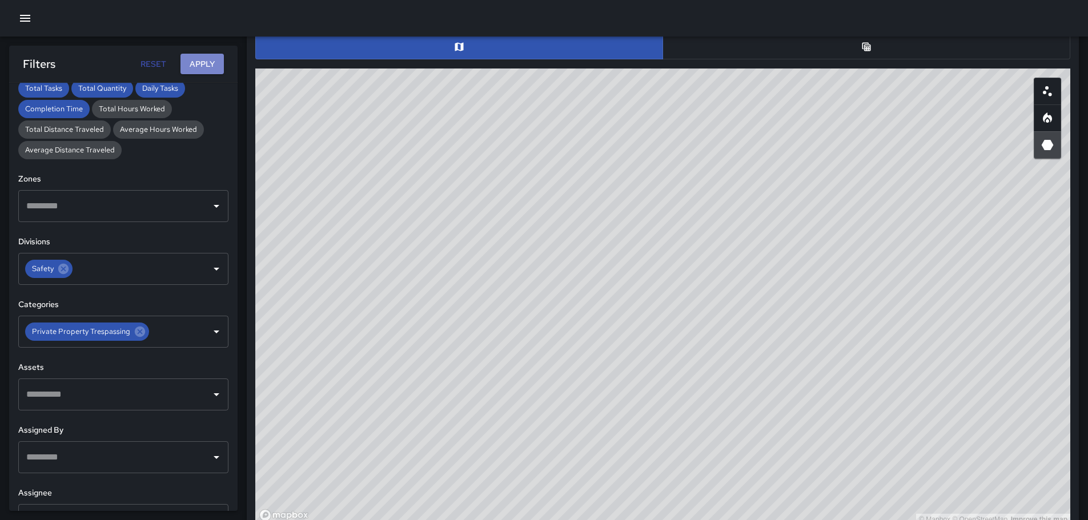
click at [205, 69] on button "Apply" at bounding box center [202, 64] width 43 height 21
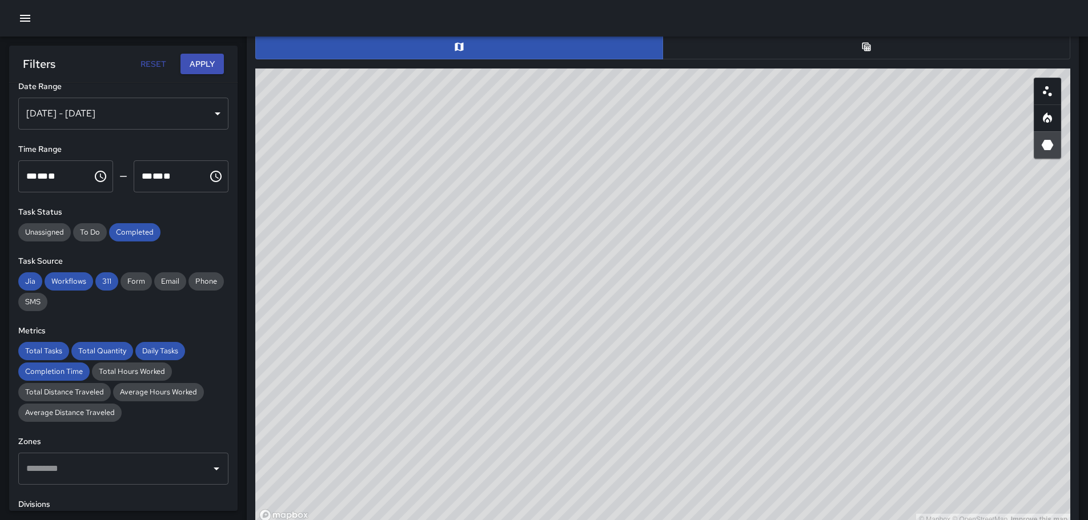
scroll to position [0, 0]
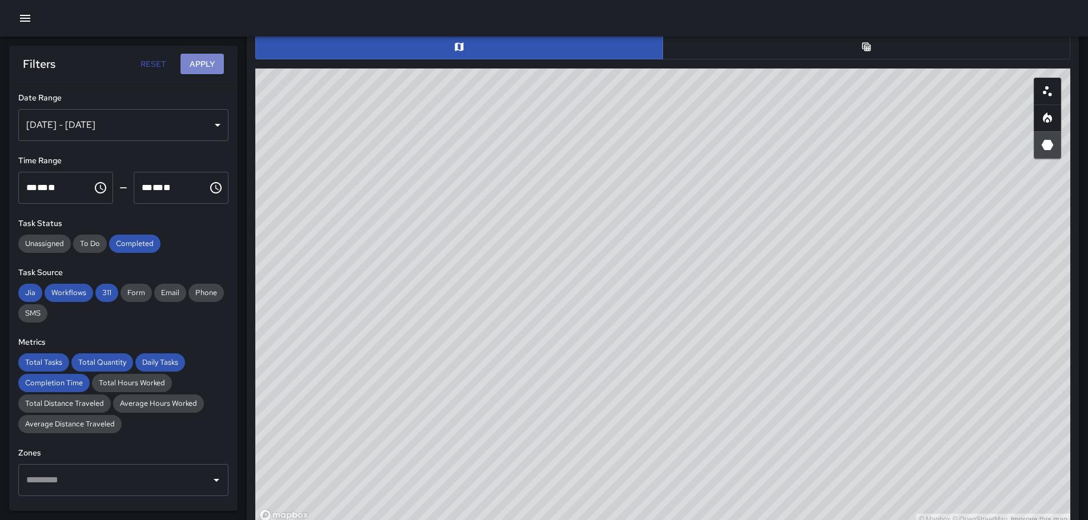
click at [213, 62] on button "Apply" at bounding box center [202, 64] width 43 height 21
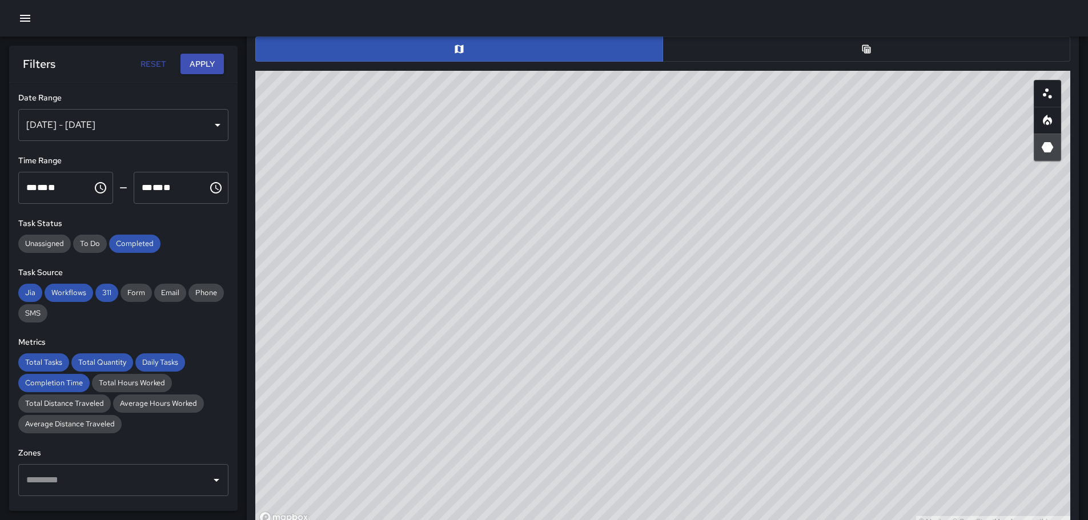
scroll to position [587, 0]
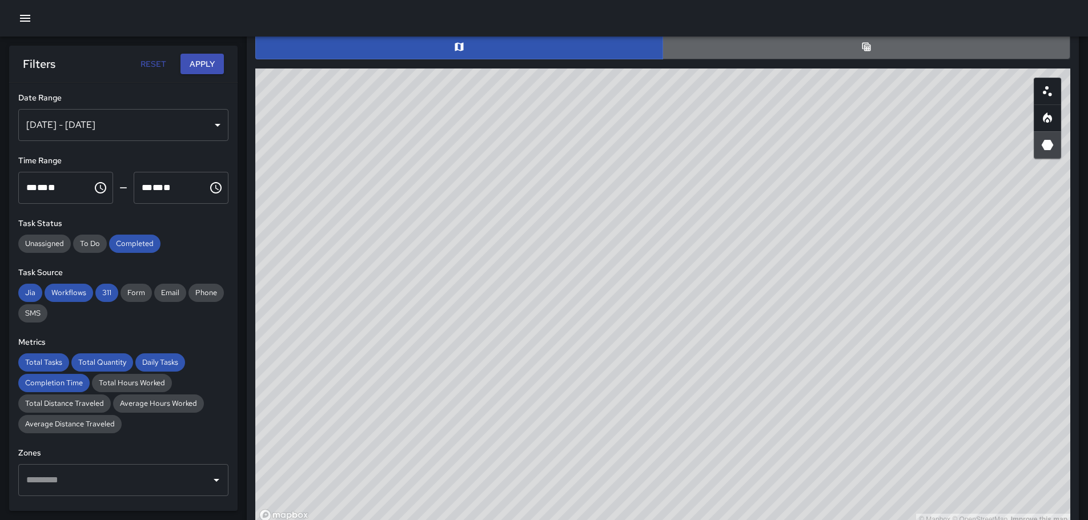
click at [874, 48] on button "button" at bounding box center [867, 46] width 408 height 25
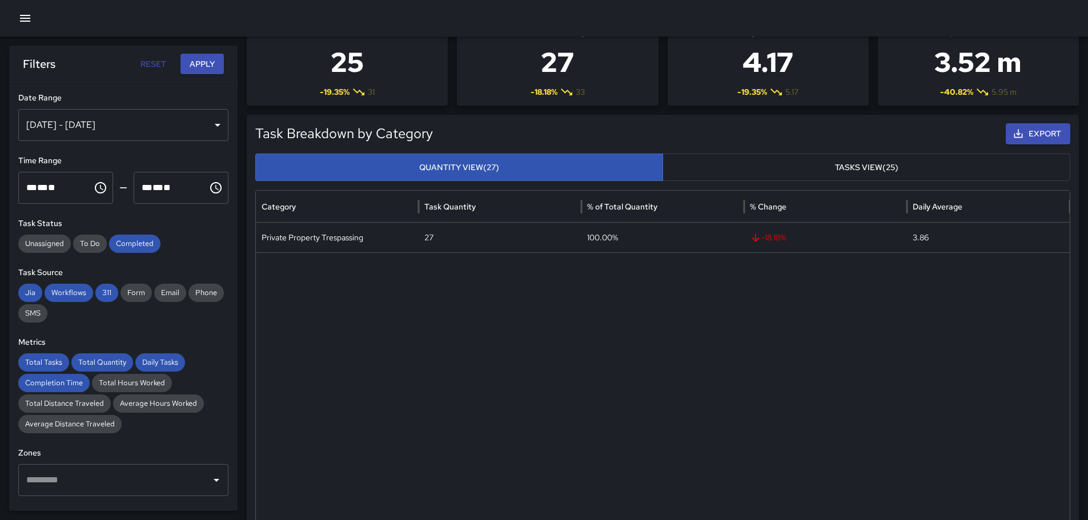
scroll to position [0, 0]
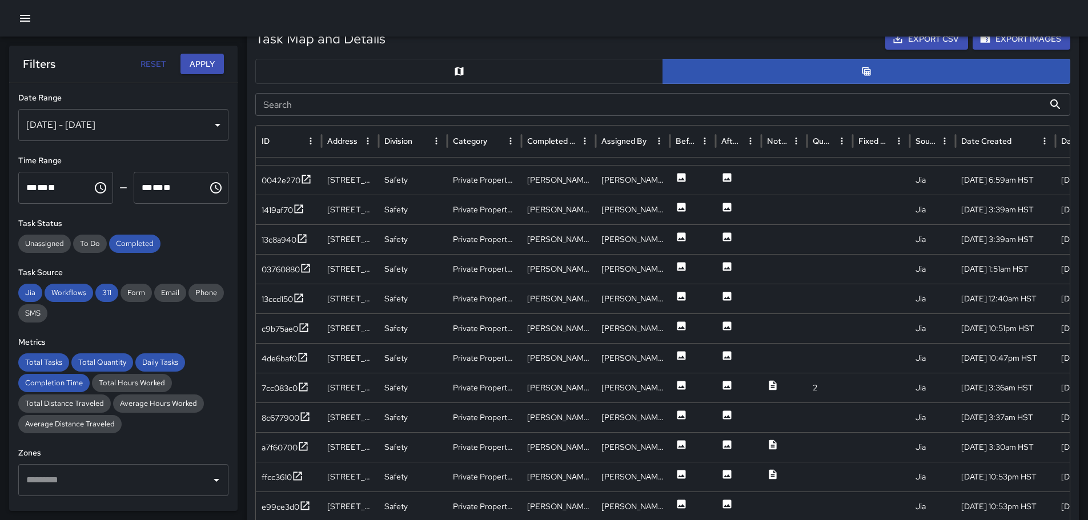
click at [478, 67] on button "button" at bounding box center [459, 71] width 408 height 25
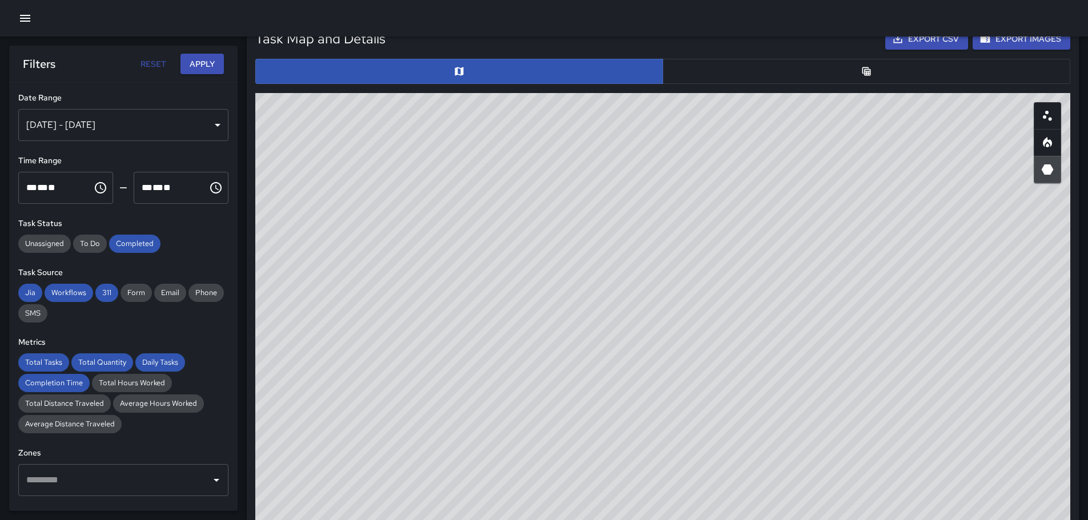
drag, startPoint x: 781, startPoint y: 211, endPoint x: 751, endPoint y: 123, distance: 92.5
click at [751, 123] on div "© Mapbox © OpenStreetMap Improve this map" at bounding box center [662, 321] width 815 height 457
drag, startPoint x: 688, startPoint y: 193, endPoint x: 731, endPoint y: 306, distance: 120.9
click at [721, 318] on div "© Mapbox © OpenStreetMap Improve this map" at bounding box center [662, 321] width 815 height 457
drag, startPoint x: 554, startPoint y: 324, endPoint x: 697, endPoint y: 266, distance: 155.3
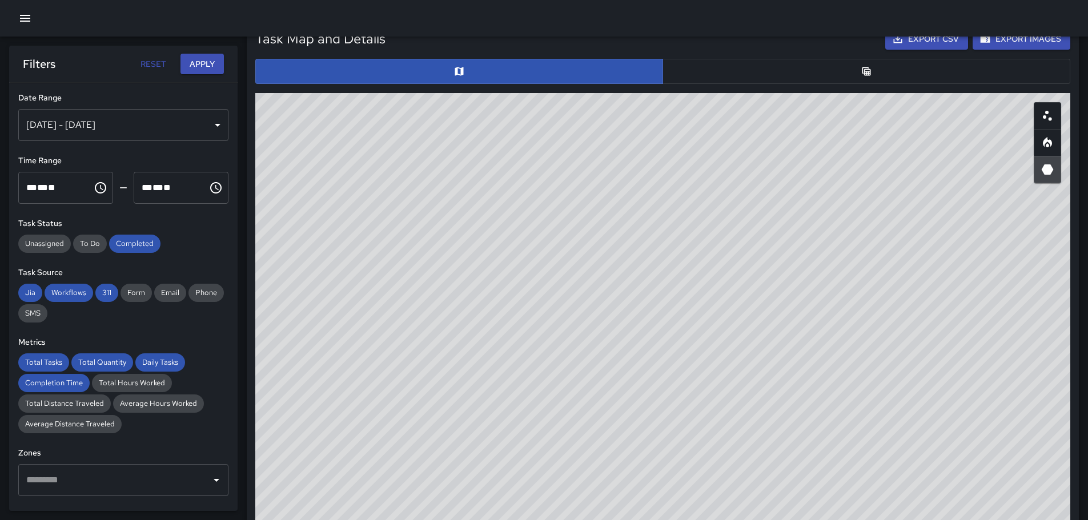
click at [697, 266] on div "© Mapbox © OpenStreetMap Improve this map" at bounding box center [662, 321] width 815 height 457
drag, startPoint x: 548, startPoint y: 278, endPoint x: 654, endPoint y: 301, distance: 108.8
click at [654, 301] on div "© Mapbox © OpenStreetMap Improve this map" at bounding box center [662, 321] width 815 height 457
drag, startPoint x: 1045, startPoint y: 434, endPoint x: 851, endPoint y: 286, distance: 244.0
click at [875, 309] on div "© Mapbox © OpenStreetMap Improve this map" at bounding box center [662, 321] width 815 height 457
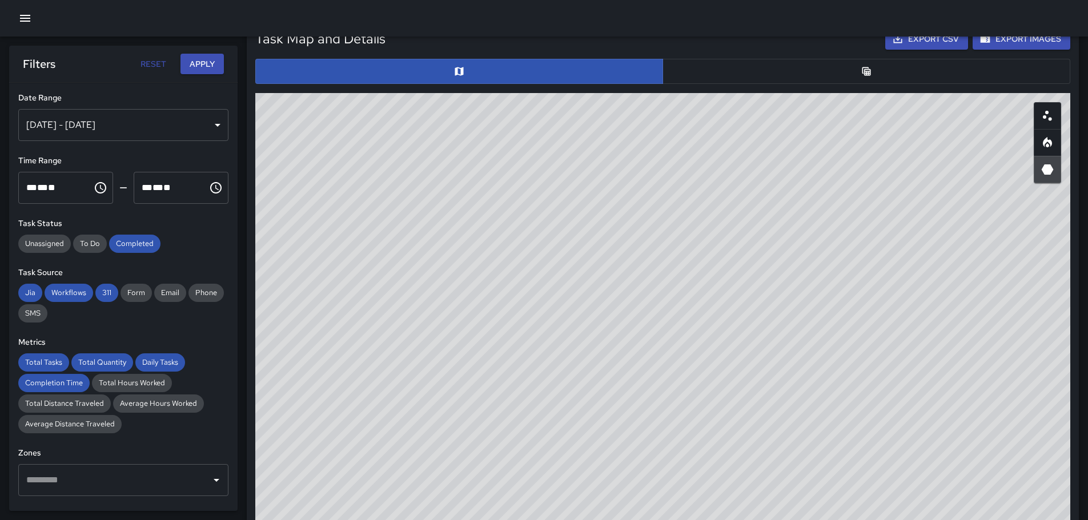
drag, startPoint x: 921, startPoint y: 400, endPoint x: 732, endPoint y: 174, distance: 294.8
click at [740, 180] on div "© Mapbox © OpenStreetMap Improve this map" at bounding box center [662, 321] width 815 height 457
drag, startPoint x: 791, startPoint y: 244, endPoint x: 806, endPoint y: 334, distance: 90.9
click at [806, 335] on div "© Mapbox © OpenStreetMap Improve this map" at bounding box center [662, 321] width 815 height 457
drag, startPoint x: 821, startPoint y: 284, endPoint x: 842, endPoint y: 392, distance: 109.3
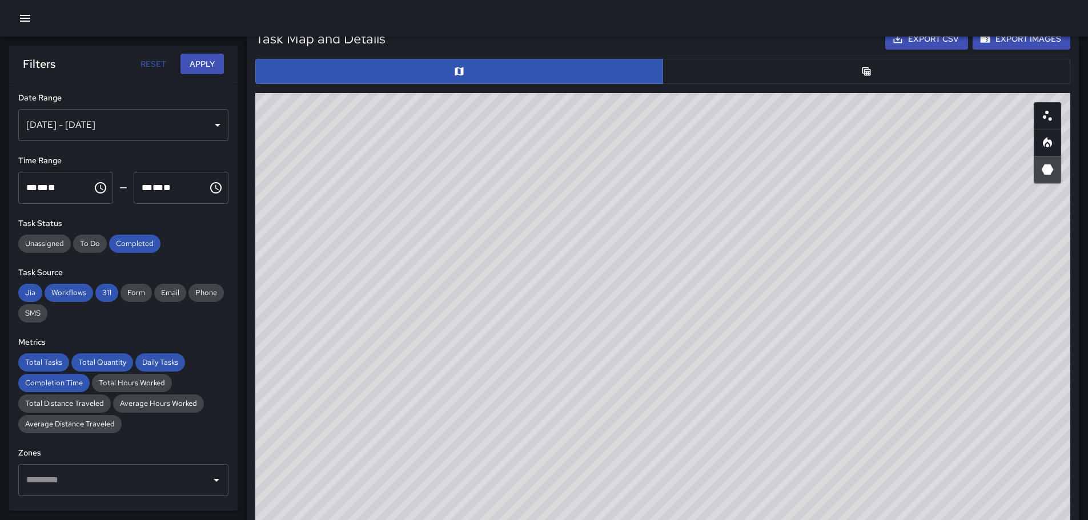
click at [849, 402] on div "© Mapbox © OpenStreetMap Improve this map" at bounding box center [662, 321] width 815 height 457
drag, startPoint x: 761, startPoint y: 322, endPoint x: 763, endPoint y: 333, distance: 10.9
click at [763, 333] on div "© Mapbox © OpenStreetMap Improve this map" at bounding box center [662, 321] width 815 height 457
drag, startPoint x: 391, startPoint y: 302, endPoint x: 583, endPoint y: 312, distance: 192.8
click at [583, 312] on div "© Mapbox © OpenStreetMap Improve this map" at bounding box center [662, 321] width 815 height 457
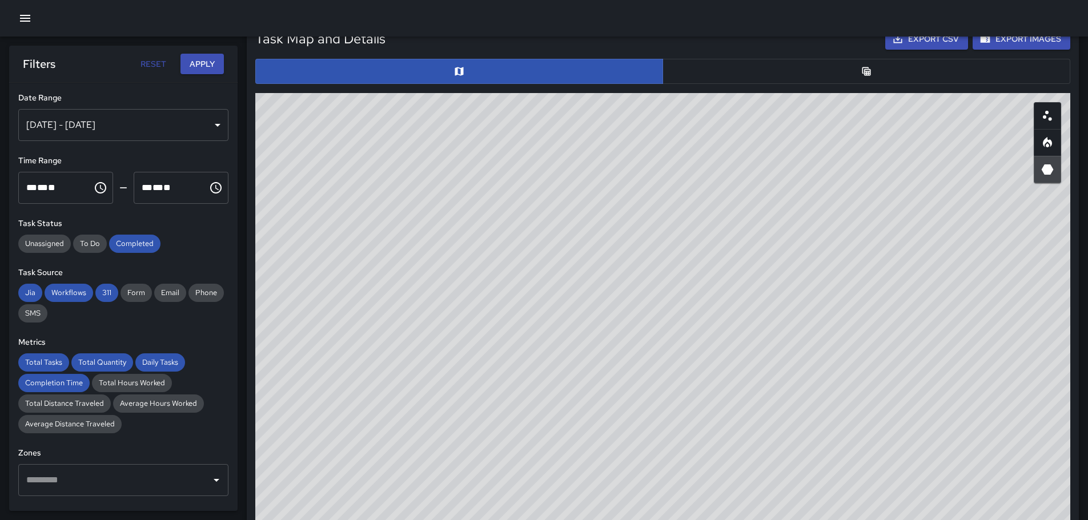
drag, startPoint x: 587, startPoint y: 383, endPoint x: 678, endPoint y: 209, distance: 196.7
click at [678, 209] on div "© Mapbox © OpenStreetMap Improve this map" at bounding box center [662, 321] width 815 height 457
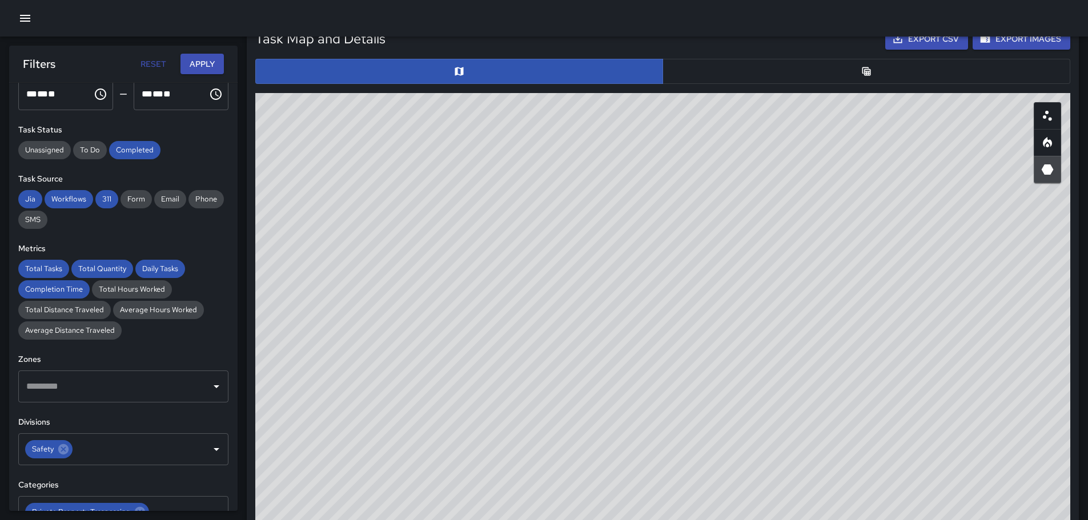
scroll to position [119, 0]
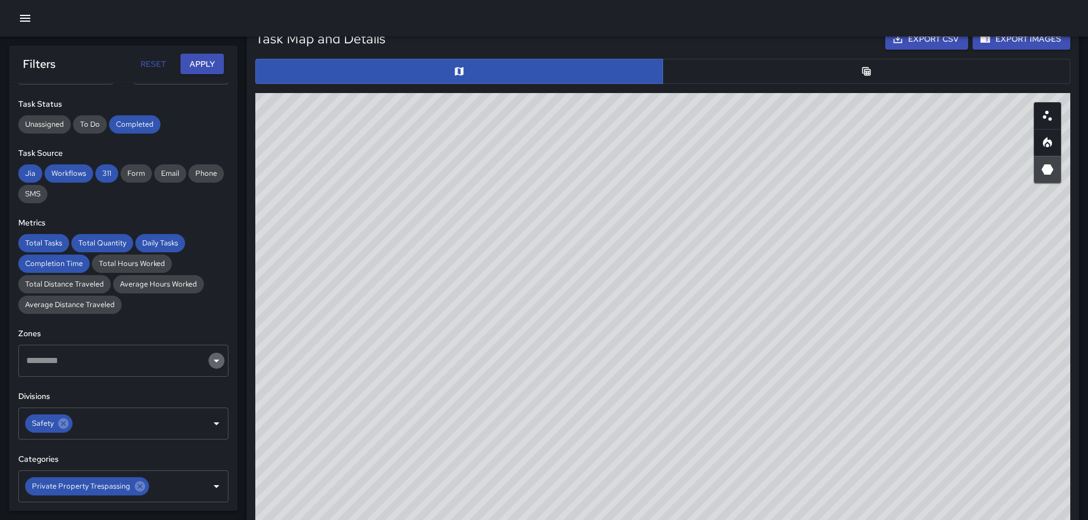
click at [210, 362] on icon "Open" at bounding box center [217, 361] width 14 height 14
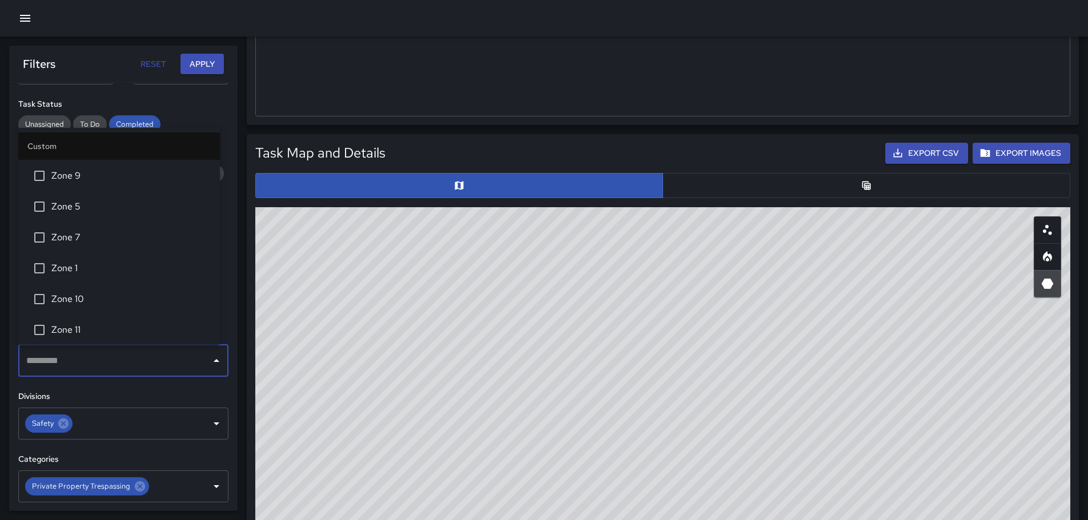
scroll to position [114, 0]
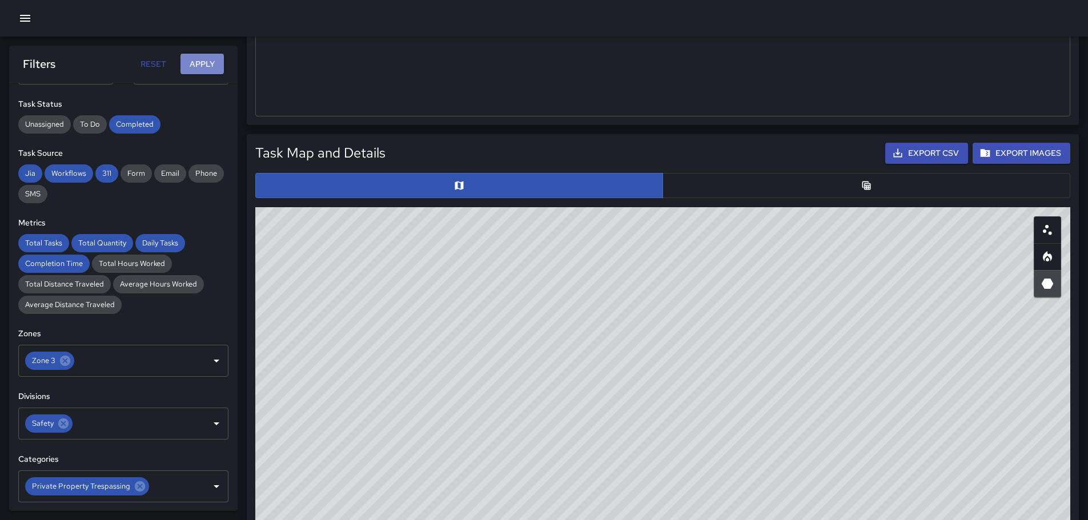
click at [210, 63] on button "Apply" at bounding box center [202, 64] width 43 height 21
drag, startPoint x: 845, startPoint y: 380, endPoint x: 785, endPoint y: 318, distance: 86.1
click at [785, 318] on div "© Mapbox © OpenStreetMap Improve this map" at bounding box center [662, 435] width 815 height 457
drag, startPoint x: 767, startPoint y: 322, endPoint x: 787, endPoint y: 420, distance: 100.3
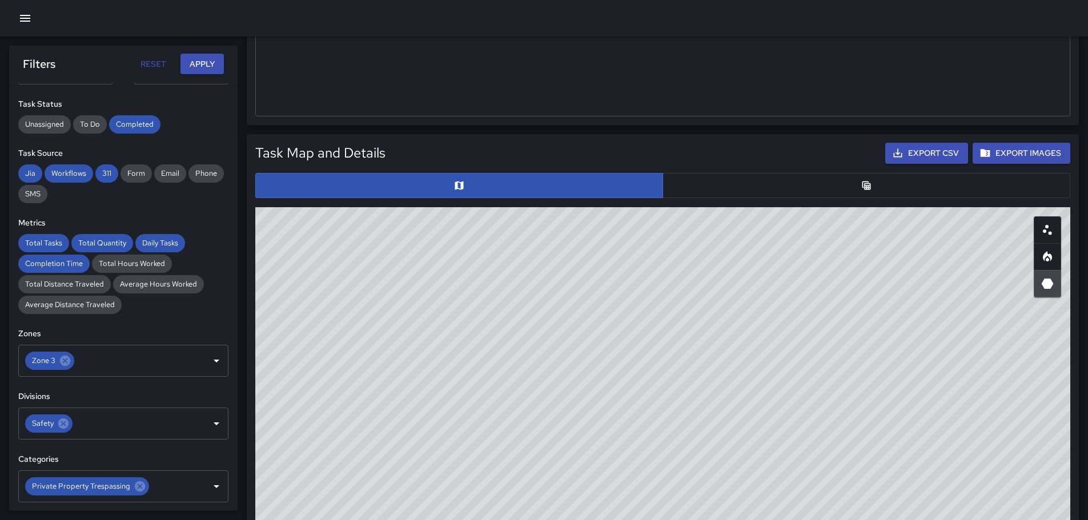
click at [789, 420] on div "© Mapbox © OpenStreetMap Improve this map" at bounding box center [662, 435] width 815 height 457
drag, startPoint x: 876, startPoint y: 327, endPoint x: 684, endPoint y: 220, distance: 220.4
click at [677, 208] on div "© Mapbox © OpenStreetMap Improve this map" at bounding box center [662, 435] width 815 height 457
drag, startPoint x: 748, startPoint y: 330, endPoint x: 780, endPoint y: 389, distance: 67.2
click at [785, 391] on div "© Mapbox © OpenStreetMap Improve this map" at bounding box center [662, 435] width 815 height 457
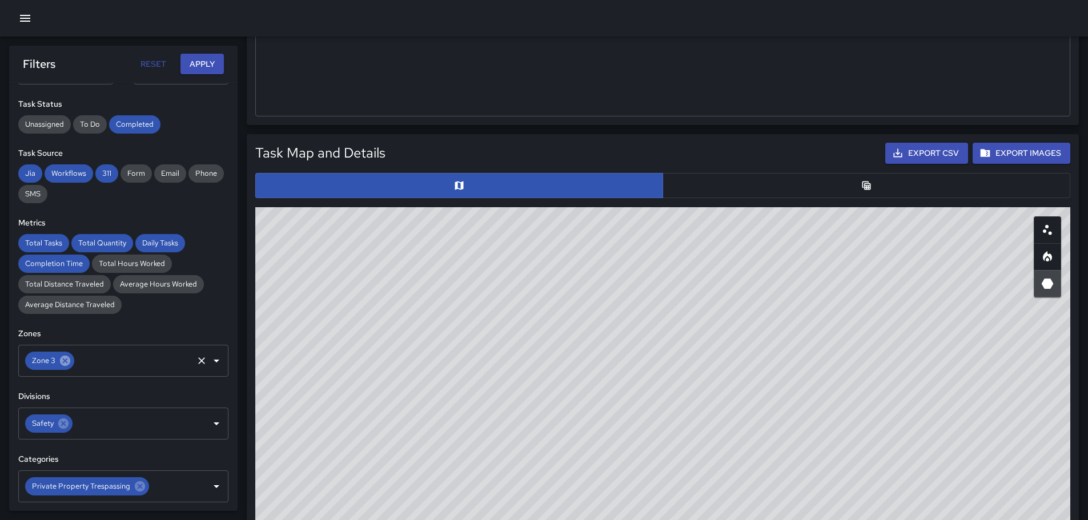
click at [66, 360] on icon at bounding box center [65, 361] width 10 height 10
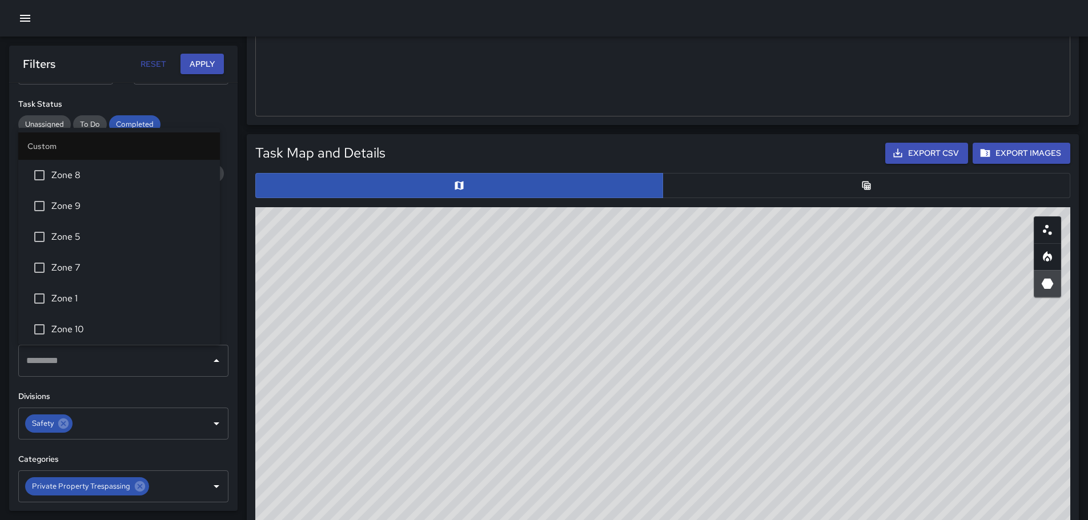
click at [211, 370] on div "​" at bounding box center [123, 361] width 210 height 32
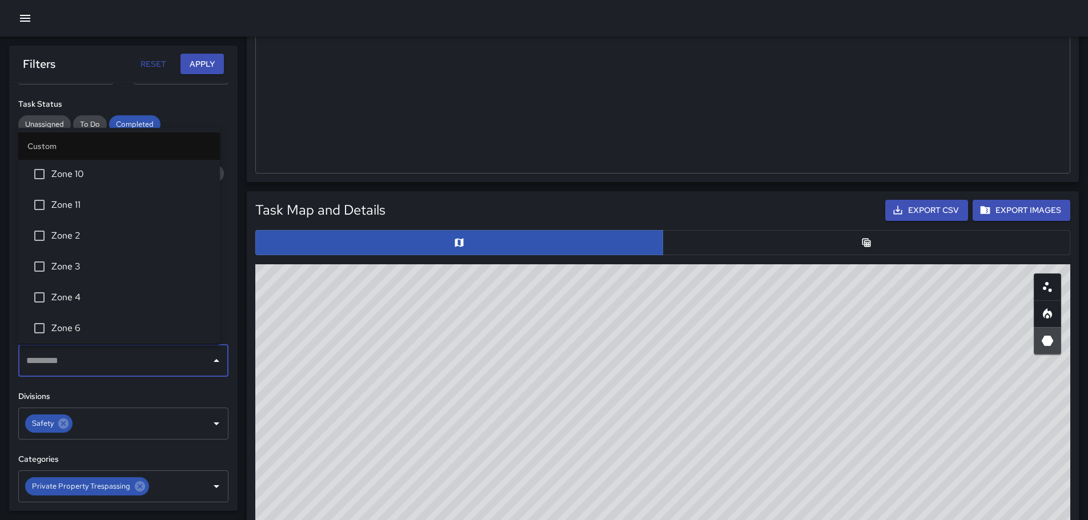
scroll to position [159, 0]
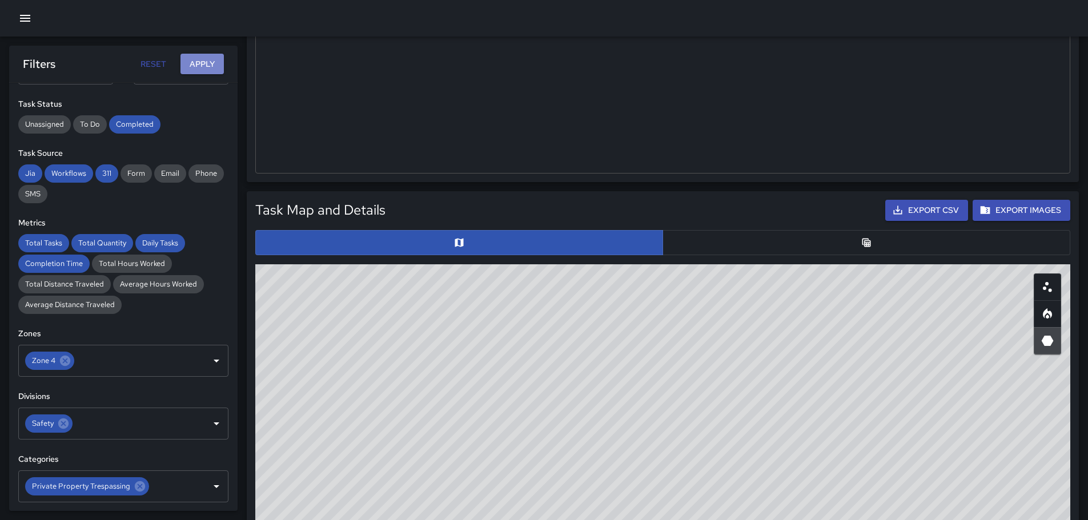
click at [206, 63] on button "Apply" at bounding box center [202, 64] width 43 height 21
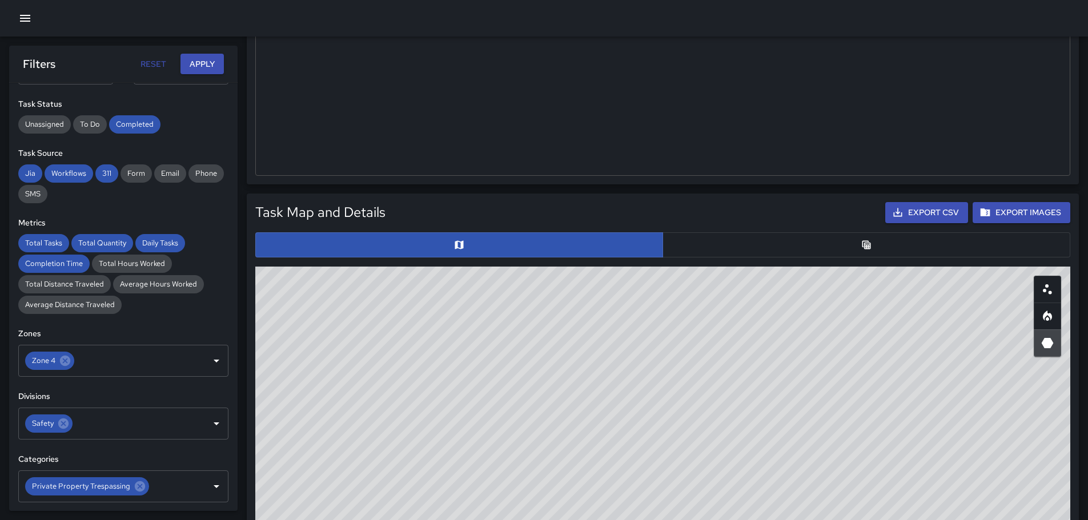
scroll to position [391, 0]
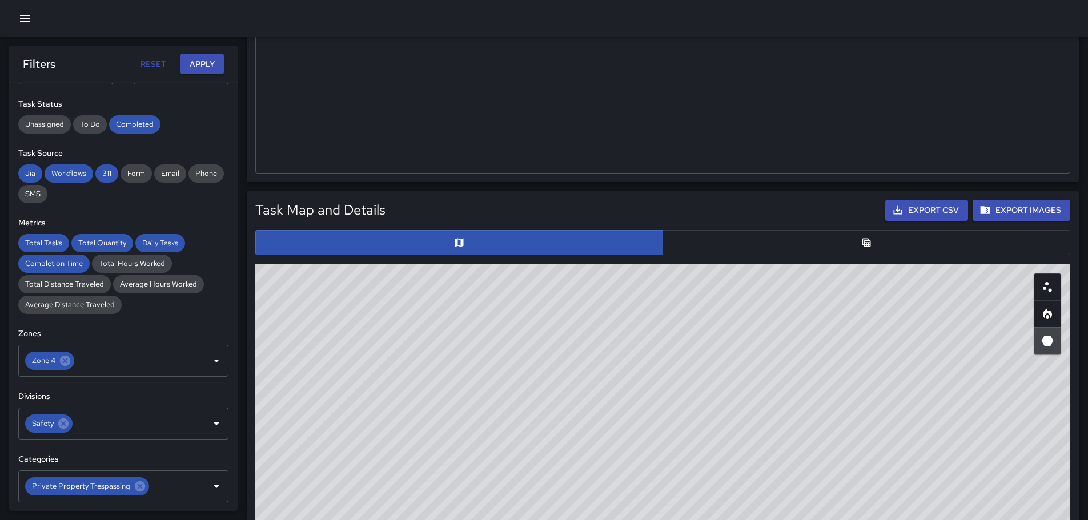
drag, startPoint x: 844, startPoint y: 436, endPoint x: 775, endPoint y: 344, distance: 114.2
click at [777, 345] on div "© Mapbox © OpenStreetMap Improve this map" at bounding box center [662, 492] width 815 height 457
drag, startPoint x: 713, startPoint y: 372, endPoint x: 760, endPoint y: 424, distance: 70.0
click at [771, 459] on div "© Mapbox © OpenStreetMap Improve this map" at bounding box center [662, 492] width 815 height 457
click at [62, 360] on icon at bounding box center [65, 361] width 10 height 10
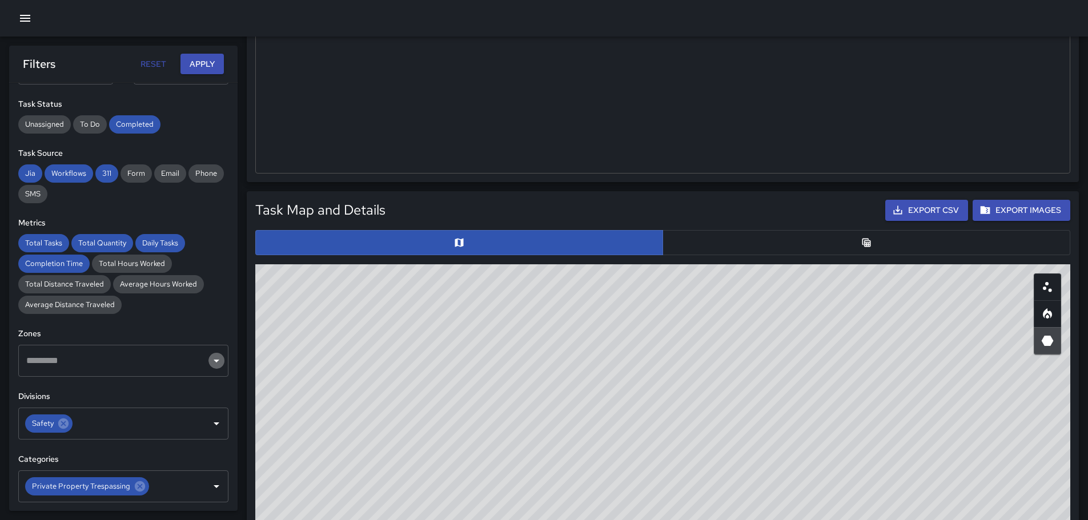
click at [210, 363] on icon "Open" at bounding box center [217, 361] width 14 height 14
click at [201, 65] on button "Apply" at bounding box center [202, 64] width 43 height 21
click at [69, 362] on icon at bounding box center [65, 361] width 10 height 10
click at [210, 361] on icon "Open" at bounding box center [217, 361] width 14 height 14
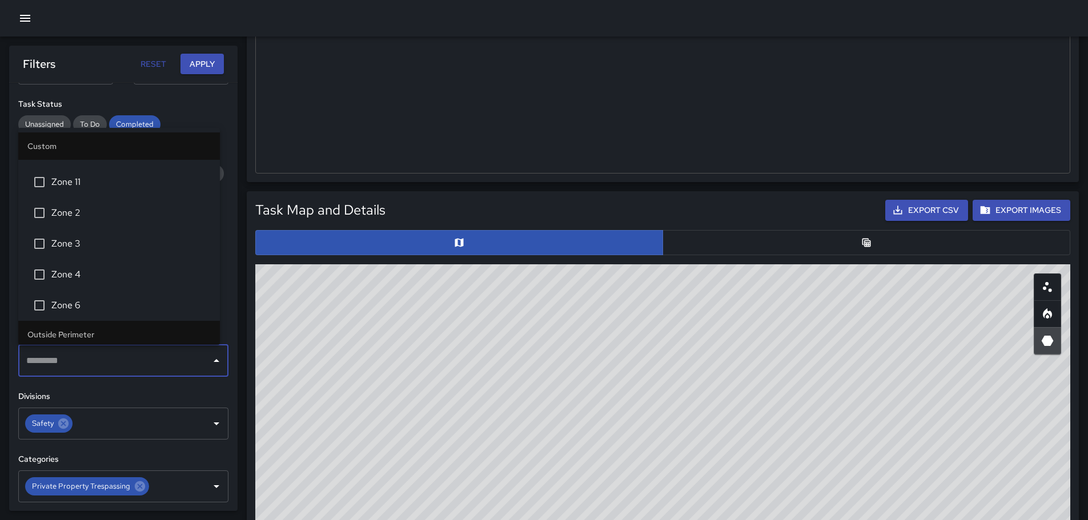
scroll to position [185, 0]
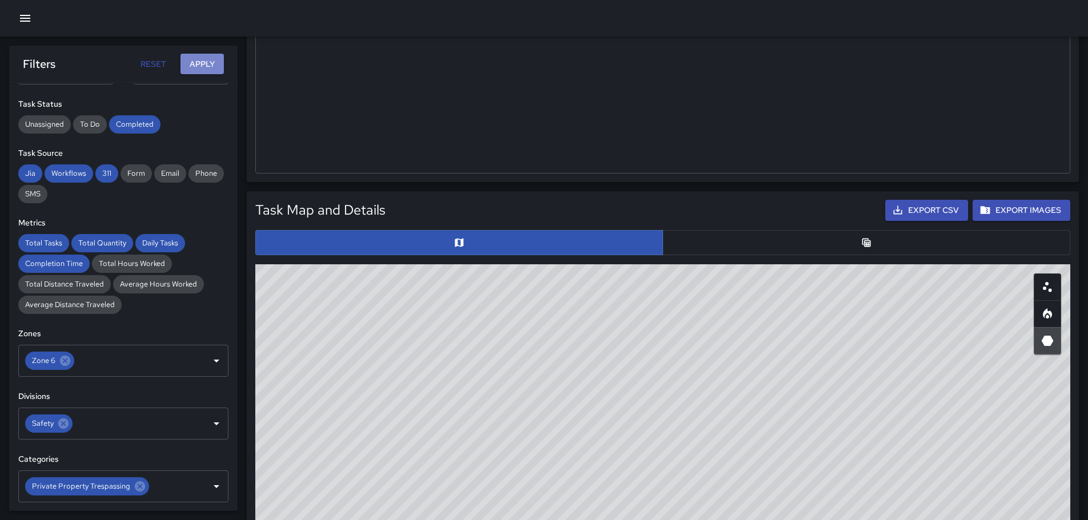
click at [207, 59] on button "Apply" at bounding box center [202, 64] width 43 height 21
drag, startPoint x: 566, startPoint y: 391, endPoint x: 613, endPoint y: 391, distance: 46.8
click at [610, 391] on div "© Mapbox © OpenStreetMap Improve this map" at bounding box center [662, 492] width 815 height 457
click at [1048, 317] on icon "Heatmap" at bounding box center [1047, 316] width 3 height 4
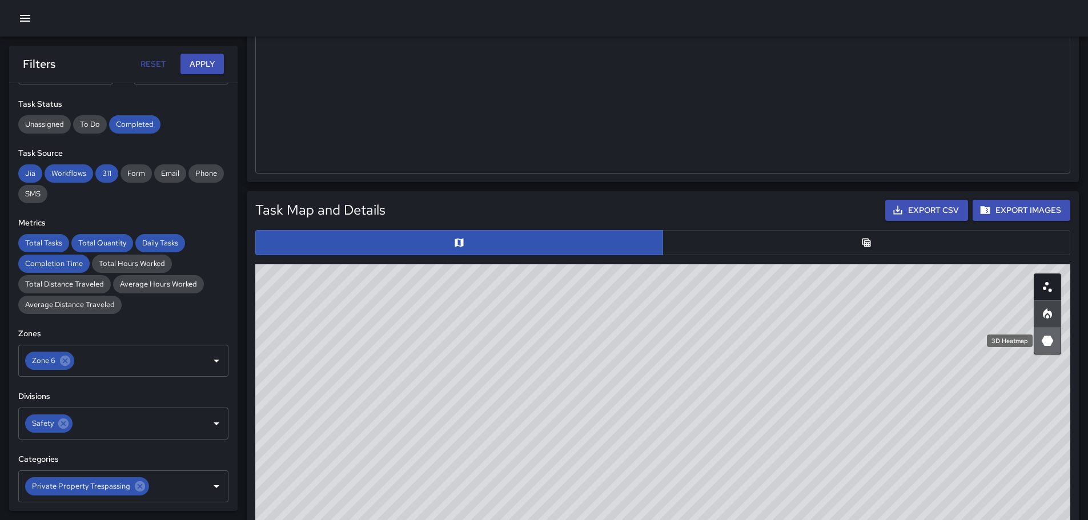
click at [1045, 342] on icon "3D Heatmap" at bounding box center [1048, 341] width 12 height 10
click at [1050, 315] on icon "Heatmap" at bounding box center [1047, 313] width 9 height 10
click at [62, 357] on icon at bounding box center [65, 361] width 10 height 10
click at [194, 58] on button "Apply" at bounding box center [202, 64] width 43 height 21
drag, startPoint x: 626, startPoint y: 416, endPoint x: 636, endPoint y: 413, distance: 11.2
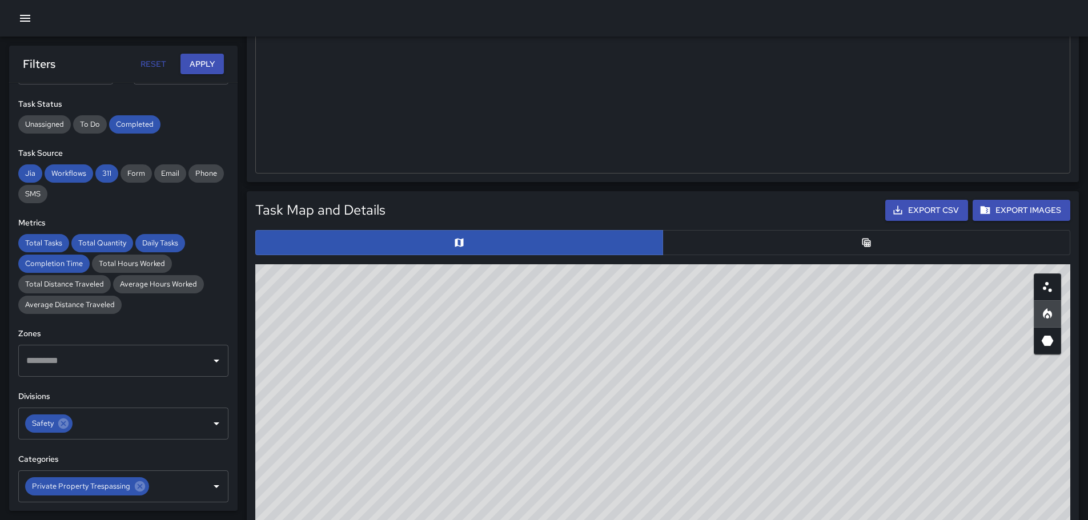
click at [626, 423] on div "© Mapbox © OpenStreetMap Improve this map" at bounding box center [662, 492] width 815 height 457
click at [801, 375] on div "© Mapbox © OpenStreetMap Improve this map" at bounding box center [662, 492] width 815 height 457
click at [1049, 339] on icon "3D Heatmap" at bounding box center [1048, 341] width 12 height 10
drag, startPoint x: 597, startPoint y: 382, endPoint x: 532, endPoint y: 402, distance: 67.6
click at [532, 402] on div "© Mapbox © OpenStreetMap Improve this map" at bounding box center [662, 492] width 815 height 457
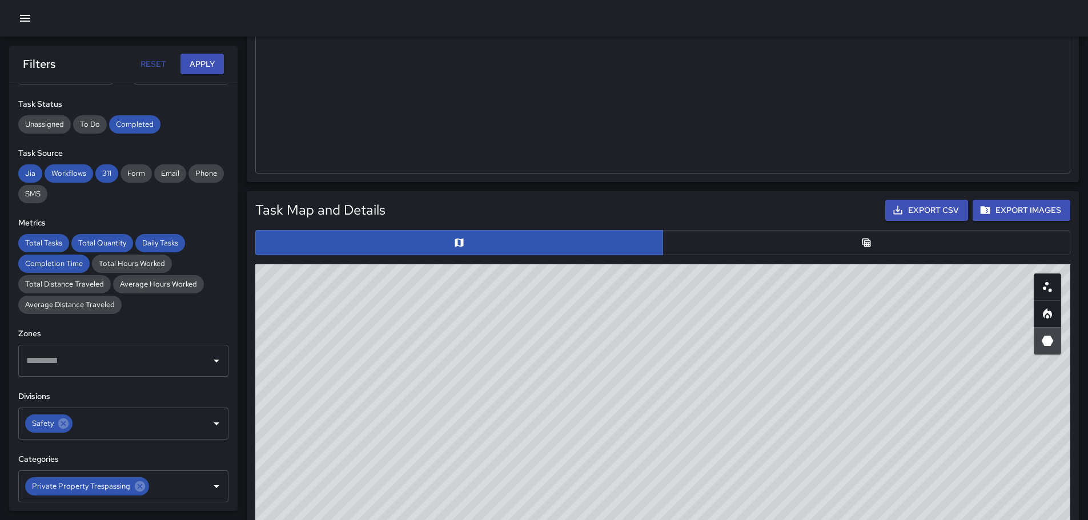
drag, startPoint x: 650, startPoint y: 438, endPoint x: 799, endPoint y: 419, distance: 150.4
click at [796, 417] on div "© Mapbox © OpenStreetMap Improve this map" at bounding box center [662, 492] width 815 height 457
drag, startPoint x: 660, startPoint y: 418, endPoint x: 736, endPoint y: 449, distance: 82.2
click at [736, 449] on div "© Mapbox © OpenStreetMap Improve this map" at bounding box center [662, 492] width 815 height 457
drag, startPoint x: 909, startPoint y: 390, endPoint x: 834, endPoint y: 336, distance: 92.6
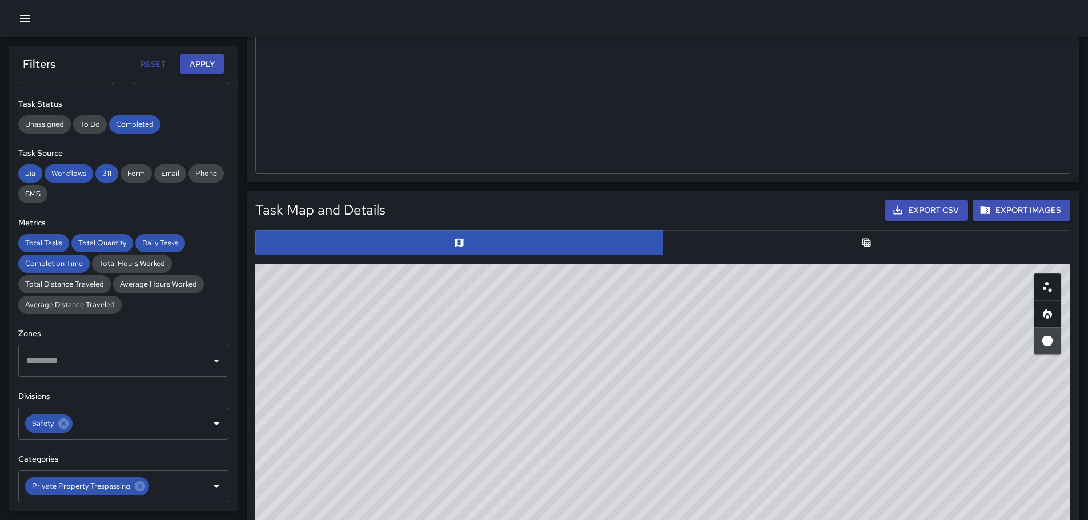
click at [834, 336] on div "© Mapbox © OpenStreetMap Improve this map" at bounding box center [662, 492] width 815 height 457
click at [812, 360] on div "© Mapbox © OpenStreetMap Improve this map" at bounding box center [662, 492] width 815 height 457
drag, startPoint x: 705, startPoint y: 344, endPoint x: 705, endPoint y: 399, distance: 54.3
click at [727, 420] on div "© Mapbox © OpenStreetMap Improve this map" at bounding box center [662, 492] width 815 height 457
drag, startPoint x: 654, startPoint y: 368, endPoint x: 660, endPoint y: 411, distance: 42.7
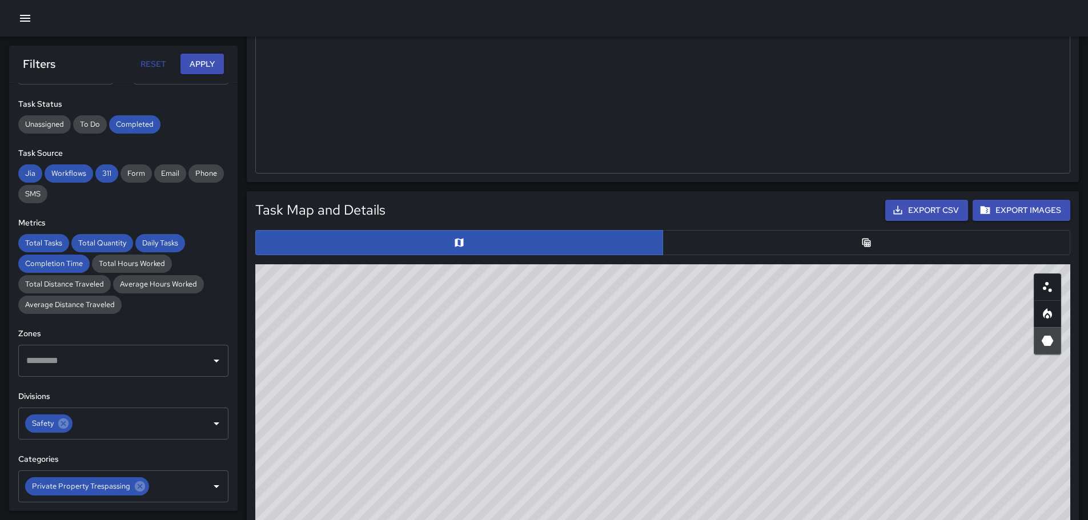
click at [660, 411] on div "© Mapbox © OpenStreetMap Improve this map" at bounding box center [662, 492] width 815 height 457
click at [211, 360] on icon "Open" at bounding box center [217, 361] width 14 height 14
click at [208, 62] on button "Apply" at bounding box center [202, 64] width 43 height 21
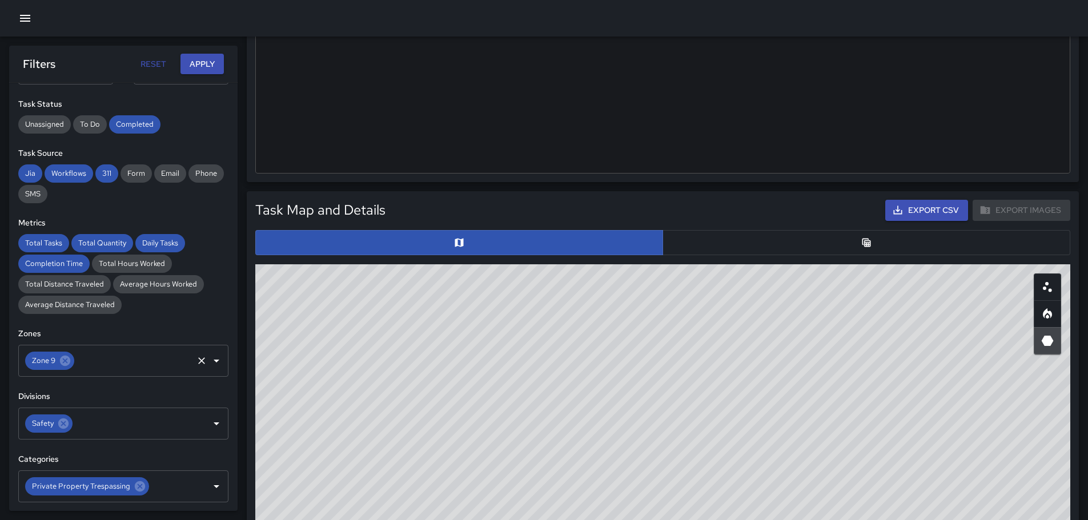
click at [63, 363] on icon at bounding box center [65, 361] width 13 height 13
click at [210, 363] on icon "Open" at bounding box center [217, 361] width 14 height 14
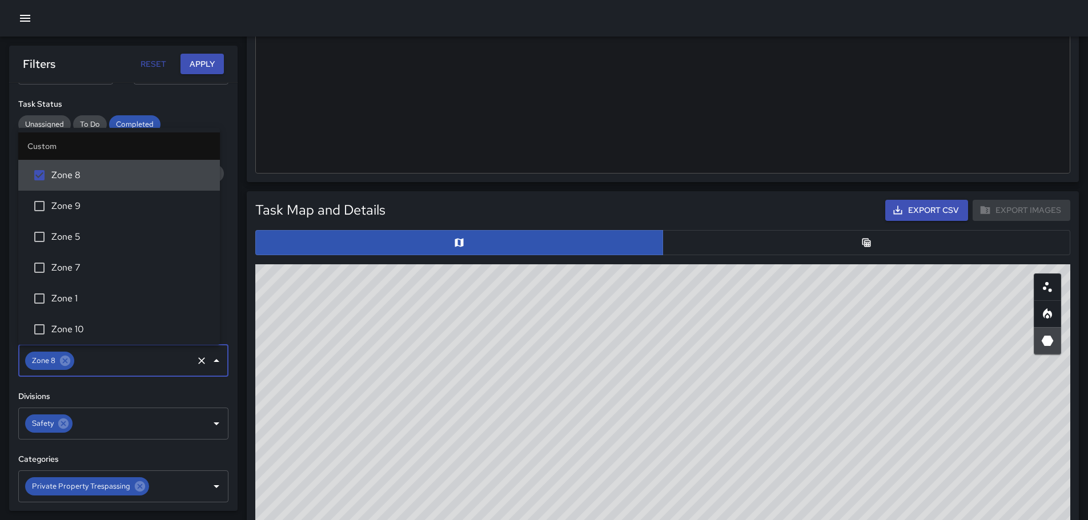
click at [203, 61] on button "Apply" at bounding box center [202, 64] width 43 height 21
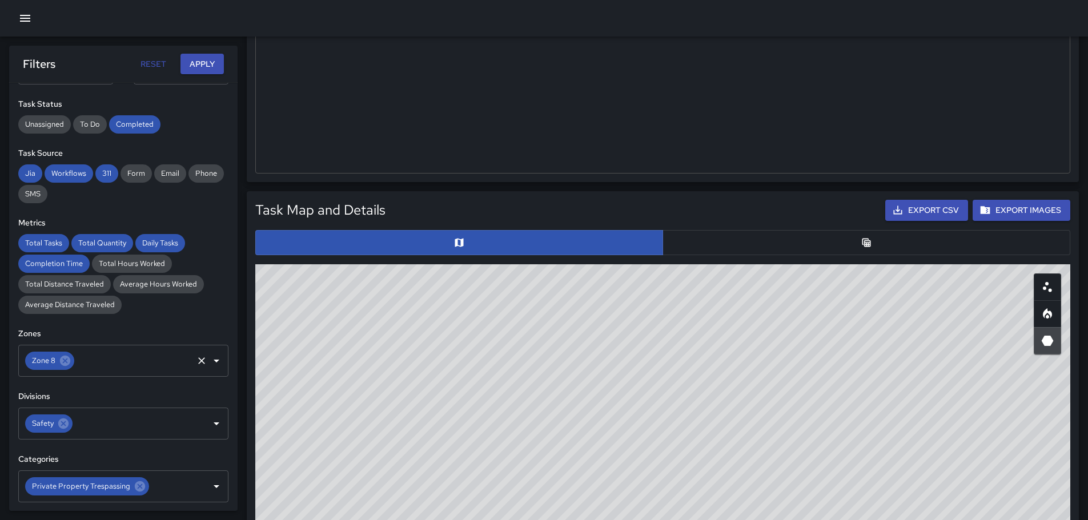
click at [65, 362] on icon at bounding box center [65, 361] width 13 height 13
click at [211, 358] on icon "Open" at bounding box center [217, 361] width 14 height 14
click at [217, 61] on button "Apply" at bounding box center [202, 64] width 43 height 21
drag, startPoint x: 745, startPoint y: 446, endPoint x: 736, endPoint y: 387, distance: 59.0
click at [736, 387] on div "© Mapbox © OpenStreetMap Improve this map" at bounding box center [662, 492] width 815 height 457
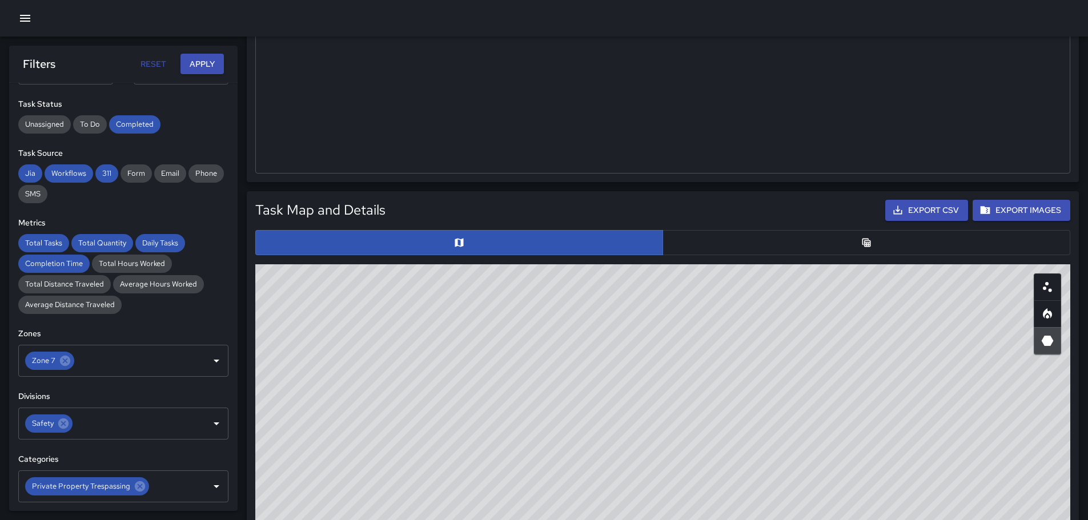
drag, startPoint x: 520, startPoint y: 375, endPoint x: 655, endPoint y: 416, distance: 140.9
click at [655, 416] on div "© Mapbox © OpenStreetMap Improve this map" at bounding box center [662, 492] width 815 height 457
drag, startPoint x: 481, startPoint y: 398, endPoint x: 565, endPoint y: 510, distance: 140.0
click at [559, 515] on div "© Mapbox © OpenStreetMap Improve this map" at bounding box center [662, 492] width 815 height 457
click at [63, 362] on icon at bounding box center [65, 361] width 13 height 13
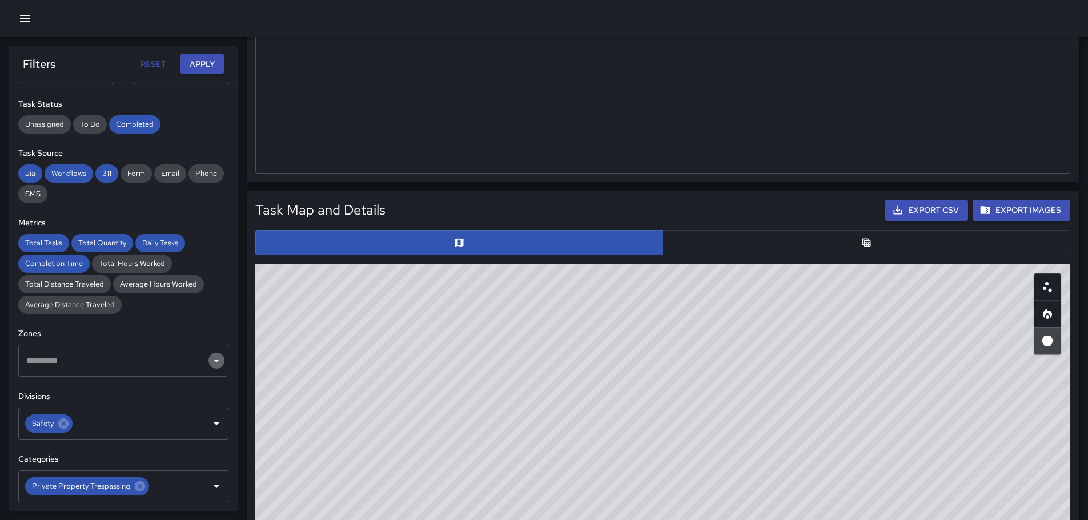
click at [214, 361] on icon "Open" at bounding box center [217, 361] width 6 height 3
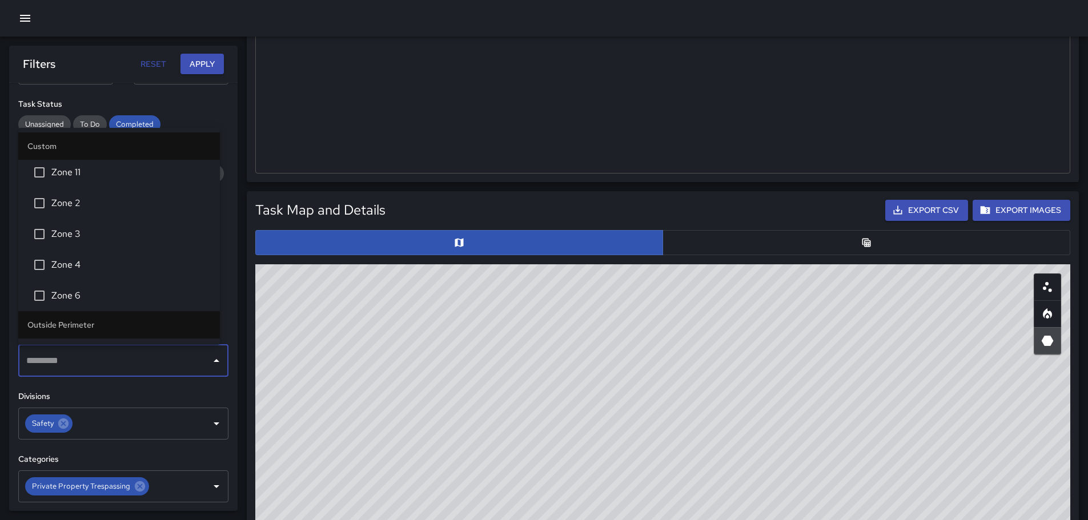
scroll to position [193, 0]
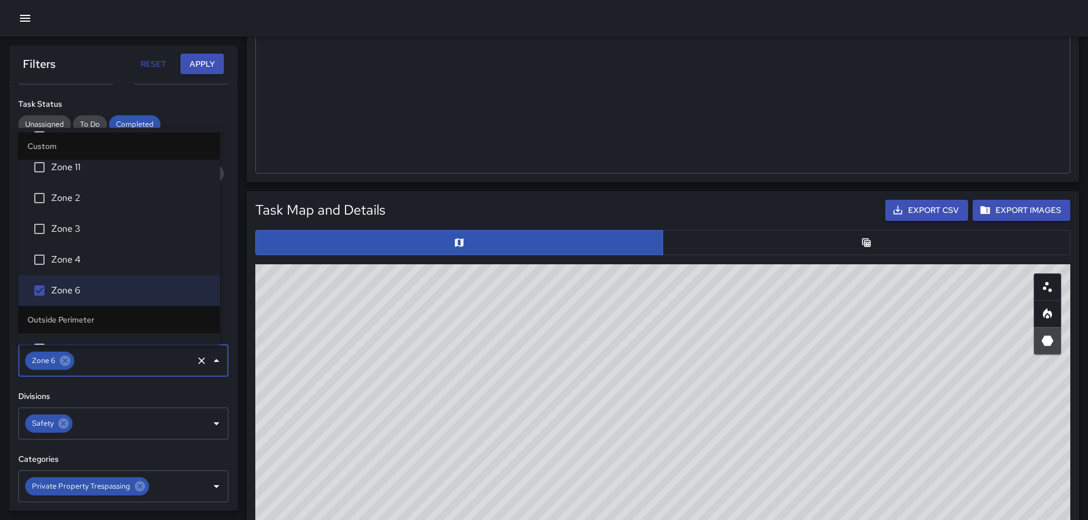
click at [199, 61] on button "Apply" at bounding box center [202, 64] width 43 height 21
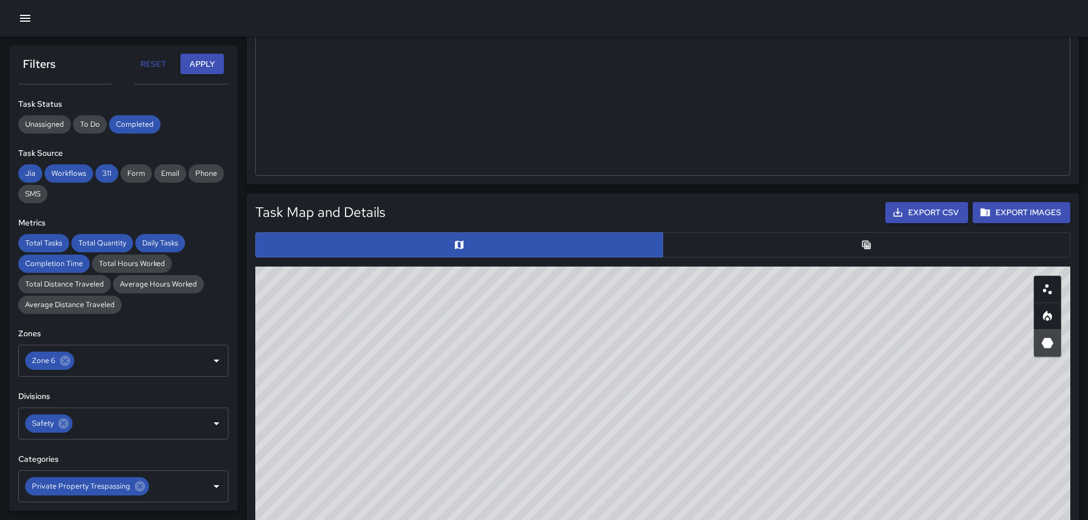
scroll to position [391, 0]
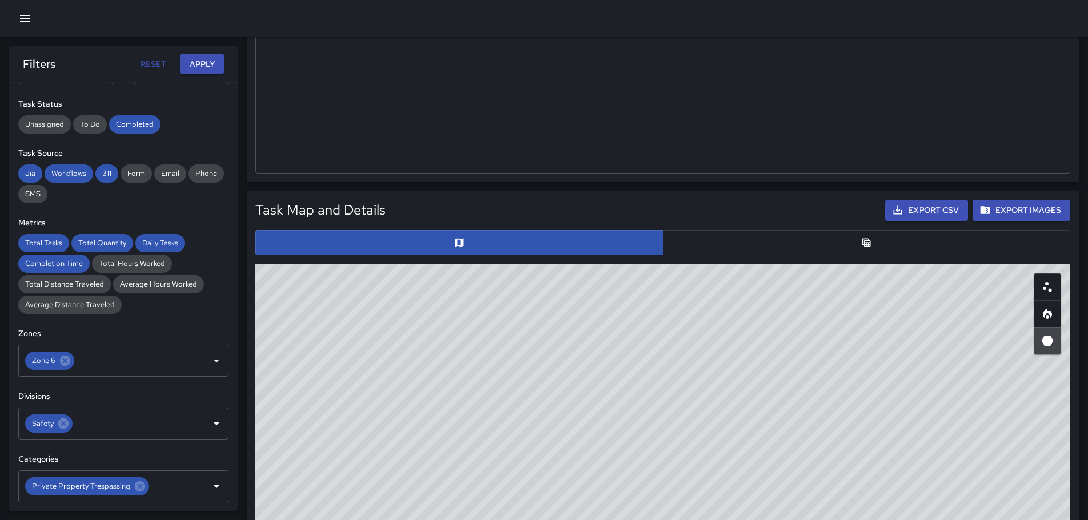
drag, startPoint x: 818, startPoint y: 396, endPoint x: 779, endPoint y: 378, distance: 43.4
click at [780, 378] on div "© Mapbox © OpenStreetMap Improve this map" at bounding box center [662, 492] width 815 height 457
drag, startPoint x: 607, startPoint y: 363, endPoint x: 667, endPoint y: 420, distance: 83.2
click at [693, 437] on div "© Mapbox © OpenStreetMap Improve this map" at bounding box center [662, 492] width 815 height 457
drag, startPoint x: 547, startPoint y: 349, endPoint x: 604, endPoint y: 382, distance: 65.8
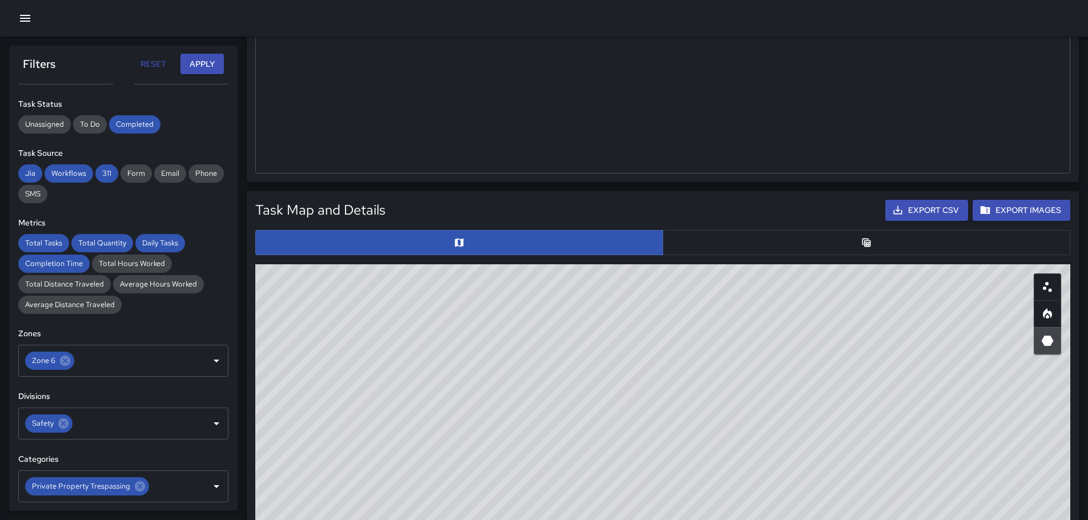
click at [604, 382] on div "© Mapbox © OpenStreetMap Improve this map" at bounding box center [662, 492] width 815 height 457
drag, startPoint x: 615, startPoint y: 370, endPoint x: 672, endPoint y: 423, distance: 78.4
click at [672, 423] on div "© Mapbox © OpenStreetMap Improve this map" at bounding box center [662, 492] width 815 height 457
drag, startPoint x: 608, startPoint y: 428, endPoint x: 665, endPoint y: 369, distance: 81.6
click at [664, 369] on div "© Mapbox © OpenStreetMap Improve this map" at bounding box center [662, 492] width 815 height 457
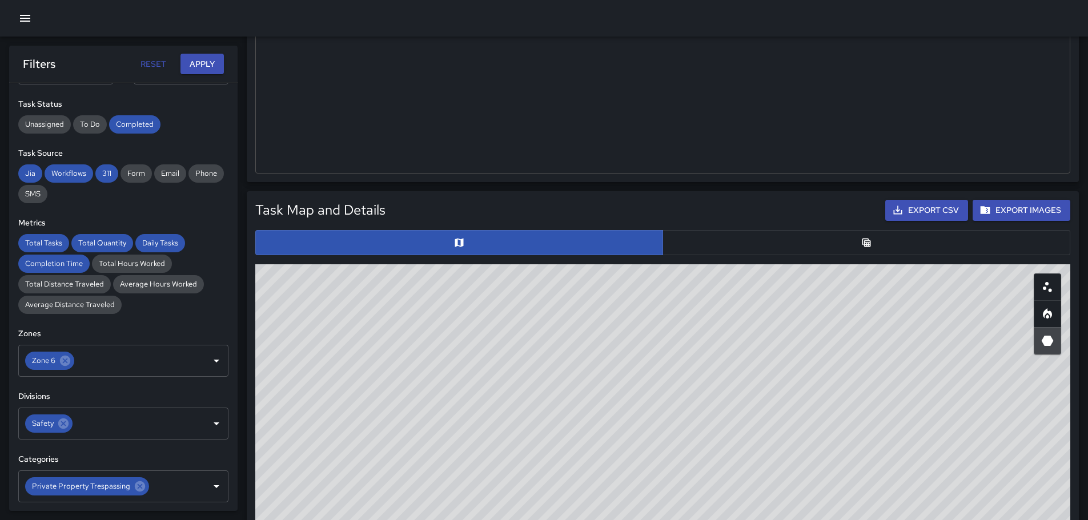
drag, startPoint x: 488, startPoint y: 420, endPoint x: 596, endPoint y: 384, distance: 113.8
click at [596, 384] on div "© Mapbox © OpenStreetMap Improve this map" at bounding box center [662, 492] width 815 height 457
drag, startPoint x: 849, startPoint y: 448, endPoint x: 625, endPoint y: 272, distance: 285.2
click at [625, 272] on div "© Mapbox © OpenStreetMap Improve this map" at bounding box center [662, 492] width 815 height 457
drag, startPoint x: 639, startPoint y: 331, endPoint x: 604, endPoint y: 368, distance: 50.9
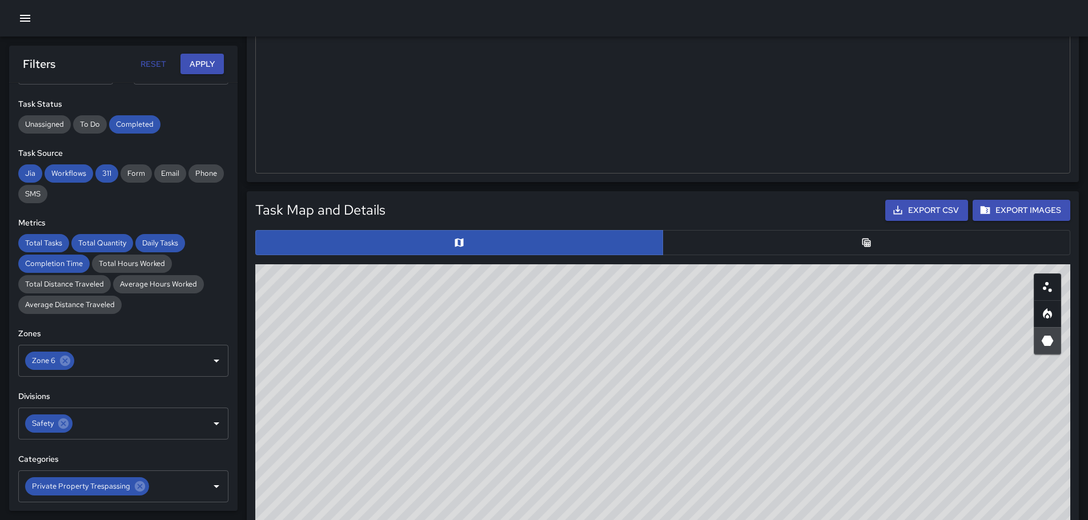
click at [624, 368] on div "© Mapbox © OpenStreetMap Improve this map" at bounding box center [662, 492] width 815 height 457
click at [210, 362] on icon "Open" at bounding box center [217, 361] width 14 height 14
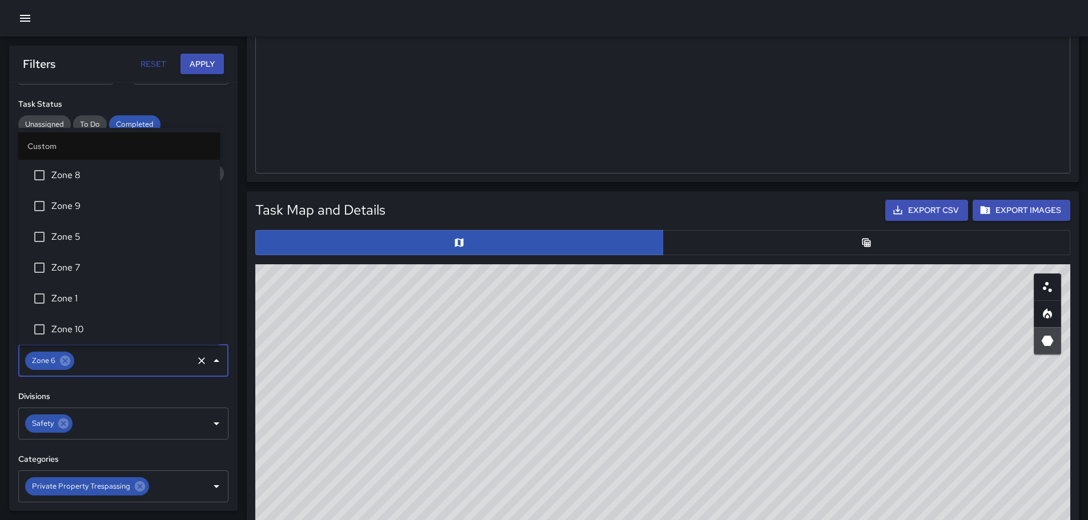
scroll to position [154, 0]
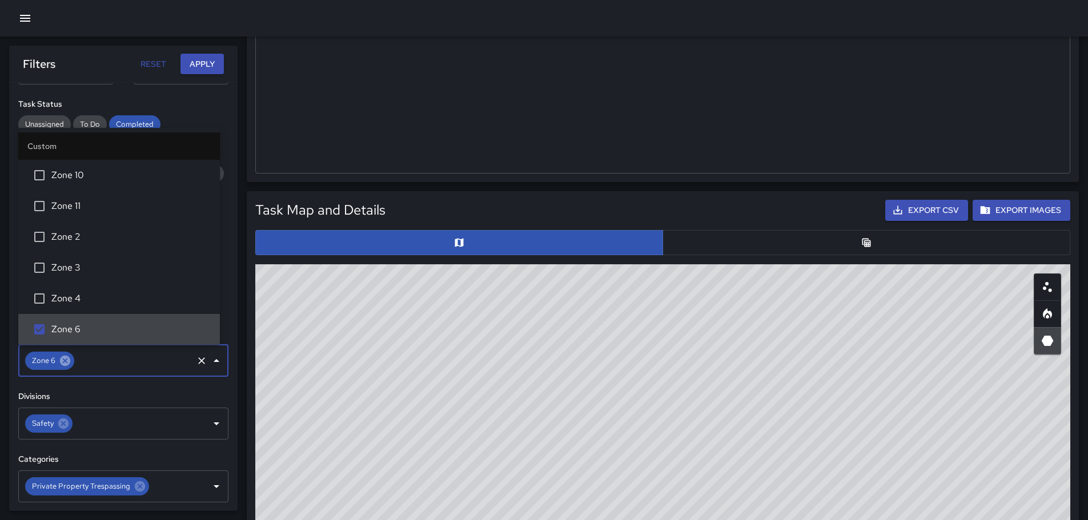
click at [66, 362] on icon at bounding box center [65, 361] width 13 height 13
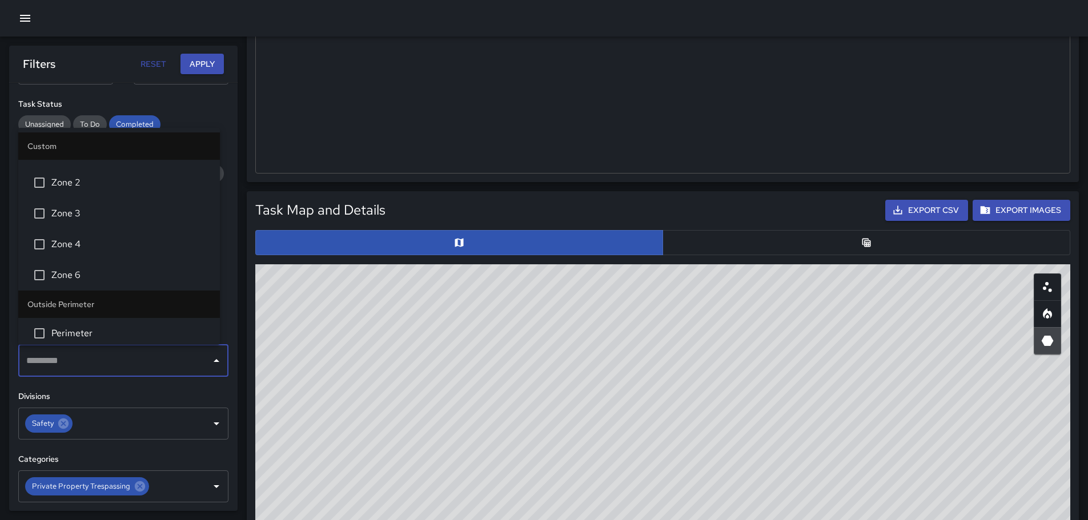
scroll to position [217, 0]
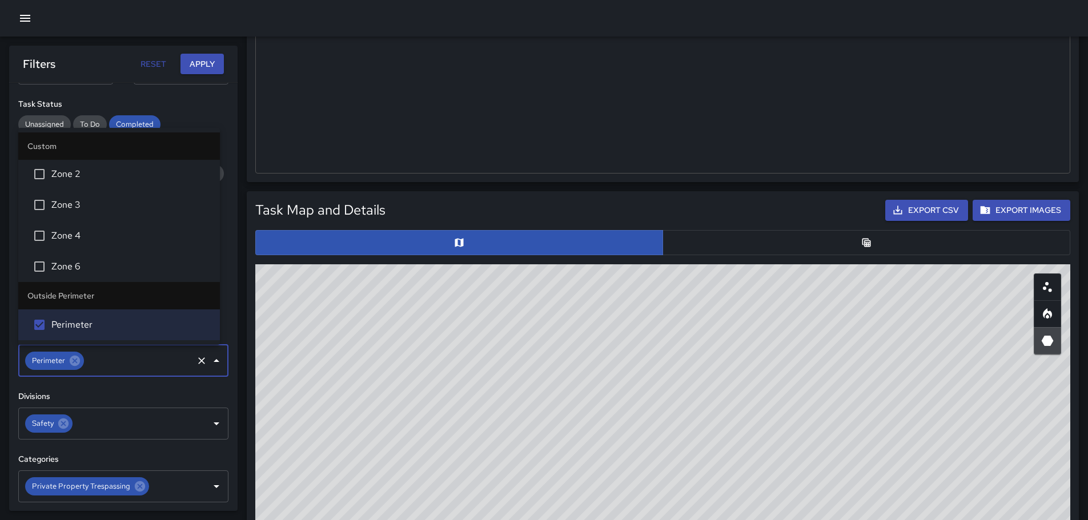
click at [193, 62] on button "Apply" at bounding box center [202, 64] width 43 height 21
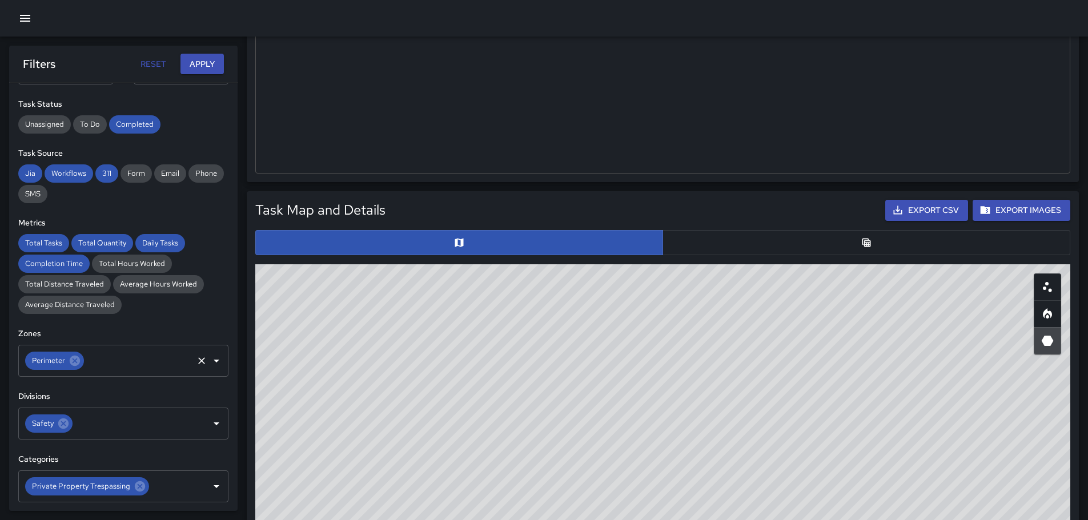
scroll to position [391, 0]
drag, startPoint x: 480, startPoint y: 373, endPoint x: 511, endPoint y: 464, distance: 96.3
click at [548, 483] on div "© Mapbox © OpenStreetMap Improve this map" at bounding box center [662, 492] width 815 height 457
drag, startPoint x: 510, startPoint y: 378, endPoint x: 470, endPoint y: 351, distance: 48.3
click at [471, 360] on div "© Mapbox © OpenStreetMap Improve this map" at bounding box center [662, 492] width 815 height 457
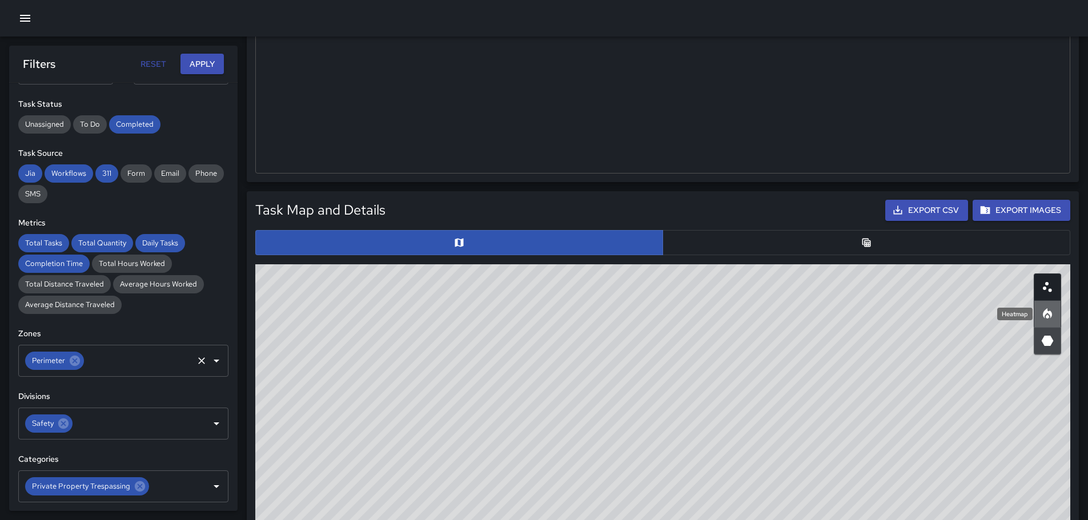
click at [1050, 319] on icon "Heatmap" at bounding box center [1048, 314] width 14 height 14
drag, startPoint x: 777, startPoint y: 404, endPoint x: 716, endPoint y: 396, distance: 61.1
click at [716, 396] on div "© Mapbox © OpenStreetMap Improve this map" at bounding box center [662, 492] width 815 height 457
drag, startPoint x: 499, startPoint y: 450, endPoint x: 795, endPoint y: 254, distance: 355.2
click at [795, 254] on div "Task Map and Details Export CSV Export Images ID Address bbfa15b0 [STREET_ADDRE…" at bounding box center [662, 461] width 815 height 522
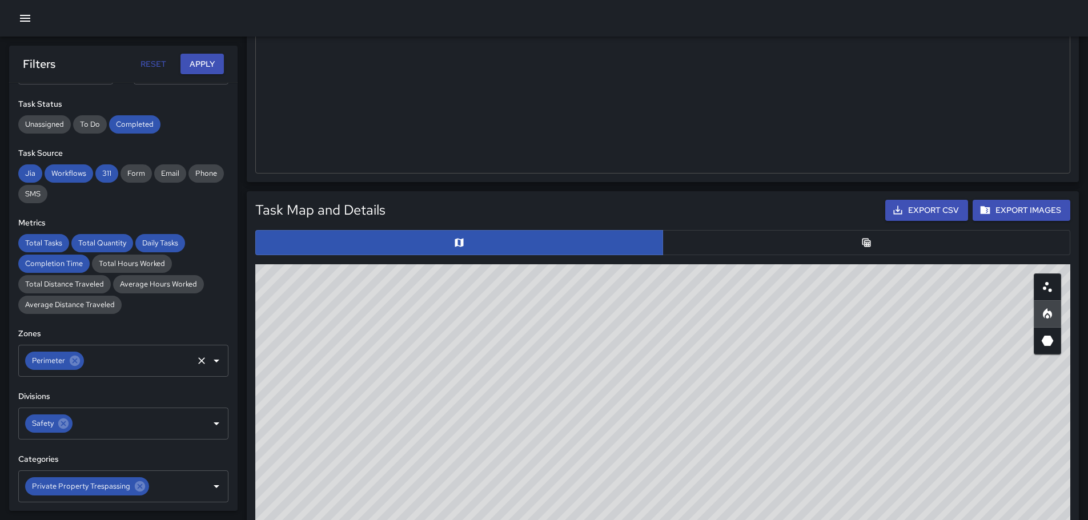
drag, startPoint x: 742, startPoint y: 411, endPoint x: 798, endPoint y: 458, distance: 73.0
click at [841, 481] on div "© Mapbox © OpenStreetMap Improve this map" at bounding box center [662, 492] width 815 height 457
drag, startPoint x: 832, startPoint y: 456, endPoint x: 653, endPoint y: 308, distance: 232.4
click at [653, 308] on div "© Mapbox © OpenStreetMap Improve this map" at bounding box center [662, 492] width 815 height 457
drag, startPoint x: 824, startPoint y: 434, endPoint x: 803, endPoint y: 417, distance: 26.9
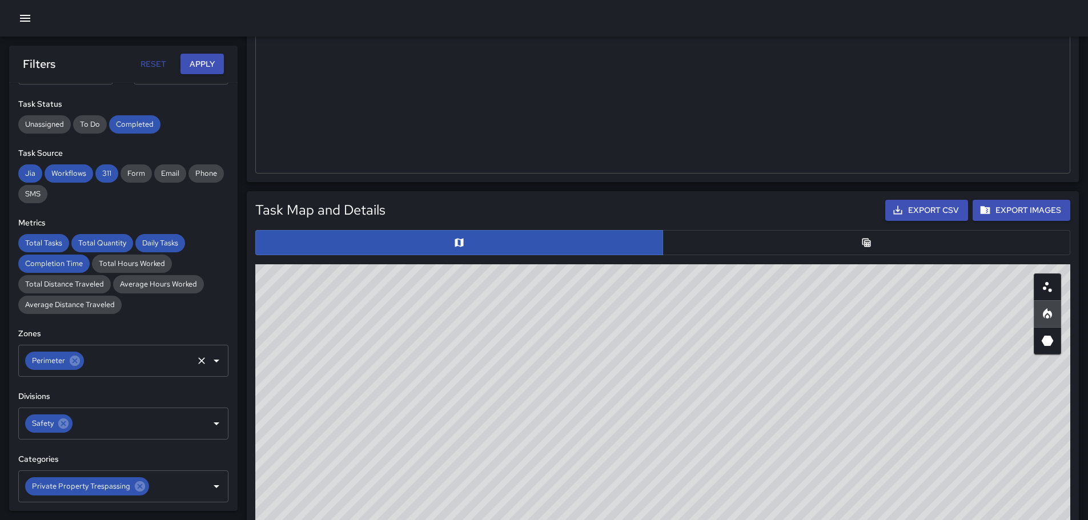
click at [803, 417] on div "© Mapbox © OpenStreetMap Improve this map" at bounding box center [662, 492] width 815 height 457
click at [1047, 346] on icon "3D Heatmap" at bounding box center [1048, 341] width 12 height 10
drag, startPoint x: 567, startPoint y: 371, endPoint x: 700, endPoint y: 483, distance: 174.3
click at [707, 507] on div "© Mapbox © OpenStreetMap Improve this map" at bounding box center [662, 492] width 815 height 457
drag, startPoint x: 680, startPoint y: 418, endPoint x: 788, endPoint y: 468, distance: 119.1
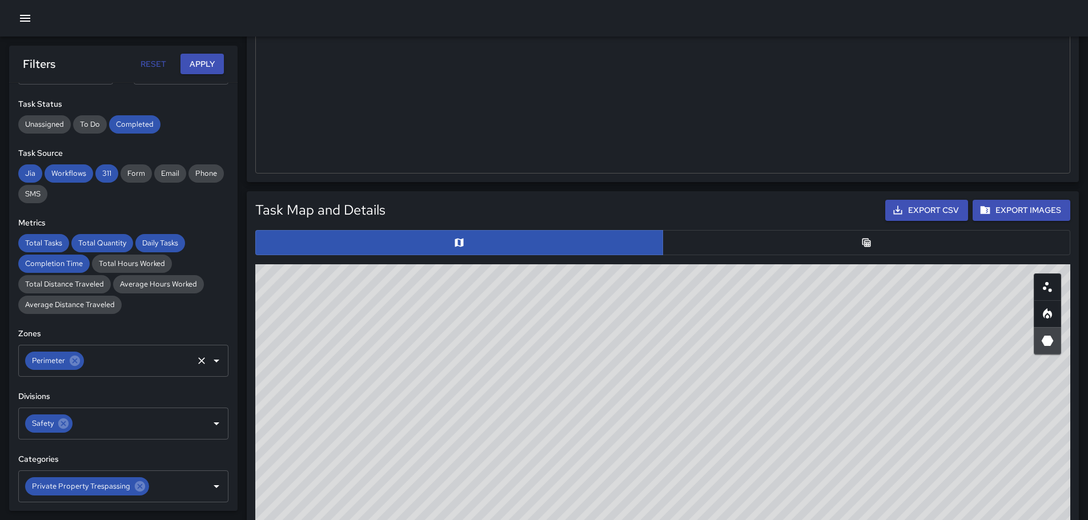
click at [795, 480] on div "© Mapbox © OpenStreetMap Improve this map" at bounding box center [662, 492] width 815 height 457
drag, startPoint x: 808, startPoint y: 468, endPoint x: 900, endPoint y: 508, distance: 100.1
click at [951, 520] on html "**********" at bounding box center [544, 420] width 1088 height 1623
drag, startPoint x: 796, startPoint y: 419, endPoint x: 561, endPoint y: 318, distance: 256.2
click at [561, 318] on div "© Mapbox © OpenStreetMap Improve this map" at bounding box center [662, 492] width 815 height 457
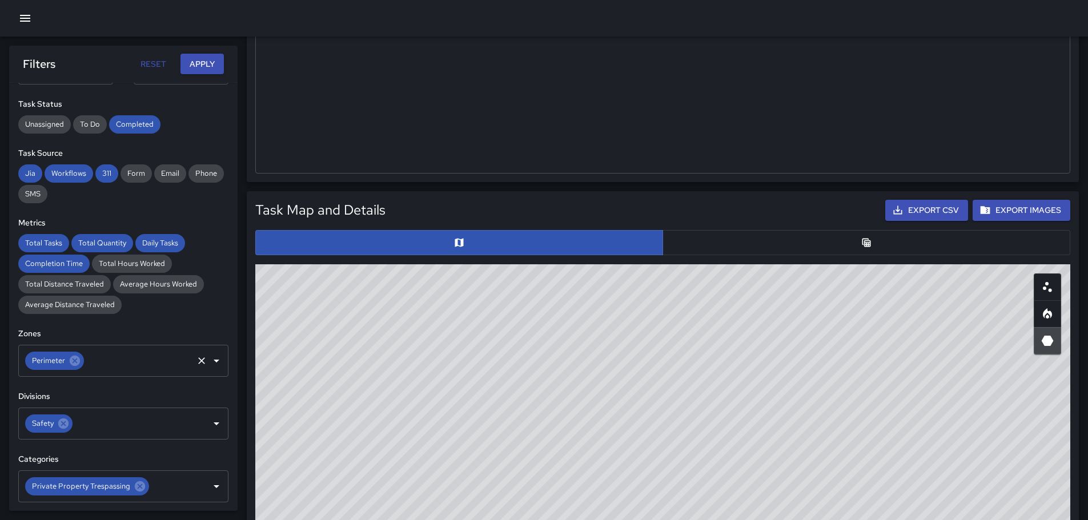
drag, startPoint x: 977, startPoint y: 455, endPoint x: 903, endPoint y: 402, distance: 91.4
click at [903, 402] on div "© Mapbox © OpenStreetMap Improve this map" at bounding box center [662, 492] width 815 height 457
click at [69, 359] on icon at bounding box center [75, 361] width 13 height 13
click at [210, 359] on icon "Open" at bounding box center [217, 361] width 14 height 14
click at [201, 58] on button "Apply" at bounding box center [202, 64] width 43 height 21
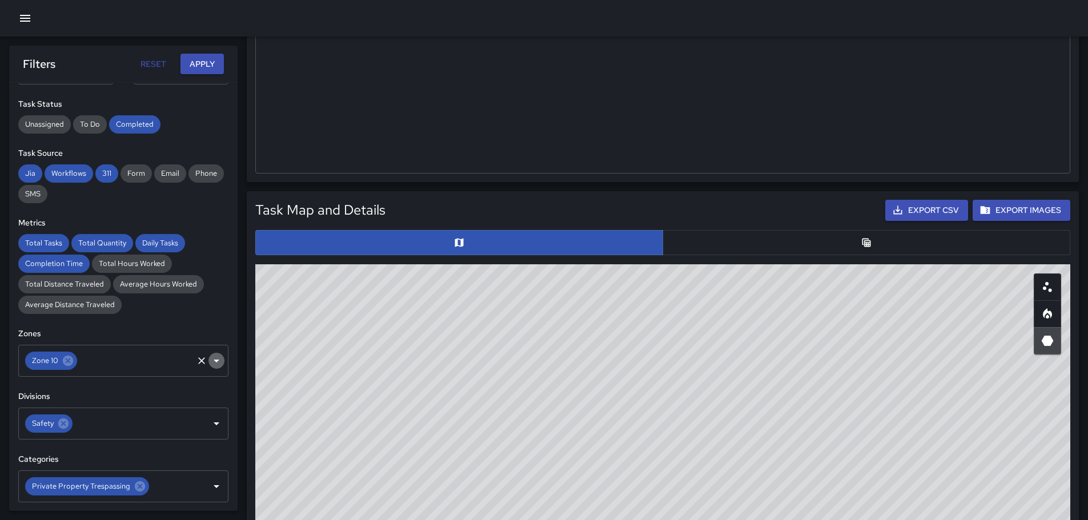
click at [210, 366] on icon "Open" at bounding box center [217, 361] width 14 height 14
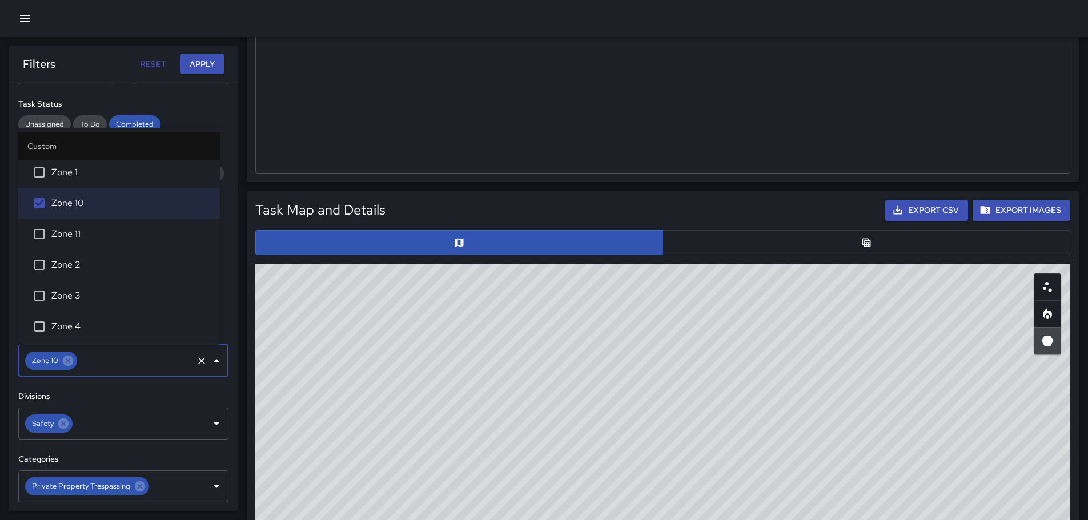
scroll to position [116, 0]
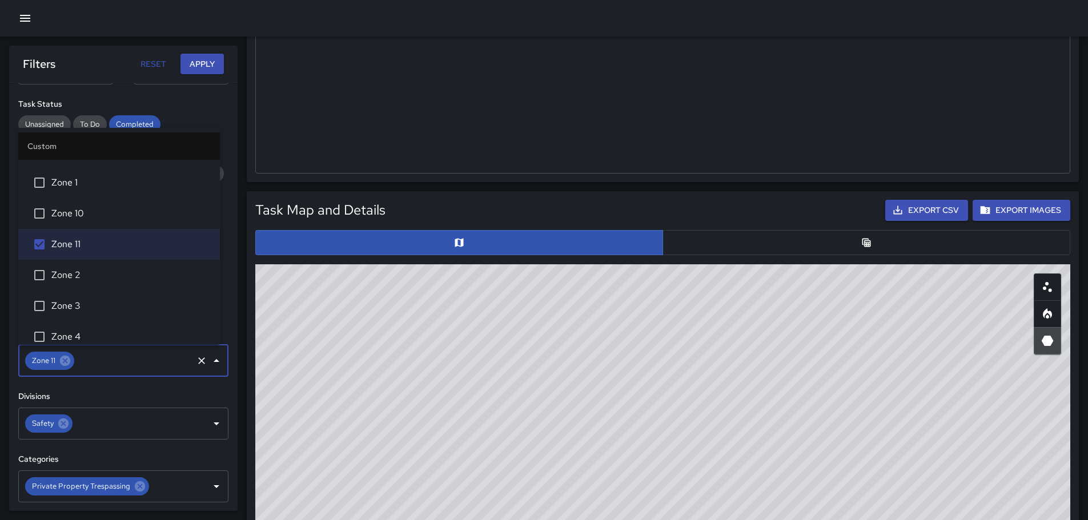
click at [200, 67] on button "Apply" at bounding box center [202, 64] width 43 height 21
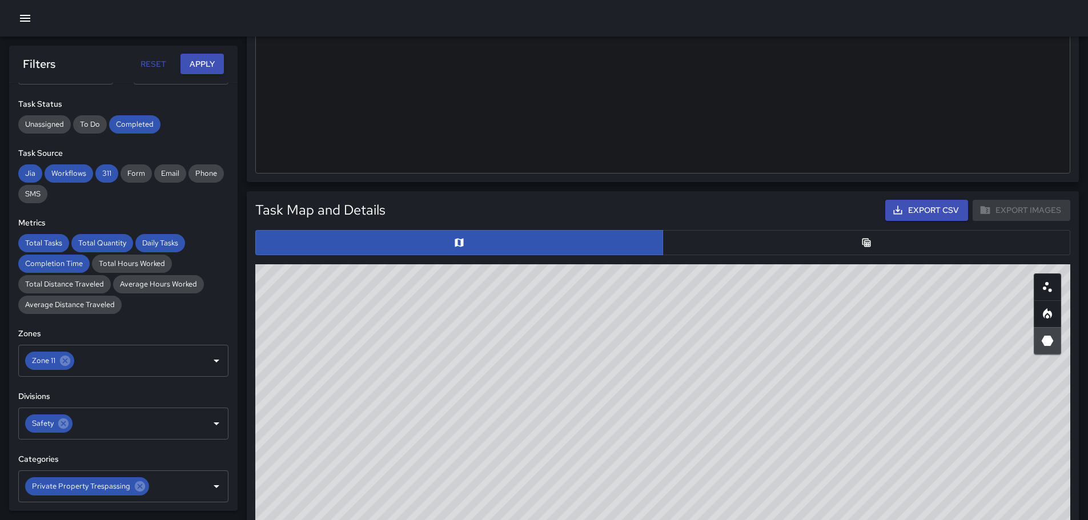
scroll to position [391, 0]
drag, startPoint x: 418, startPoint y: 347, endPoint x: 419, endPoint y: 373, distance: 26.3
click at [426, 382] on div "© Mapbox © OpenStreetMap Improve this map" at bounding box center [662, 492] width 815 height 457
click at [201, 354] on div at bounding box center [209, 361] width 30 height 16
click at [63, 361] on icon at bounding box center [65, 361] width 10 height 10
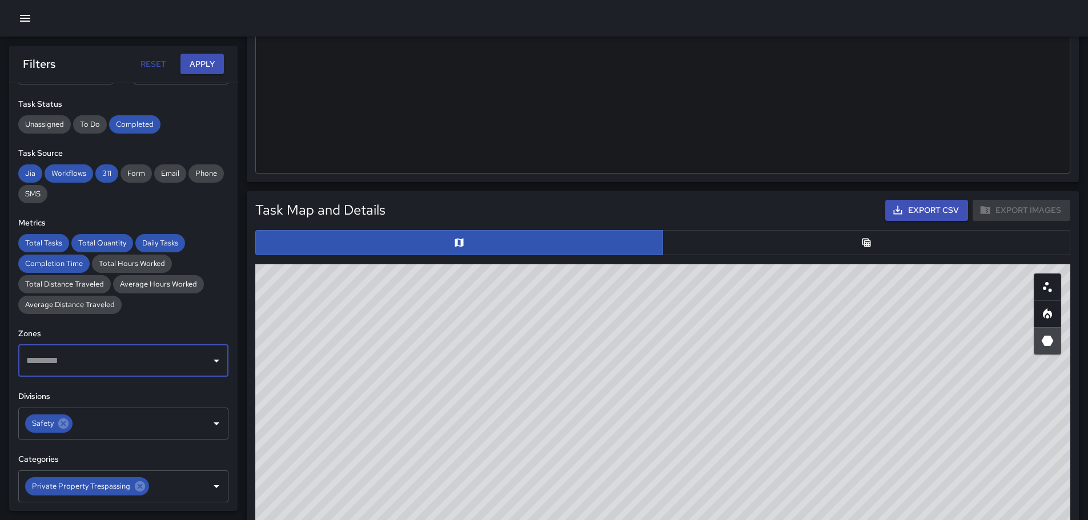
click at [215, 362] on div "​" at bounding box center [123, 361] width 210 height 32
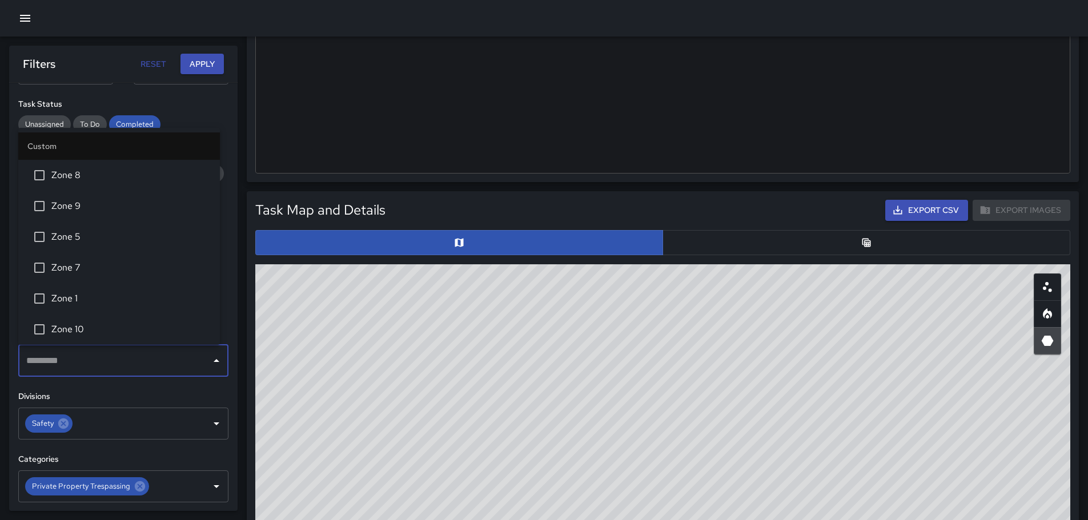
click at [210, 363] on icon "Close" at bounding box center [217, 361] width 14 height 14
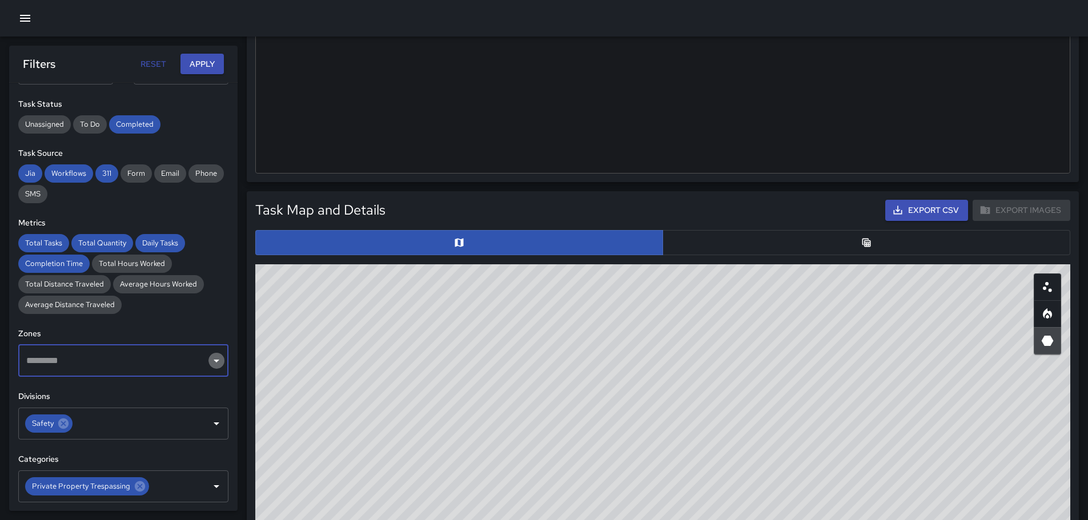
click at [210, 363] on icon "Open" at bounding box center [217, 361] width 14 height 14
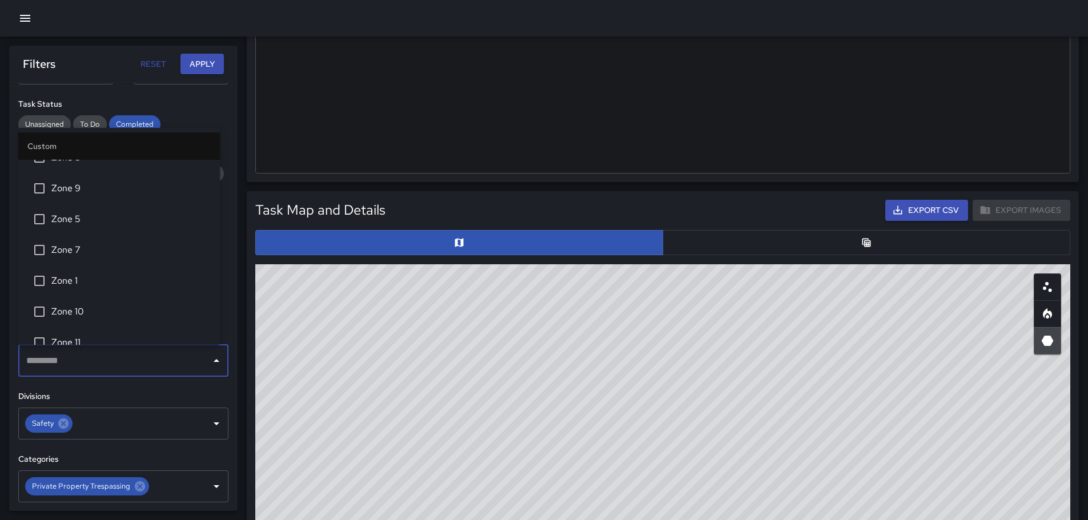
scroll to position [0, 0]
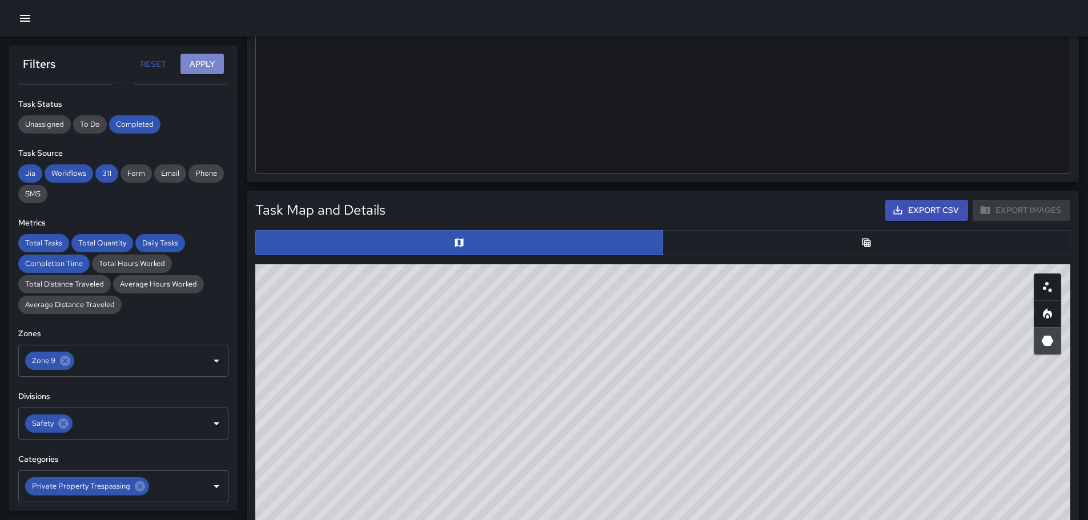
click at [202, 59] on button "Apply" at bounding box center [202, 64] width 43 height 21
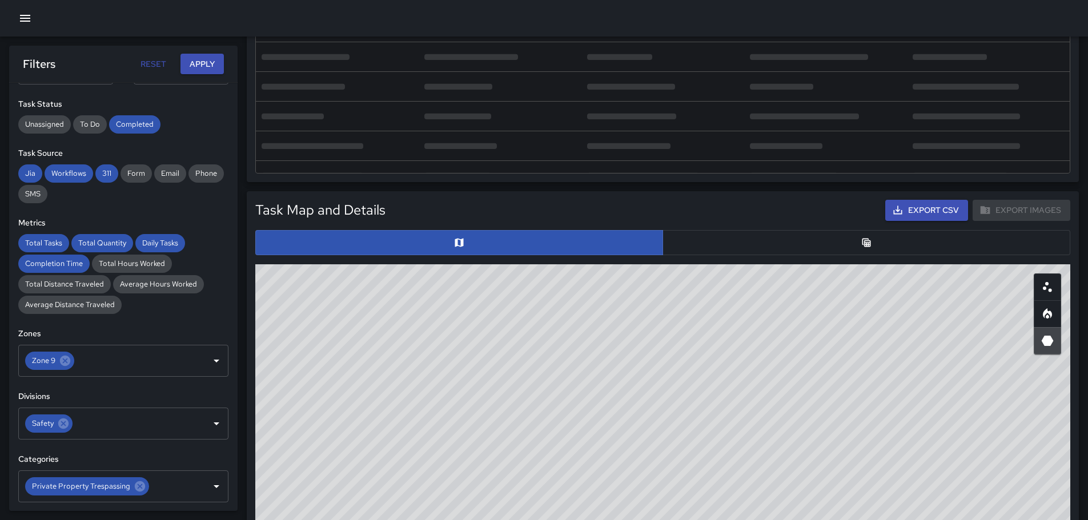
drag, startPoint x: 818, startPoint y: 420, endPoint x: 603, endPoint y: 298, distance: 247.9
click at [603, 298] on div "© Mapbox © OpenStreetMap Improve this map" at bounding box center [662, 492] width 815 height 457
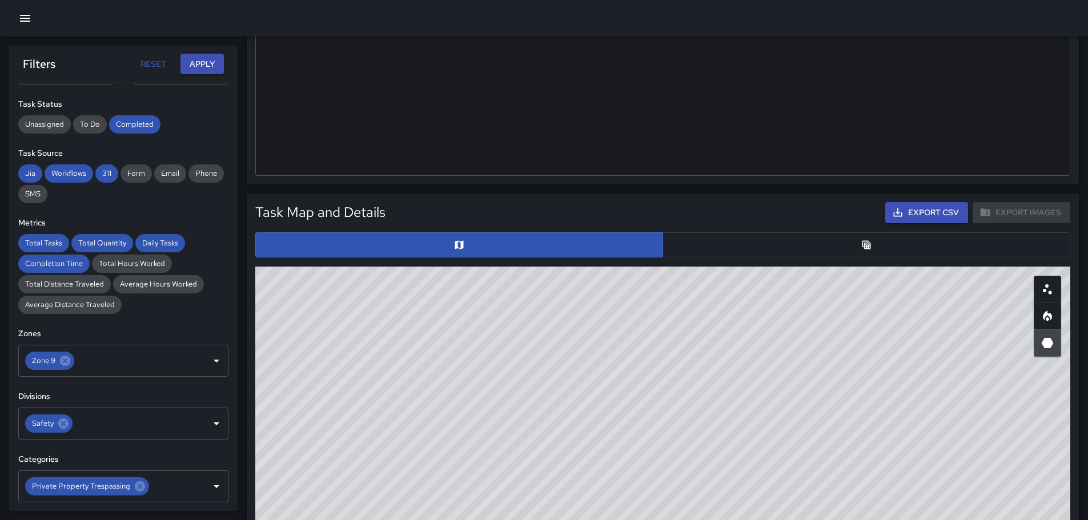
scroll to position [391, 0]
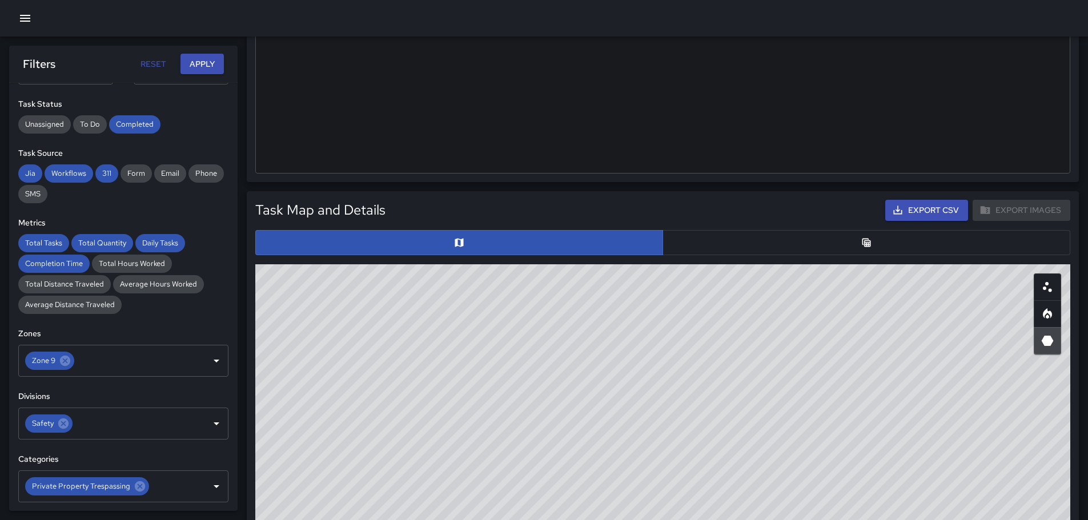
drag, startPoint x: 485, startPoint y: 382, endPoint x: 495, endPoint y: 366, distance: 19.5
click at [713, 520] on html "**********" at bounding box center [544, 420] width 1088 height 1623
click at [64, 362] on icon at bounding box center [65, 361] width 13 height 13
click at [210, 361] on icon "Open" at bounding box center [217, 361] width 14 height 14
click at [203, 67] on button "Apply" at bounding box center [202, 64] width 43 height 21
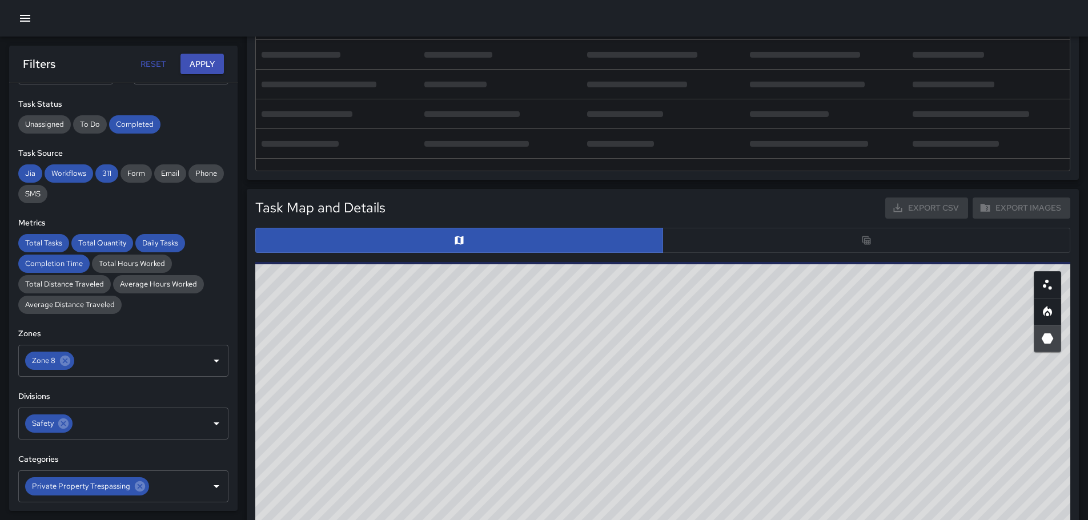
scroll to position [388, 0]
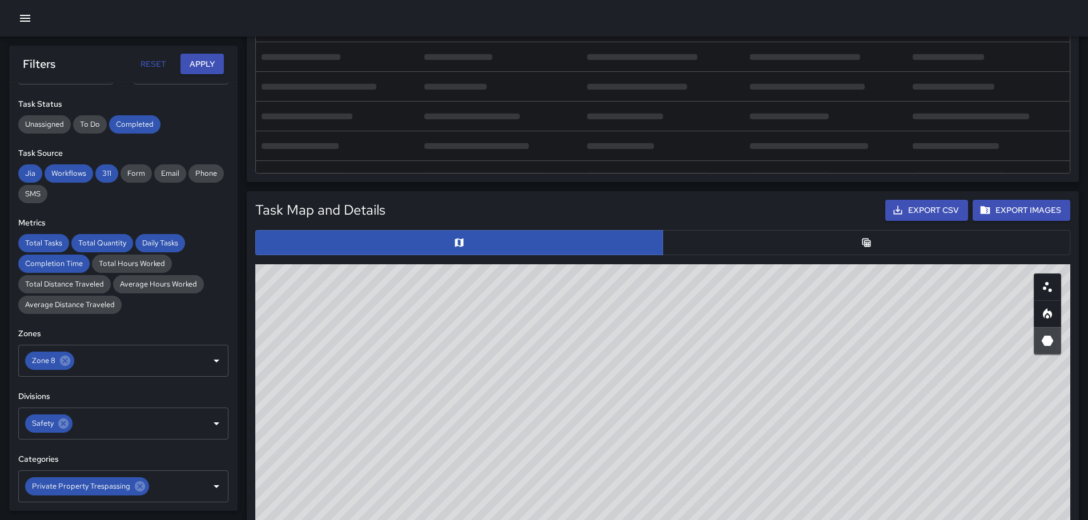
drag, startPoint x: 822, startPoint y: 430, endPoint x: 743, endPoint y: 336, distance: 122.4
click at [739, 336] on div "© Mapbox © OpenStreetMap Improve this map" at bounding box center [662, 492] width 815 height 457
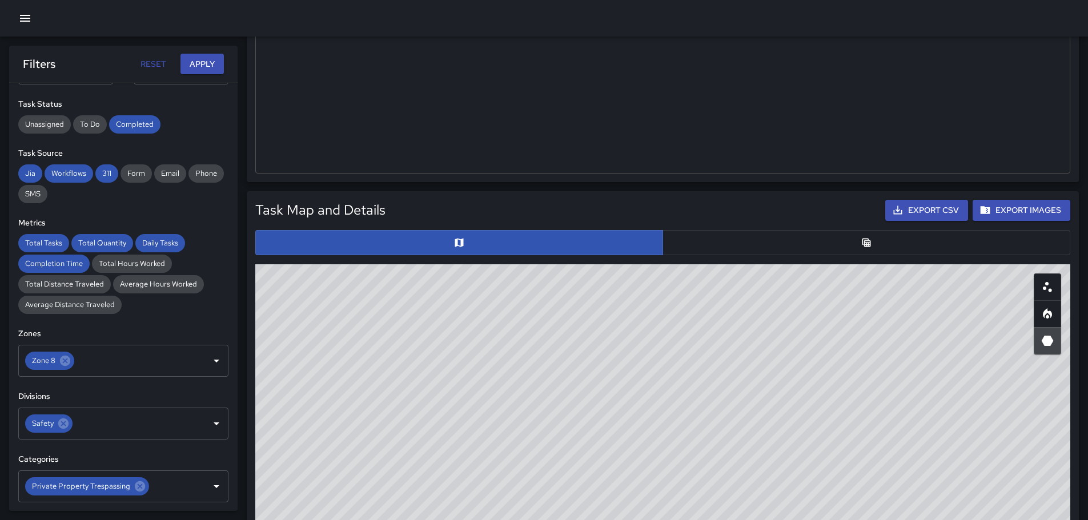
scroll to position [391, 0]
drag, startPoint x: 607, startPoint y: 433, endPoint x: 652, endPoint y: 430, distance: 44.6
click at [652, 430] on div "© Mapbox © OpenStreetMap Improve this map" at bounding box center [662, 492] width 815 height 457
drag, startPoint x: 689, startPoint y: 441, endPoint x: 763, endPoint y: 426, distance: 75.2
click at [763, 426] on div "© Mapbox © OpenStreetMap Improve this map" at bounding box center [662, 492] width 815 height 457
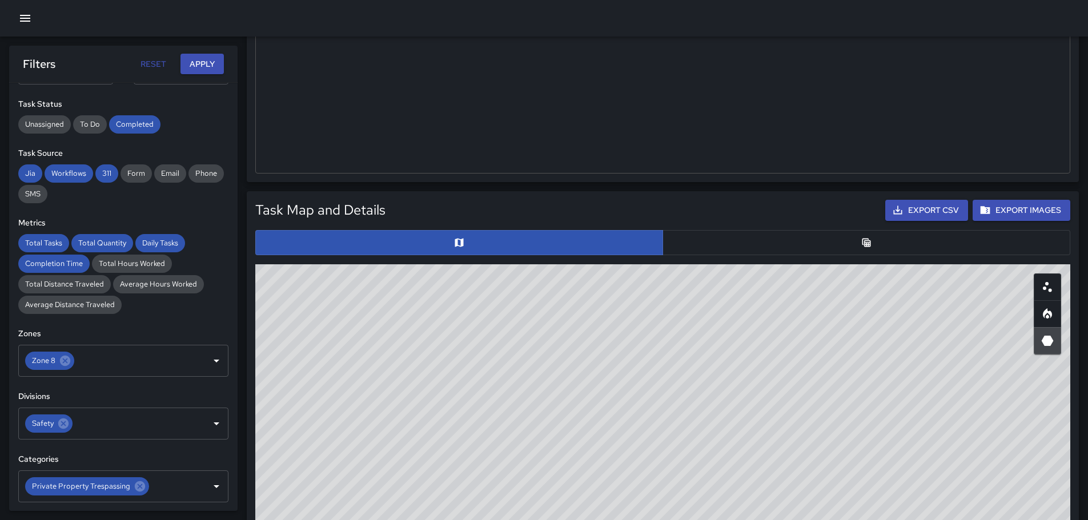
drag, startPoint x: 464, startPoint y: 314, endPoint x: 736, endPoint y: 346, distance: 273.7
click at [602, 355] on div "© Mapbox © OpenStreetMap Improve this map" at bounding box center [662, 492] width 815 height 457
click at [1047, 314] on icon "Heatmap" at bounding box center [1048, 314] width 14 height 14
drag, startPoint x: 697, startPoint y: 403, endPoint x: 736, endPoint y: 405, distance: 38.3
click at [736, 405] on div "© Mapbox © OpenStreetMap Improve this map" at bounding box center [662, 492] width 815 height 457
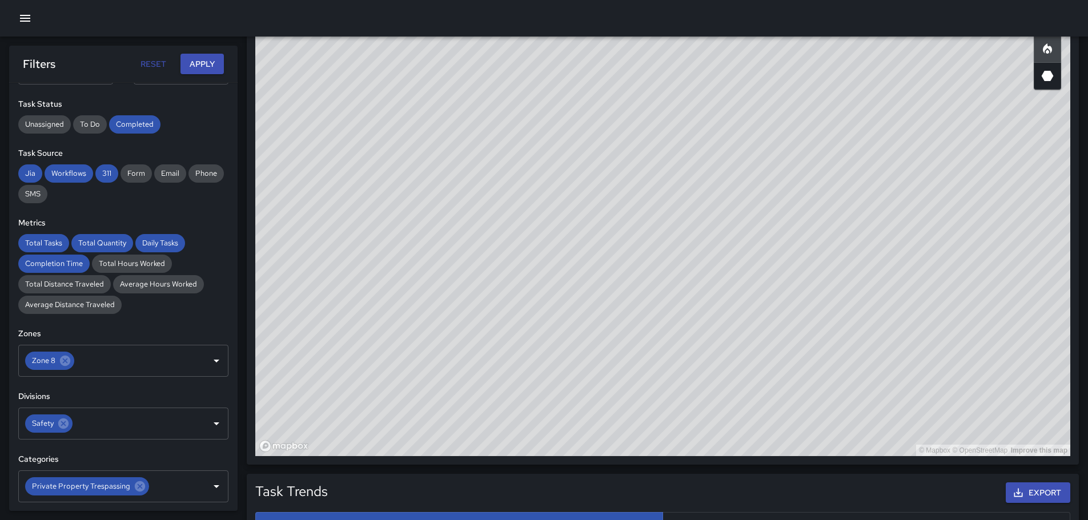
scroll to position [648, 0]
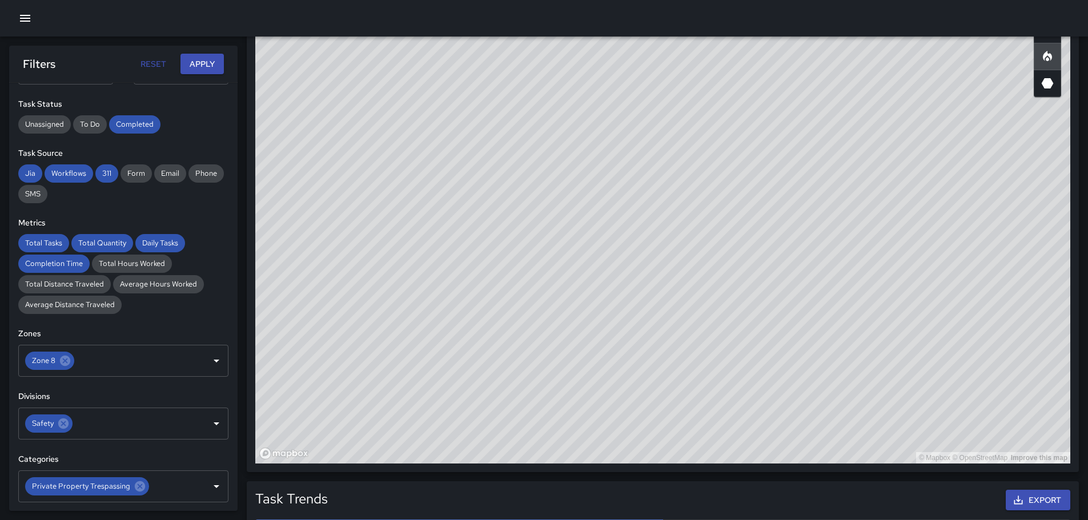
drag, startPoint x: 699, startPoint y: 203, endPoint x: 719, endPoint y: 302, distance: 101.4
click at [725, 303] on div "© Mapbox © OpenStreetMap Improve this map" at bounding box center [662, 235] width 815 height 457
click at [60, 359] on icon at bounding box center [65, 361] width 10 height 10
click at [135, 486] on icon at bounding box center [140, 486] width 13 height 13
click at [210, 482] on icon "Open" at bounding box center [217, 487] width 14 height 14
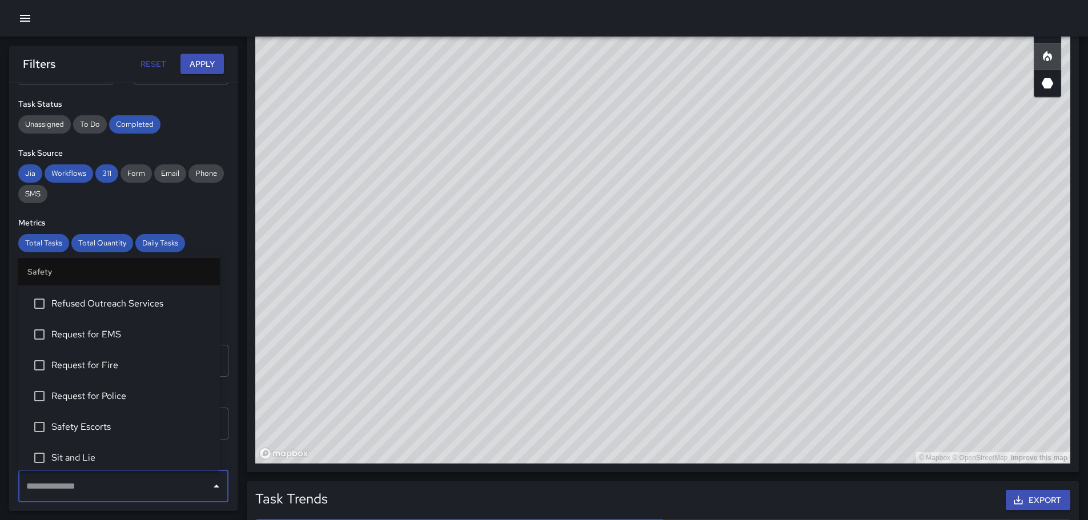
scroll to position [571, 0]
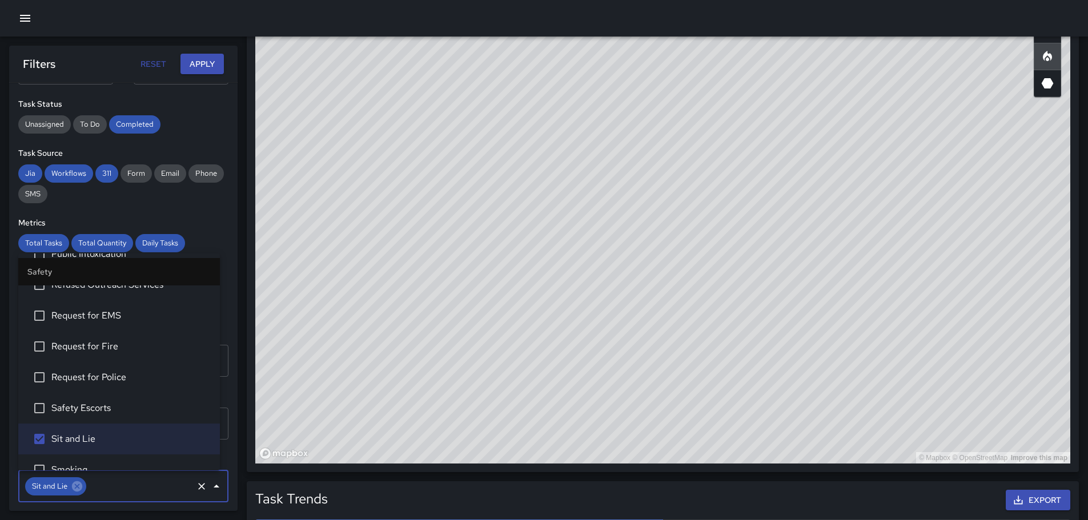
click at [209, 61] on button "Apply" at bounding box center [202, 64] width 43 height 21
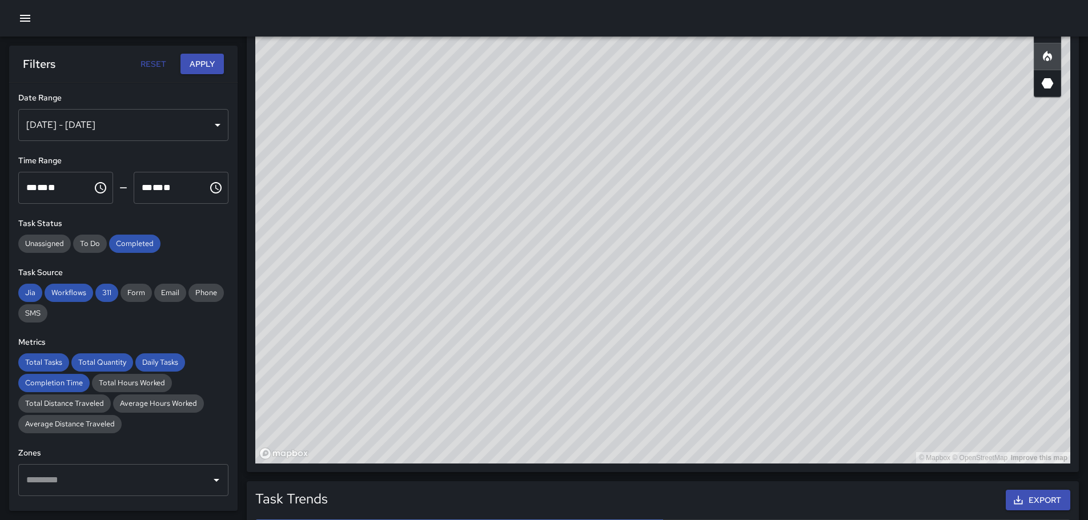
scroll to position [648, 0]
drag, startPoint x: 309, startPoint y: 266, endPoint x: 402, endPoint y: 328, distance: 112.3
click at [416, 378] on div "© Mapbox © OpenStreetMap Improve this map" at bounding box center [662, 235] width 815 height 457
drag, startPoint x: 418, startPoint y: 318, endPoint x: 406, endPoint y: 334, distance: 20.8
click at [406, 334] on div "© Mapbox © OpenStreetMap Improve this map" at bounding box center [662, 235] width 815 height 457
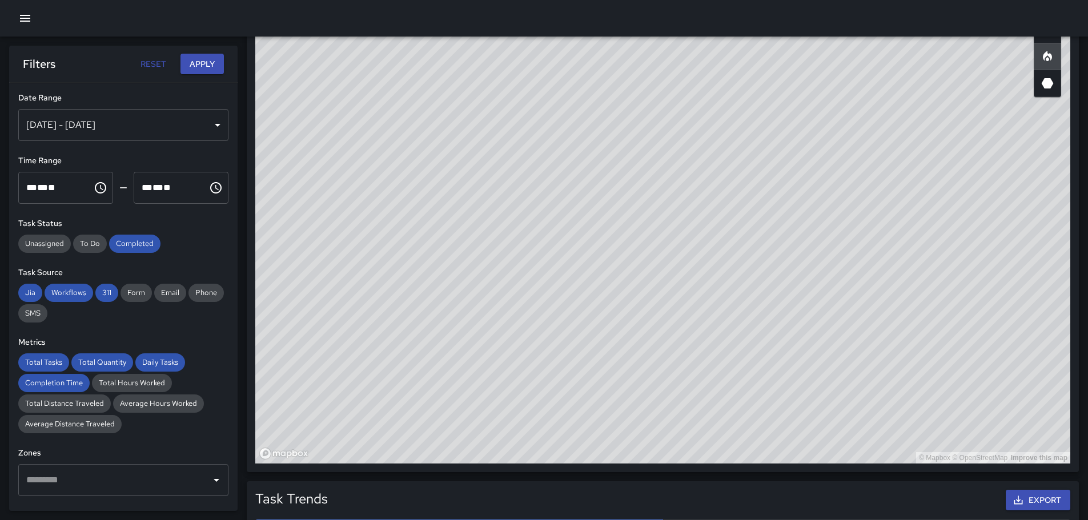
drag, startPoint x: 579, startPoint y: 388, endPoint x: 508, endPoint y: 364, distance: 75.3
click at [508, 364] on div "© Mapbox © OpenStreetMap Improve this map" at bounding box center [662, 235] width 815 height 457
drag, startPoint x: 524, startPoint y: 356, endPoint x: 544, endPoint y: 346, distance: 22.5
click at [529, 371] on div "© Mapbox © OpenStreetMap Improve this map" at bounding box center [662, 235] width 815 height 457
click at [1048, 83] on icon "3D Heatmap" at bounding box center [1048, 83] width 12 height 10
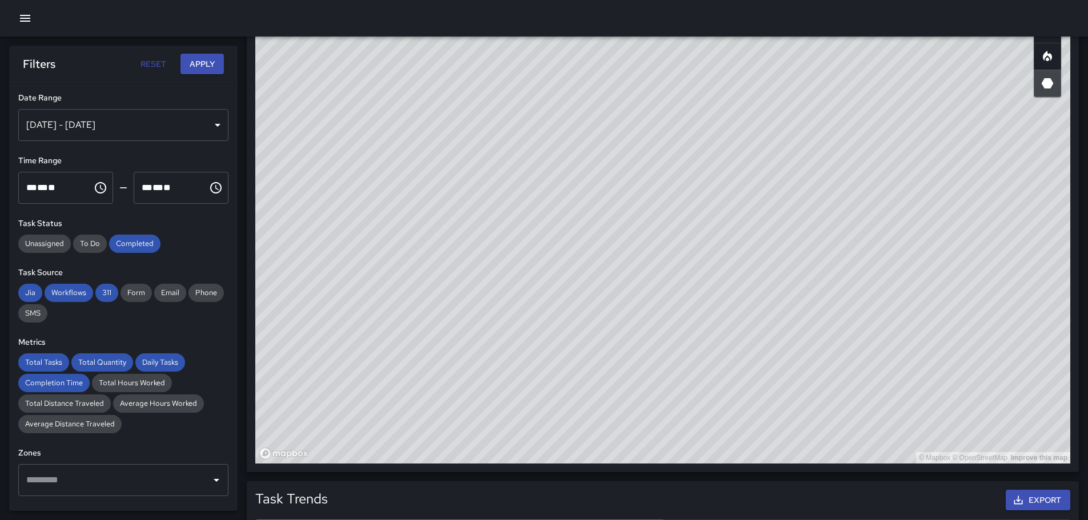
drag, startPoint x: 673, startPoint y: 330, endPoint x: 595, endPoint y: 306, distance: 81.7
click at [595, 306] on div "© Mapbox © OpenStreetMap Improve this map" at bounding box center [662, 235] width 815 height 457
drag, startPoint x: 824, startPoint y: 379, endPoint x: 897, endPoint y: 406, distance: 77.9
click at [909, 411] on div "© Mapbox © OpenStreetMap Improve this map" at bounding box center [662, 235] width 815 height 457
drag, startPoint x: 529, startPoint y: 244, endPoint x: 608, endPoint y: 320, distance: 109.5
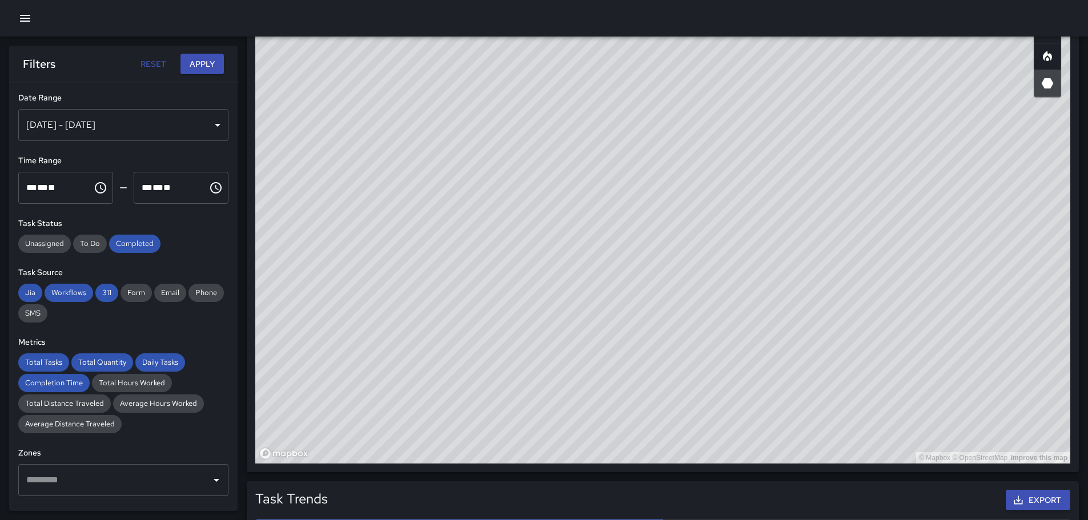
click at [612, 323] on div "© Mapbox © OpenStreetMap Improve this map" at bounding box center [662, 235] width 815 height 457
drag, startPoint x: 559, startPoint y: 252, endPoint x: 853, endPoint y: 440, distance: 349.1
click at [861, 455] on div "© Mapbox © OpenStreetMap Improve this map" at bounding box center [662, 235] width 815 height 457
drag, startPoint x: 724, startPoint y: 210, endPoint x: 803, endPoint y: 346, distance: 157.4
click at [804, 346] on div "© Mapbox © OpenStreetMap Improve this map" at bounding box center [662, 235] width 815 height 457
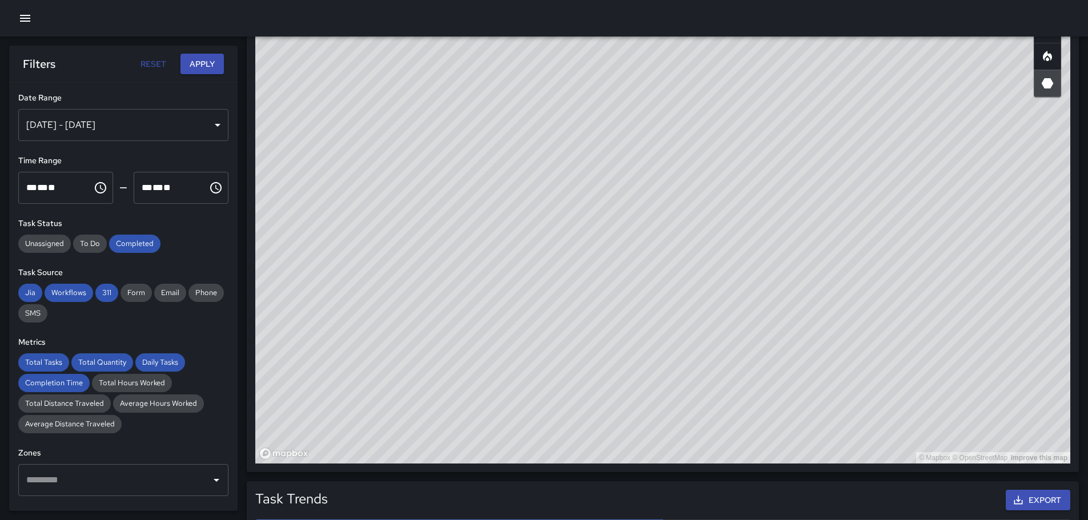
drag, startPoint x: 945, startPoint y: 444, endPoint x: 912, endPoint y: 396, distance: 58.3
click at [913, 399] on div "© Mapbox © OpenStreetMap Improve this map" at bounding box center [662, 235] width 815 height 457
drag, startPoint x: 891, startPoint y: 399, endPoint x: 808, endPoint y: 255, distance: 166.1
click at [808, 255] on div "© Mapbox © OpenStreetMap Improve this map" at bounding box center [662, 235] width 815 height 457
drag, startPoint x: 855, startPoint y: 226, endPoint x: 756, endPoint y: 155, distance: 121.6
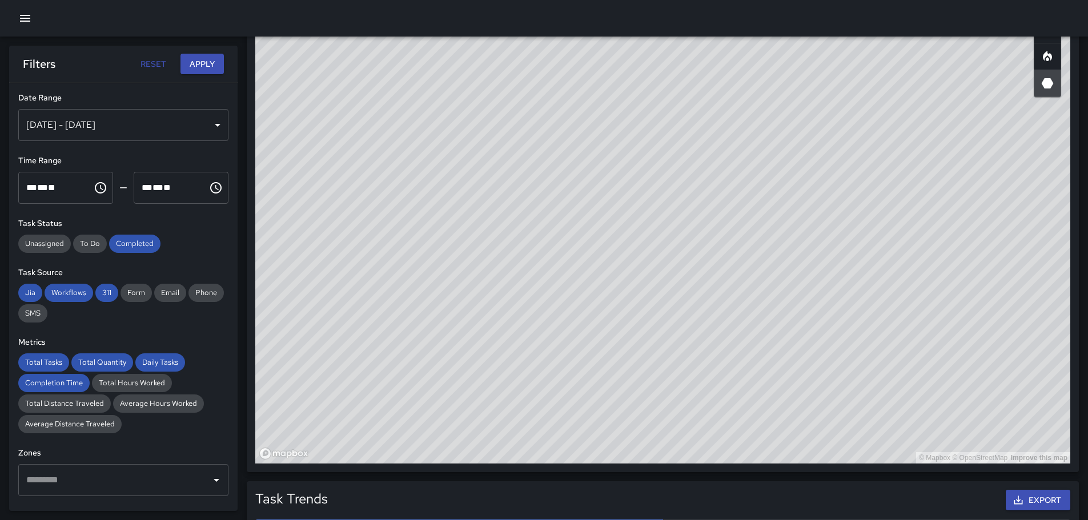
click at [756, 155] on div "© Mapbox © OpenStreetMap Improve this map" at bounding box center [662, 235] width 815 height 457
drag, startPoint x: 851, startPoint y: 266, endPoint x: 693, endPoint y: 169, distance: 185.2
click at [672, 156] on div "© Mapbox © OpenStreetMap Improve this map" at bounding box center [662, 235] width 815 height 457
drag, startPoint x: 644, startPoint y: 230, endPoint x: 587, endPoint y: 179, distance: 76.9
click at [587, 179] on div "© Mapbox © OpenStreetMap Improve this map" at bounding box center [662, 235] width 815 height 457
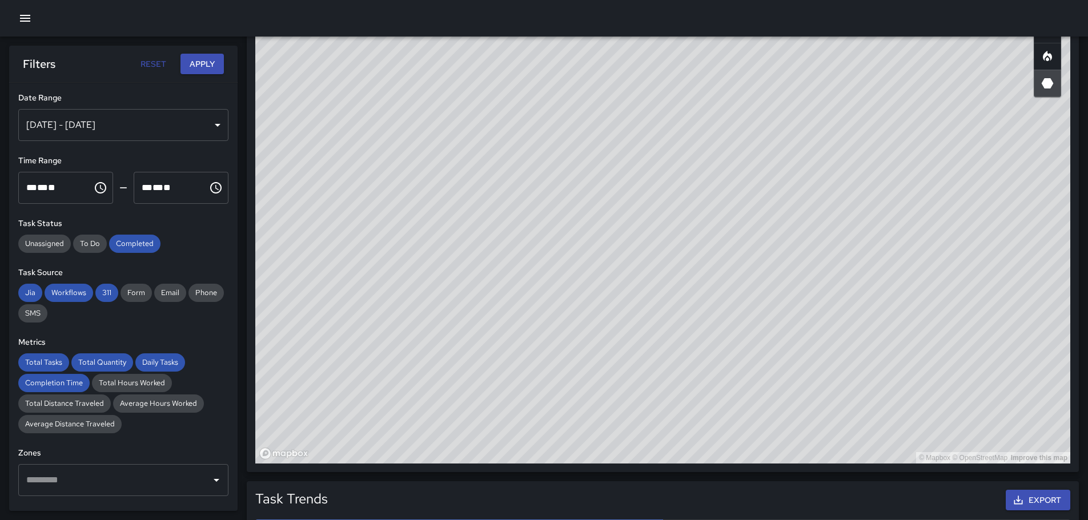
drag, startPoint x: 586, startPoint y: 219, endPoint x: 579, endPoint y: 231, distance: 13.8
click at [579, 232] on div "© Mapbox © OpenStreetMap Improve this map" at bounding box center [662, 235] width 815 height 457
drag, startPoint x: 600, startPoint y: 267, endPoint x: 624, endPoint y: 296, distance: 38.2
click at [624, 296] on div "© Mapbox © OpenStreetMap Improve this map" at bounding box center [662, 235] width 815 height 457
drag, startPoint x: 570, startPoint y: 264, endPoint x: 594, endPoint y: 303, distance: 44.9
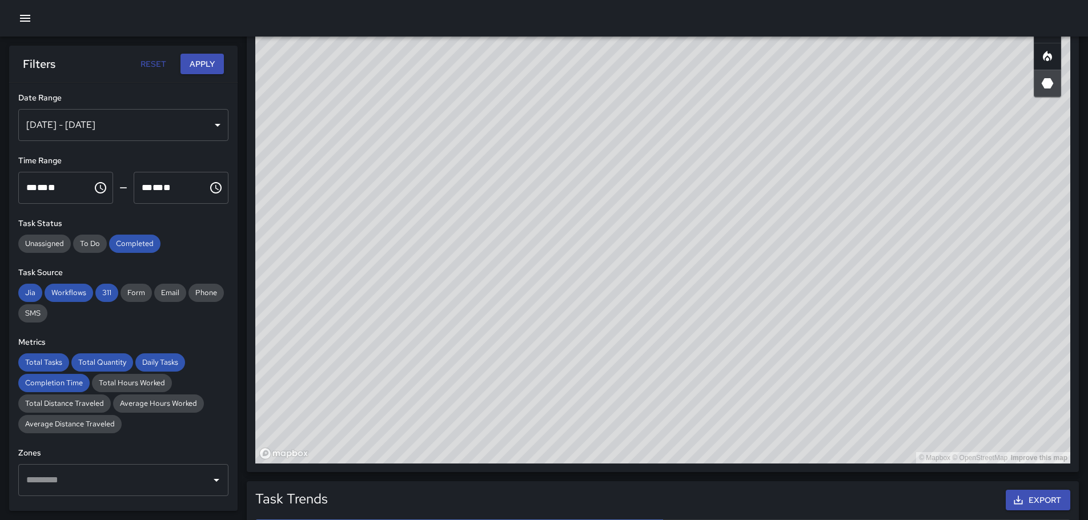
click at [600, 310] on div "© Mapbox © OpenStreetMap Improve this map" at bounding box center [662, 235] width 815 height 457
drag, startPoint x: 555, startPoint y: 196, endPoint x: 577, endPoint y: 246, distance: 55.0
click at [577, 246] on div "© Mapbox © OpenStreetMap Improve this map" at bounding box center [662, 235] width 815 height 457
drag, startPoint x: 663, startPoint y: 410, endPoint x: 667, endPoint y: 291, distance: 118.9
click at [663, 308] on div "© Mapbox © OpenStreetMap Improve this map" at bounding box center [662, 235] width 815 height 457
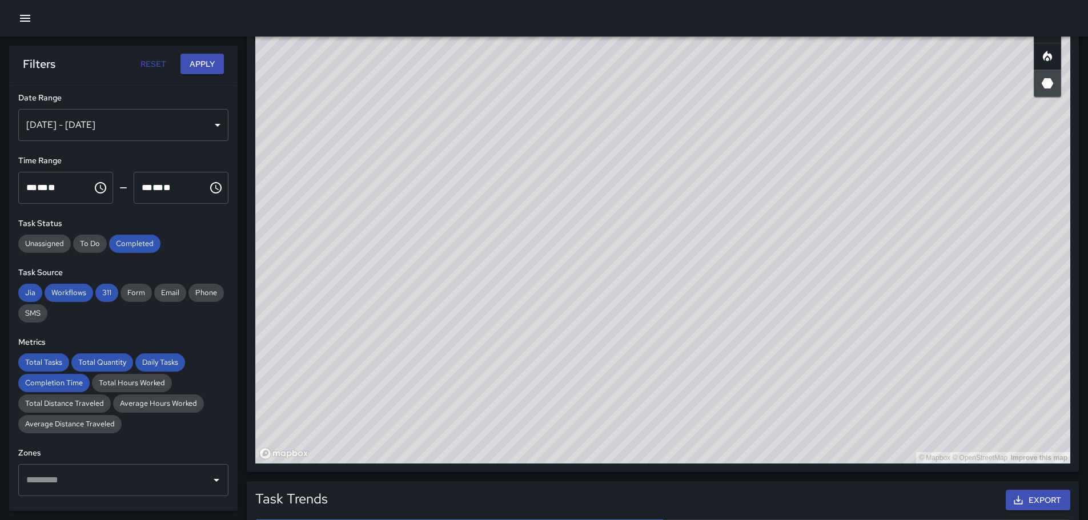
drag, startPoint x: 684, startPoint y: 306, endPoint x: 683, endPoint y: 298, distance: 7.4
click at [683, 298] on div "© Mapbox © OpenStreetMap Improve this map" at bounding box center [662, 235] width 815 height 457
drag, startPoint x: 579, startPoint y: 295, endPoint x: 606, endPoint y: 322, distance: 37.6
click at [606, 322] on div "© Mapbox © OpenStreetMap Improve this map" at bounding box center [662, 235] width 815 height 457
drag, startPoint x: 586, startPoint y: 386, endPoint x: 598, endPoint y: 391, distance: 12.5
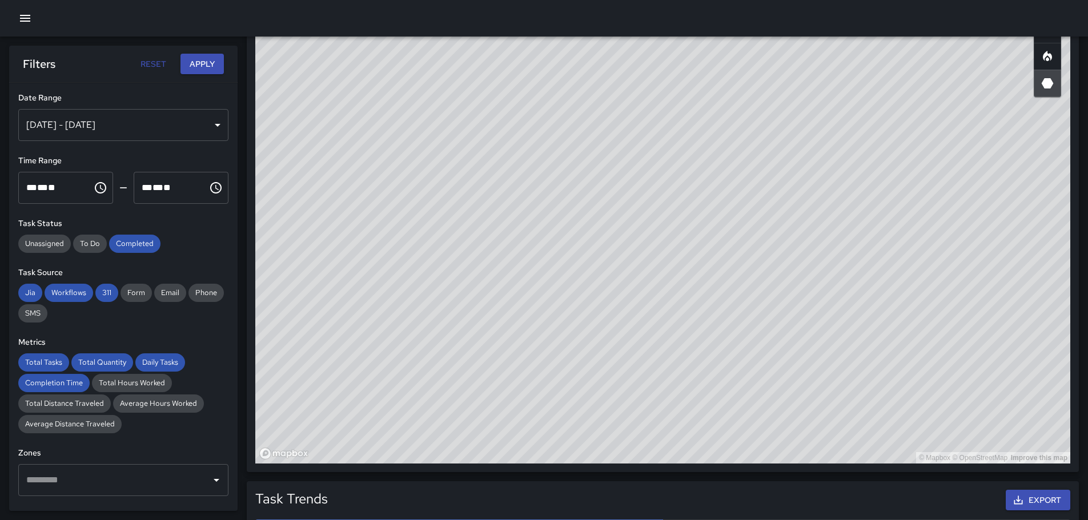
click at [599, 394] on div "© Mapbox © OpenStreetMap Improve this map" at bounding box center [662, 235] width 815 height 457
click at [594, 379] on div "© Mapbox © OpenStreetMap Improve this map" at bounding box center [662, 235] width 815 height 457
click at [573, 321] on div "© Mapbox © OpenStreetMap Improve this map" at bounding box center [662, 235] width 815 height 457
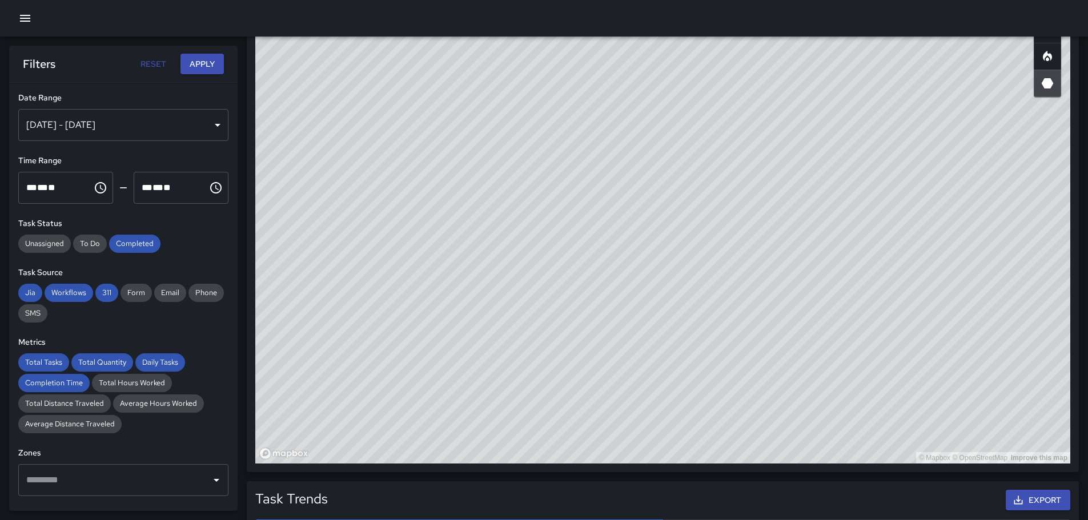
drag, startPoint x: 737, startPoint y: 386, endPoint x: 788, endPoint y: 305, distance: 95.2
click at [787, 307] on div "© Mapbox © OpenStreetMap Improve this map" at bounding box center [662, 235] width 815 height 457
drag, startPoint x: 852, startPoint y: 392, endPoint x: 783, endPoint y: 330, distance: 92.2
click at [783, 330] on div "© Mapbox © OpenStreetMap Improve this map" at bounding box center [662, 235] width 815 height 457
drag, startPoint x: 620, startPoint y: 206, endPoint x: 680, endPoint y: 306, distance: 116.9
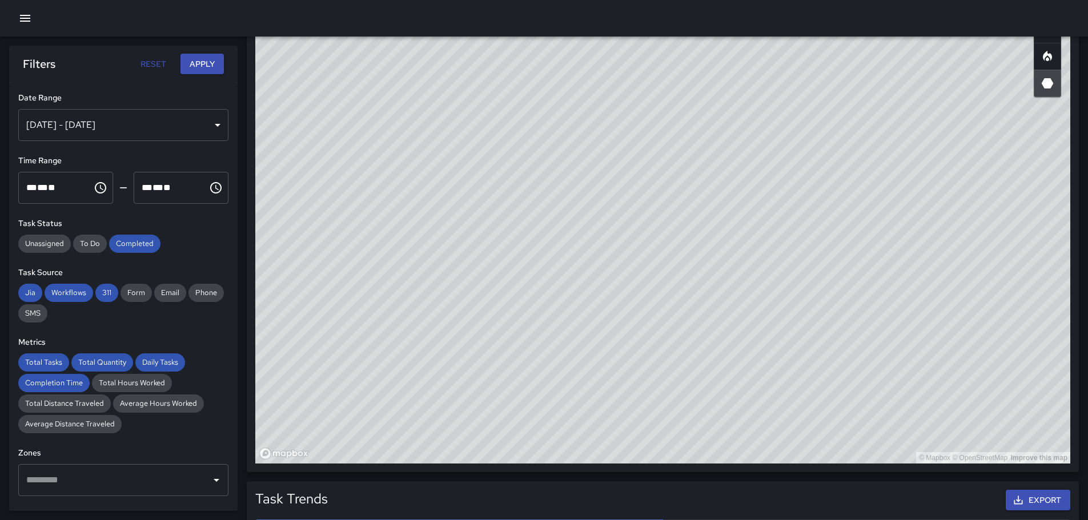
click at [697, 347] on div "© Mapbox © OpenStreetMap Improve this map" at bounding box center [662, 235] width 815 height 457
drag, startPoint x: 627, startPoint y: 237, endPoint x: 779, endPoint y: 351, distance: 190.1
click at [779, 351] on div "© Mapbox © OpenStreetMap Improve this map" at bounding box center [662, 235] width 815 height 457
drag, startPoint x: 866, startPoint y: 323, endPoint x: 630, endPoint y: 86, distance: 334.5
click at [668, 108] on div "© Mapbox © OpenStreetMap Improve this map" at bounding box center [662, 235] width 815 height 457
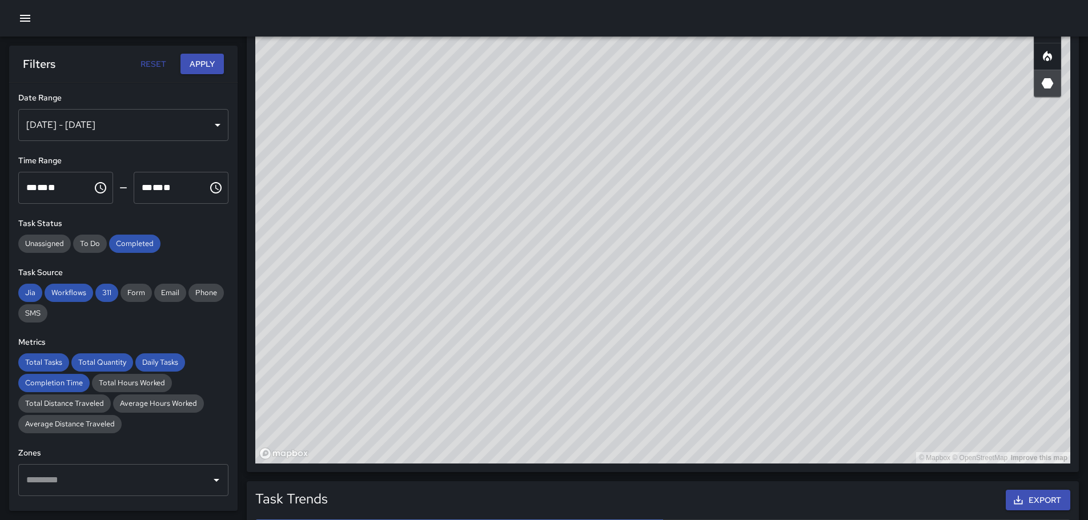
drag, startPoint x: 811, startPoint y: 228, endPoint x: 736, endPoint y: 205, distance: 77.9
click at [773, 210] on div "© Mapbox © OpenStreetMap Improve this map" at bounding box center [662, 235] width 815 height 457
click at [1049, 49] on button "button" at bounding box center [1047, 56] width 27 height 27
drag, startPoint x: 667, startPoint y: 177, endPoint x: 765, endPoint y: 337, distance: 188.5
click at [765, 337] on div "© Mapbox © OpenStreetMap Improve this map" at bounding box center [662, 235] width 815 height 457
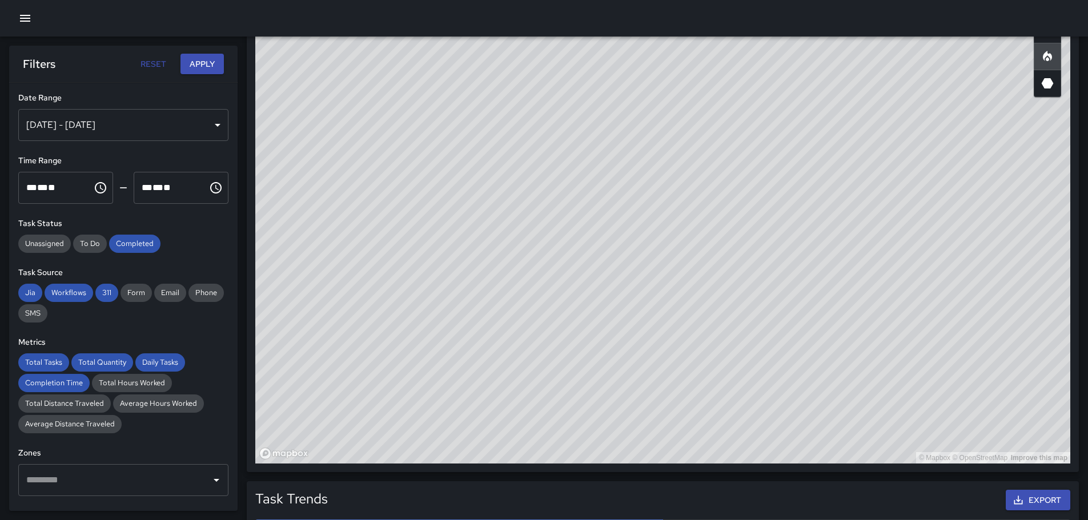
drag, startPoint x: 711, startPoint y: 219, endPoint x: 1023, endPoint y: 482, distance: 407.8
click at [1023, 482] on div "Total Tasks 111 + 37.04 % 81 Total Quantity 120 + 31.87 % 91 Daily Tasks 13.88 …" at bounding box center [667, 186] width 841 height 1578
drag, startPoint x: 911, startPoint y: 335, endPoint x: 650, endPoint y: 274, distance: 268.8
click at [650, 274] on div "© Mapbox © OpenStreetMap Improve this map" at bounding box center [662, 235] width 815 height 457
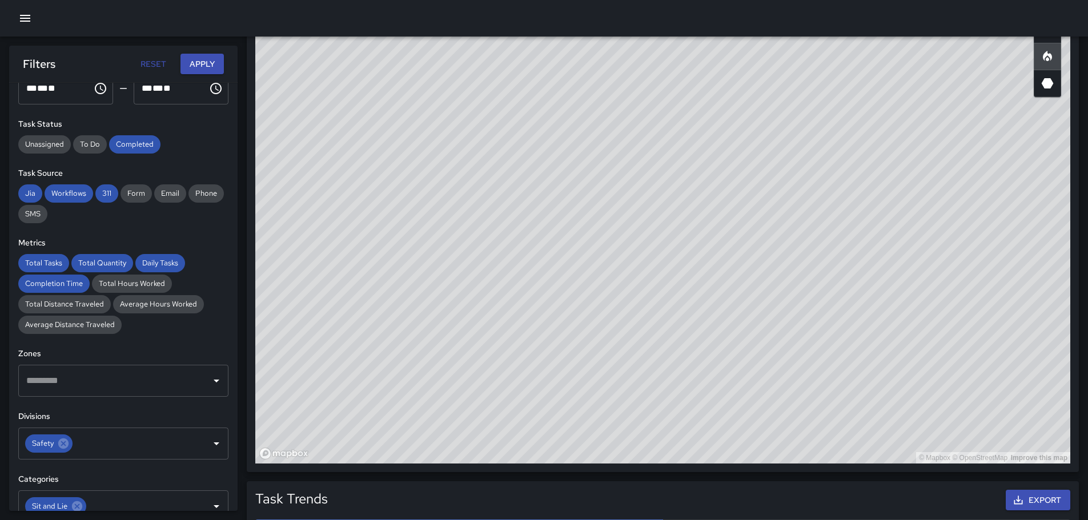
scroll to position [114, 0]
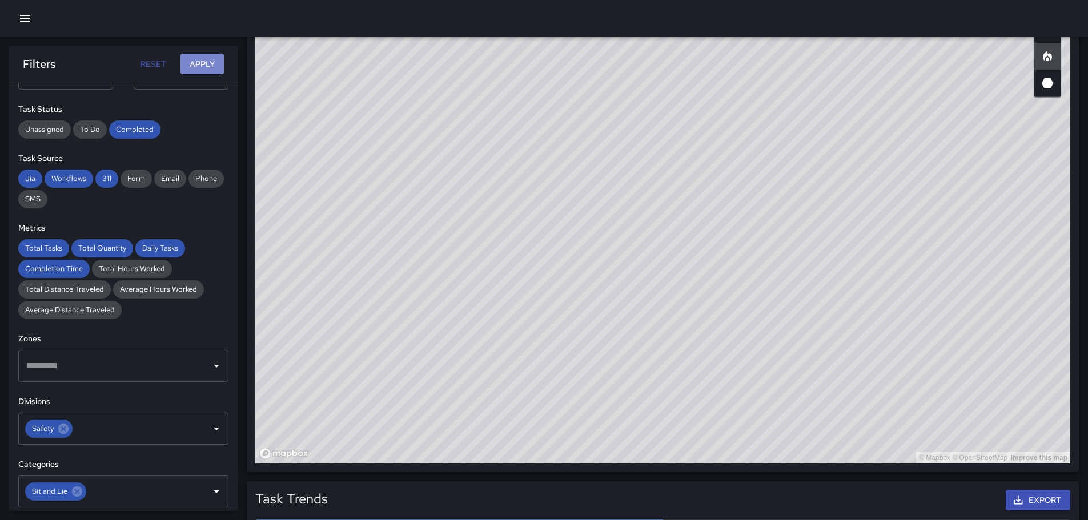
click at [194, 58] on button "Apply" at bounding box center [202, 64] width 43 height 21
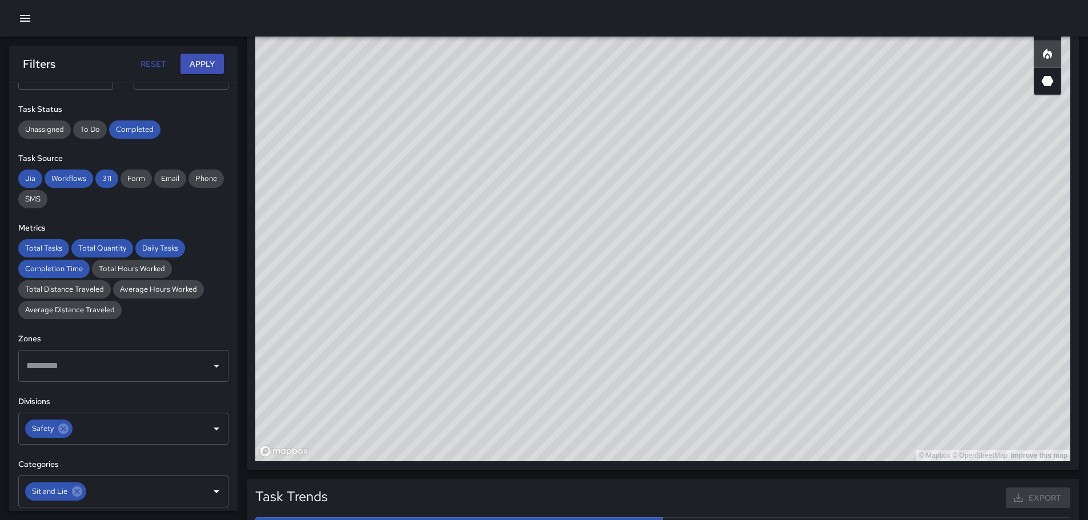
scroll to position [646, 0]
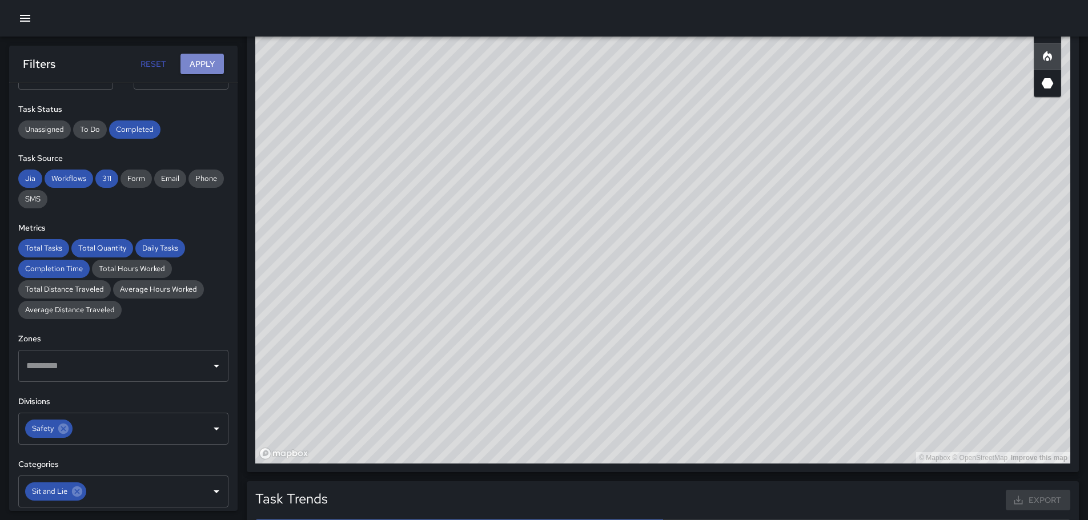
click at [204, 65] on button "Apply" at bounding box center [202, 64] width 43 height 21
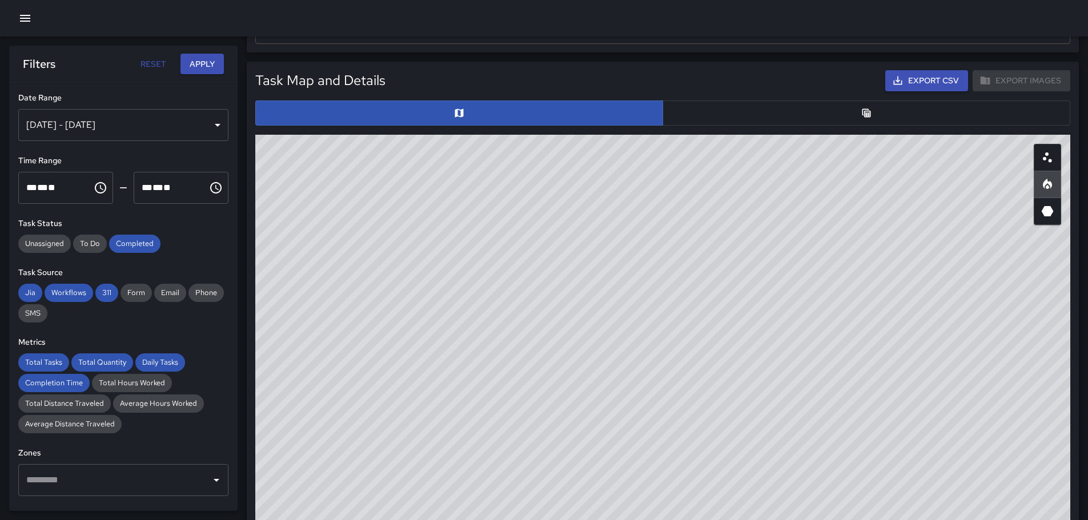
scroll to position [568, 0]
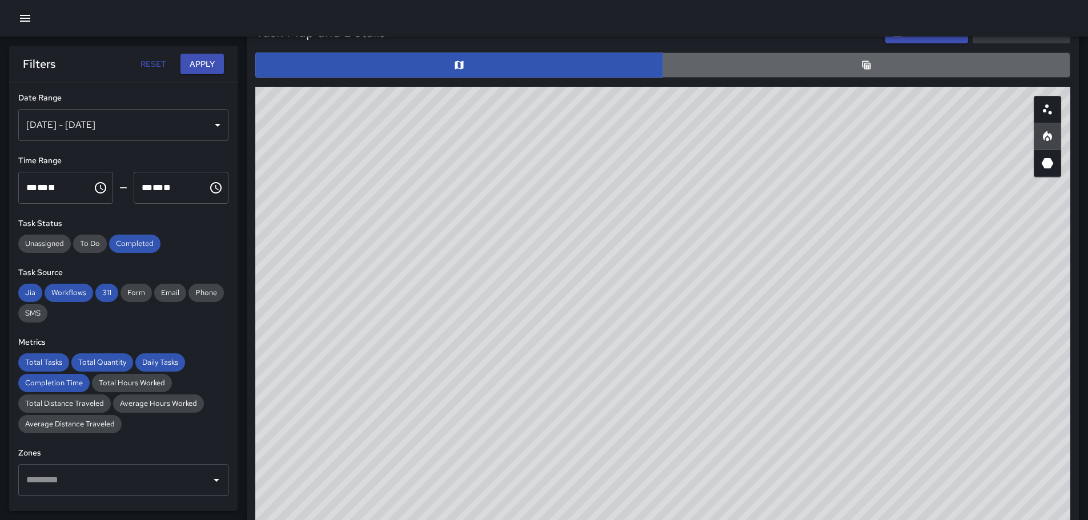
click at [871, 71] on button "button" at bounding box center [867, 65] width 408 height 25
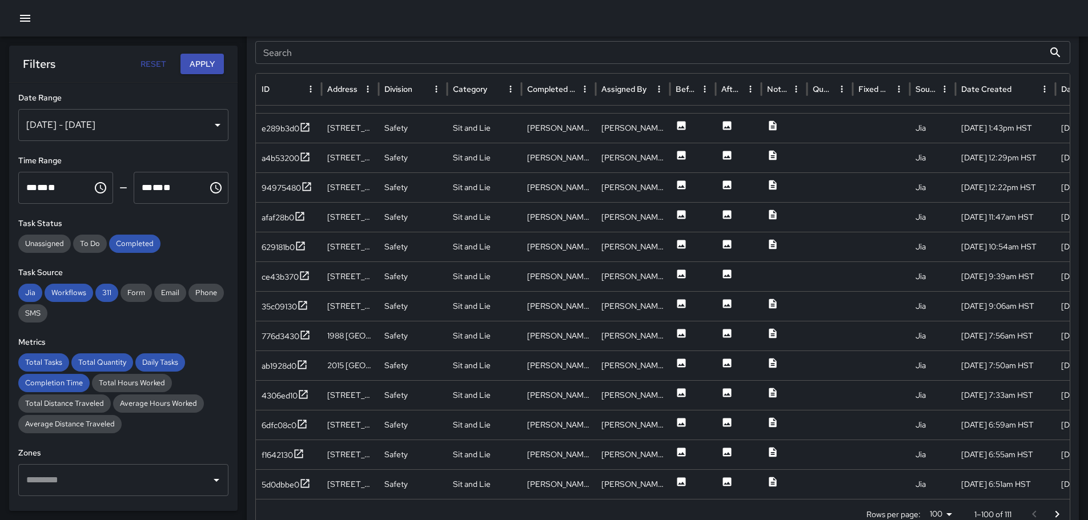
scroll to position [625, 0]
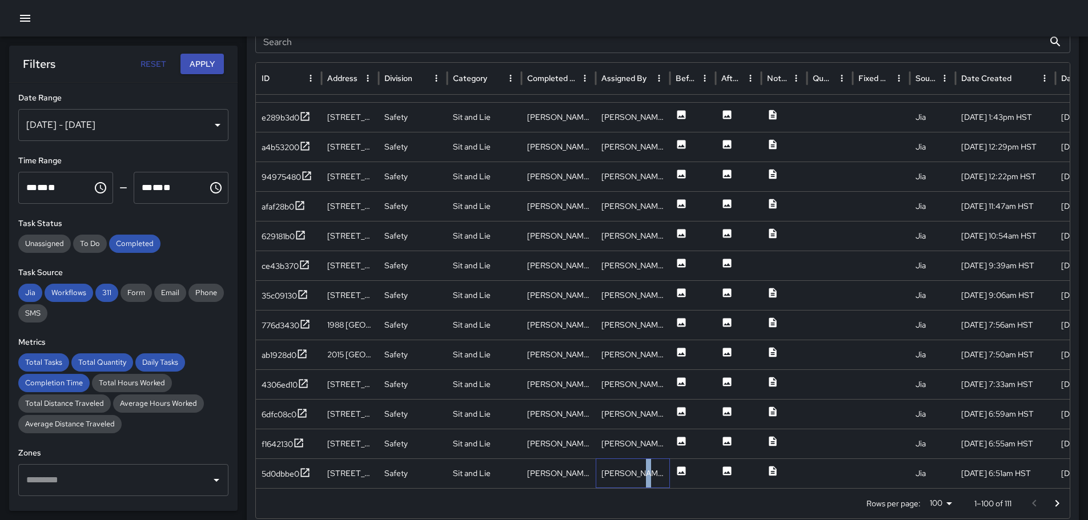
drag, startPoint x: 631, startPoint y: 476, endPoint x: 644, endPoint y: 474, distance: 13.3
click at [642, 474] on div "[PERSON_NAME]" at bounding box center [633, 474] width 74 height 30
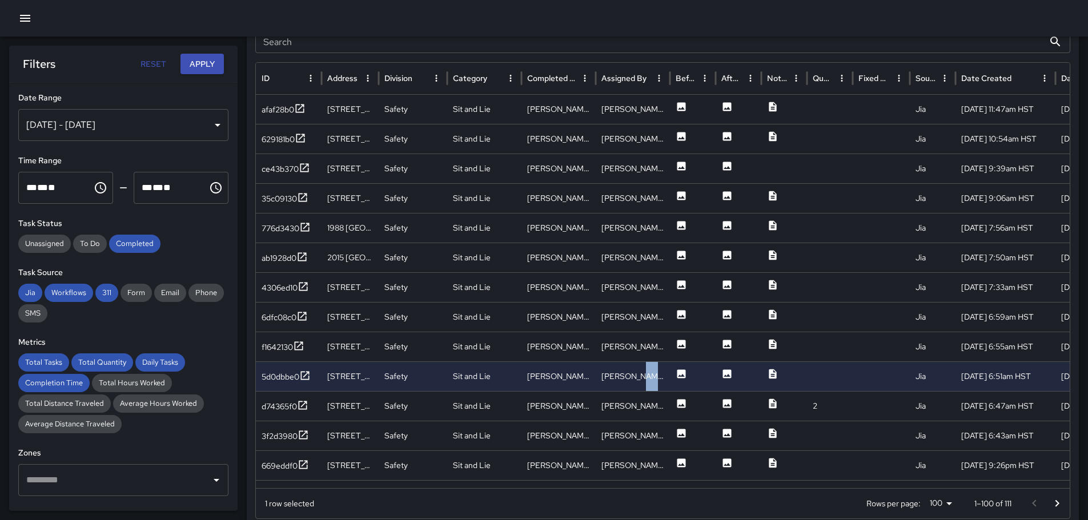
scroll to position [588, 0]
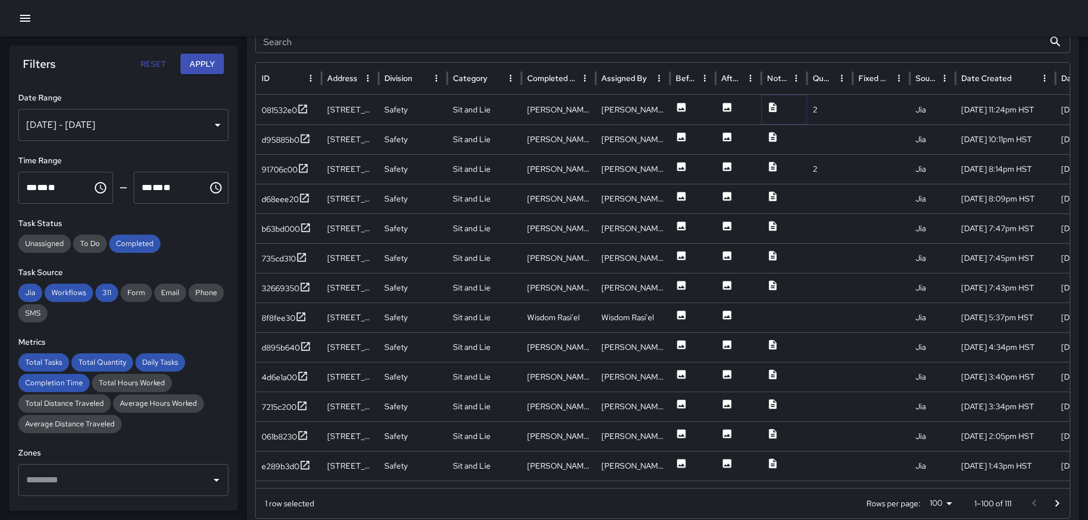
click at [773, 108] on icon at bounding box center [772, 107] width 11 height 11
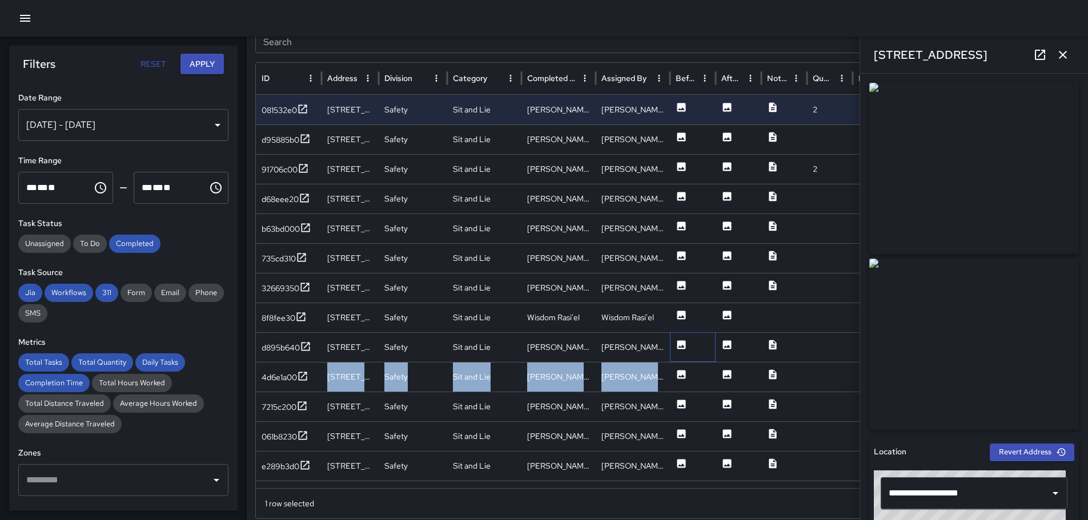
drag, startPoint x: 719, startPoint y: 352, endPoint x: 707, endPoint y: 379, distance: 29.9
click at [711, 371] on div "081532e0 [STREET_ADDRESS] Safety Sit and Lie [PERSON_NAME] [PERSON_NAME] 2 Jia …" at bounding box center [763, 347] width 1014 height 505
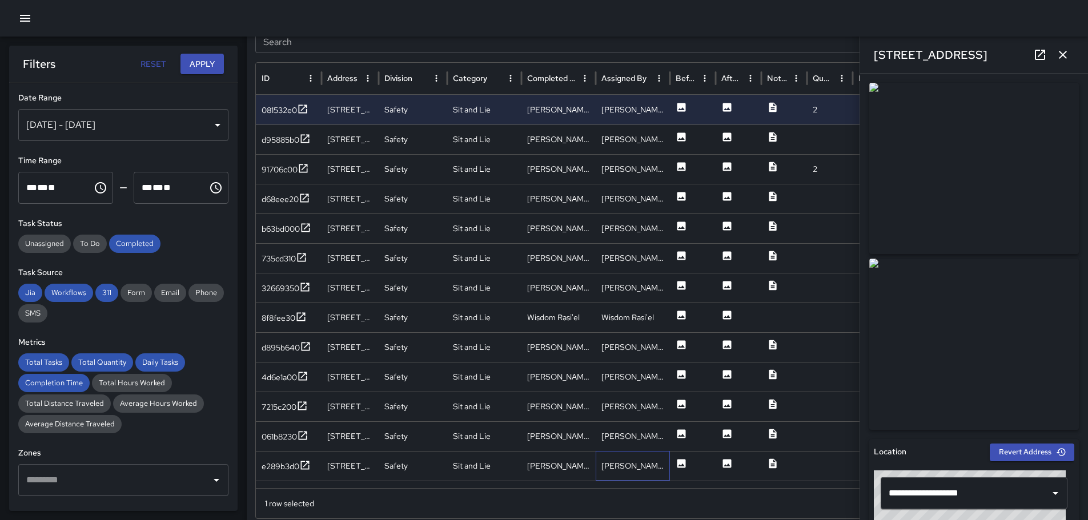
click at [656, 470] on div "[PERSON_NAME]" at bounding box center [633, 466] width 74 height 30
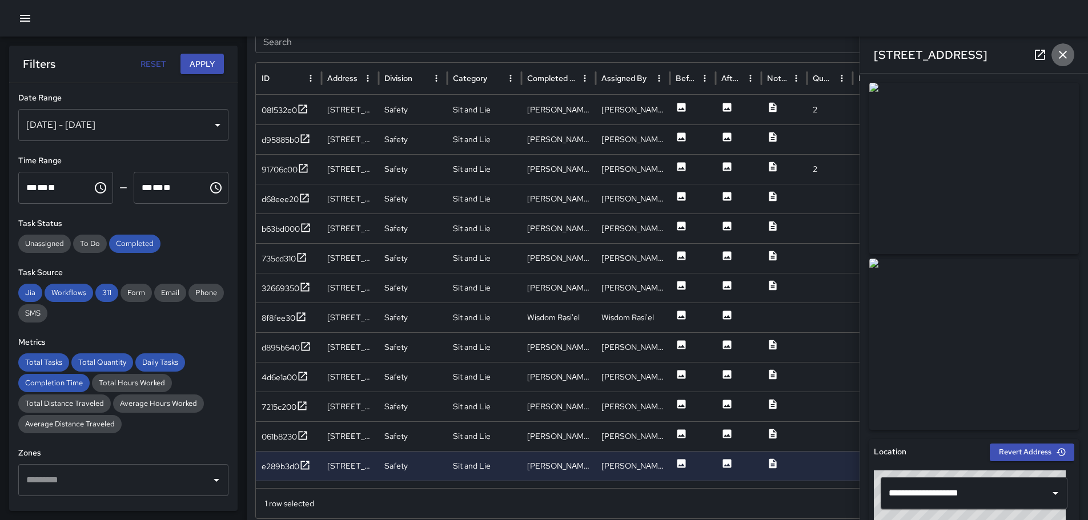
click at [1066, 54] on icon "button" at bounding box center [1063, 55] width 14 height 14
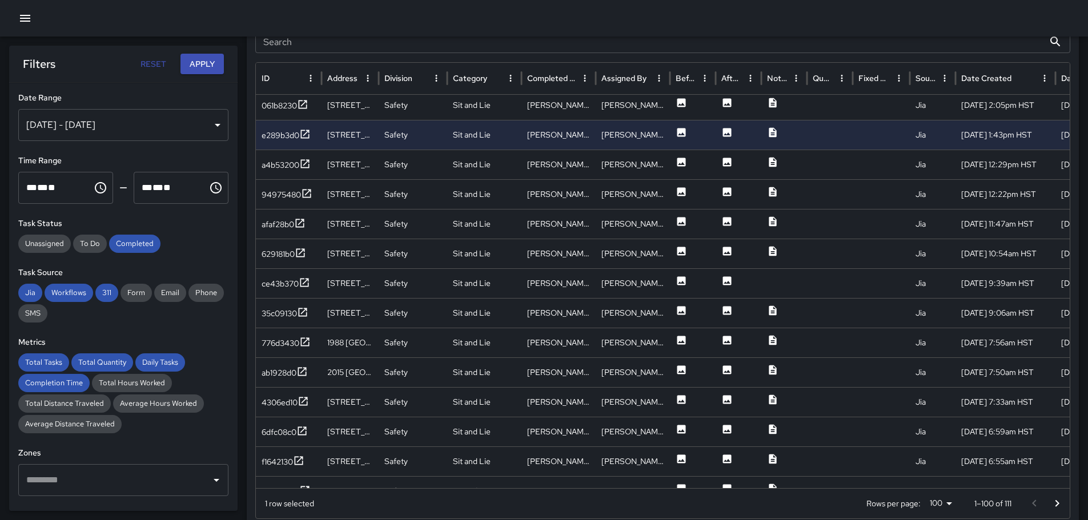
scroll to position [327, 0]
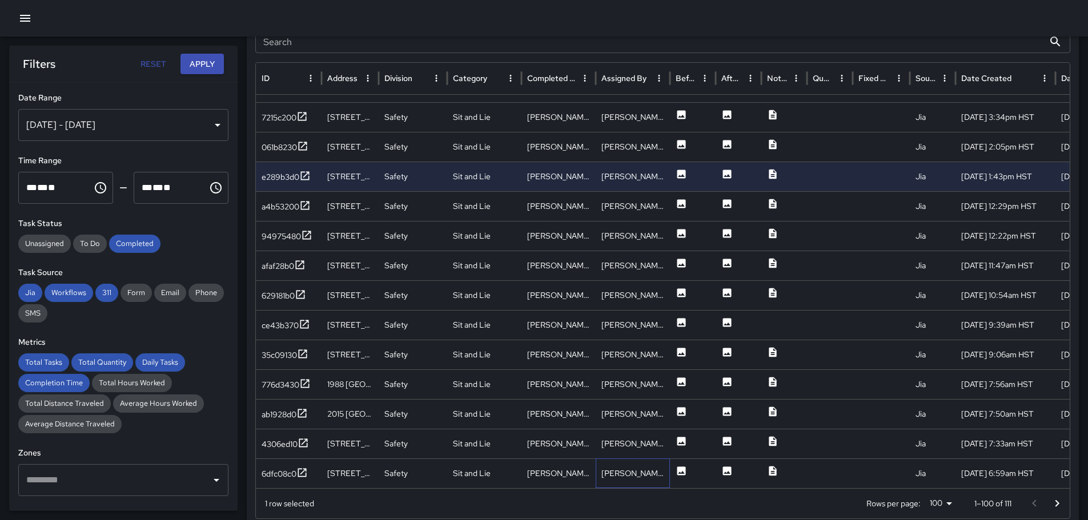
click at [663, 468] on div "[PERSON_NAME]" at bounding box center [633, 474] width 74 height 30
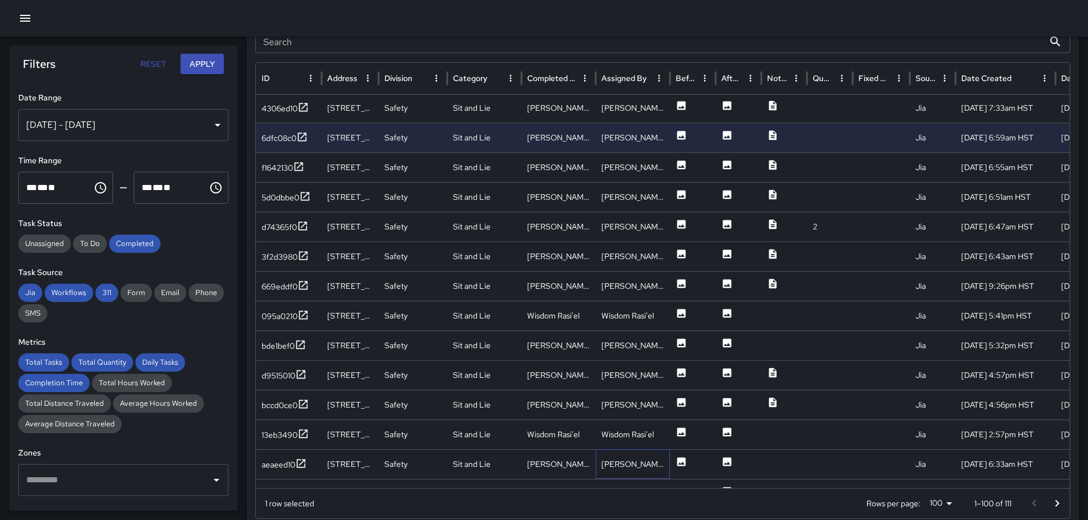
click at [668, 466] on div "[PERSON_NAME]" at bounding box center [633, 465] width 74 height 30
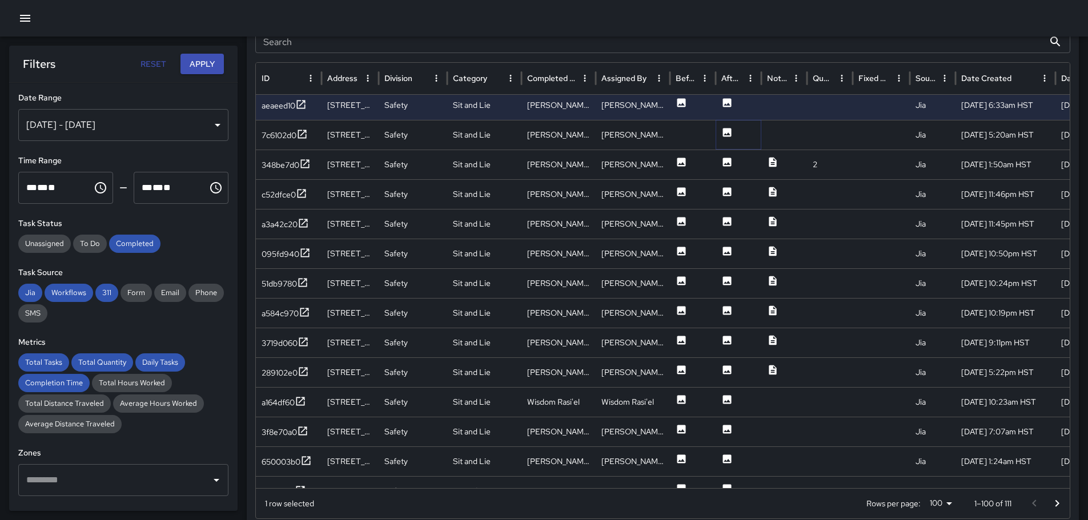
click at [724, 130] on icon at bounding box center [727, 132] width 9 height 9
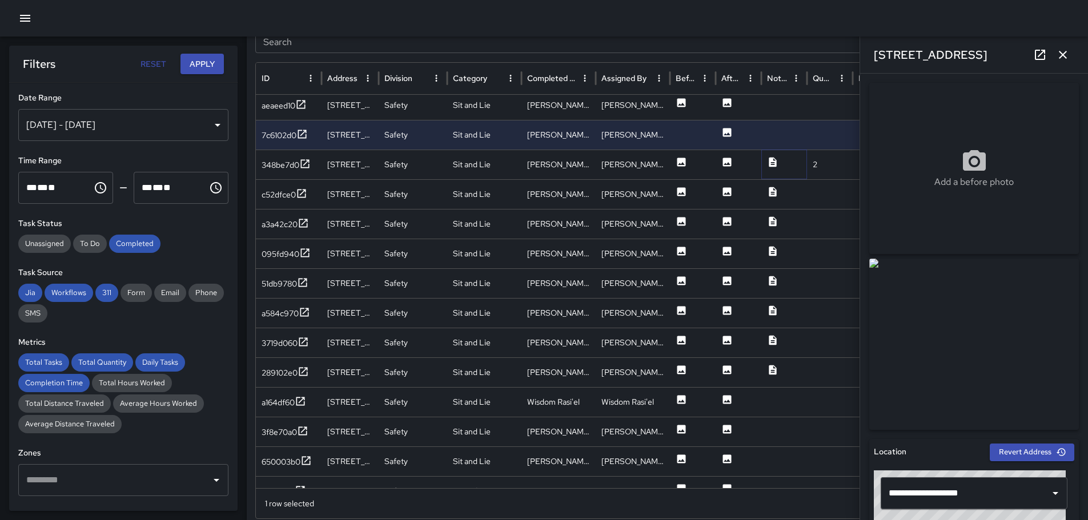
click at [776, 158] on icon at bounding box center [772, 162] width 11 height 11
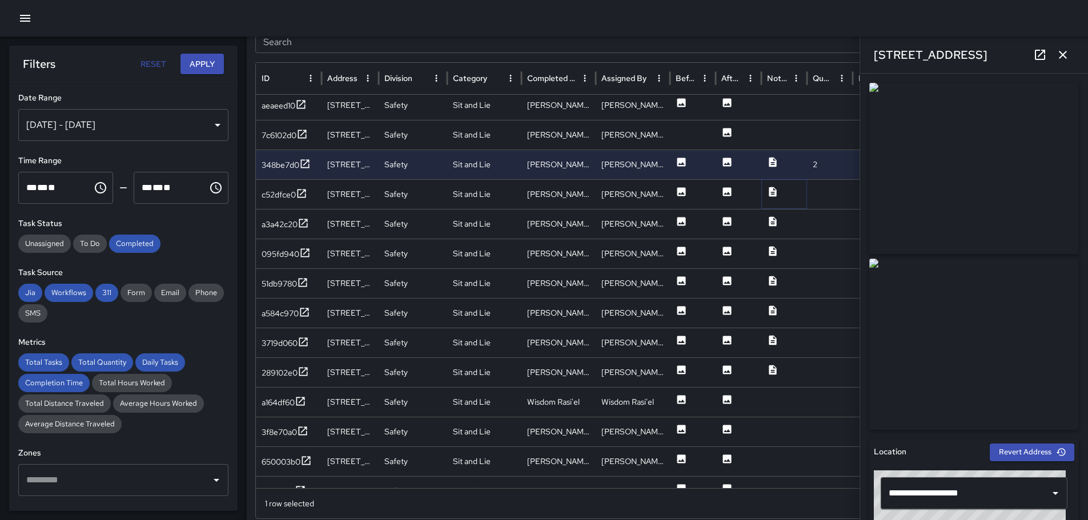
click at [769, 191] on icon at bounding box center [772, 191] width 11 height 11
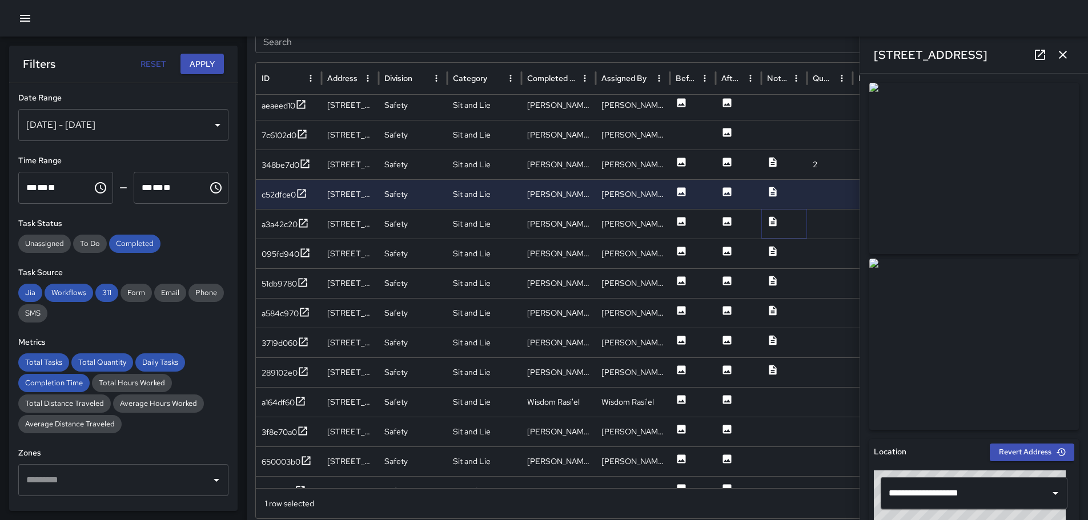
click at [775, 220] on icon at bounding box center [772, 222] width 7 height 10
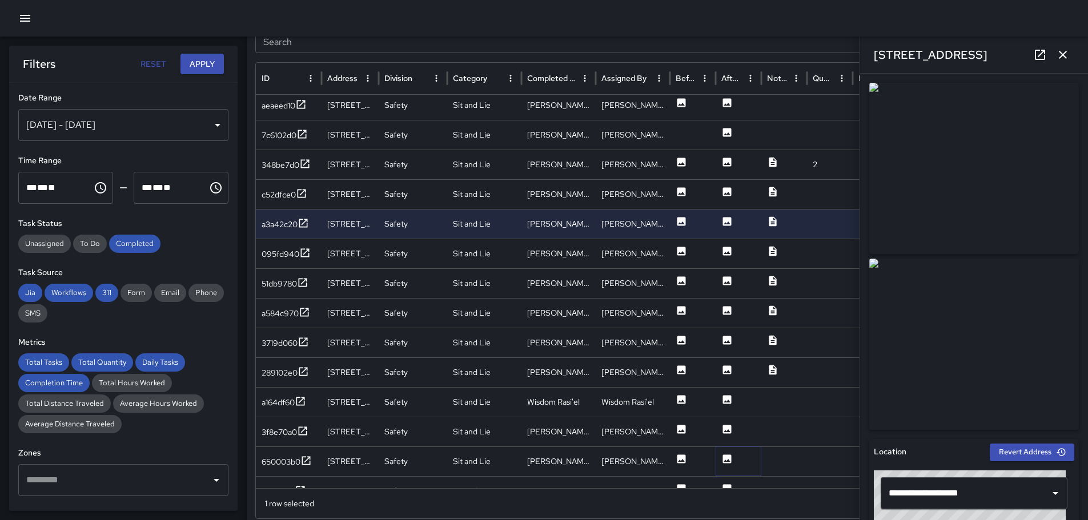
click at [728, 459] on icon at bounding box center [727, 459] width 9 height 9
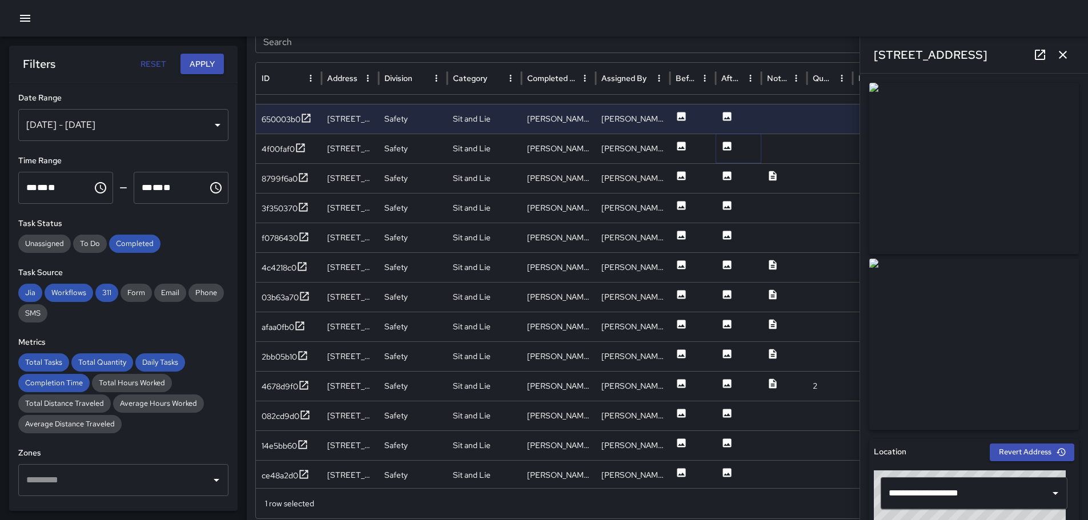
click at [727, 144] on icon at bounding box center [727, 146] width 9 height 9
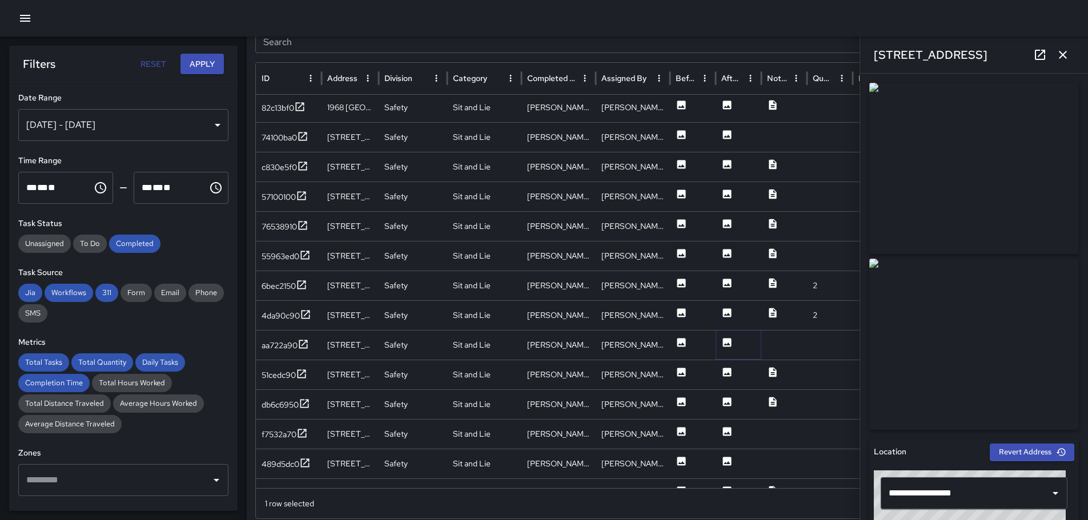
click at [724, 342] on icon at bounding box center [727, 342] width 9 height 9
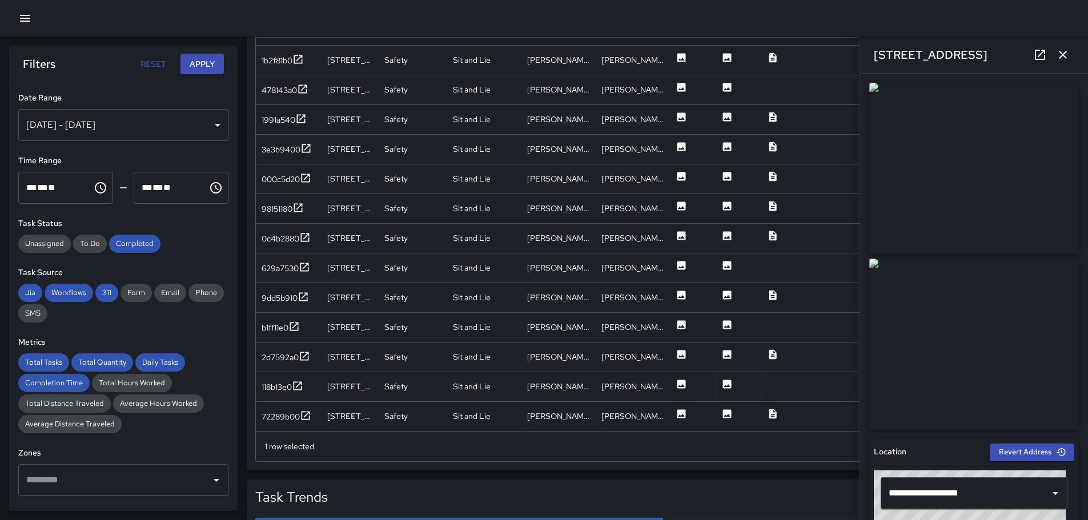
click at [725, 390] on icon at bounding box center [726, 384] width 11 height 11
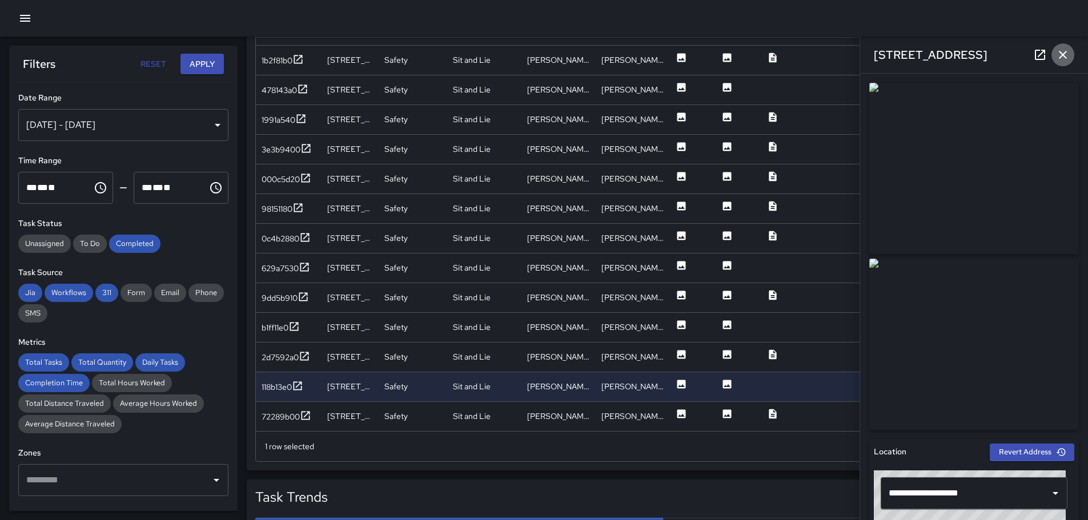
click at [1061, 52] on icon "button" at bounding box center [1063, 55] width 8 height 8
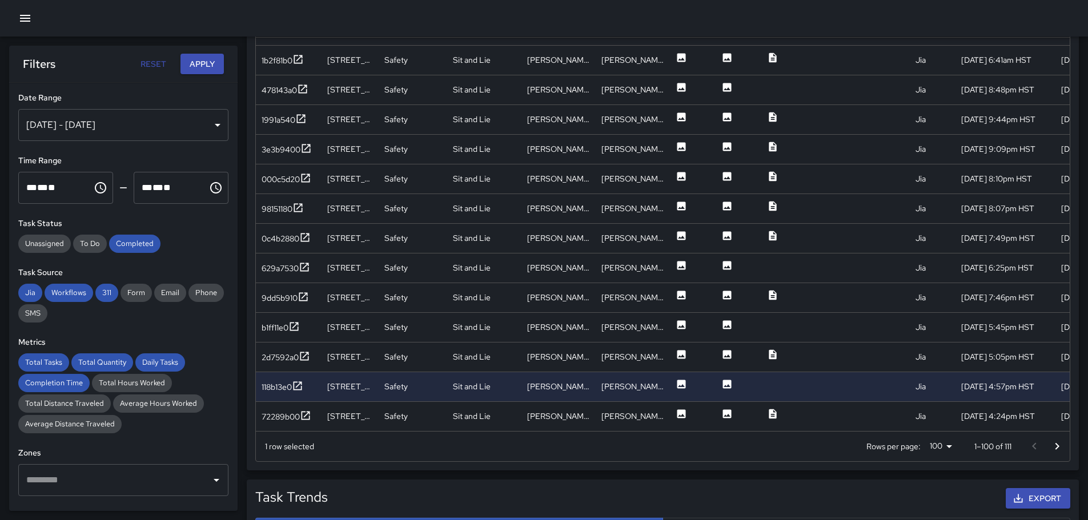
click at [12, 14] on div at bounding box center [544, 18] width 1088 height 37
click at [23, 16] on icon "button" at bounding box center [25, 18] width 10 height 7
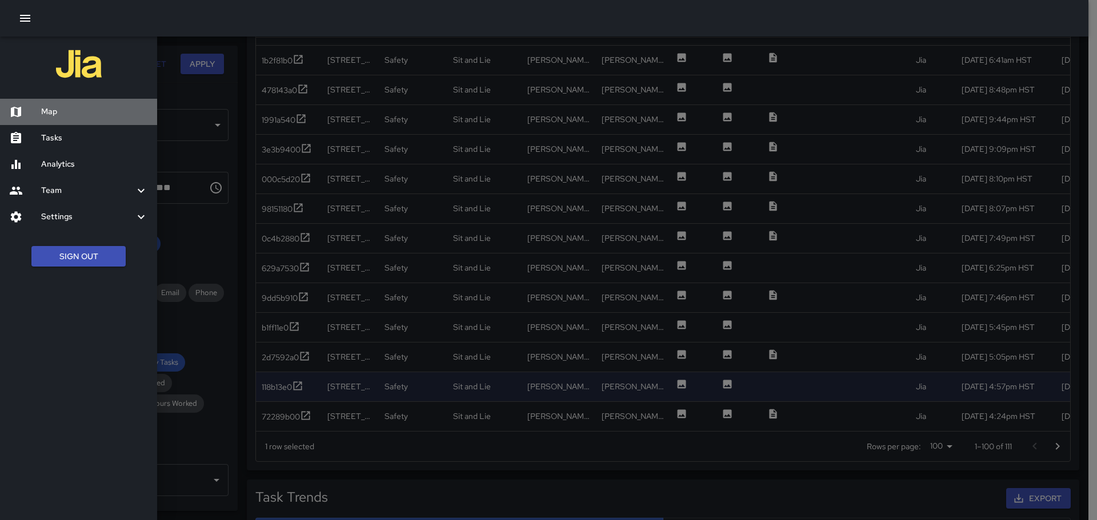
click at [40, 107] on div at bounding box center [25, 112] width 32 height 14
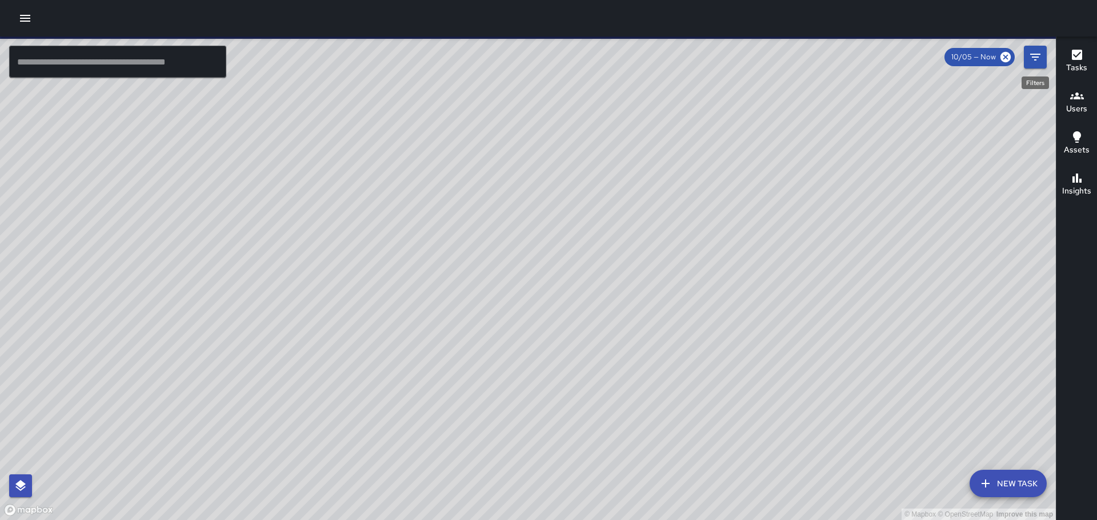
click at [1041, 57] on icon "Filters" at bounding box center [1035, 57] width 14 height 14
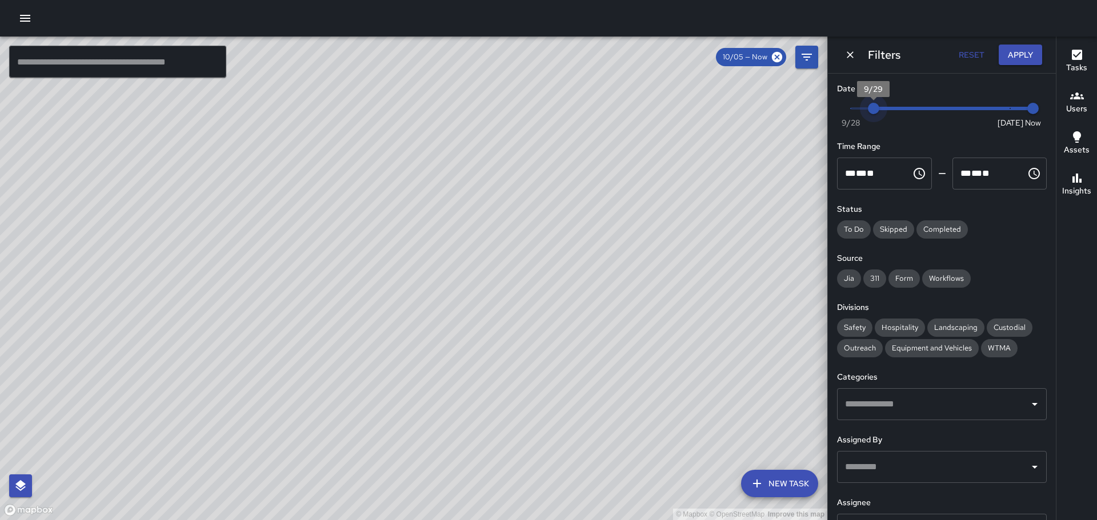
type input "*"
drag, startPoint x: 1000, startPoint y: 114, endPoint x: 888, endPoint y: 125, distance: 113.1
click at [824, 125] on div "© Mapbox © OpenStreetMap Improve this map ​ New Task 10/05 — Now Map Layers Tas…" at bounding box center [548, 279] width 1097 height 484
click at [985, 105] on span "Now [DATE] [DATE] 4:29 pm" at bounding box center [942, 108] width 182 height 17
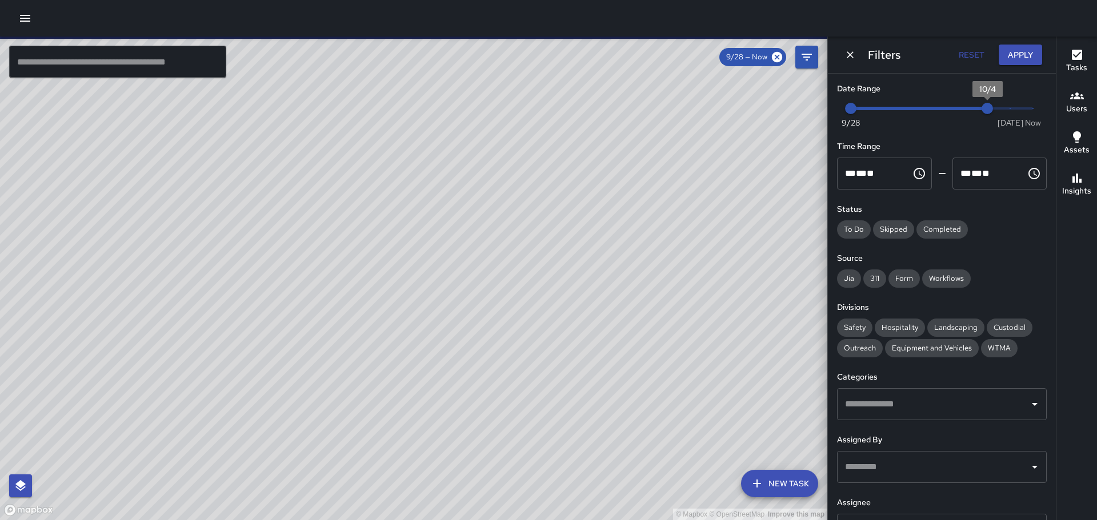
type input "*"
drag, startPoint x: 939, startPoint y: 226, endPoint x: 925, endPoint y: 252, distance: 29.1
click at [939, 231] on span "Completed" at bounding box center [941, 229] width 51 height 11
drag, startPoint x: 846, startPoint y: 273, endPoint x: 864, endPoint y: 280, distance: 19.5
click at [848, 274] on span "Jia" at bounding box center [849, 278] width 24 height 11
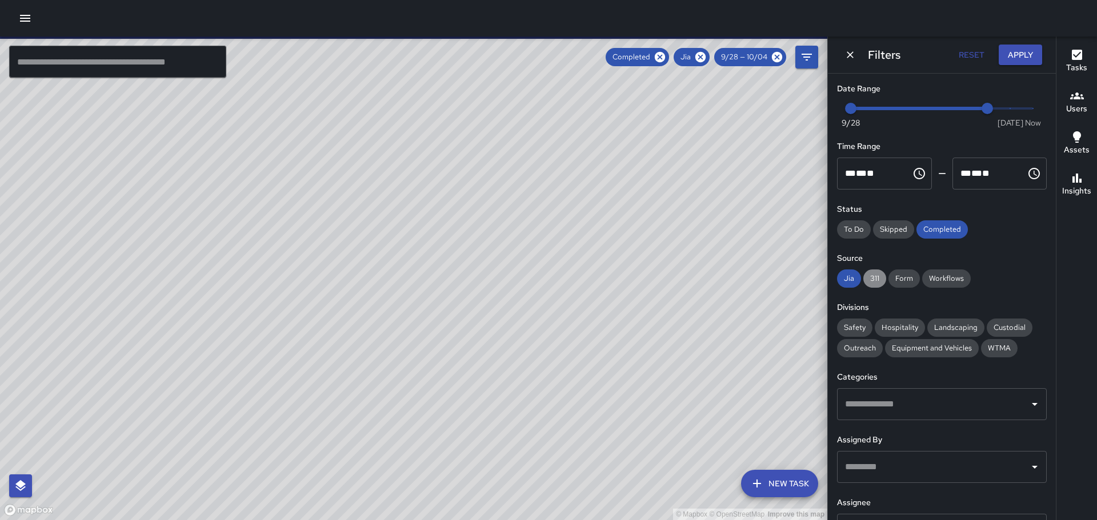
click at [873, 281] on span "311" at bounding box center [874, 278] width 23 height 11
drag, startPoint x: 901, startPoint y: 276, endPoint x: 941, endPoint y: 278, distance: 40.6
click at [912, 276] on span "Form" at bounding box center [903, 278] width 31 height 11
drag, startPoint x: 943, startPoint y: 277, endPoint x: 943, endPoint y: 286, distance: 8.6
click at [943, 279] on span "Workflows" at bounding box center [946, 278] width 49 height 11
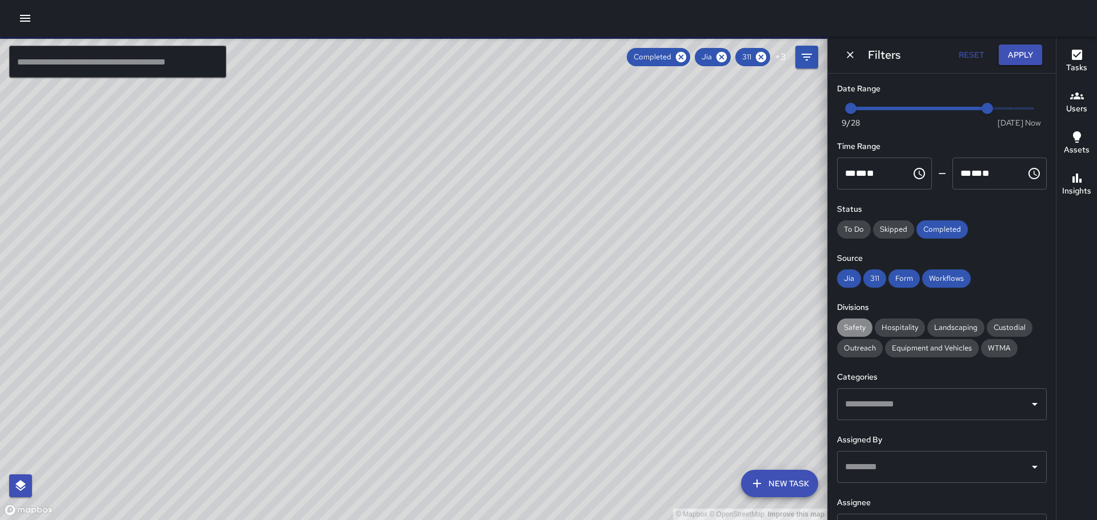
drag, startPoint x: 857, startPoint y: 327, endPoint x: 985, endPoint y: 367, distance: 134.1
click at [858, 327] on span "Safety" at bounding box center [854, 327] width 35 height 11
click at [1028, 408] on icon "Open" at bounding box center [1035, 405] width 14 height 14
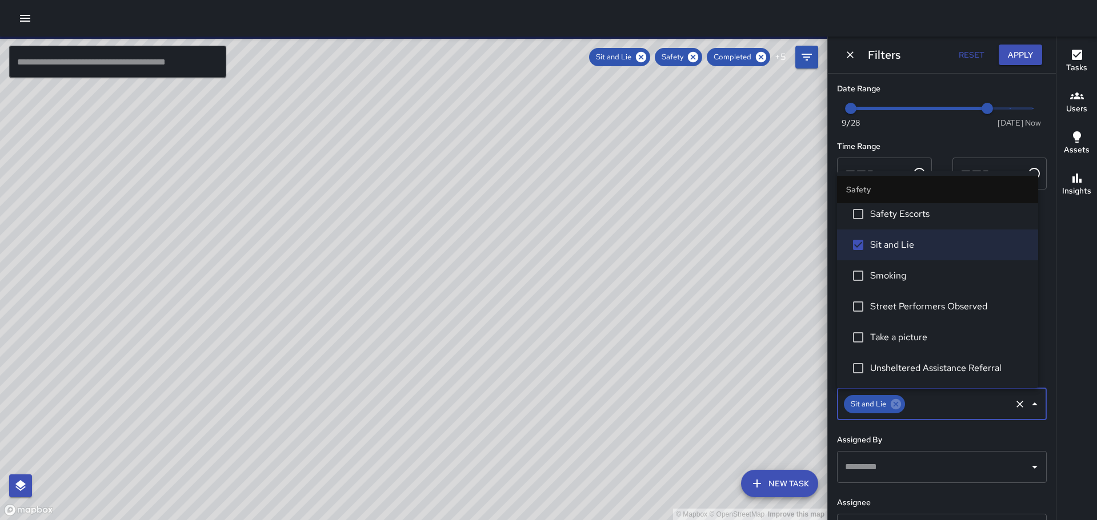
click at [1022, 50] on button "Apply" at bounding box center [1020, 55] width 43 height 21
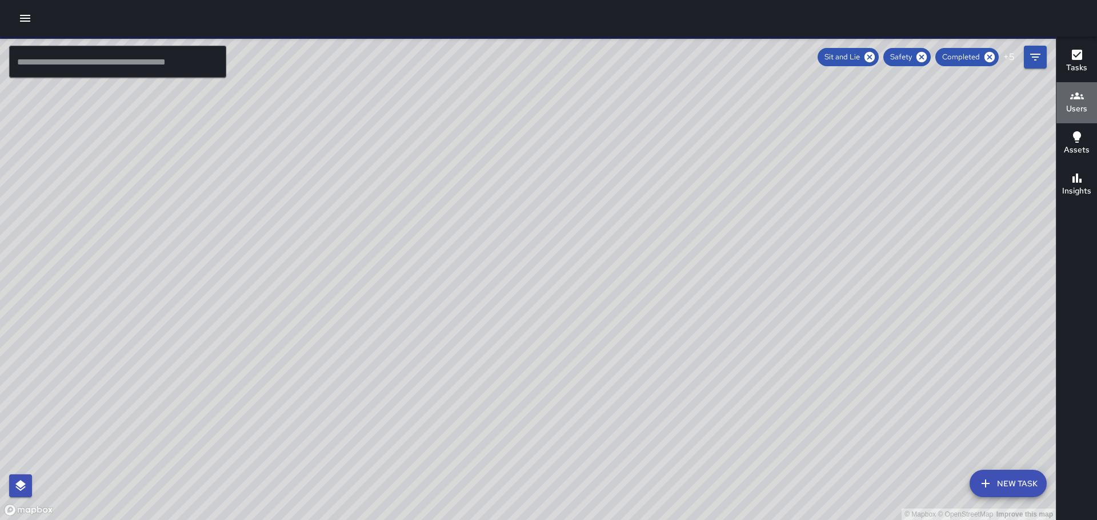
click at [1084, 100] on div "Users" at bounding box center [1076, 102] width 21 height 26
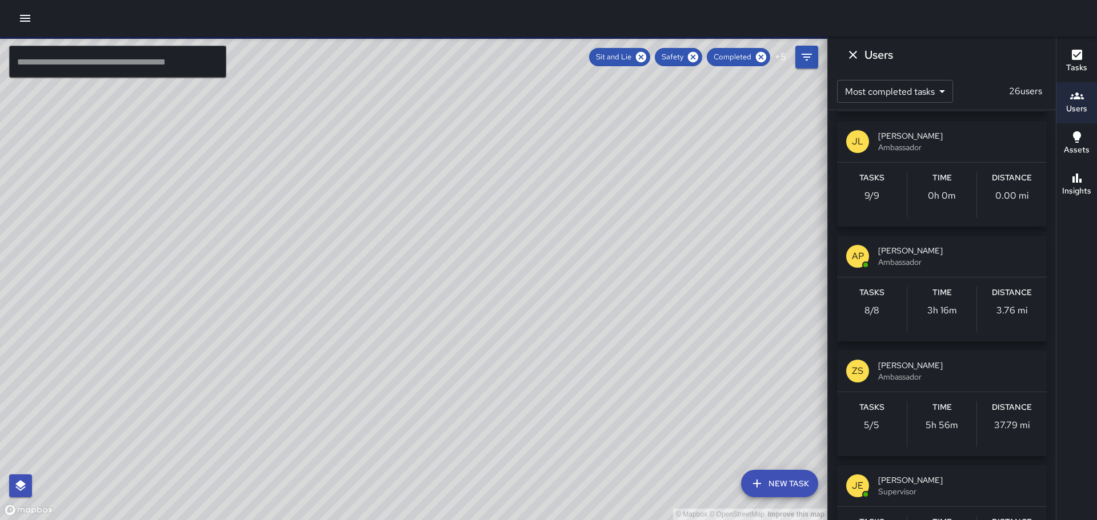
click at [871, 377] on div "ZS [PERSON_NAME] Ambassador" at bounding box center [942, 371] width 210 height 41
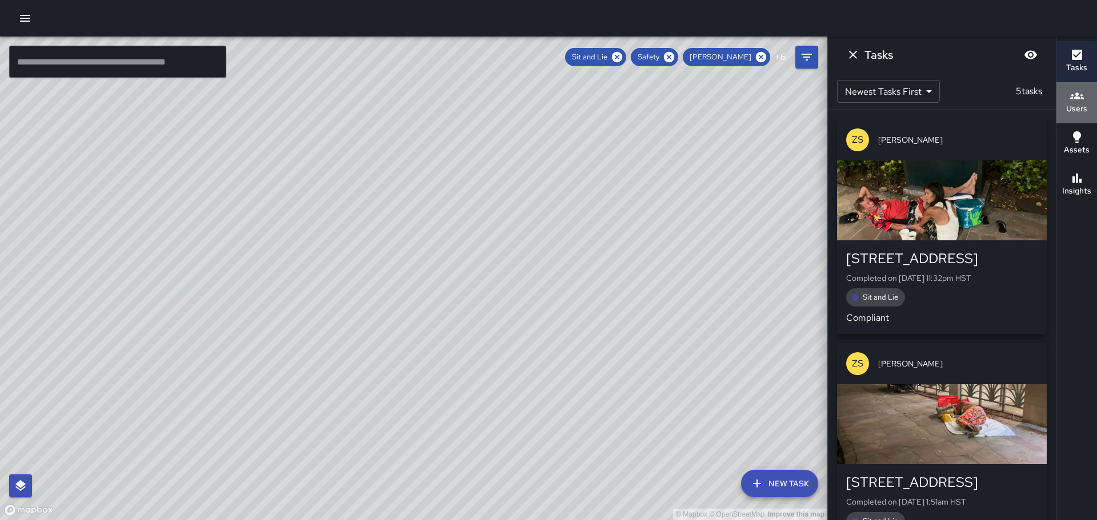
click at [1080, 101] on icon "button" at bounding box center [1077, 96] width 14 height 14
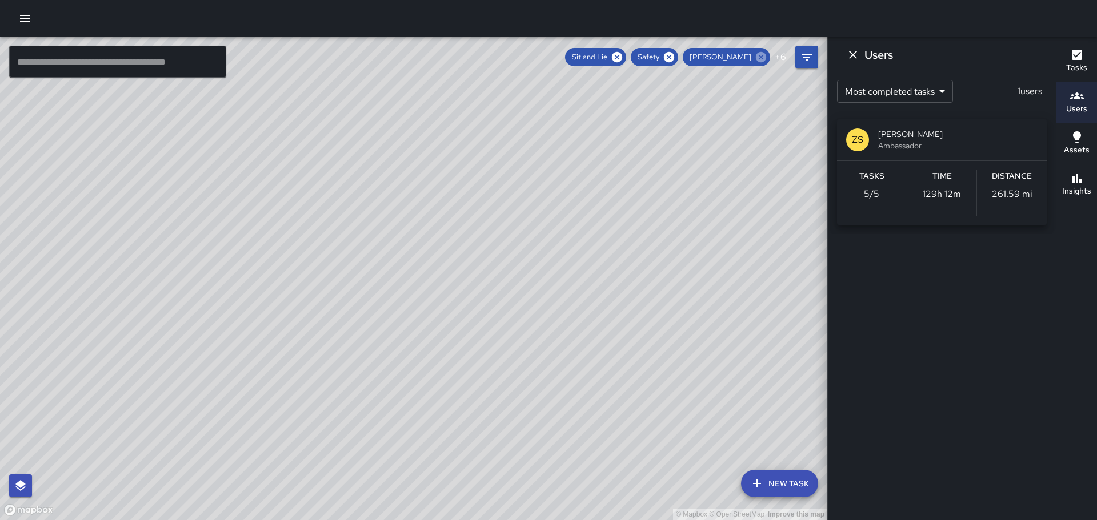
click at [762, 55] on icon at bounding box center [761, 57] width 10 height 10
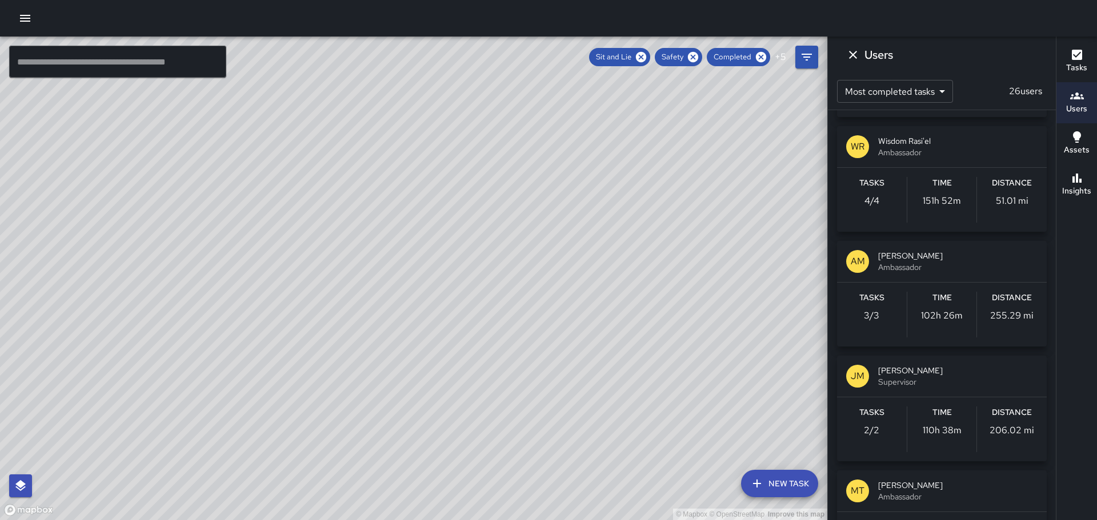
scroll to position [914, 0]
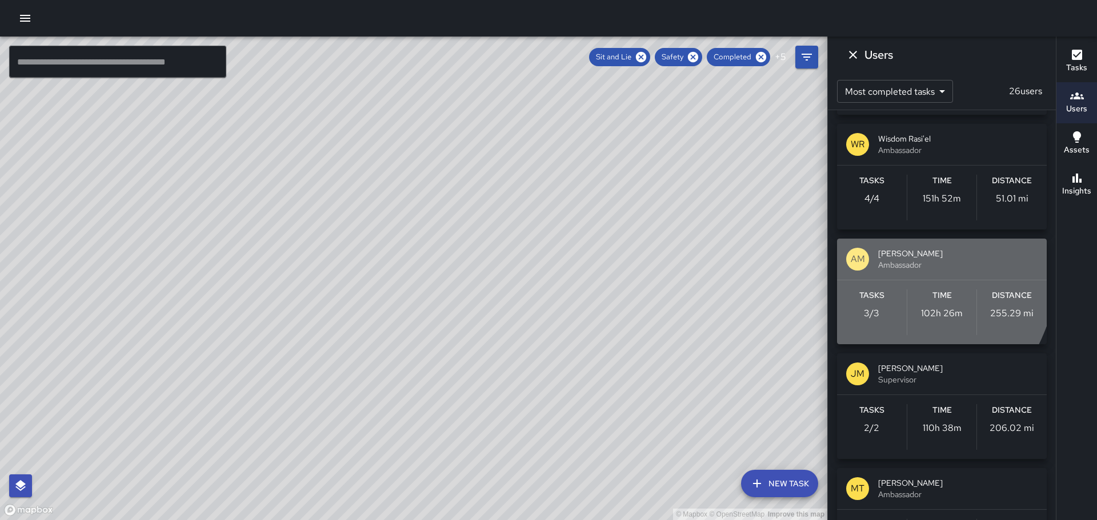
click at [862, 259] on p "AM" at bounding box center [858, 259] width 14 height 14
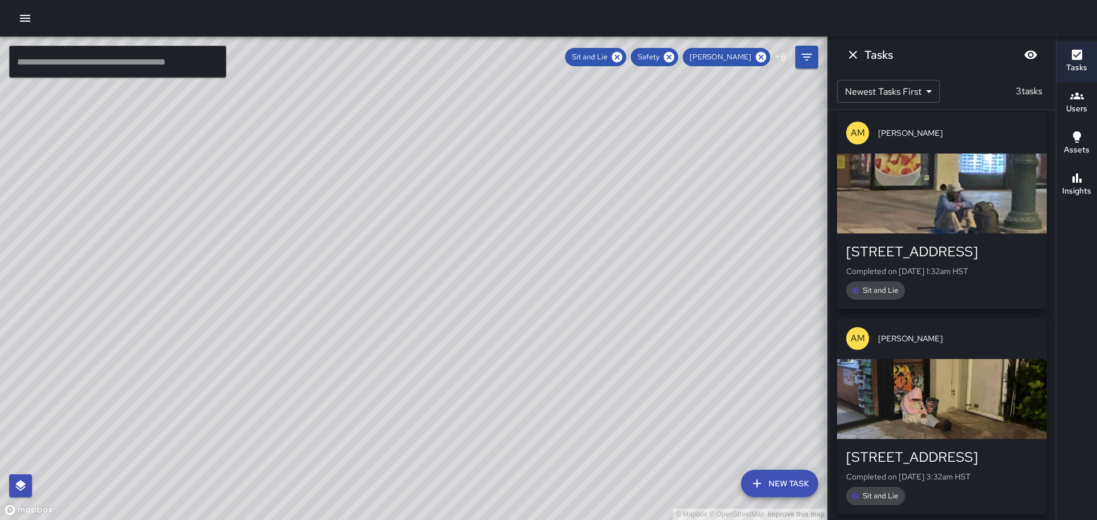
scroll to position [127, 0]
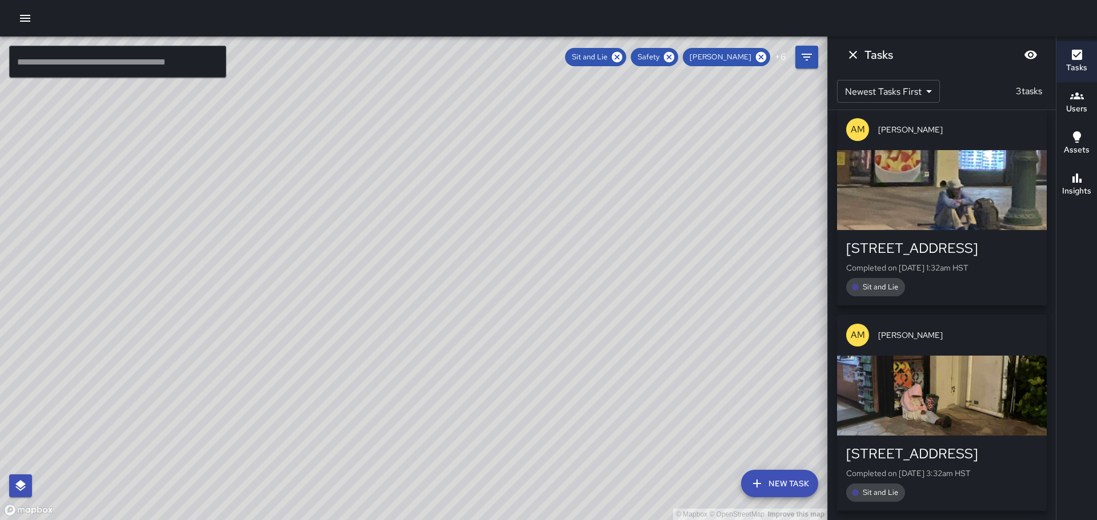
click at [858, 340] on p "AM" at bounding box center [858, 335] width 14 height 14
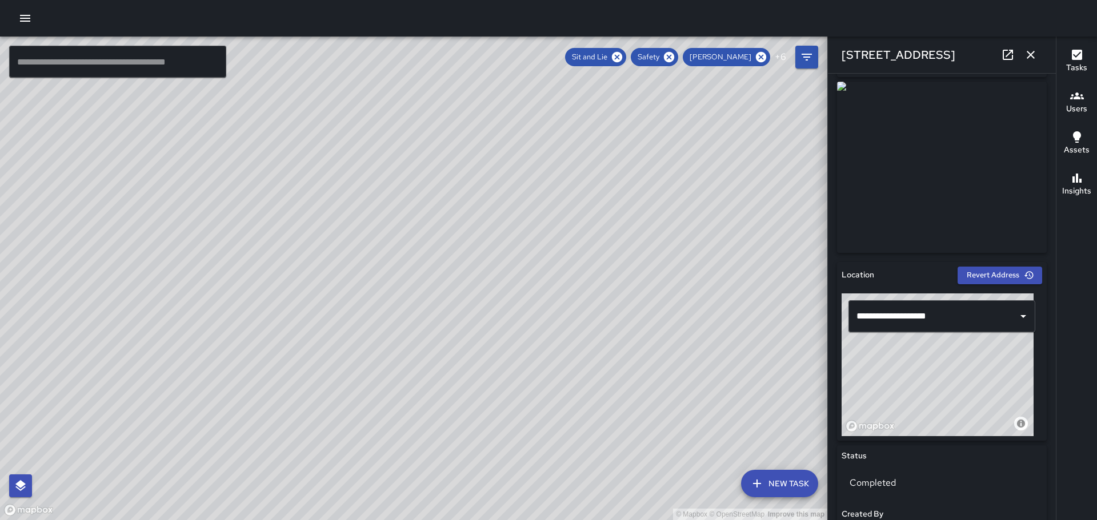
scroll to position [0, 0]
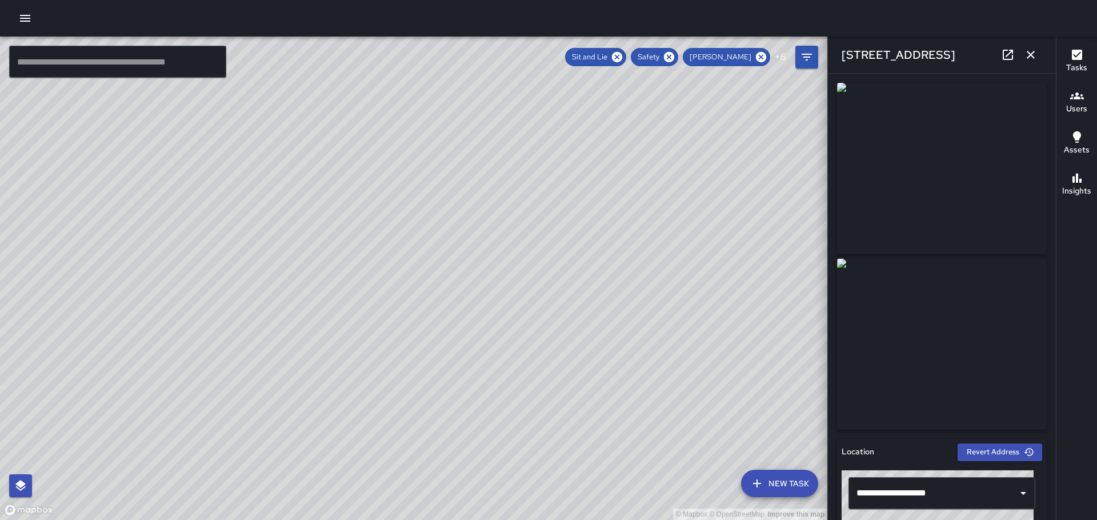
drag, startPoint x: 616, startPoint y: 233, endPoint x: 576, endPoint y: 356, distance: 129.2
click at [582, 374] on div "© Mapbox © OpenStreetMap Improve this map" at bounding box center [413, 279] width 827 height 484
click at [1030, 53] on icon "button" at bounding box center [1031, 55] width 14 height 14
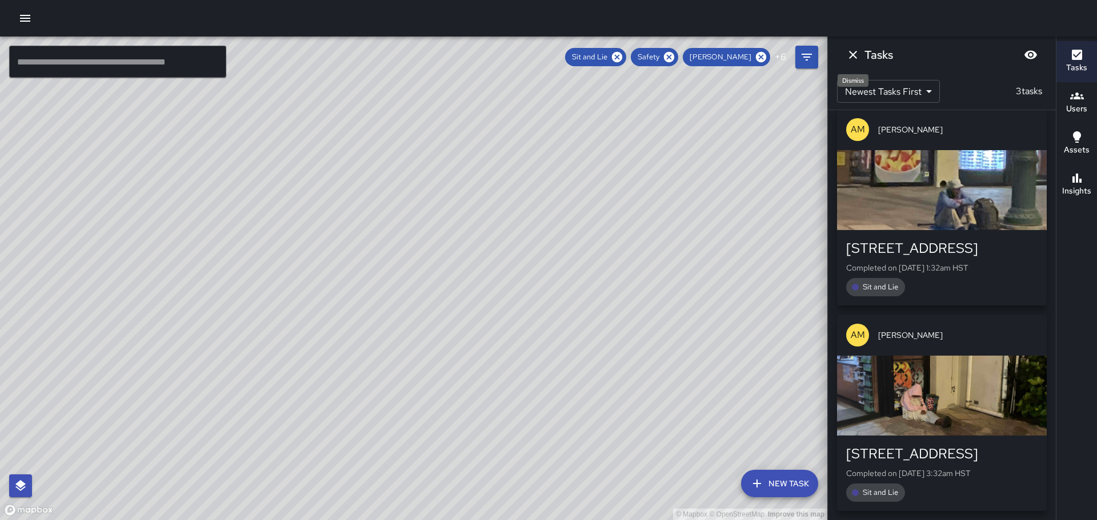
click at [851, 53] on icon "Dismiss" at bounding box center [853, 55] width 8 height 8
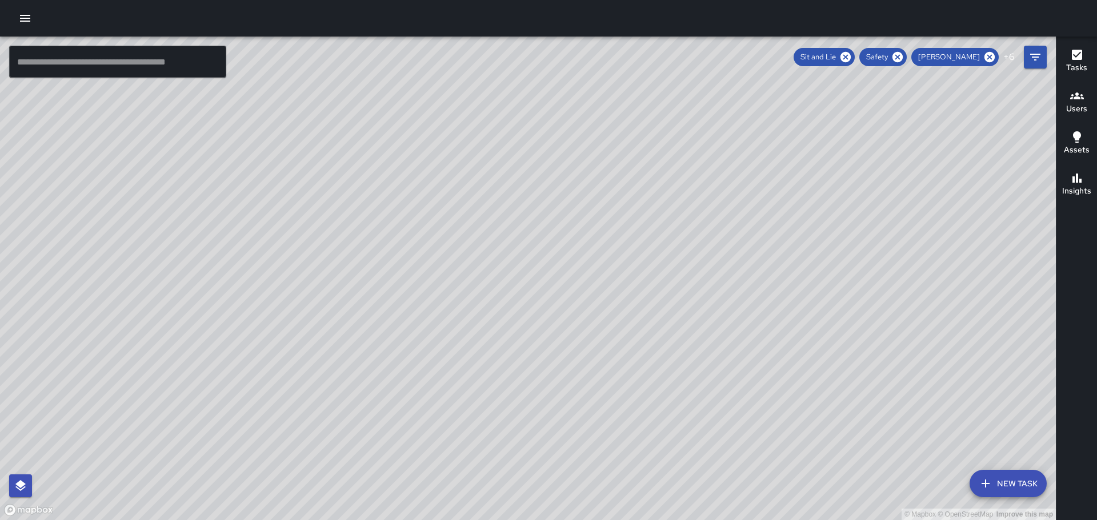
drag, startPoint x: 734, startPoint y: 182, endPoint x: 549, endPoint y: 268, distance: 204.4
click at [549, 268] on div "© Mapbox © OpenStreetMap Improve this map" at bounding box center [528, 279] width 1056 height 484
drag, startPoint x: 551, startPoint y: 265, endPoint x: 558, endPoint y: 231, distance: 35.0
click at [558, 231] on div "© Mapbox © OpenStreetMap Improve this map" at bounding box center [528, 279] width 1056 height 484
click at [1077, 105] on h6 "Users" at bounding box center [1076, 109] width 21 height 13
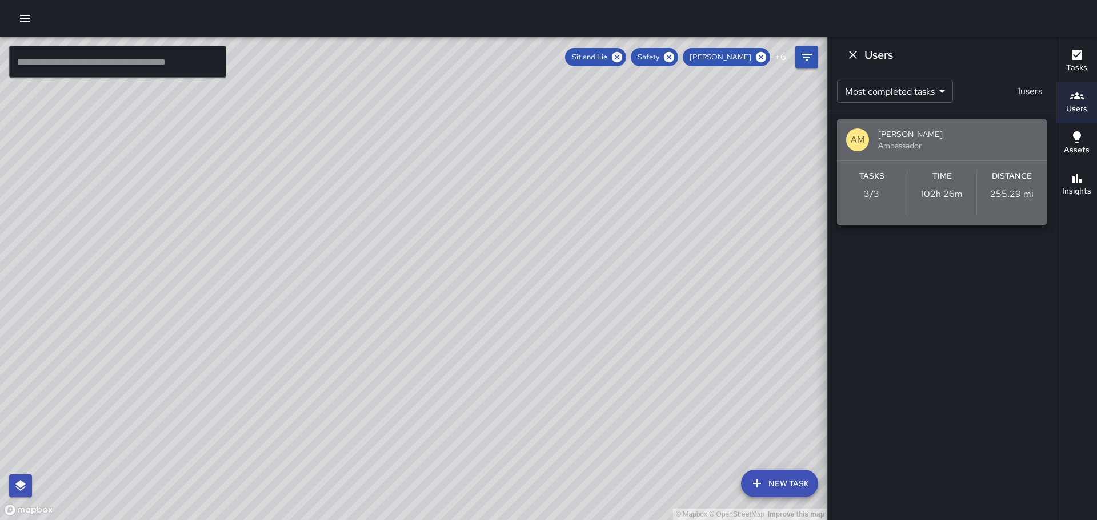
click at [856, 124] on div "AM [PERSON_NAME] Ambassador" at bounding box center [942, 139] width 210 height 41
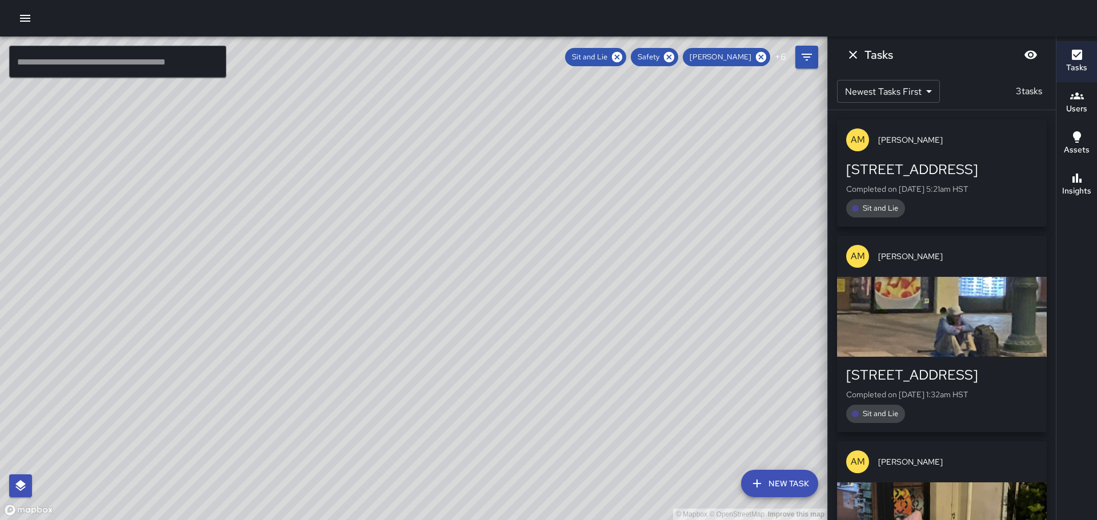
scroll to position [127, 0]
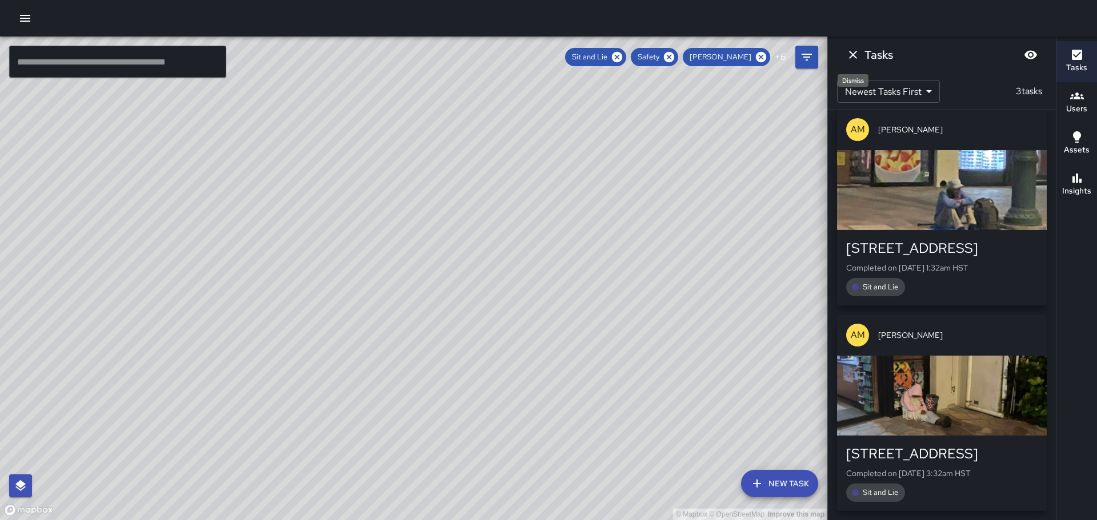
click at [856, 55] on icon "Dismiss" at bounding box center [853, 55] width 14 height 14
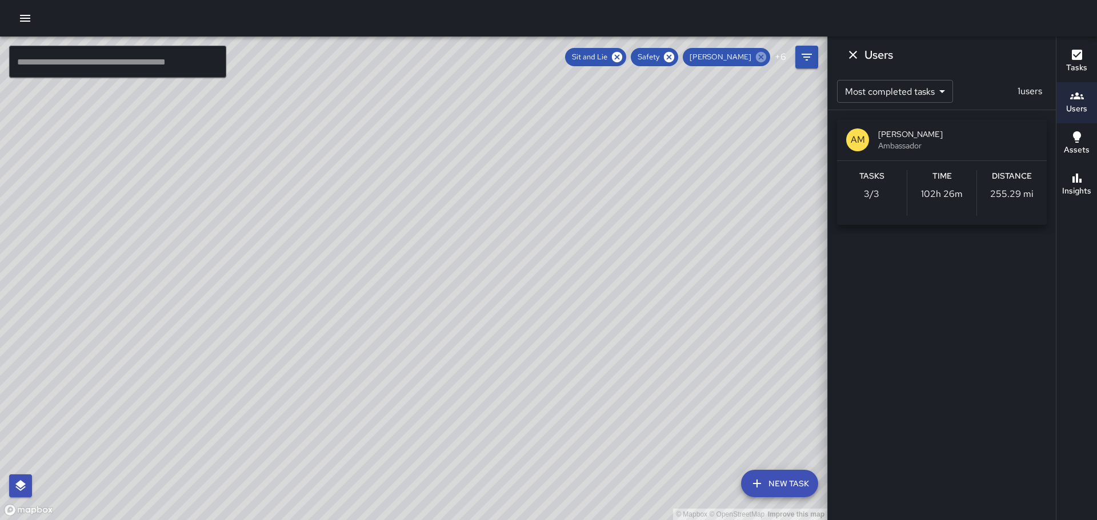
click at [765, 58] on icon at bounding box center [761, 57] width 10 height 10
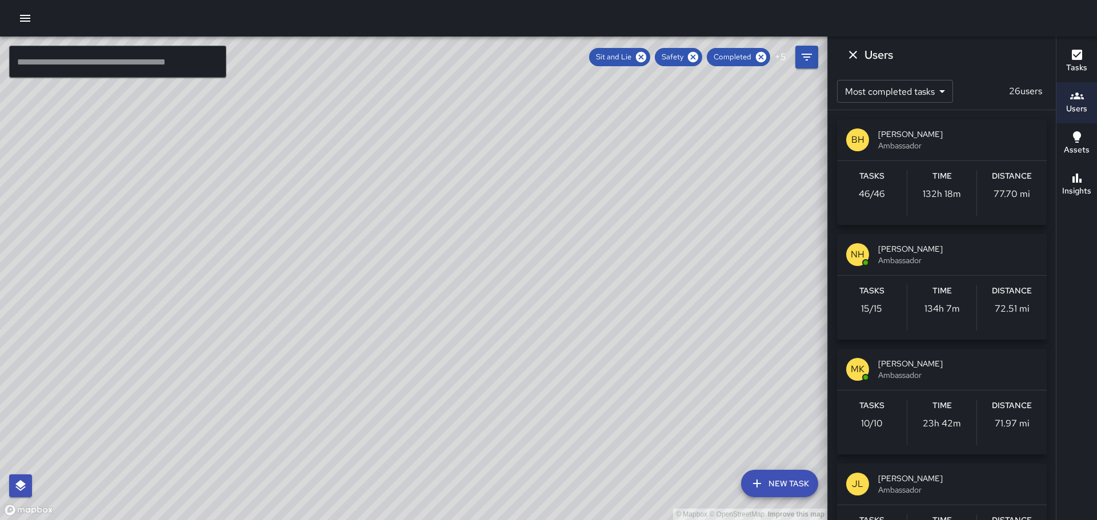
scroll to position [9834, 0]
click at [851, 51] on icon "Dismiss" at bounding box center [853, 55] width 14 height 14
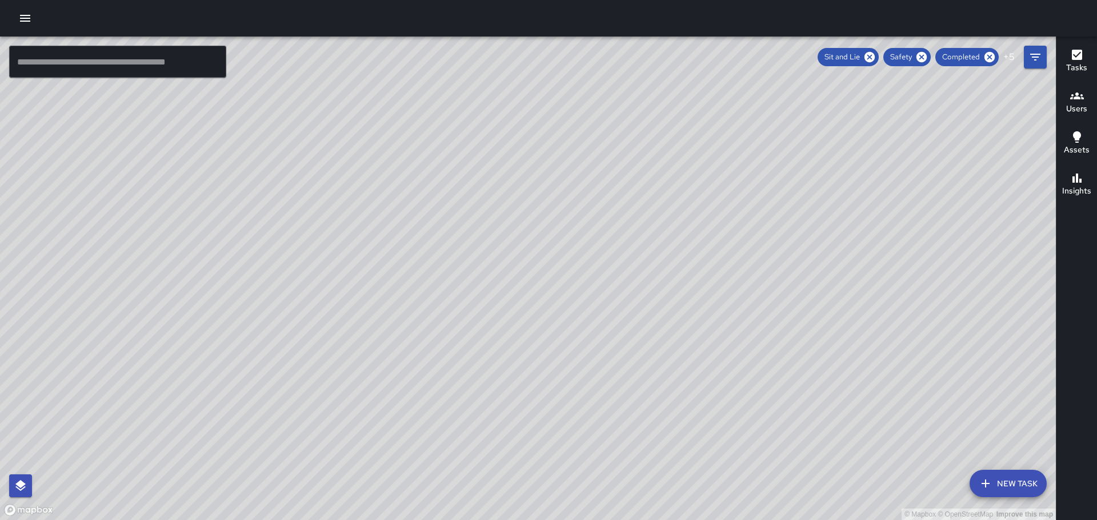
click at [1077, 101] on icon "button" at bounding box center [1077, 96] width 14 height 14
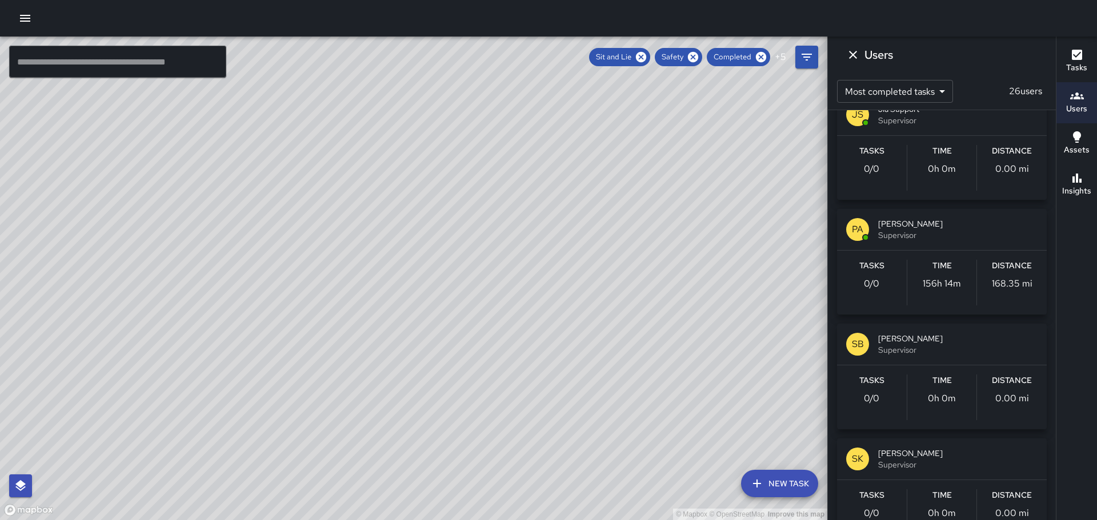
scroll to position [2228, 0]
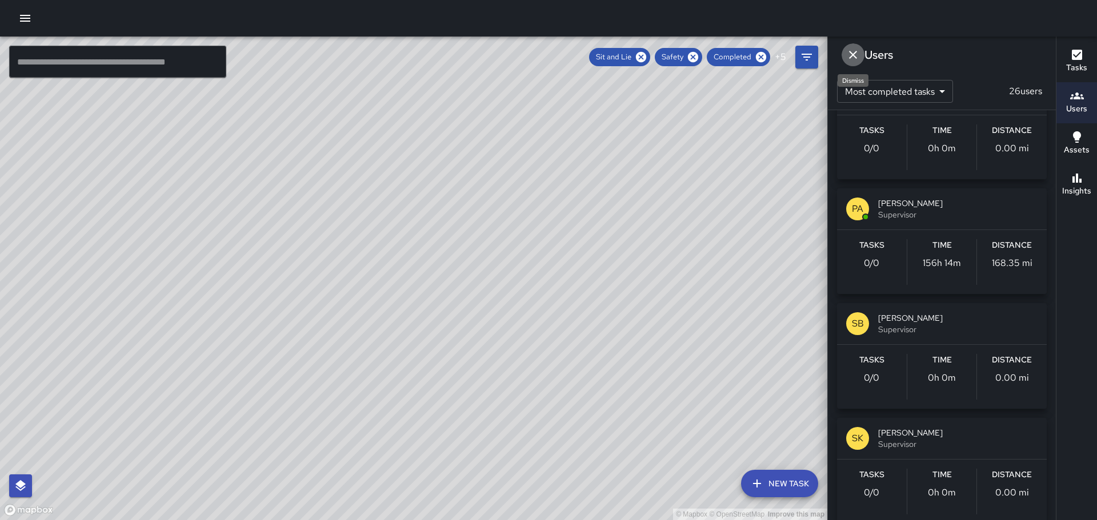
click at [851, 51] on icon "Dismiss" at bounding box center [853, 55] width 14 height 14
